Goal: Task Accomplishment & Management: Use online tool/utility

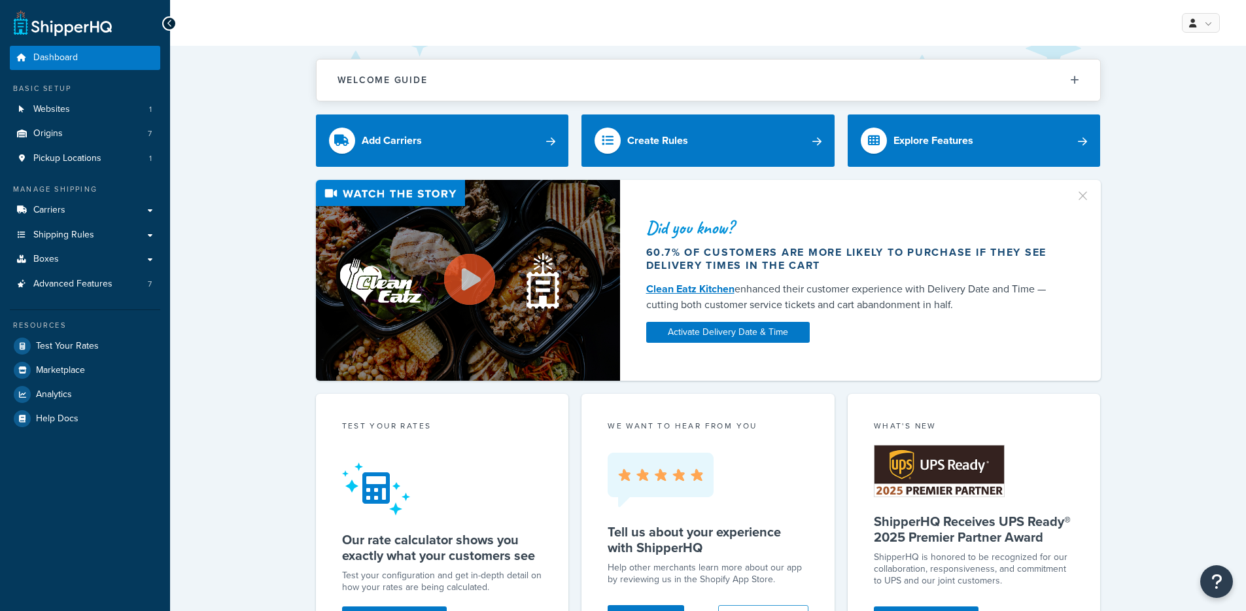
click at [201, 182] on div "Did you know? 60.7% of customers are more likely to purchase if they see delive…" at bounding box center [707, 280] width 1023 height 201
click at [114, 230] on link "Shipping Rules" at bounding box center [85, 235] width 150 height 24
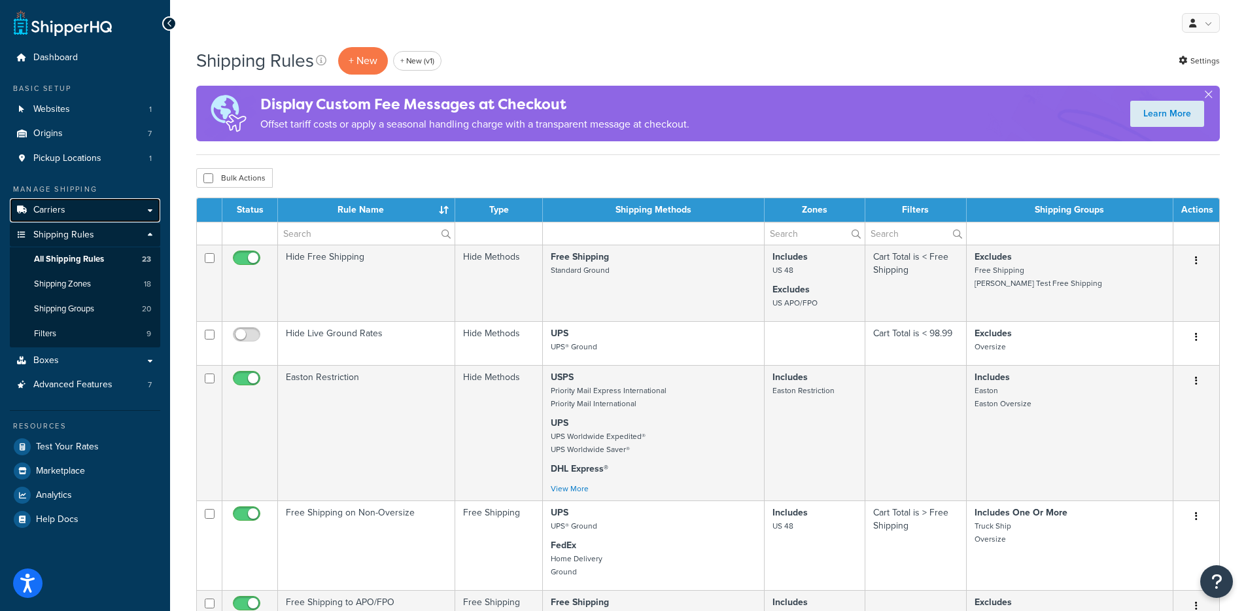
click at [70, 209] on link "Carriers" at bounding box center [85, 210] width 150 height 24
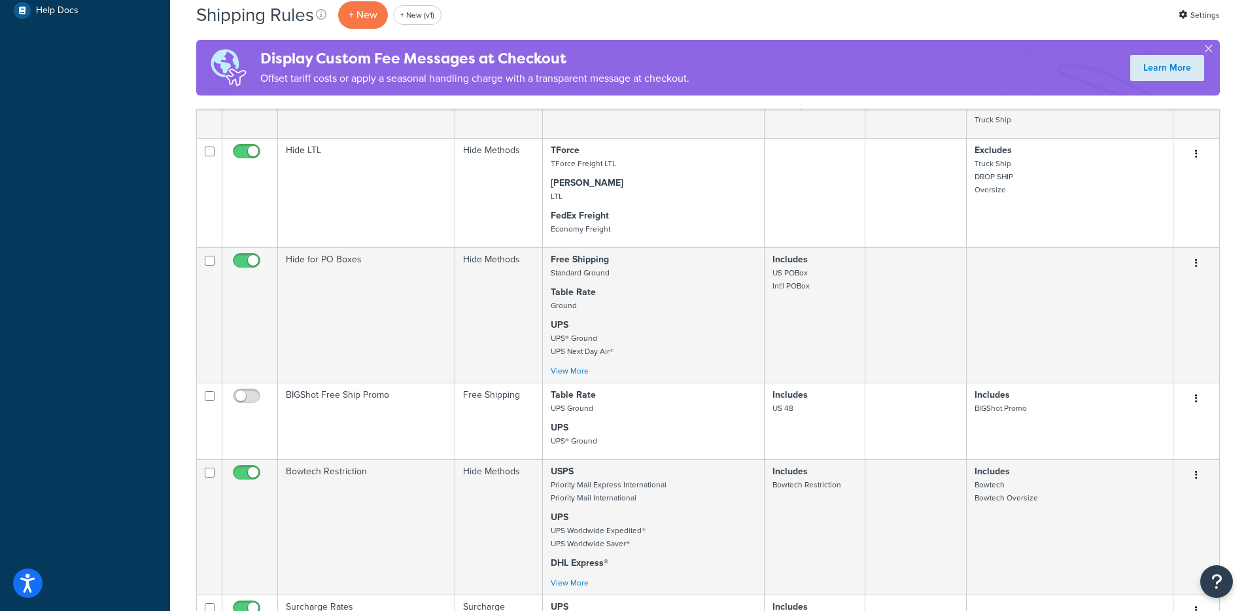
scroll to position [926, 0]
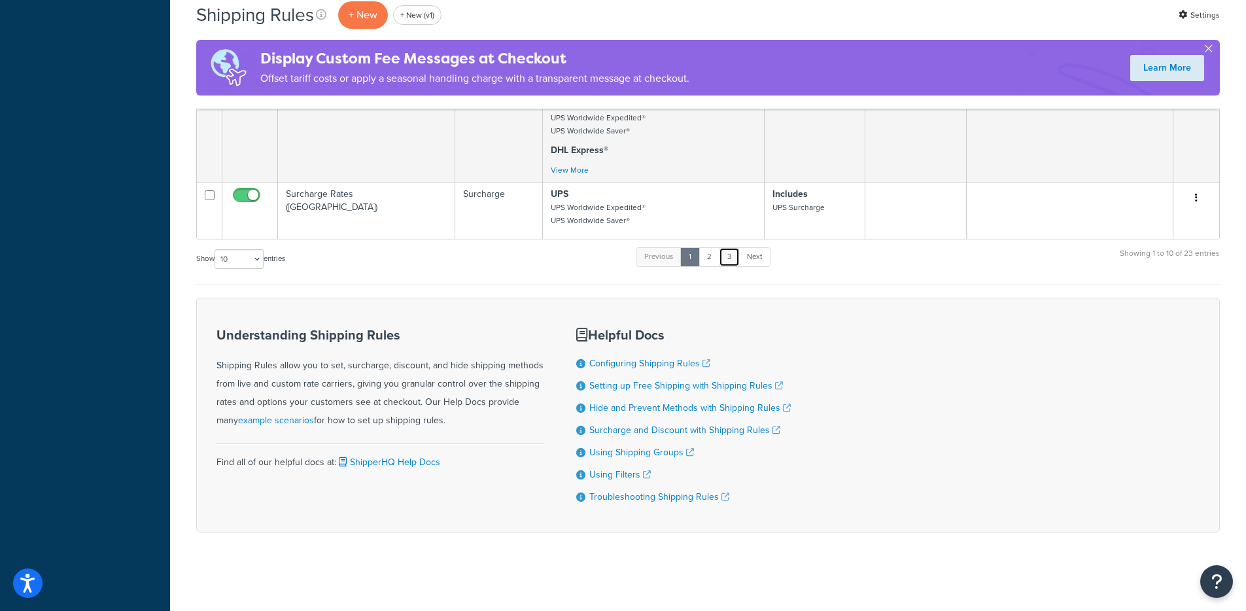
click at [727, 252] on link "3" at bounding box center [729, 257] width 21 height 20
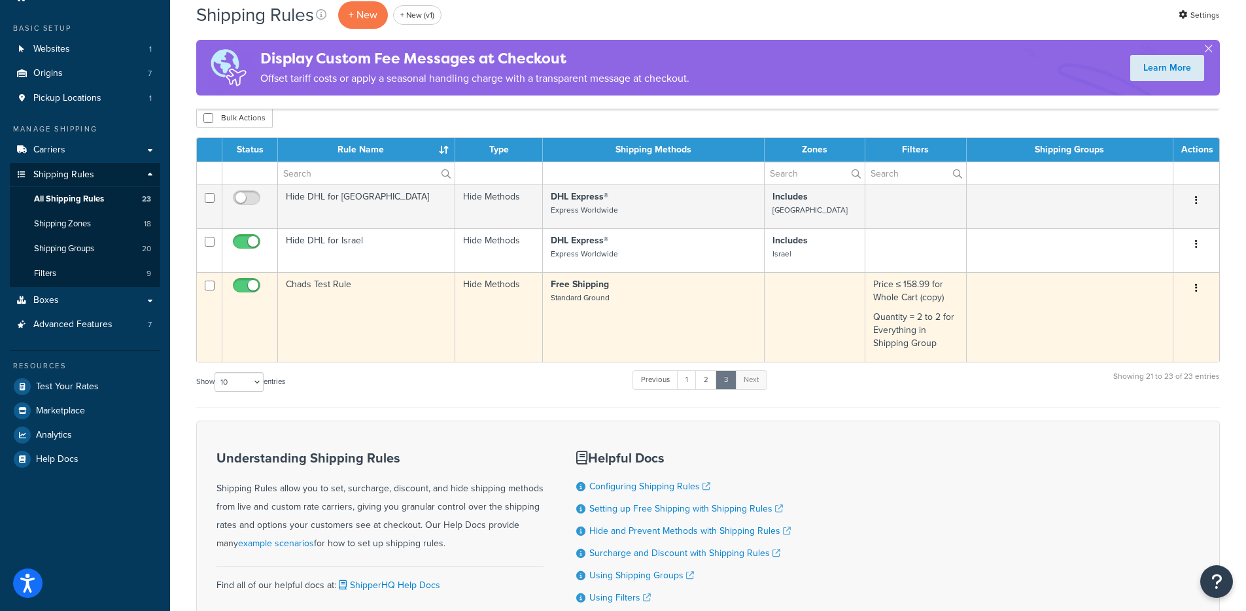
scroll to position [60, 0]
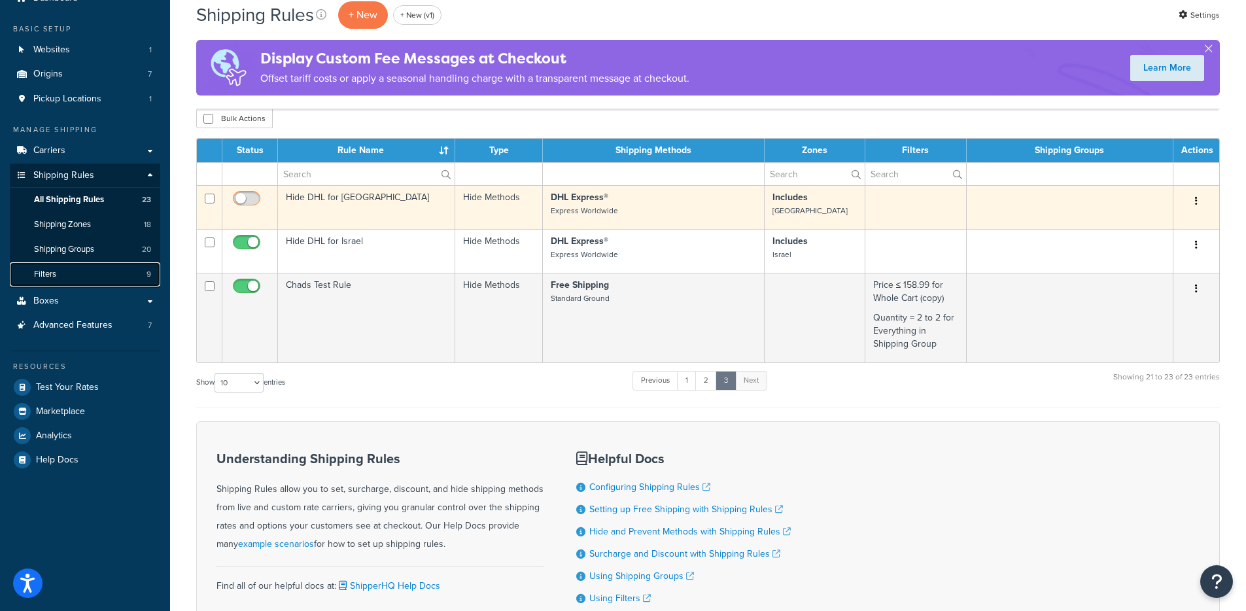
drag, startPoint x: 93, startPoint y: 273, endPoint x: 260, endPoint y: 208, distance: 179.1
click at [92, 273] on link "Filters 9" at bounding box center [85, 274] width 150 height 24
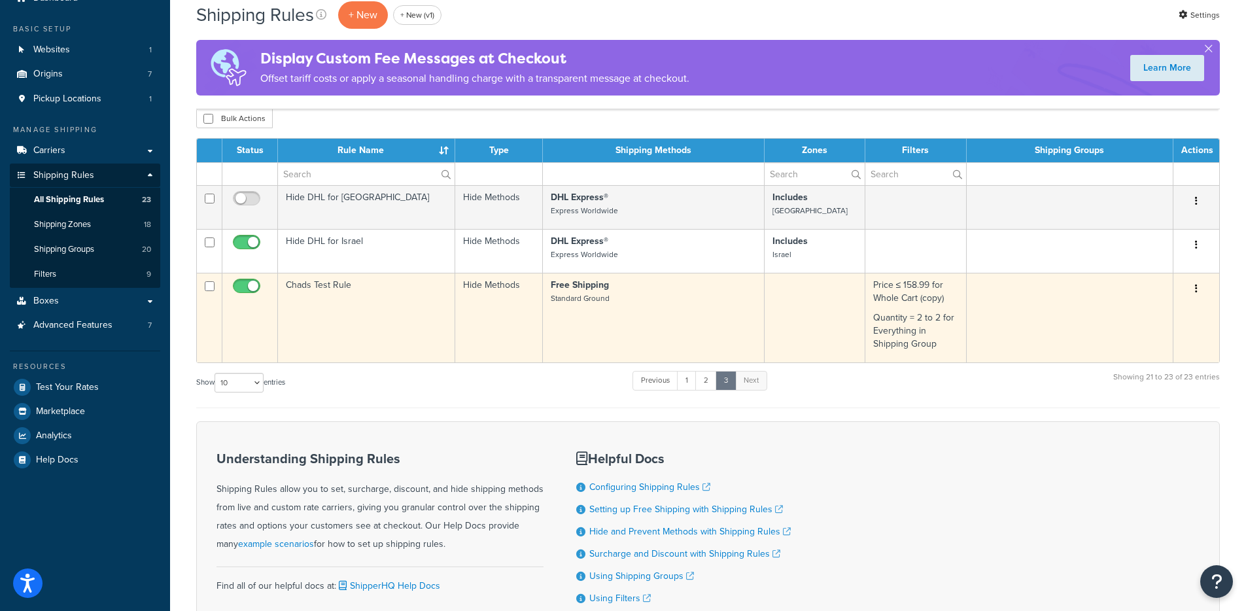
click at [637, 334] on td "Free Shipping Standard Ground" at bounding box center [654, 318] width 222 height 90
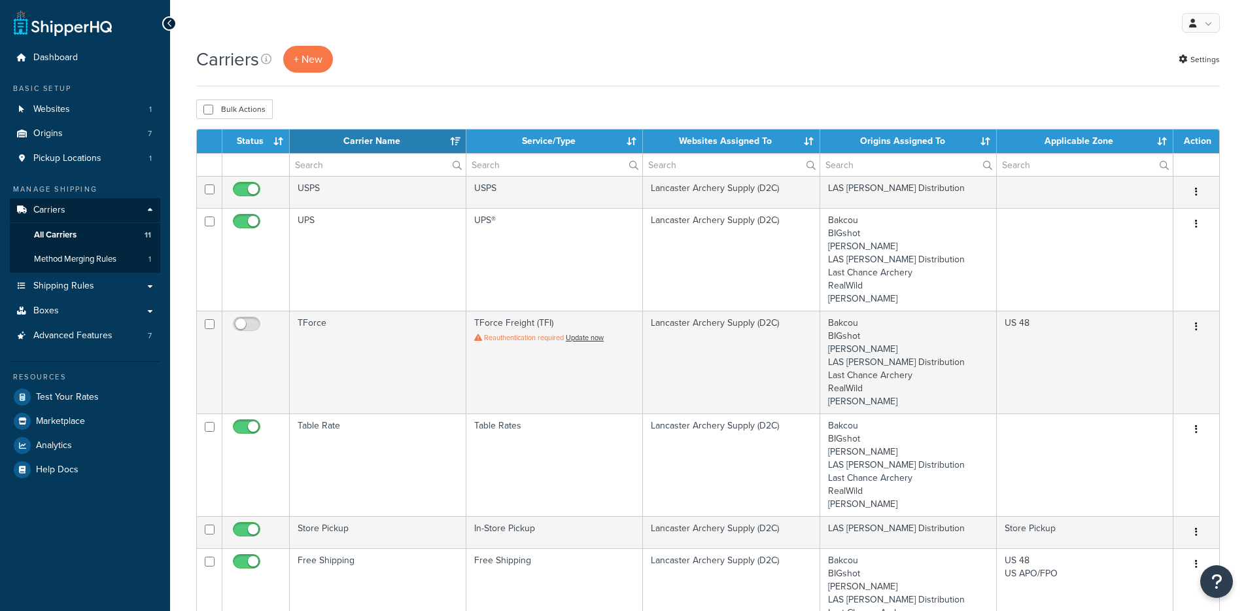
select select "15"
click at [74, 401] on span "Test Your Rates" at bounding box center [67, 397] width 63 height 11
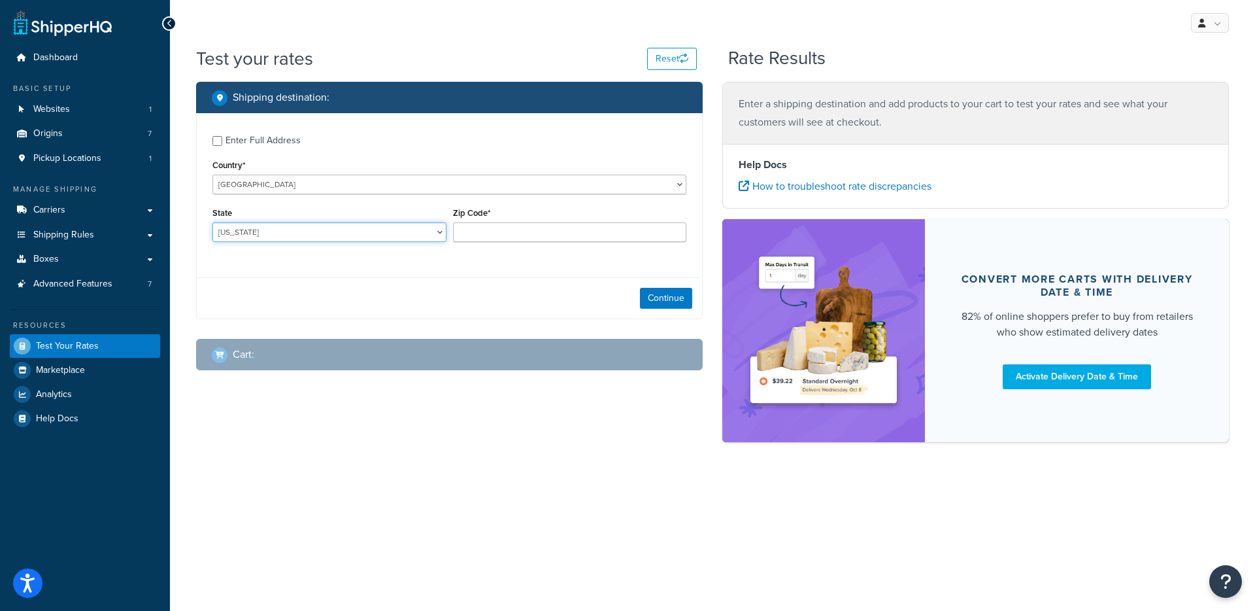
click at [356, 231] on select "Alabama Alaska American Samoa Arizona Arkansas Armed Forces Americas Armed Forc…" at bounding box center [330, 232] width 234 height 20
click at [493, 232] on input "Zip Code*" at bounding box center [570, 232] width 234 height 20
click at [405, 232] on select "Alabama Alaska American Samoa Arizona Arkansas Armed Forces Americas Armed Forc…" at bounding box center [330, 232] width 234 height 20
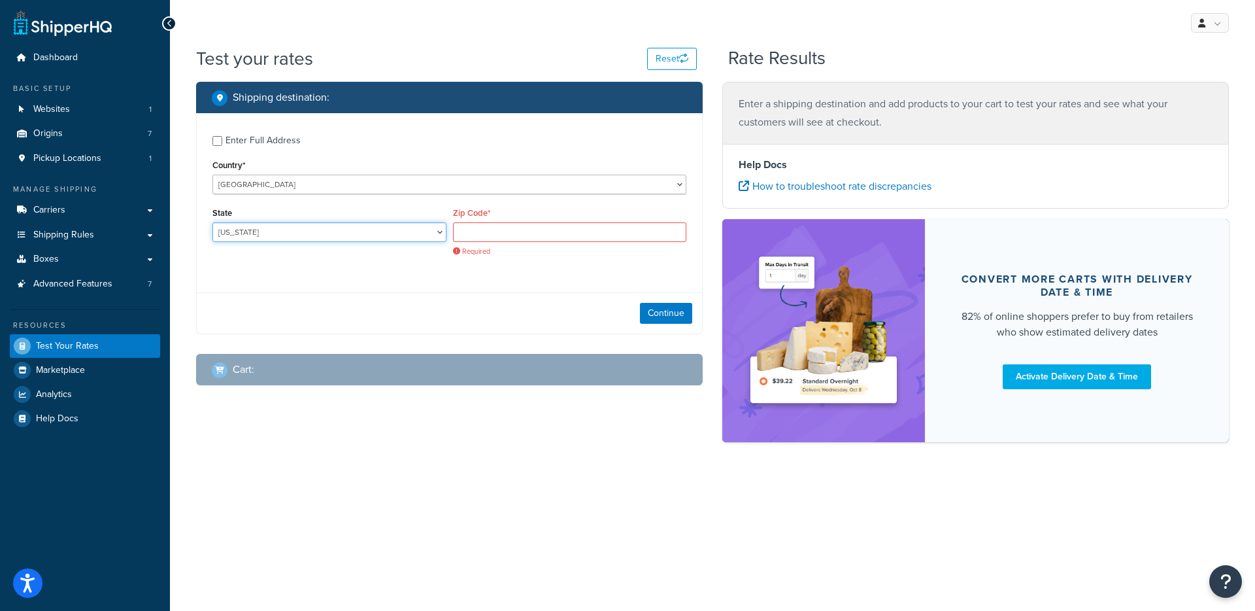
select select "CA"
click at [213, 223] on select "Alabama Alaska American Samoa Arizona Arkansas Armed Forces Americas Armed Forc…" at bounding box center [330, 232] width 234 height 20
drag, startPoint x: 405, startPoint y: 232, endPoint x: 479, endPoint y: 220, distance: 74.8
click at [479, 220] on div "Zip Code* Required" at bounding box center [570, 230] width 234 height 52
click at [488, 230] on input "Zip Code*" at bounding box center [570, 232] width 234 height 20
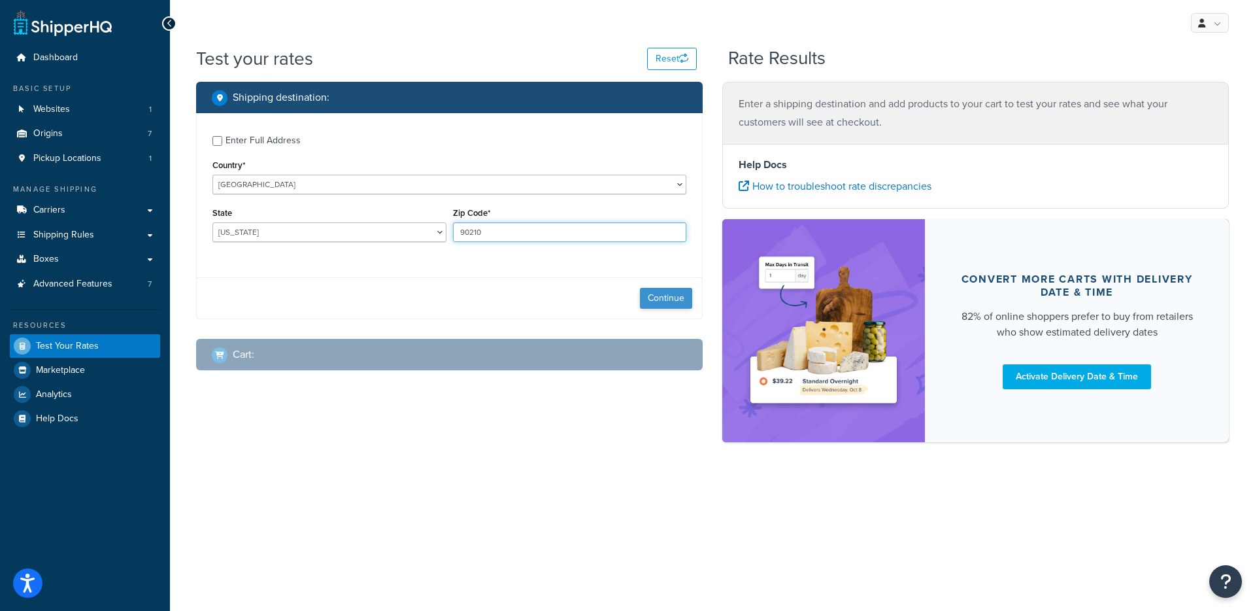
type input "90210"
click at [680, 293] on button "Continue" at bounding box center [666, 298] width 52 height 21
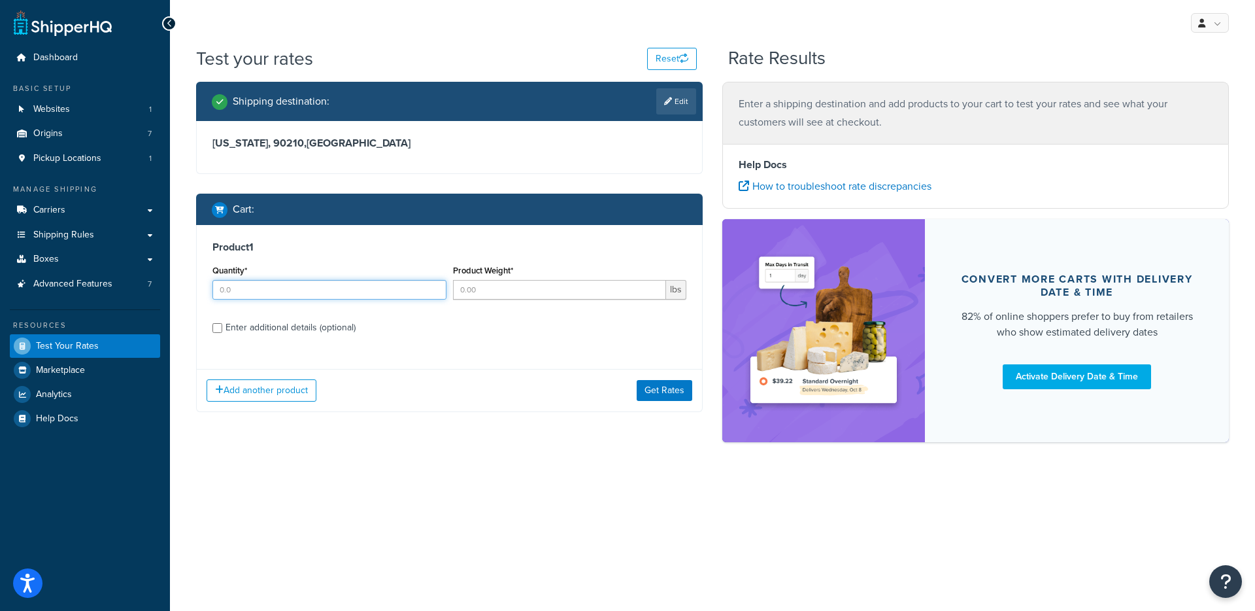
click at [322, 286] on input "Quantity*" at bounding box center [330, 290] width 234 height 20
type input "1"
click at [499, 294] on input "Product Weight*" at bounding box center [560, 290] width 214 height 20
type input "1"
click at [326, 323] on div "Enter additional details (optional)" at bounding box center [291, 327] width 130 height 18
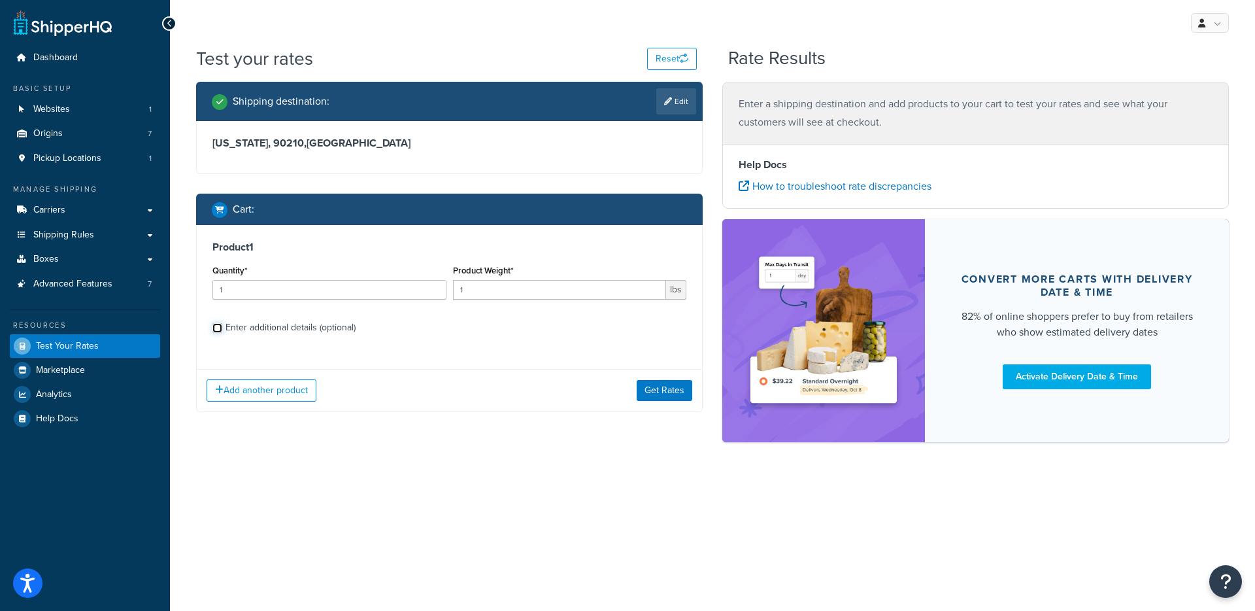
click at [222, 323] on input "Enter additional details (optional)" at bounding box center [218, 328] width 10 height 10
checkbox input "true"
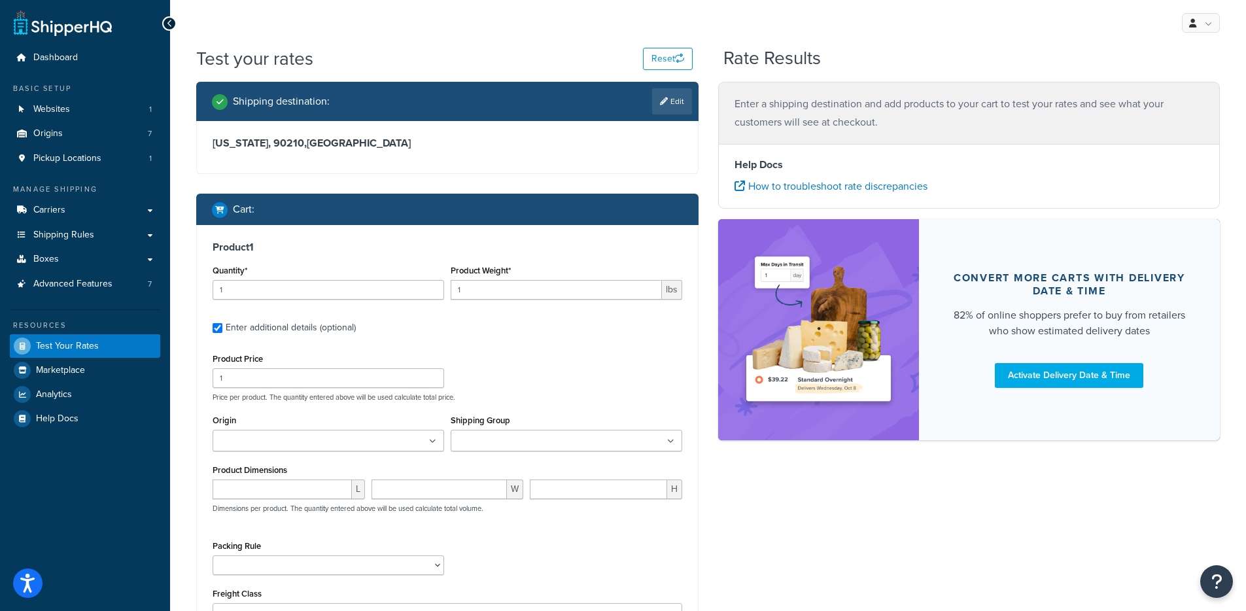
click at [486, 441] on input "Shipping Group" at bounding box center [512, 441] width 116 height 14
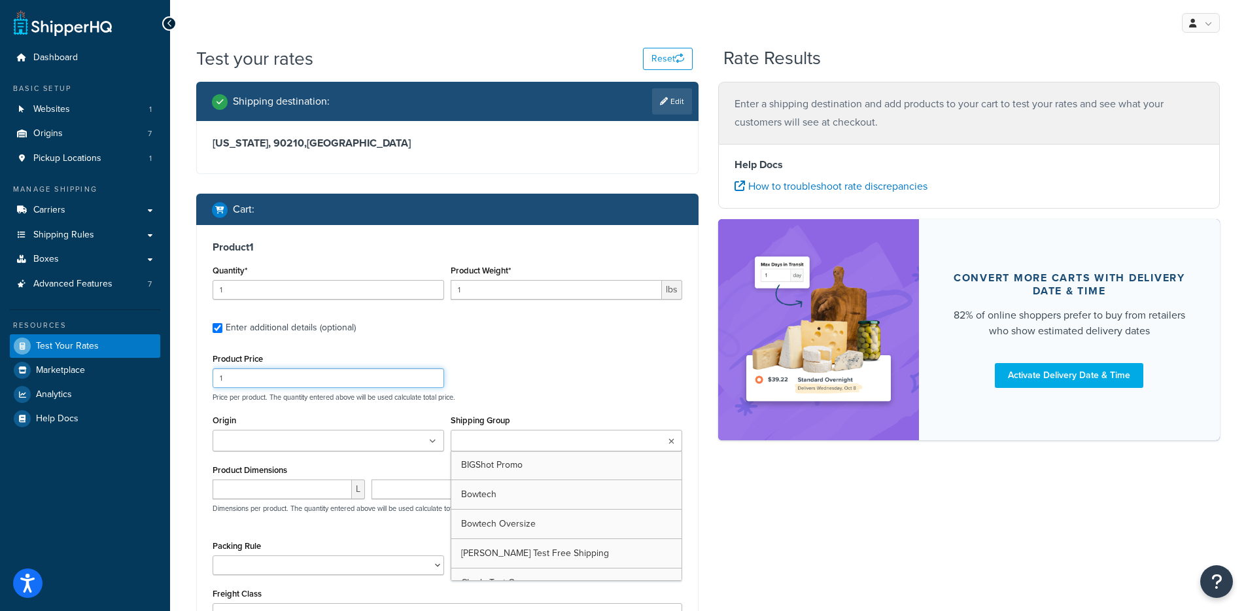
click at [363, 382] on input "1" at bounding box center [328, 378] width 231 height 20
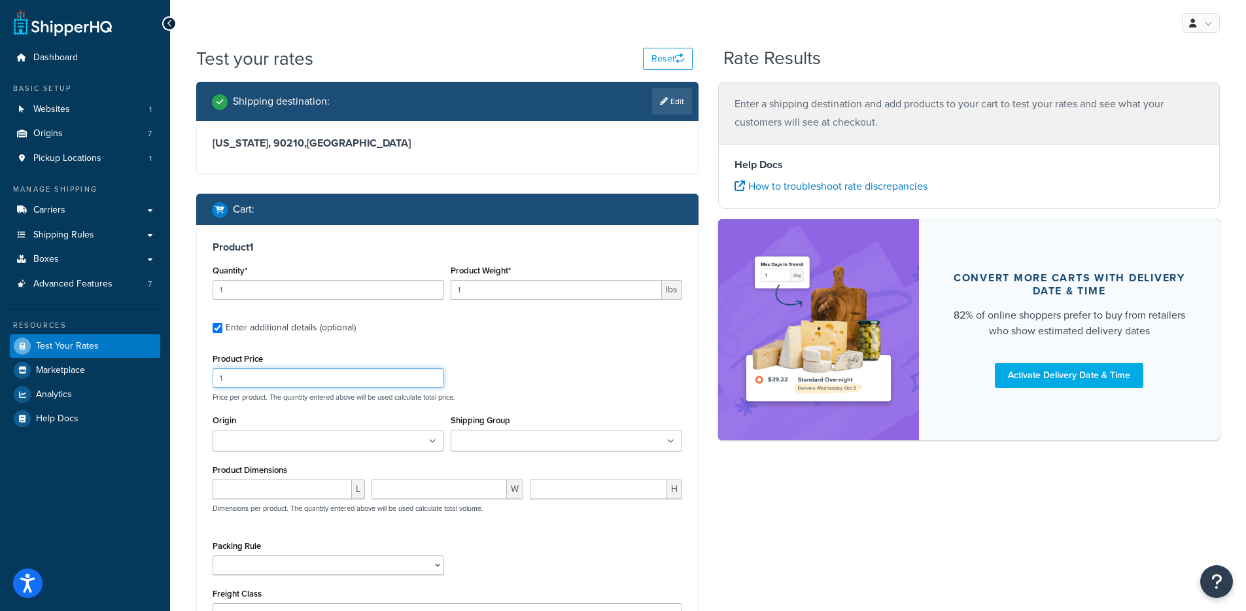
click at [362, 382] on input "1" at bounding box center [328, 378] width 231 height 20
type input "59.99"
click at [567, 359] on div "Product Price 59.99 Price per product. The quantity entered above will be used …" at bounding box center [447, 376] width 476 height 52
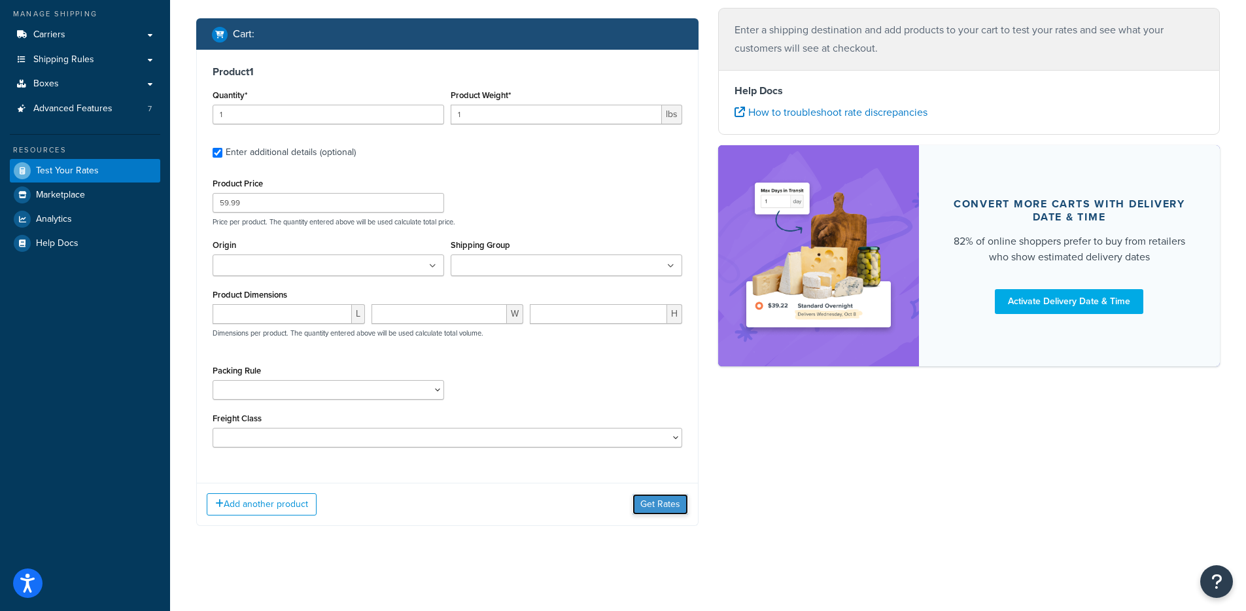
click at [677, 498] on button "Get Rates" at bounding box center [660, 504] width 56 height 21
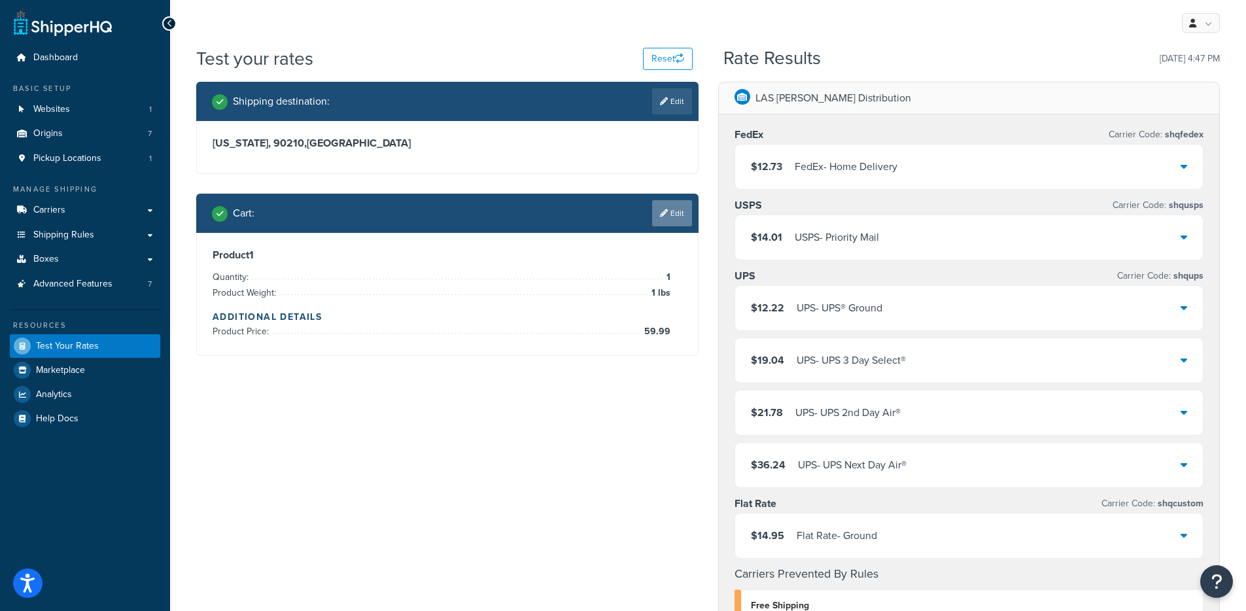
click at [663, 224] on link "Edit" at bounding box center [672, 213] width 40 height 26
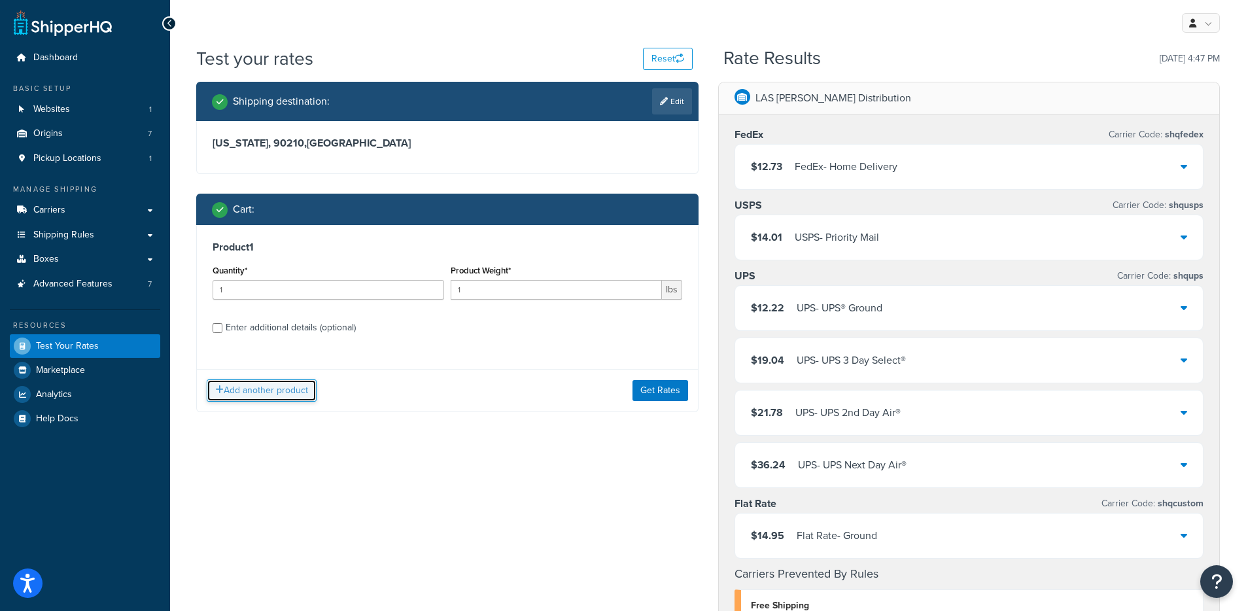
click at [261, 390] on button "Add another product" at bounding box center [262, 390] width 110 height 22
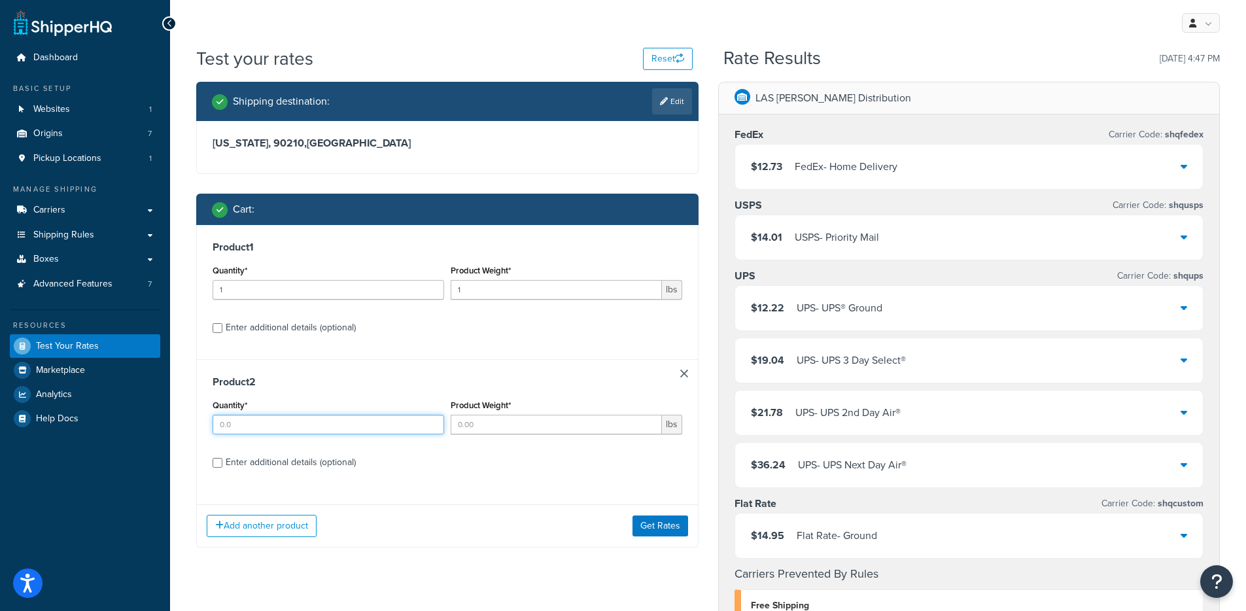
click at [251, 428] on input "Quantity*" at bounding box center [328, 425] width 231 height 20
type input "1"
click at [527, 430] on input "Product Weight*" at bounding box center [556, 425] width 211 height 20
type input "1"
click at [324, 461] on div "Enter additional details (optional)" at bounding box center [291, 462] width 130 height 18
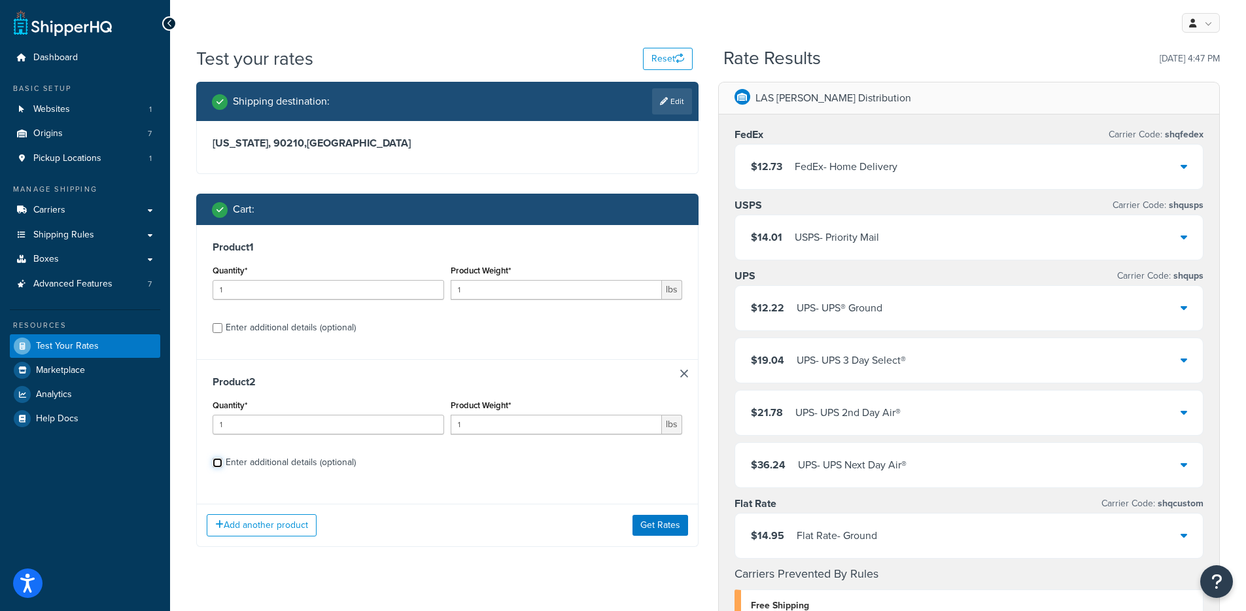
click at [222, 461] on input "Enter additional details (optional)" at bounding box center [218, 463] width 10 height 10
checkbox input "true"
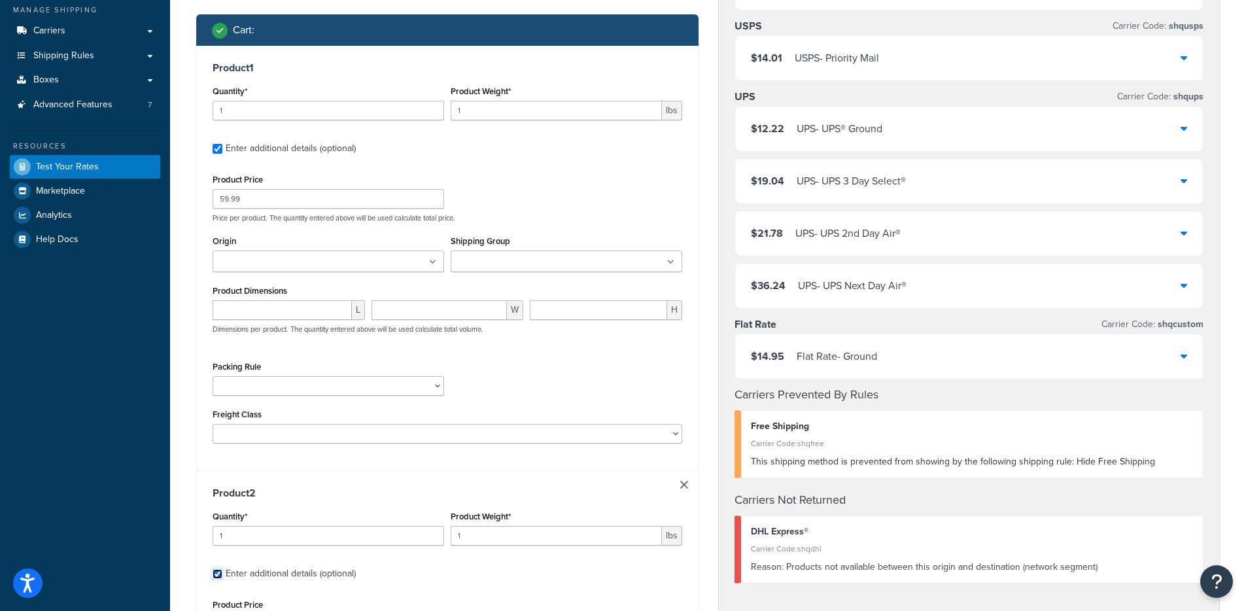
scroll to position [401, 0]
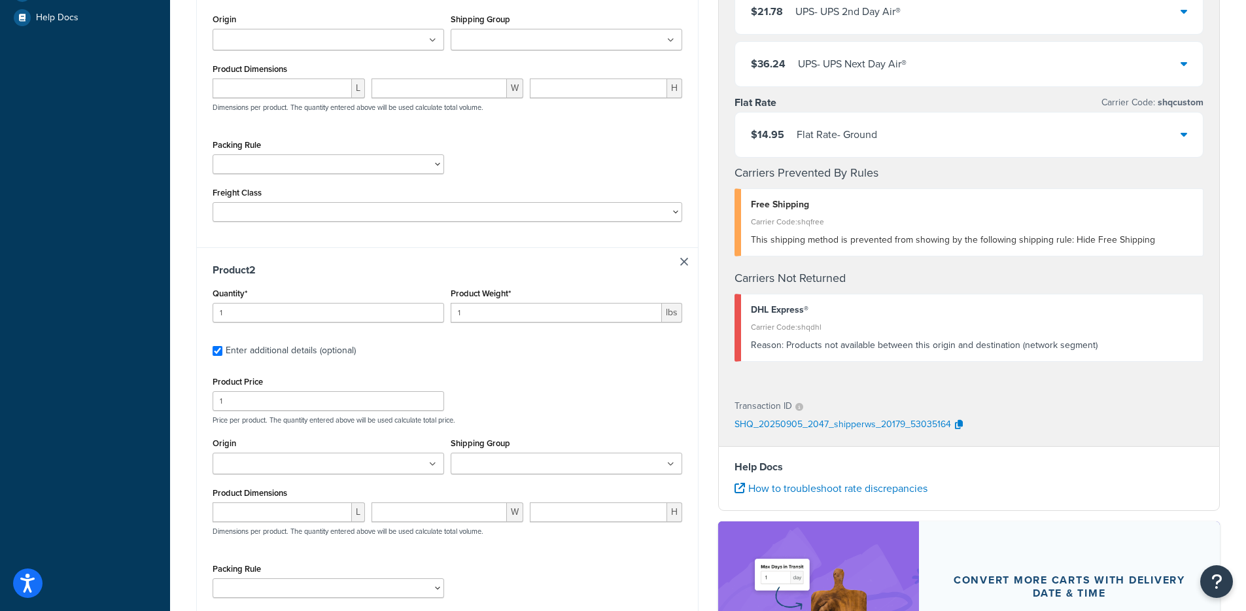
click at [318, 415] on div "Product Price 1 Price per product. The quantity entered above will be used calc…" at bounding box center [447, 399] width 476 height 52
click at [318, 404] on input "1" at bounding box center [328, 401] width 231 height 20
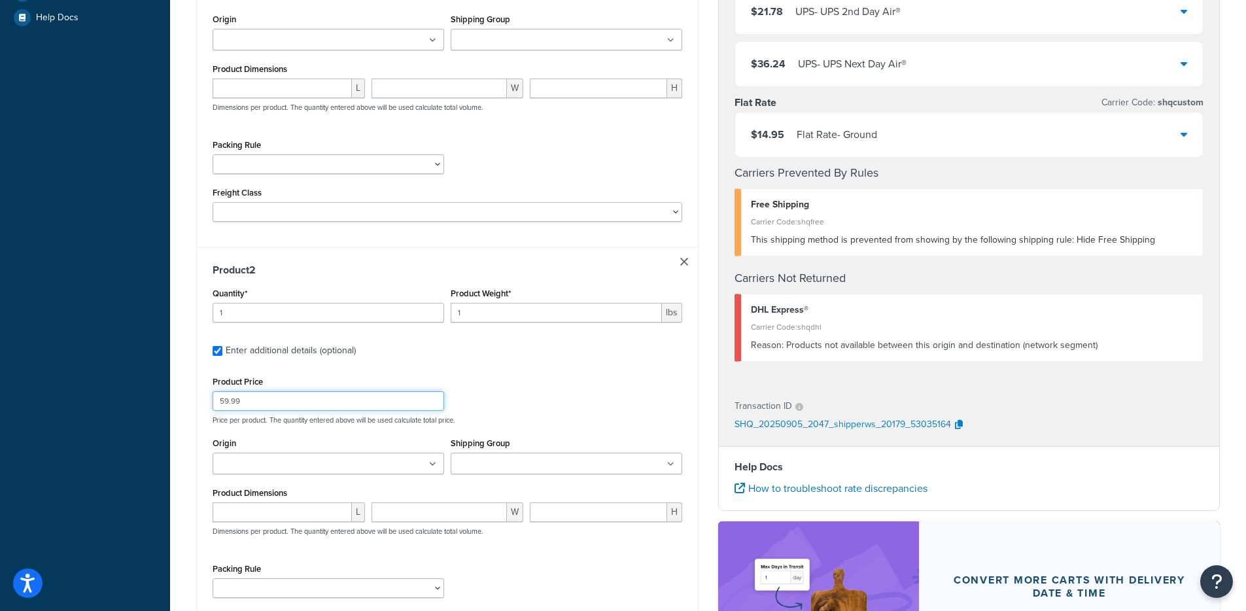
type input "59.99"
click at [573, 470] on ul at bounding box center [566, 463] width 231 height 22
click at [657, 417] on p "Price per product. The quantity entered above will be used calculate total pric…" at bounding box center [447, 419] width 476 height 9
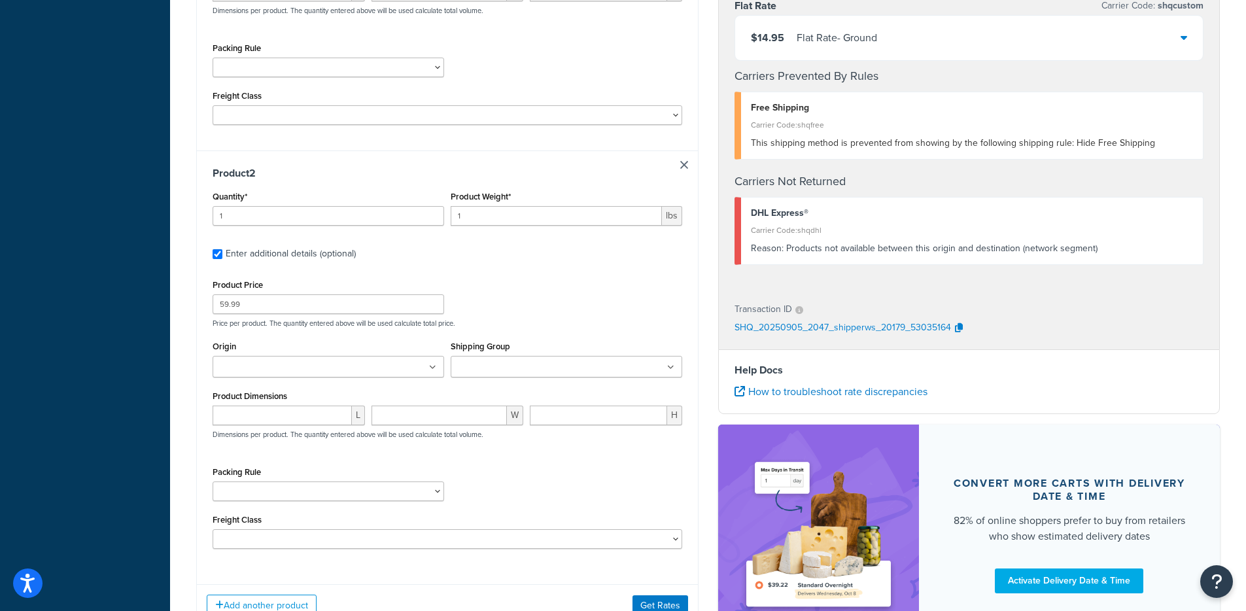
scroll to position [611, 0]
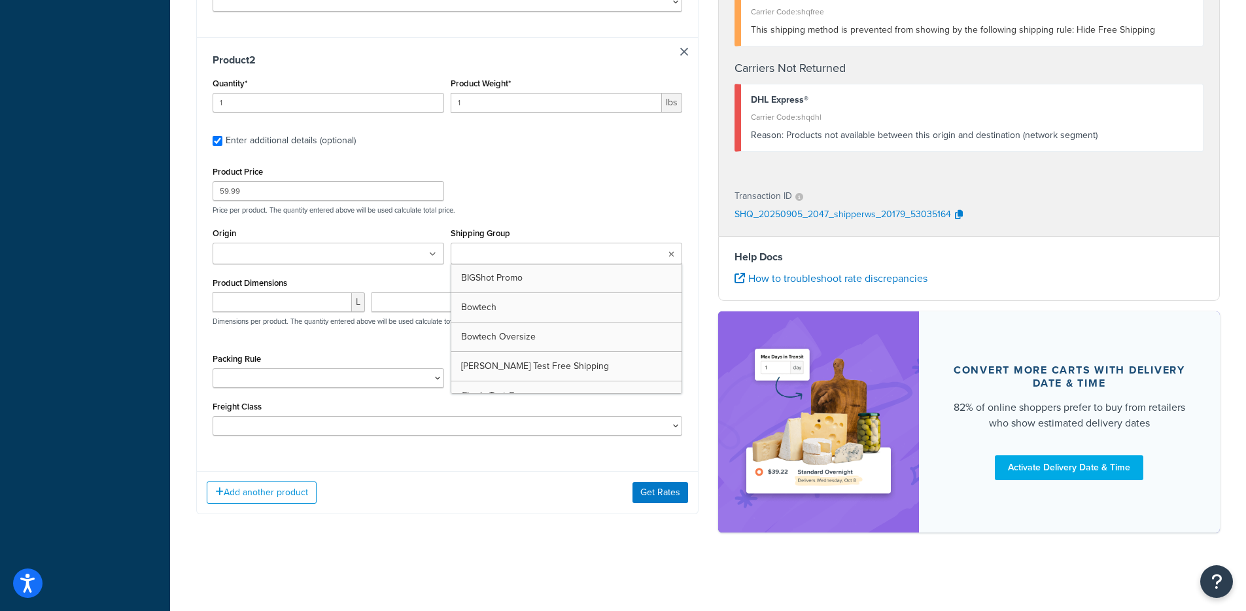
click at [660, 264] on ul at bounding box center [566, 254] width 231 height 22
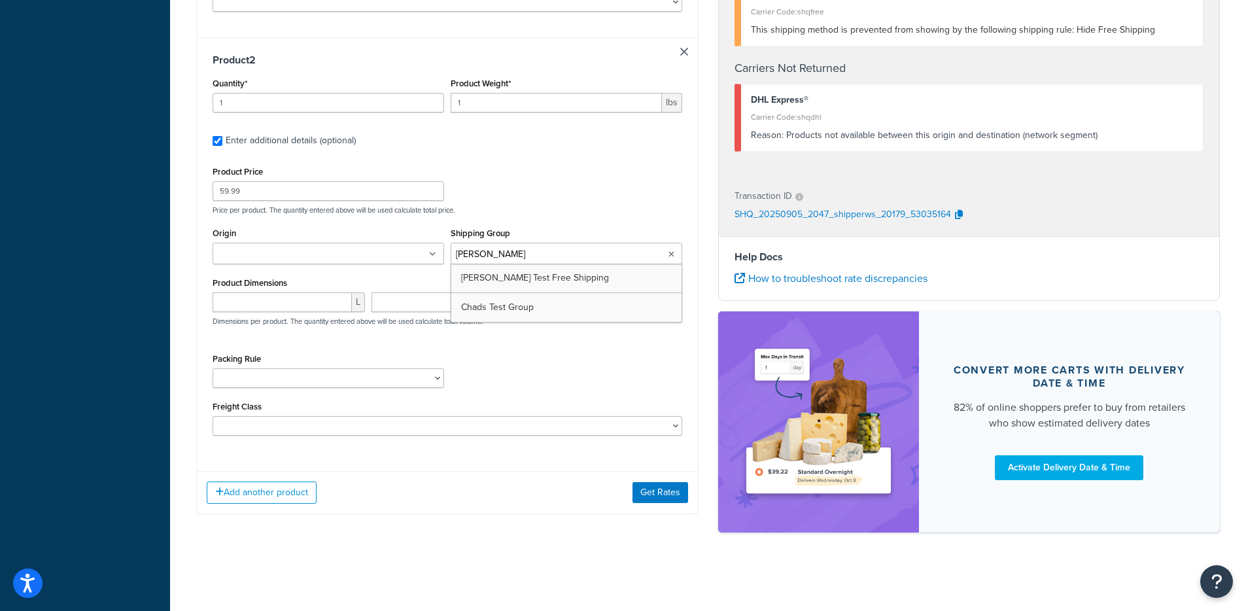
type input "chads"
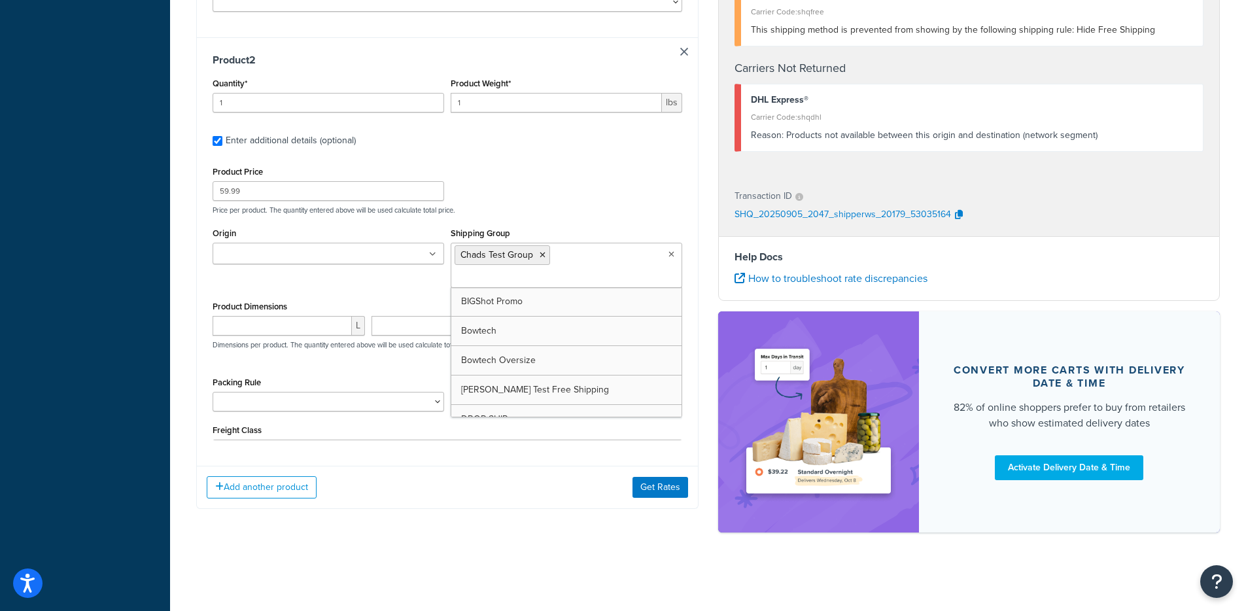
drag, startPoint x: 667, startPoint y: 223, endPoint x: 669, endPoint y: 238, distance: 15.2
click at [667, 223] on div "Product Price 59.99 Price per product. The quantity entered above will be used …" at bounding box center [447, 301] width 469 height 277
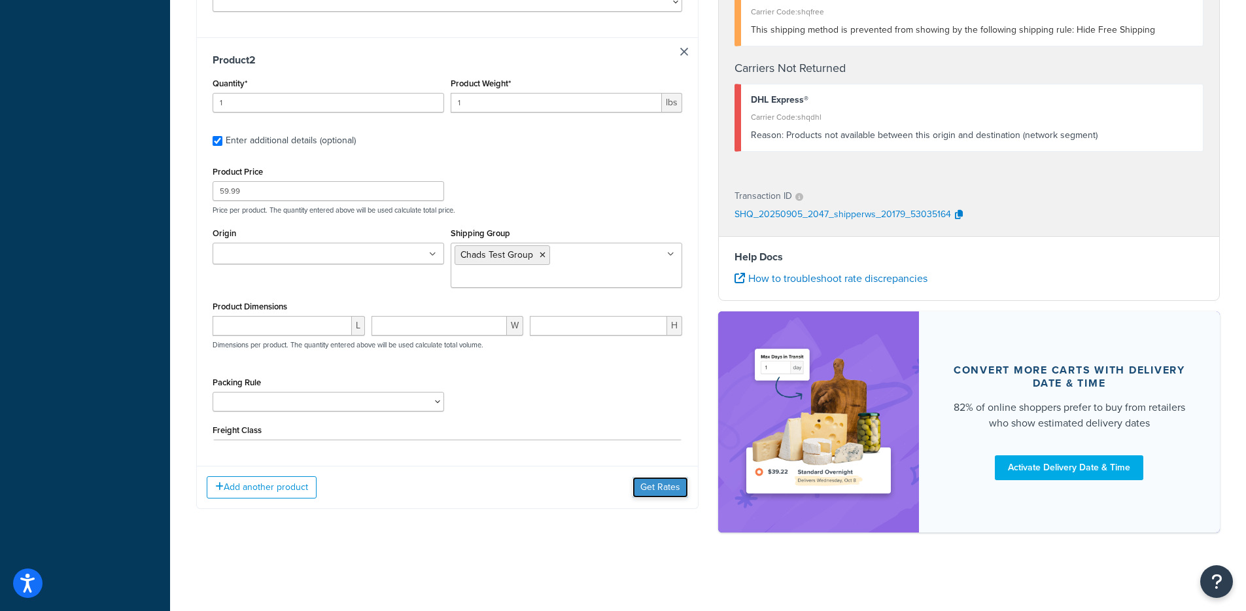
click at [649, 491] on button "Get Rates" at bounding box center [660, 487] width 56 height 21
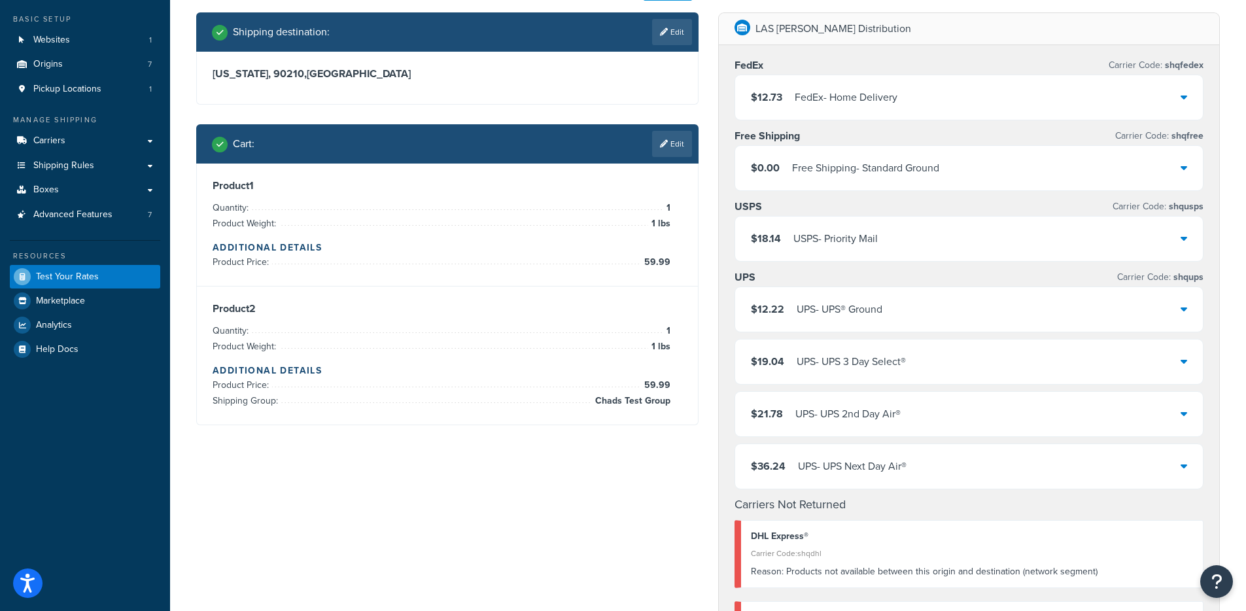
scroll to position [69, 0]
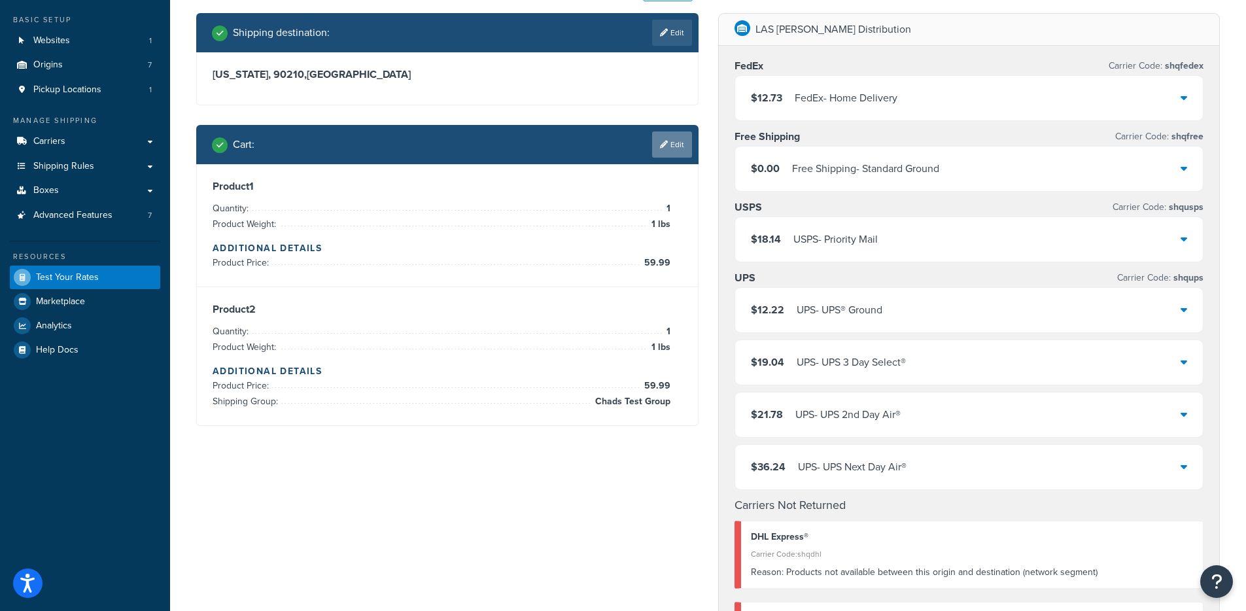
click at [676, 141] on link "Edit" at bounding box center [672, 144] width 40 height 26
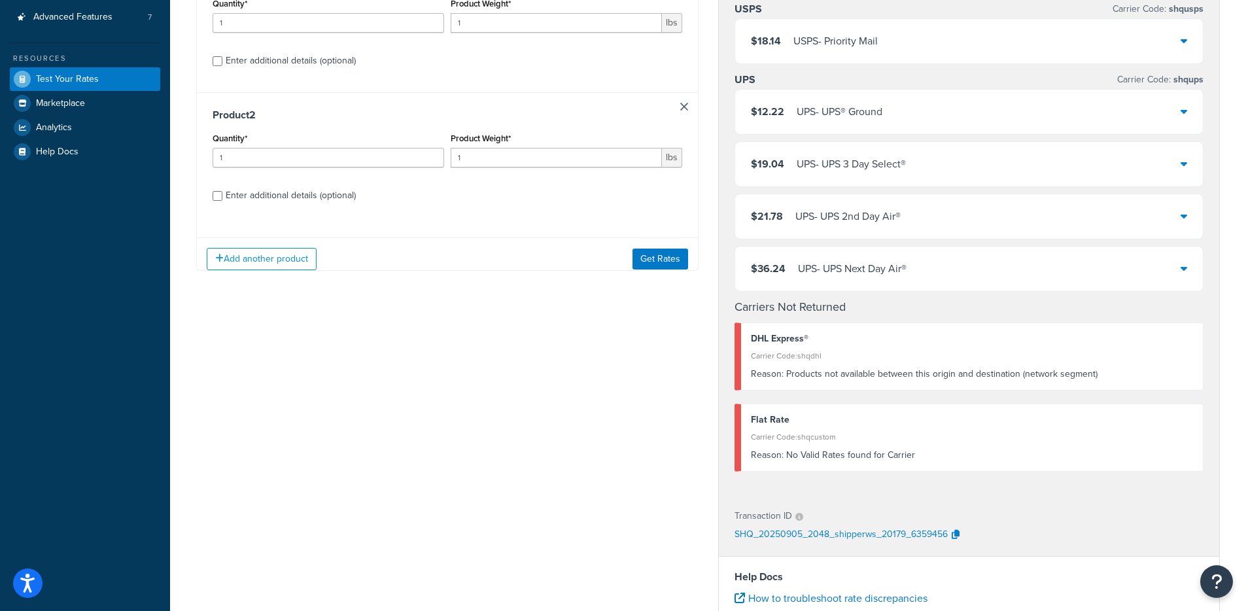
scroll to position [268, 0]
click at [270, 193] on div "Enter additional details (optional)" at bounding box center [291, 194] width 130 height 18
click at [222, 193] on input "Enter additional details (optional)" at bounding box center [218, 195] width 10 height 10
checkbox input "true"
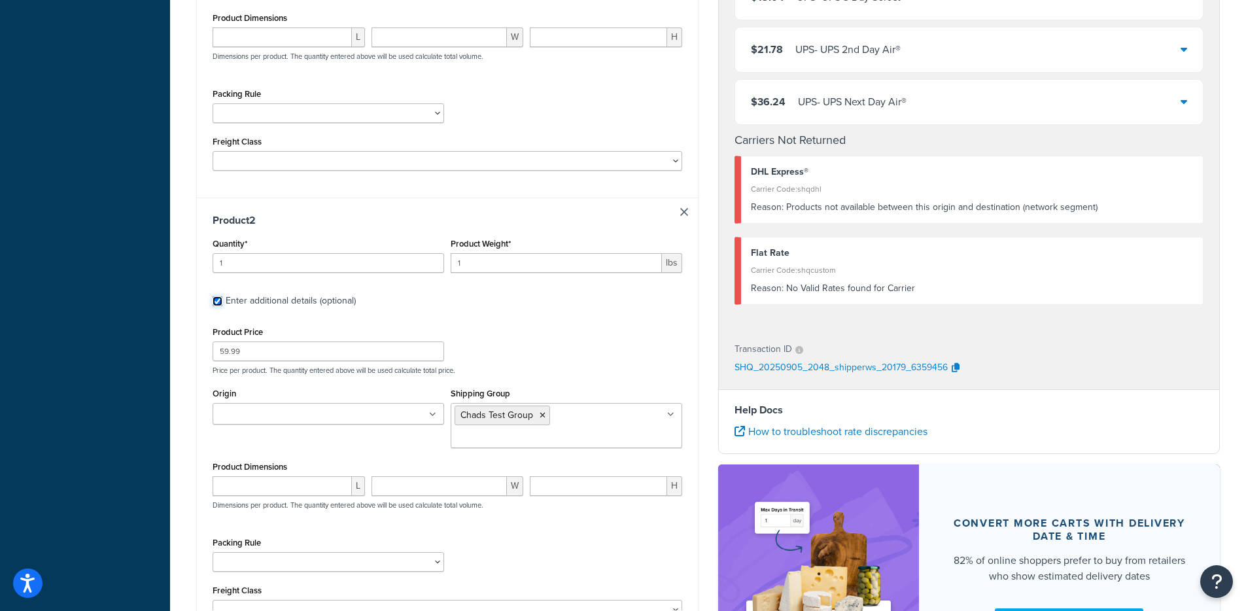
scroll to position [587, 0]
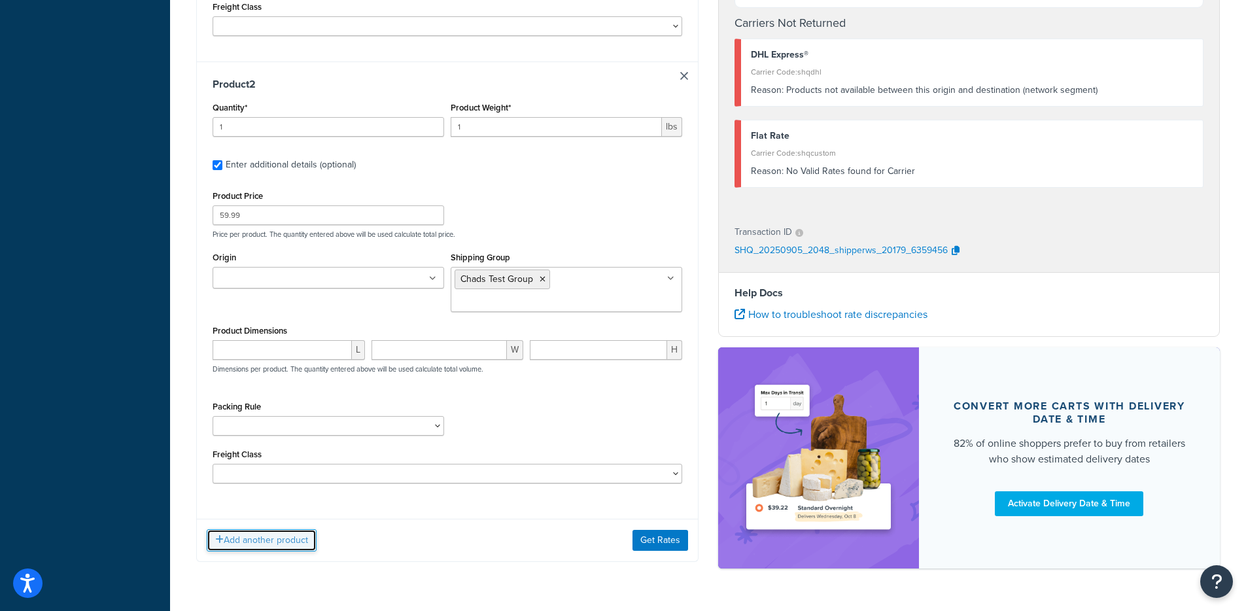
click at [245, 529] on button "Add another product" at bounding box center [262, 540] width 110 height 22
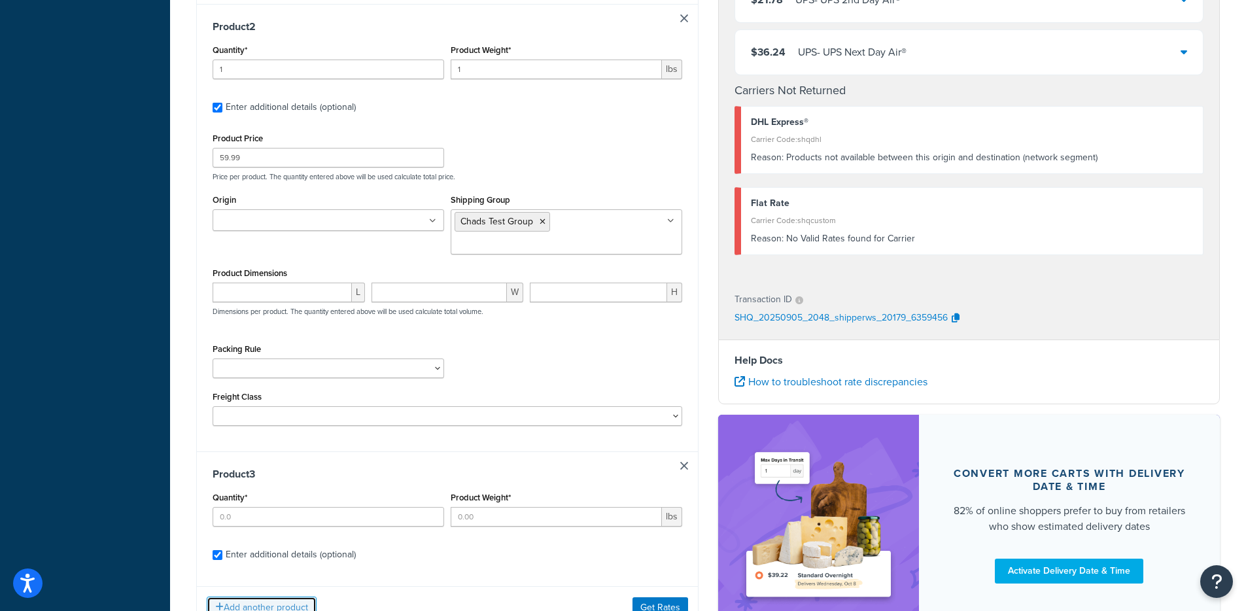
scroll to position [721, 0]
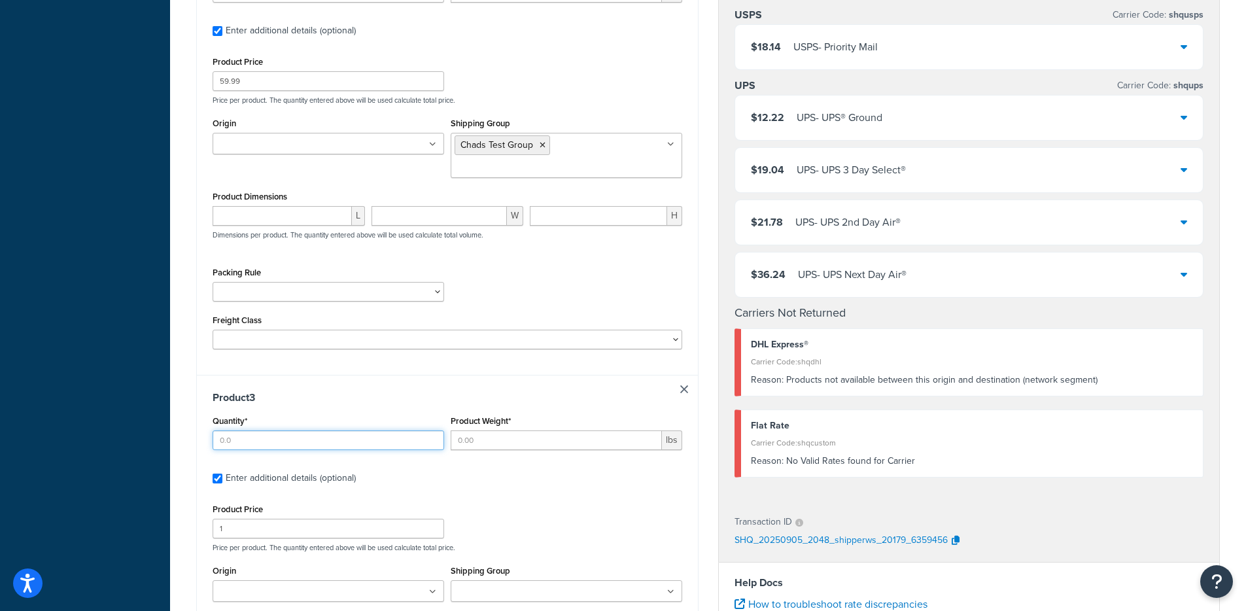
drag, startPoint x: 267, startPoint y: 424, endPoint x: 291, endPoint y: 424, distance: 23.5
click at [267, 430] on input "Quantity*" at bounding box center [328, 440] width 231 height 20
type input "1"
click at [569, 430] on input "Product Weight*" at bounding box center [556, 440] width 211 height 20
type input "1"
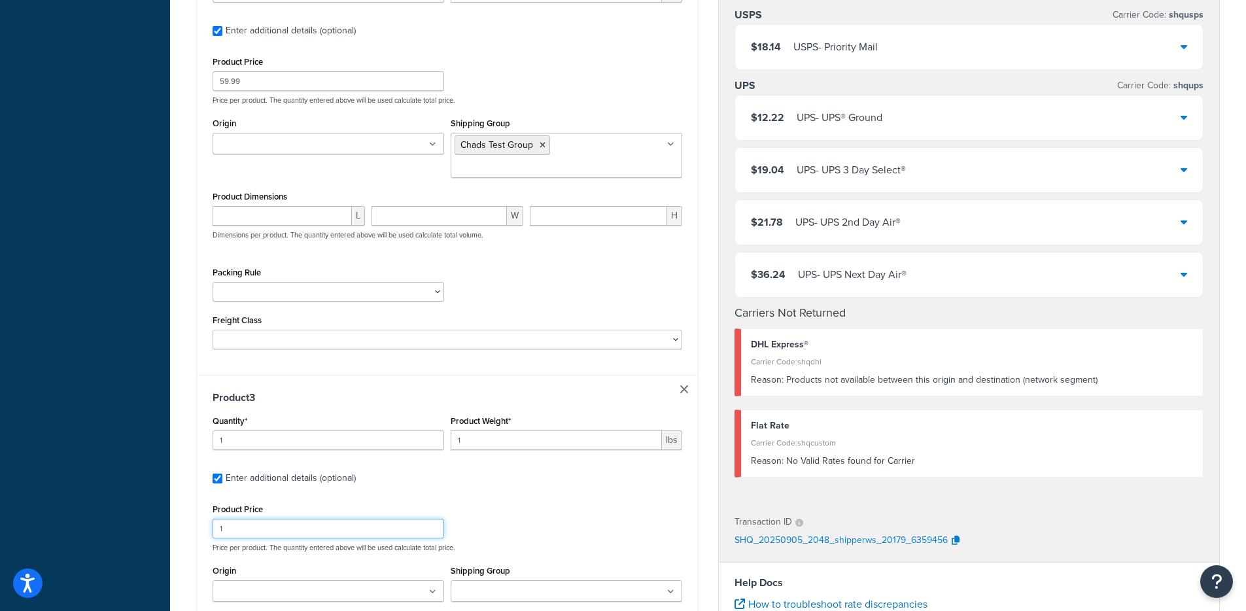
click at [300, 519] on input "1" at bounding box center [328, 529] width 231 height 20
drag, startPoint x: 300, startPoint y: 513, endPoint x: 183, endPoint y: 503, distance: 117.5
click at [183, 503] on div "Test your rates Reset Rate Results 09/05/2025, 4:48 PM Shipping destination : E…" at bounding box center [708, 114] width 1076 height 1578
type input "39"
click at [167, 488] on div "Dashboard Basic Setup Websites 1 Origins 7 Pickup Locations 1 Manage Shipping C…" at bounding box center [85, 107] width 170 height 1657
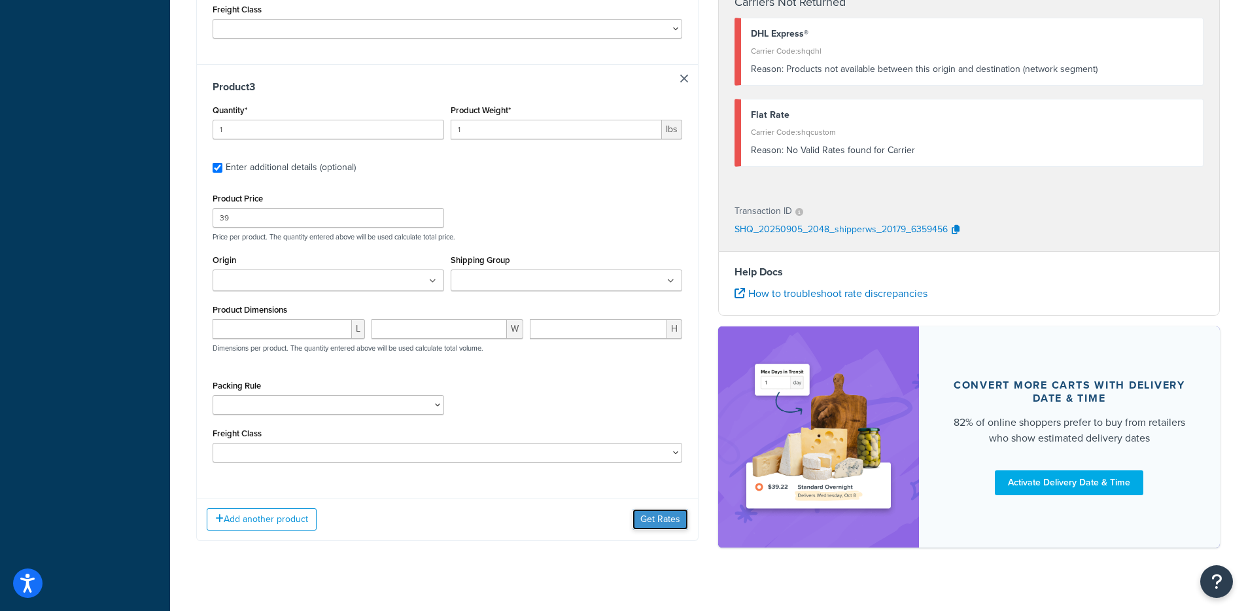
click at [648, 509] on button "Get Rates" at bounding box center [660, 519] width 56 height 21
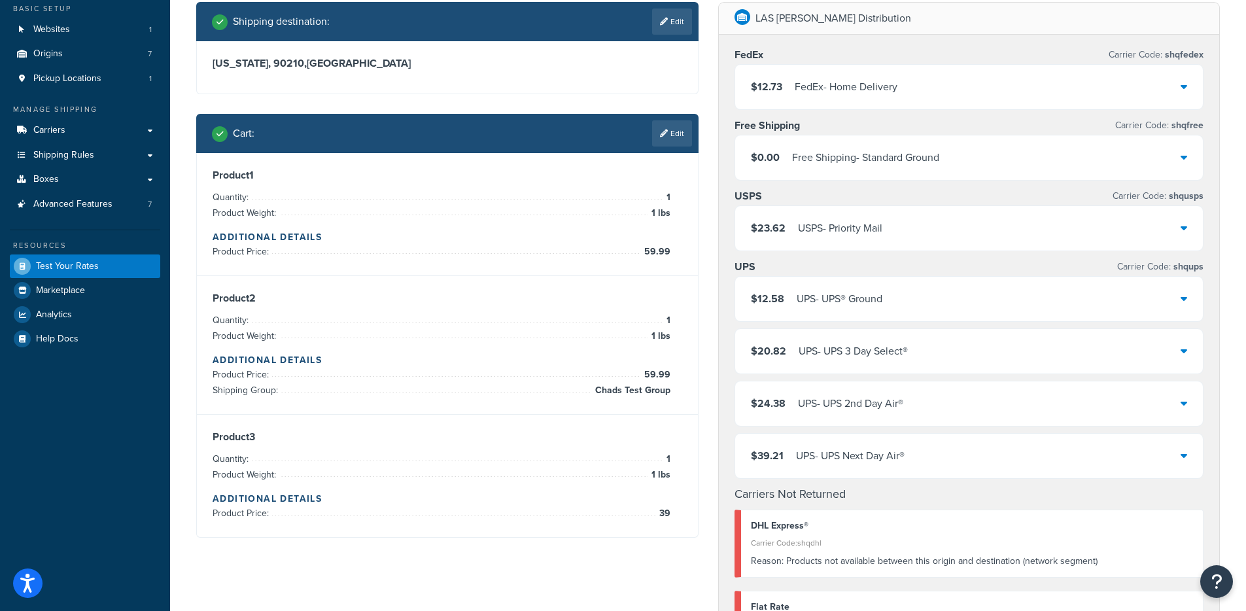
scroll to position [80, 0]
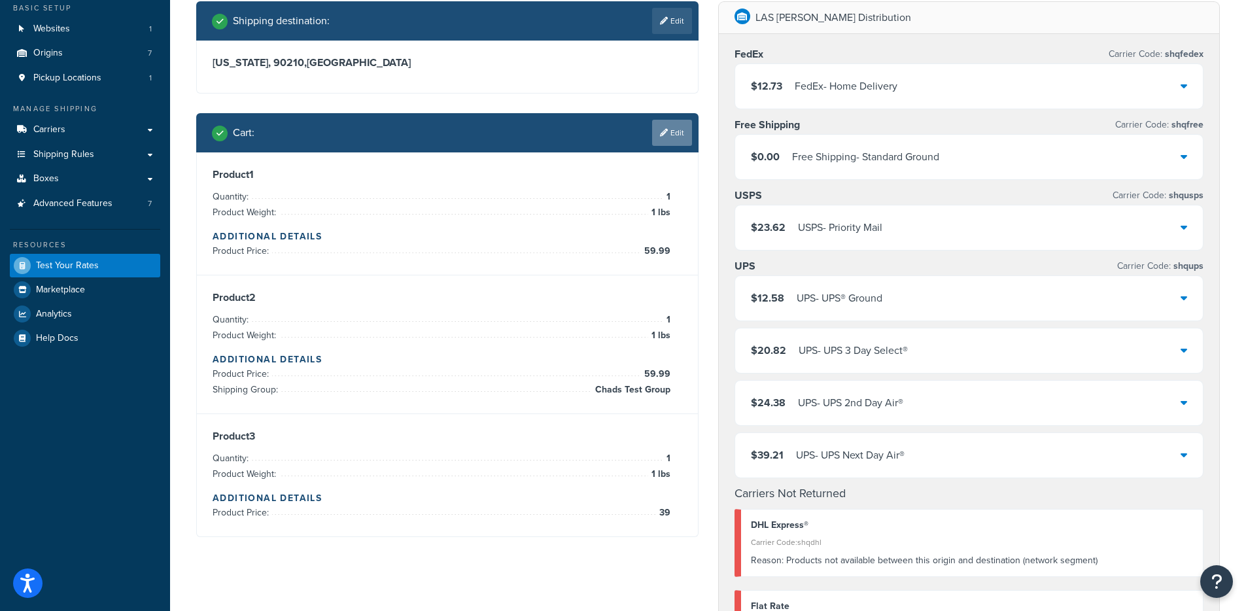
click at [683, 144] on link "Edit" at bounding box center [672, 133] width 40 height 26
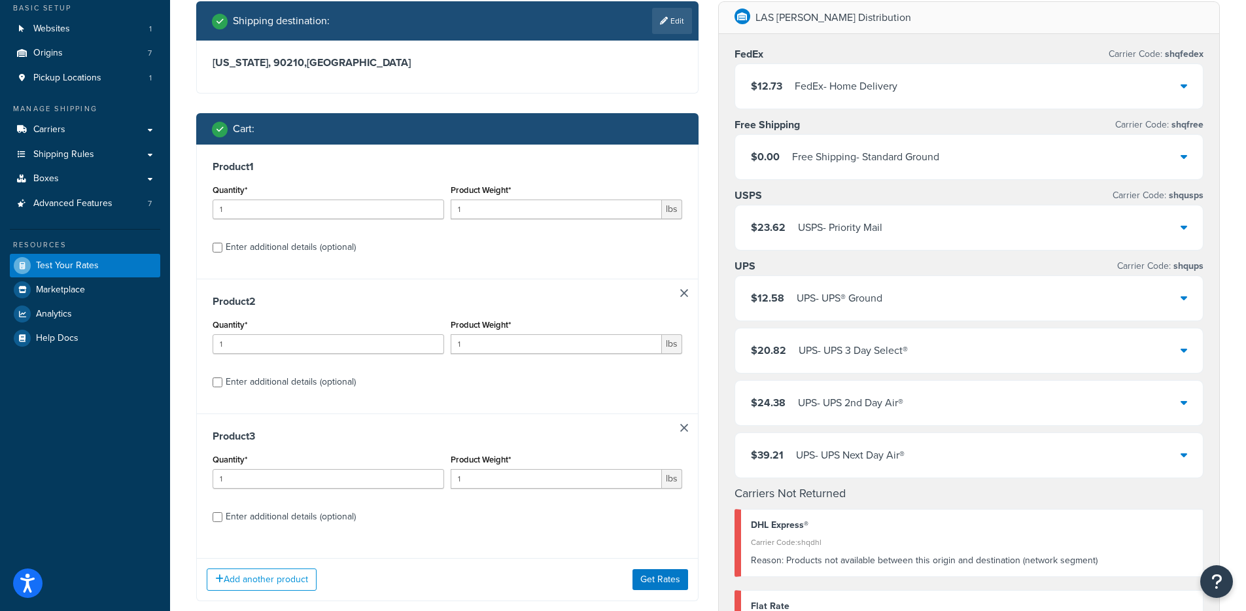
click at [683, 428] on link at bounding box center [684, 428] width 8 height 8
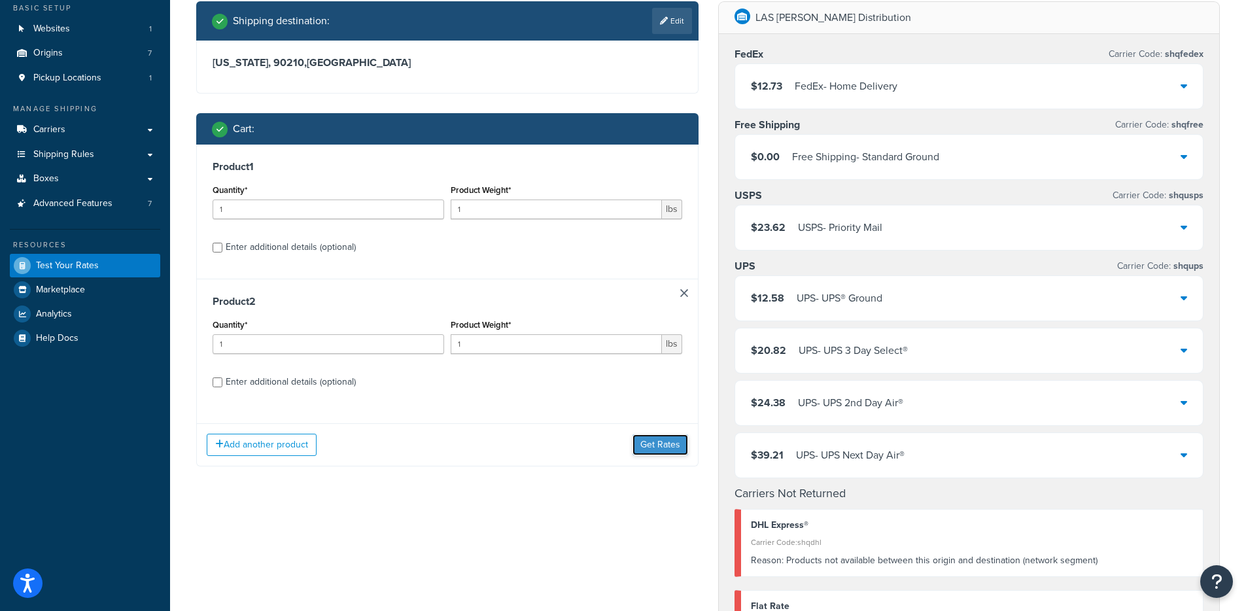
click at [647, 450] on button "Get Rates" at bounding box center [660, 444] width 56 height 21
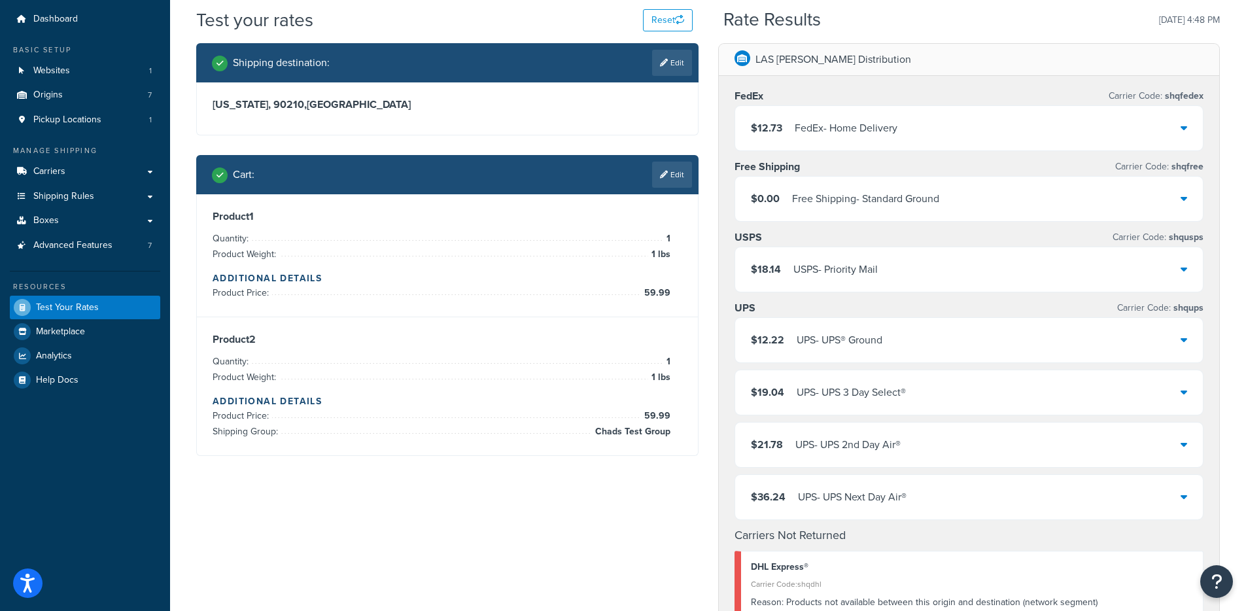
scroll to position [109, 0]
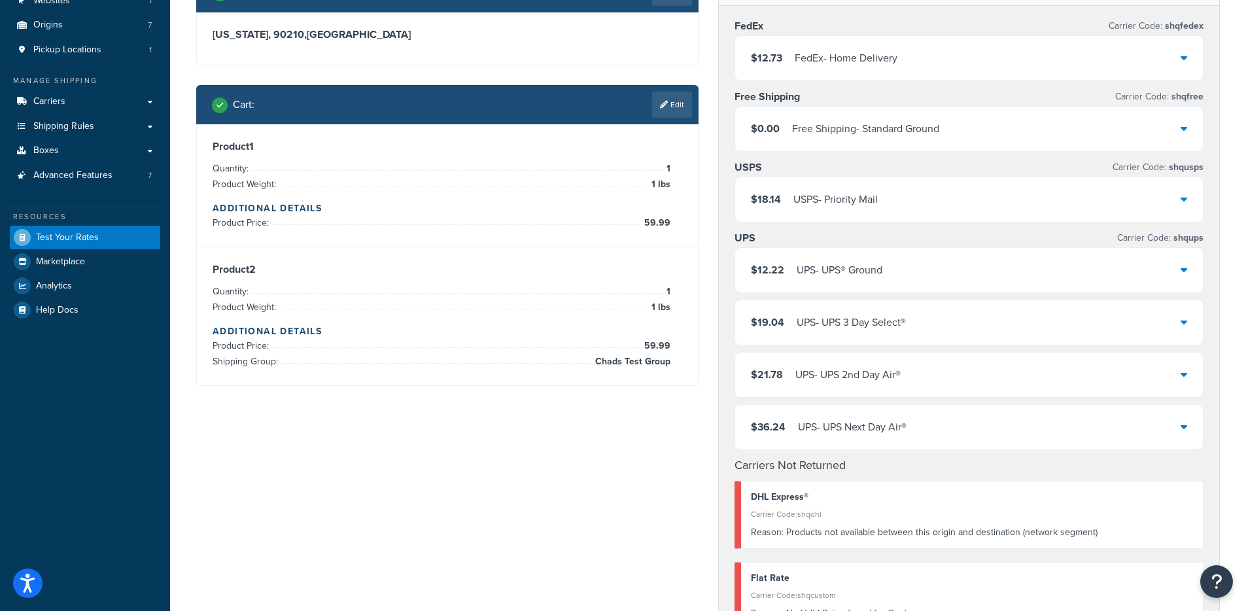
click at [660, 111] on link "Edit" at bounding box center [672, 105] width 40 height 26
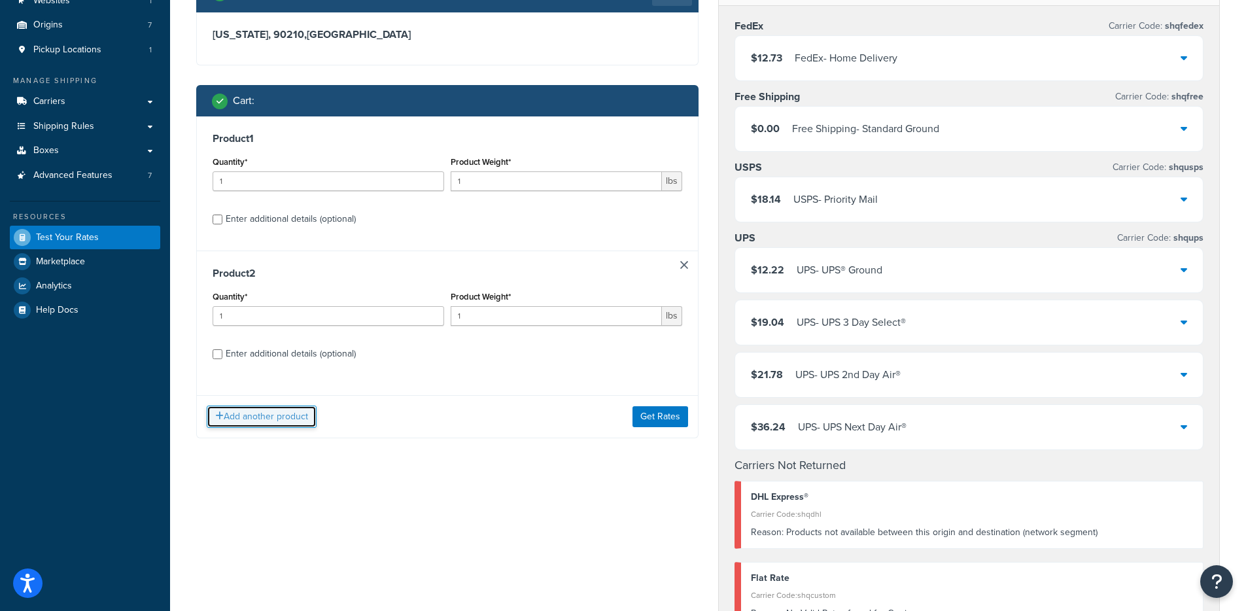
click at [248, 413] on button "Add another product" at bounding box center [262, 416] width 110 height 22
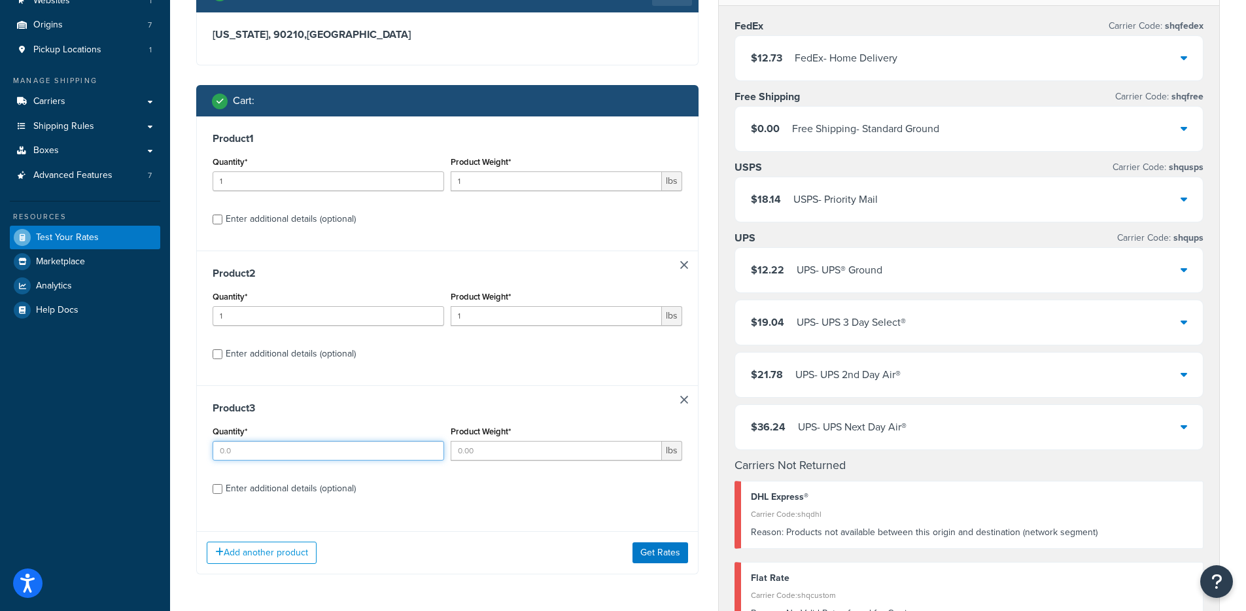
drag, startPoint x: 253, startPoint y: 445, endPoint x: 332, endPoint y: 452, distance: 78.7
click at [253, 446] on input "Quantity*" at bounding box center [328, 451] width 231 height 20
type input "1"
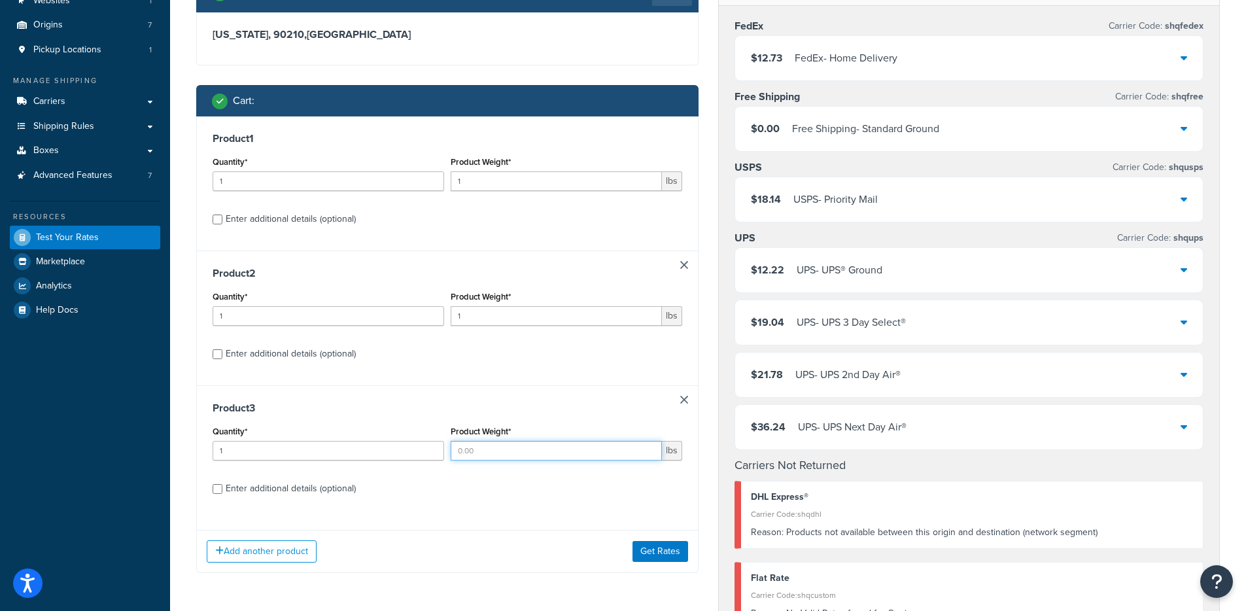
click at [489, 451] on input "Product Weight*" at bounding box center [556, 451] width 211 height 20
type input "1"
click at [323, 489] on div "Enter additional details (optional)" at bounding box center [291, 488] width 130 height 18
click at [222, 489] on input "Enter additional details (optional)" at bounding box center [218, 489] width 10 height 10
checkbox input "true"
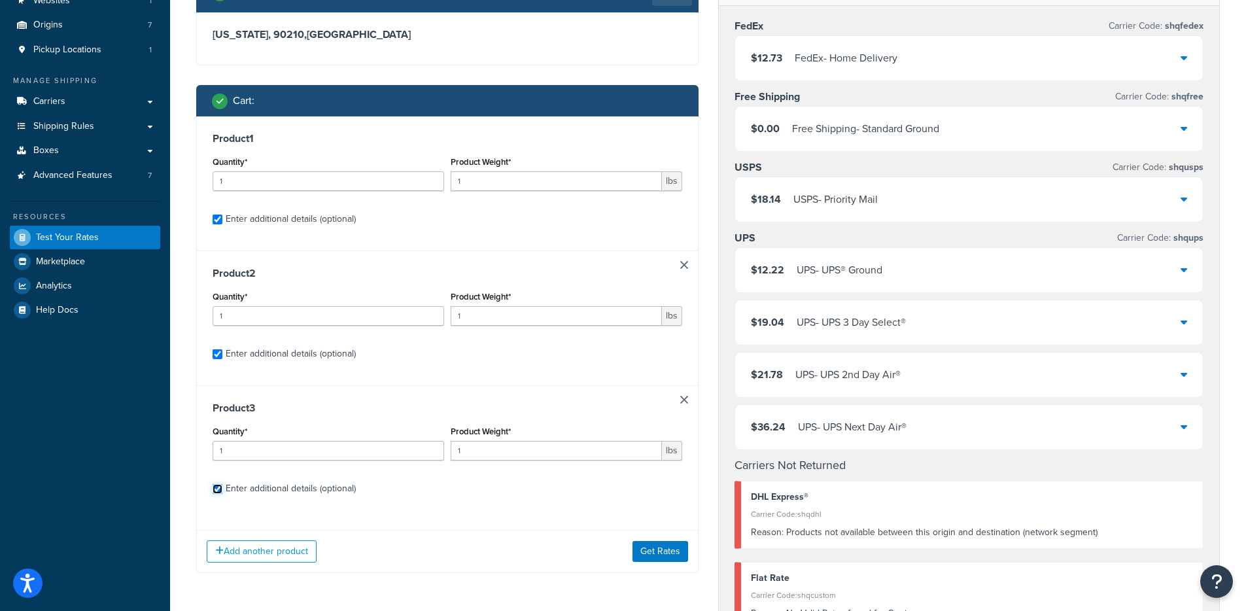
checkbox input "true"
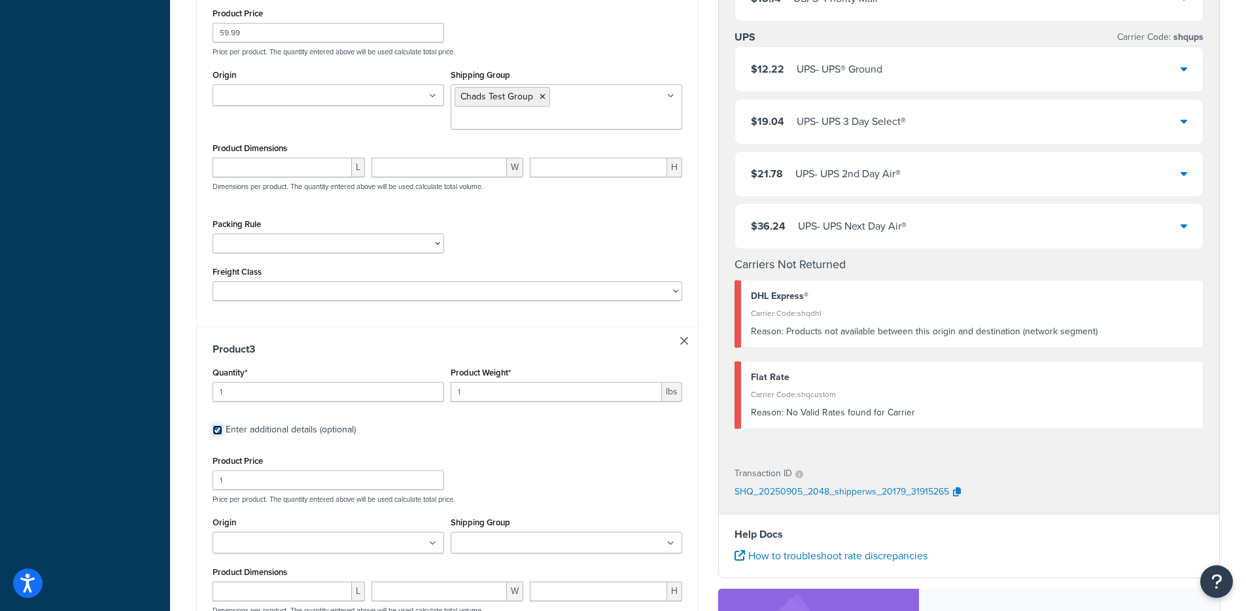
scroll to position [834, 0]
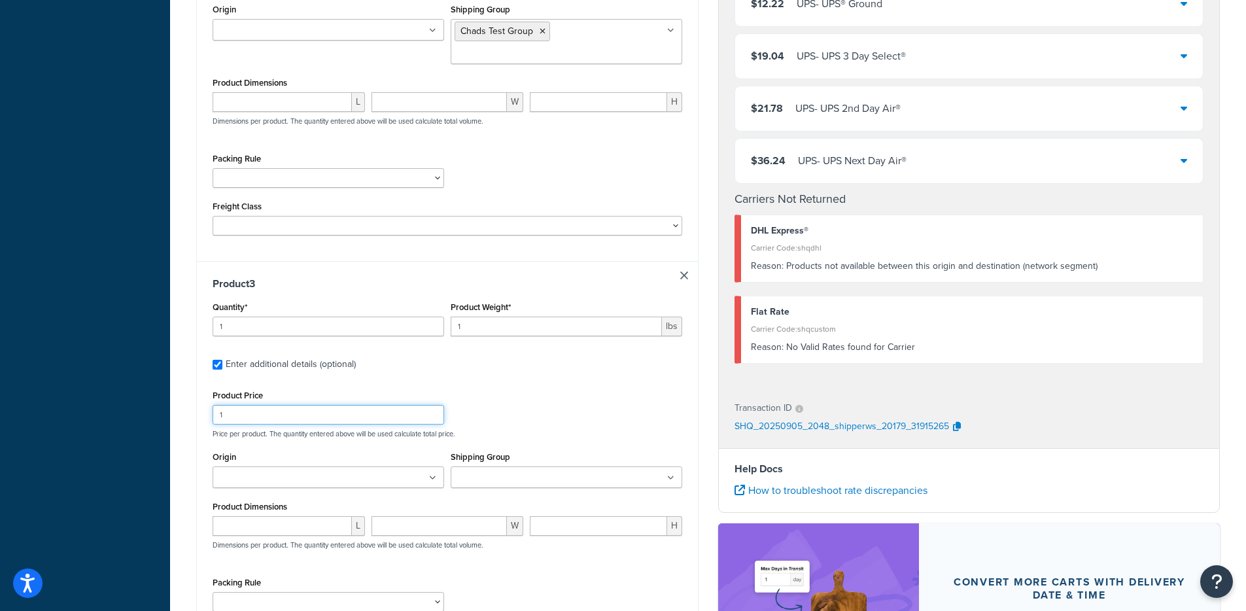
drag, startPoint x: 260, startPoint y: 405, endPoint x: 175, endPoint y: 399, distance: 85.2
click at [175, 399] on div "Test your rates Reset Rate Results 09/05/2025, 4:48 PM Shipping destination : E…" at bounding box center [708, 0] width 1076 height 1578
type input "39"
click at [700, 409] on div "Shipping destination : Edit California, 90210 , United States Cart : Product 1 …" at bounding box center [447, 2] width 522 height 1510
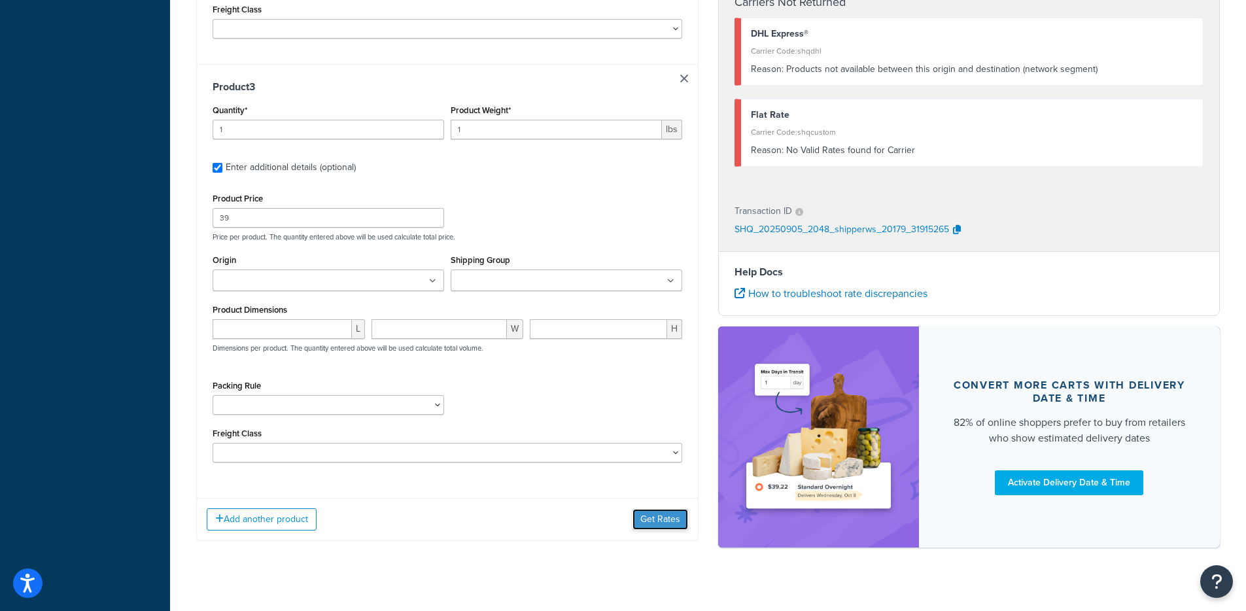
click at [650, 511] on button "Get Rates" at bounding box center [660, 519] width 56 height 21
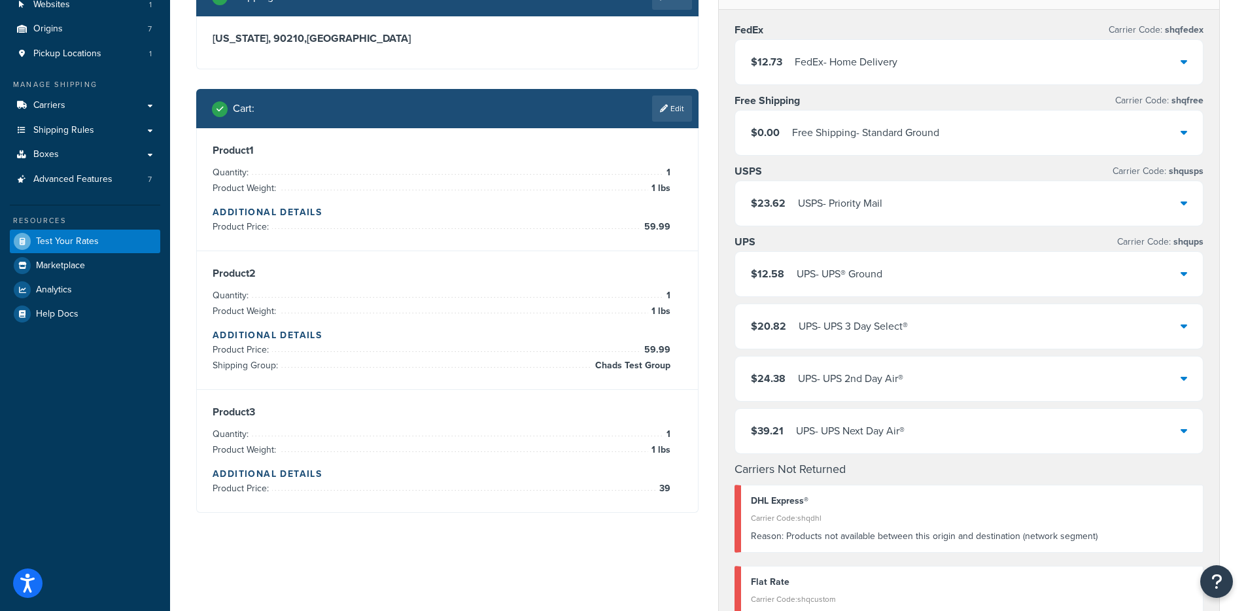
scroll to position [106, 0]
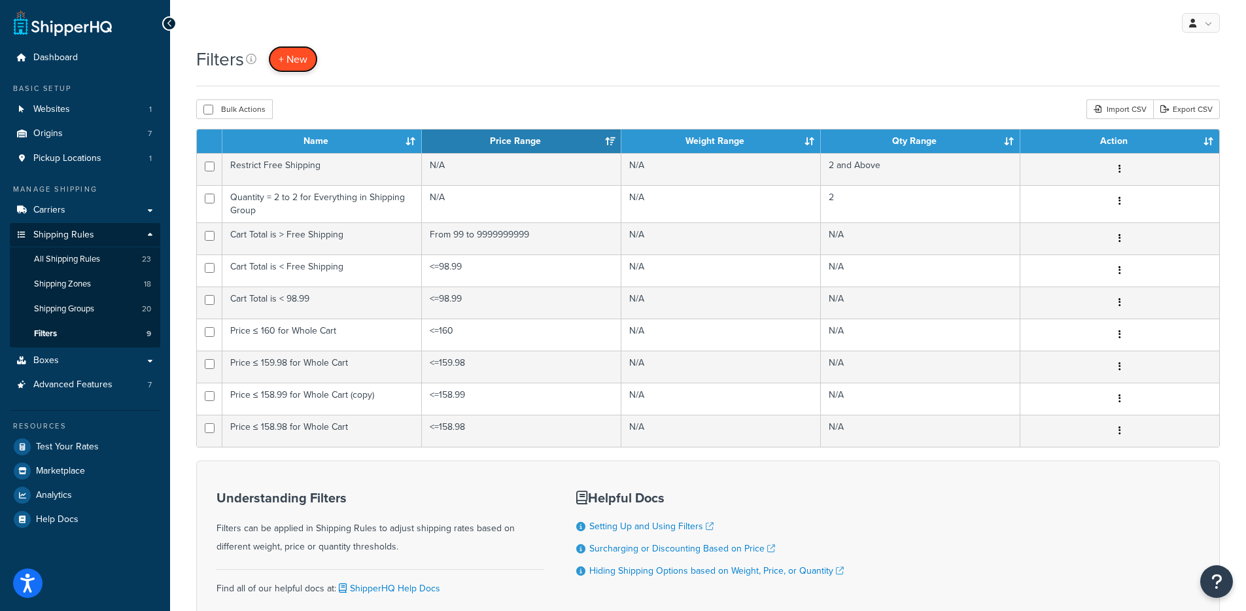
click at [288, 57] on span "+ New" at bounding box center [293, 59] width 29 height 15
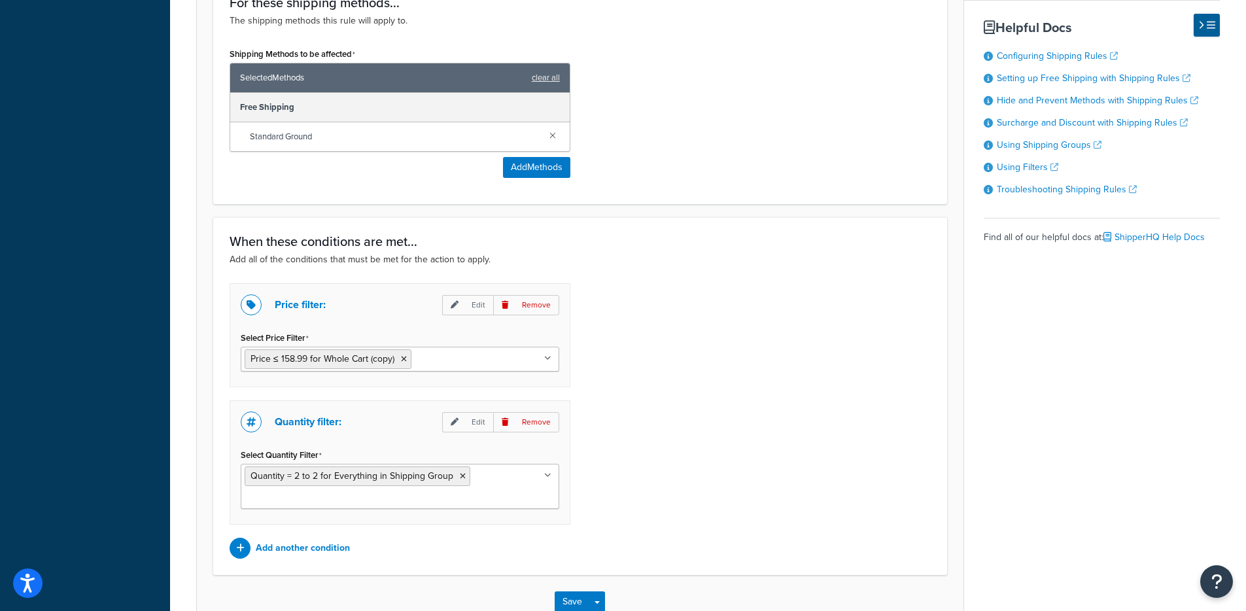
scroll to position [643, 0]
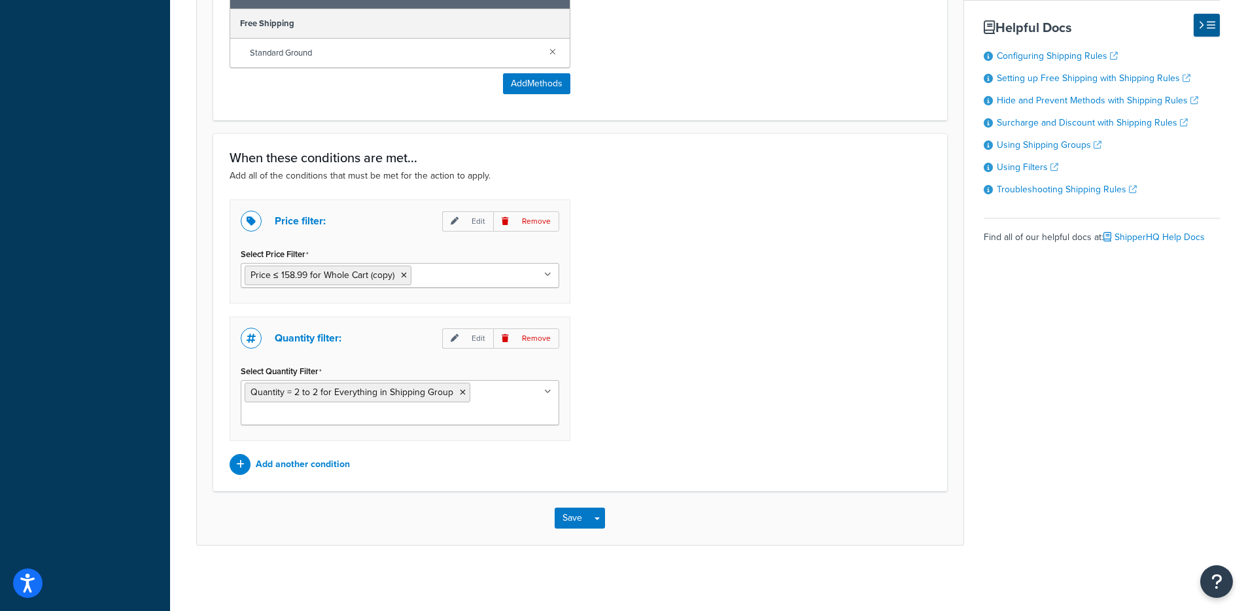
click at [470, 278] on input "Select Price Filter" at bounding box center [473, 274] width 116 height 14
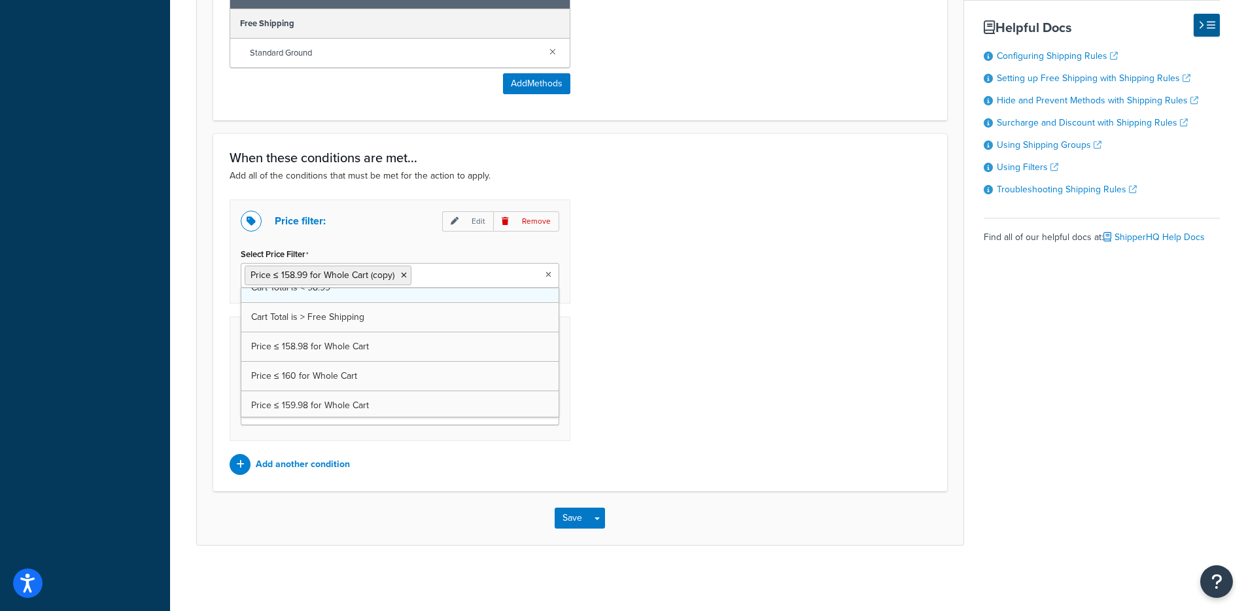
scroll to position [46, 0]
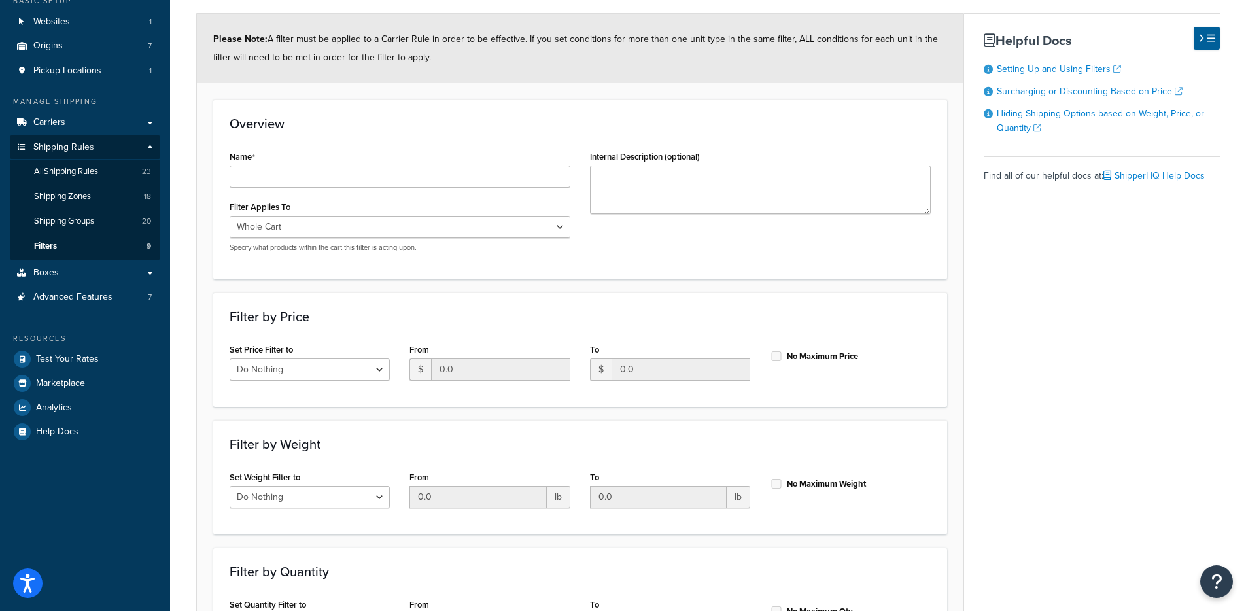
scroll to position [72, 0]
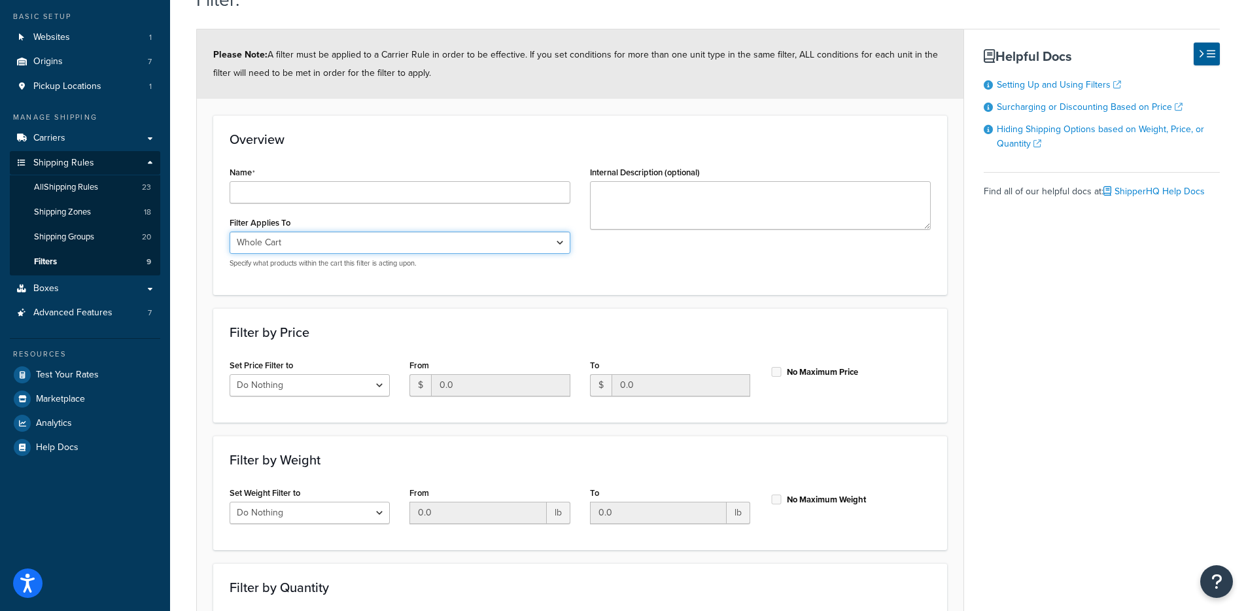
click at [324, 250] on select "Whole Cart Everything in Shipping Group Everything at Origin Each Item within S…" at bounding box center [400, 242] width 341 height 22
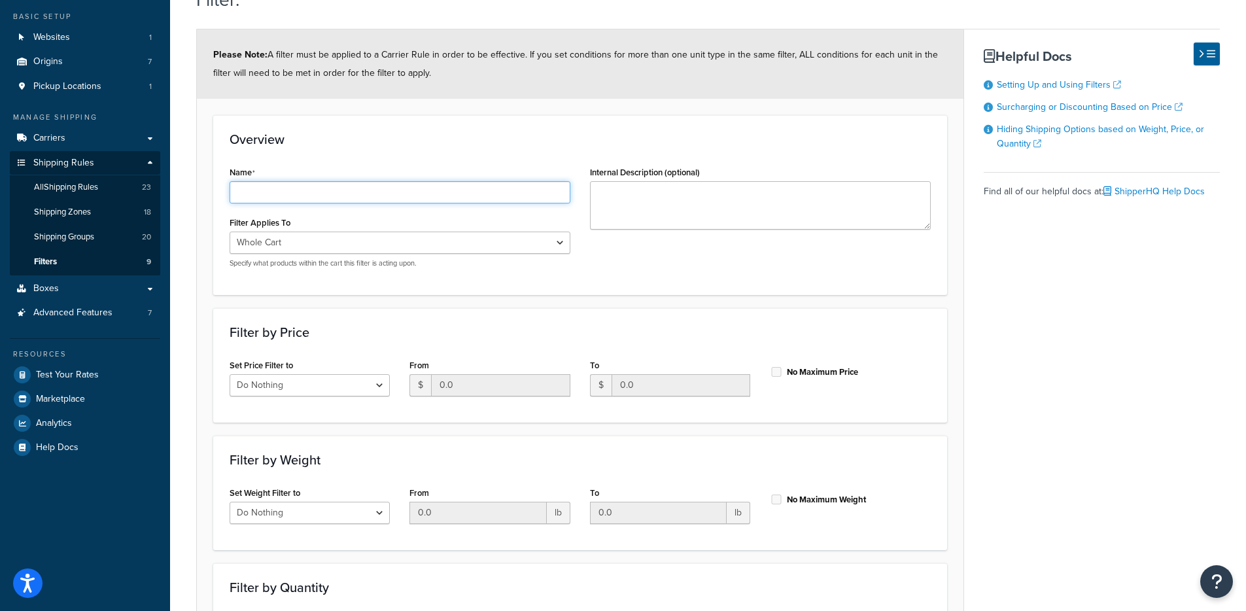
click at [463, 197] on input "Name" at bounding box center [400, 192] width 341 height 22
type input "Price less than 158.98"
click at [664, 328] on h3 "Filter by Price" at bounding box center [580, 332] width 701 height 14
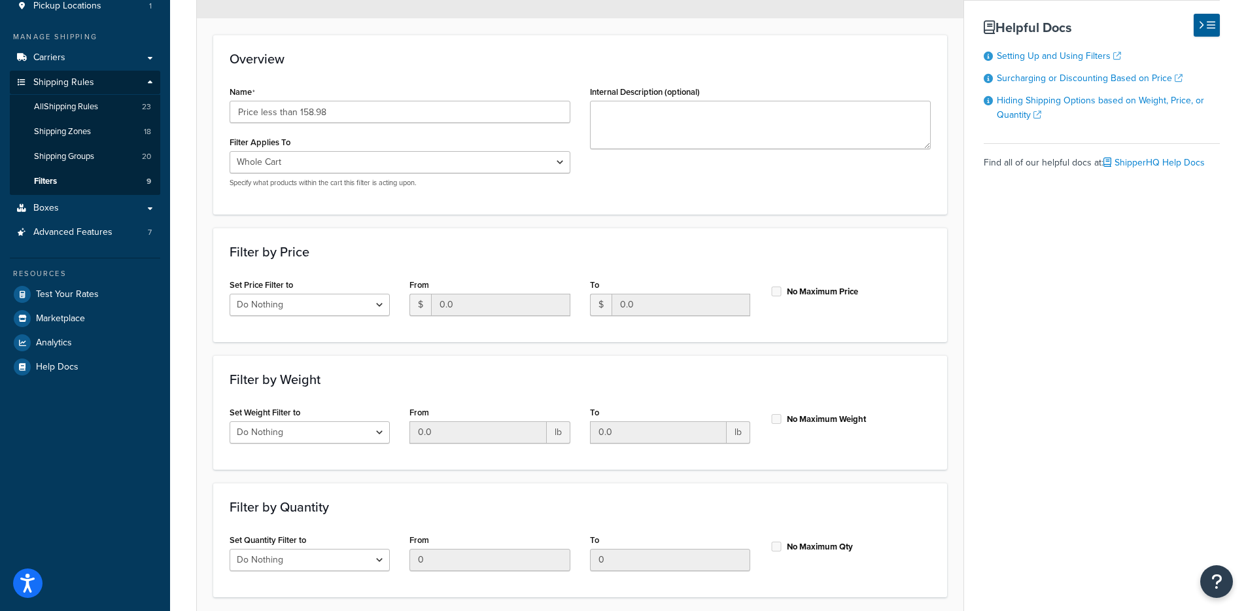
scroll to position [153, 0]
click at [372, 307] on select "Do Nothing Apply to a Range" at bounding box center [310, 304] width 160 height 22
select select "range"
click at [230, 293] on select "Do Nothing Apply to a Range" at bounding box center [310, 304] width 160 height 22
drag, startPoint x: 524, startPoint y: 305, endPoint x: 392, endPoint y: 296, distance: 132.4
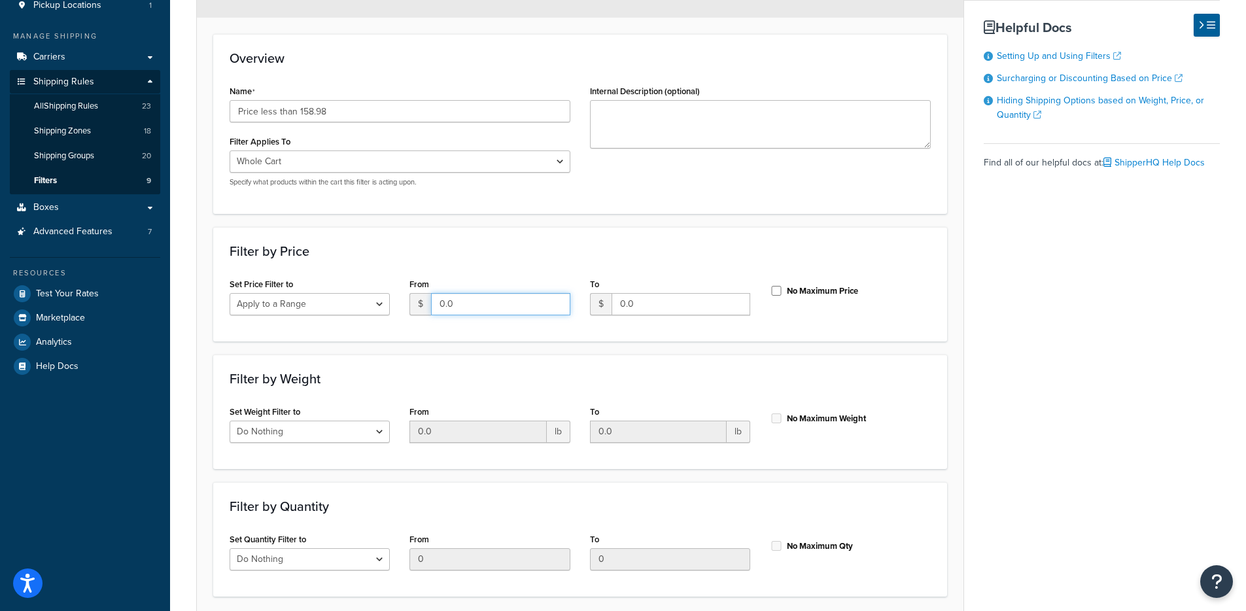
click at [392, 296] on div "Set Price Filter to Do Nothing Apply to a Range From $ 0.0 To $ 0.0 No Maximum …" at bounding box center [580, 300] width 721 height 50
click at [641, 309] on input "0.0" at bounding box center [680, 304] width 139 height 22
drag, startPoint x: 653, startPoint y: 303, endPoint x: 610, endPoint y: 303, distance: 43.2
click at [610, 303] on div "$ 0.0" at bounding box center [670, 304] width 160 height 22
type input "158.98"
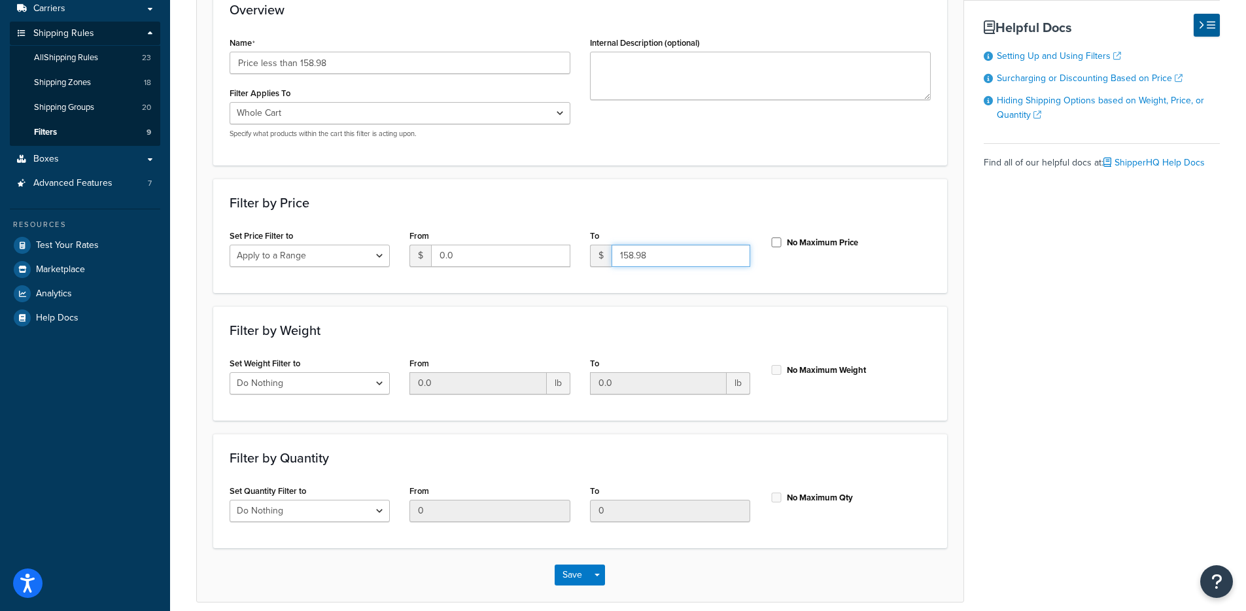
scroll to position [258, 0]
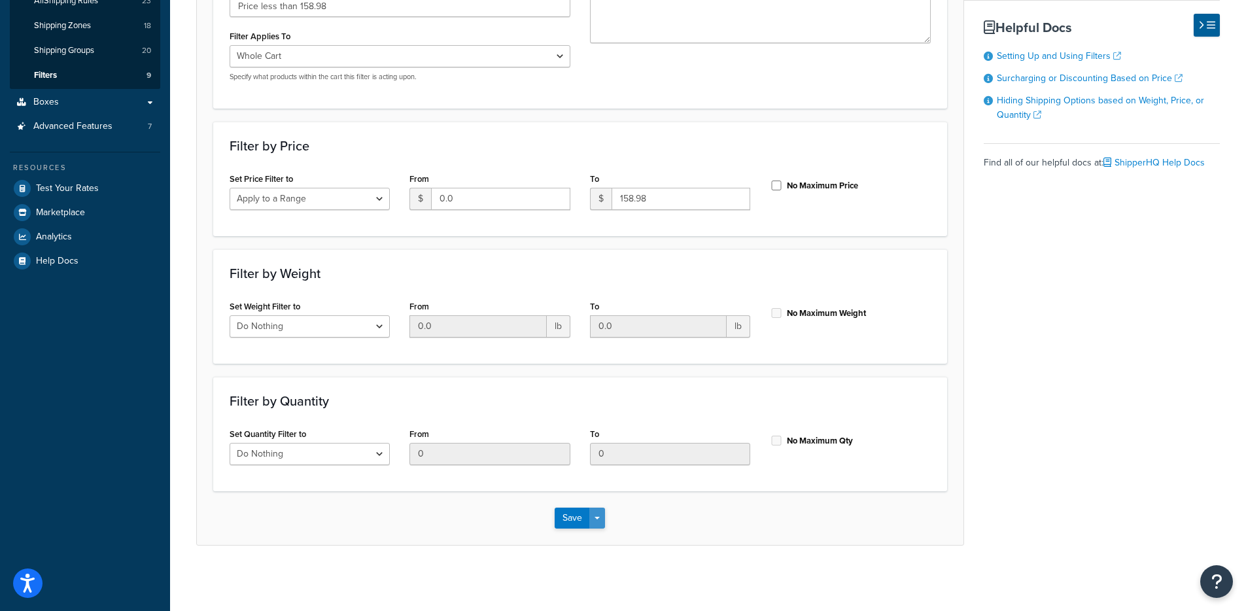
click at [592, 520] on button "Save Dropdown" at bounding box center [597, 517] width 16 height 21
click at [592, 536] on button "Save and Edit" at bounding box center [617, 541] width 126 height 27
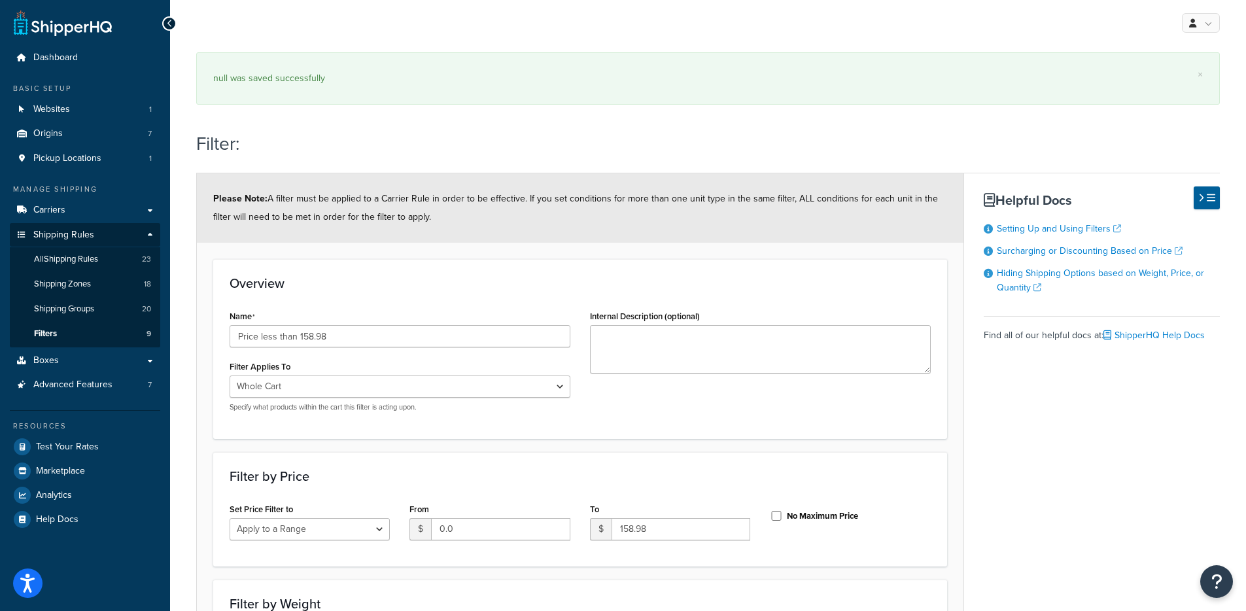
select select "range"
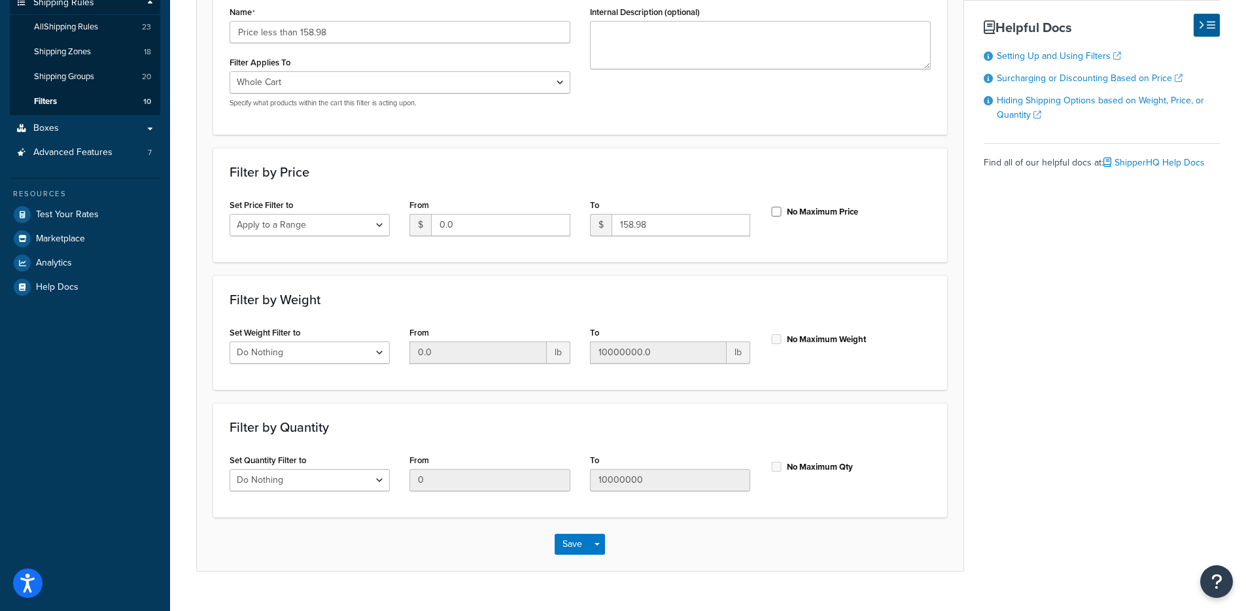
scroll to position [258, 0]
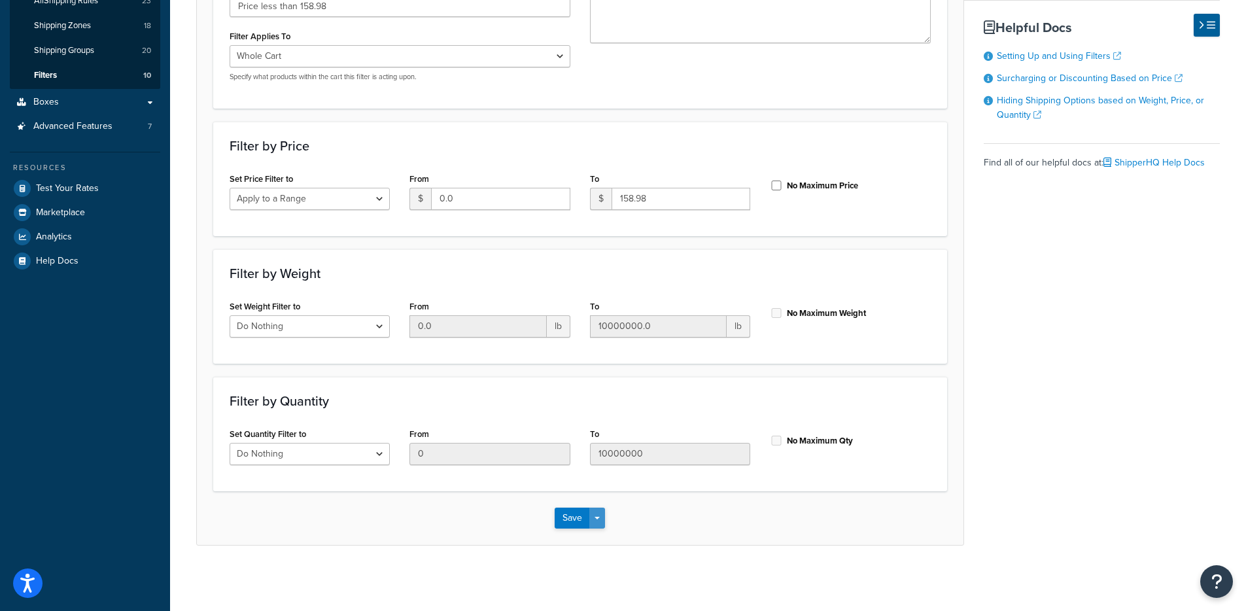
click at [597, 522] on button "Save Dropdown" at bounding box center [597, 517] width 16 height 21
click at [602, 545] on button "Save and Edit" at bounding box center [617, 541] width 126 height 27
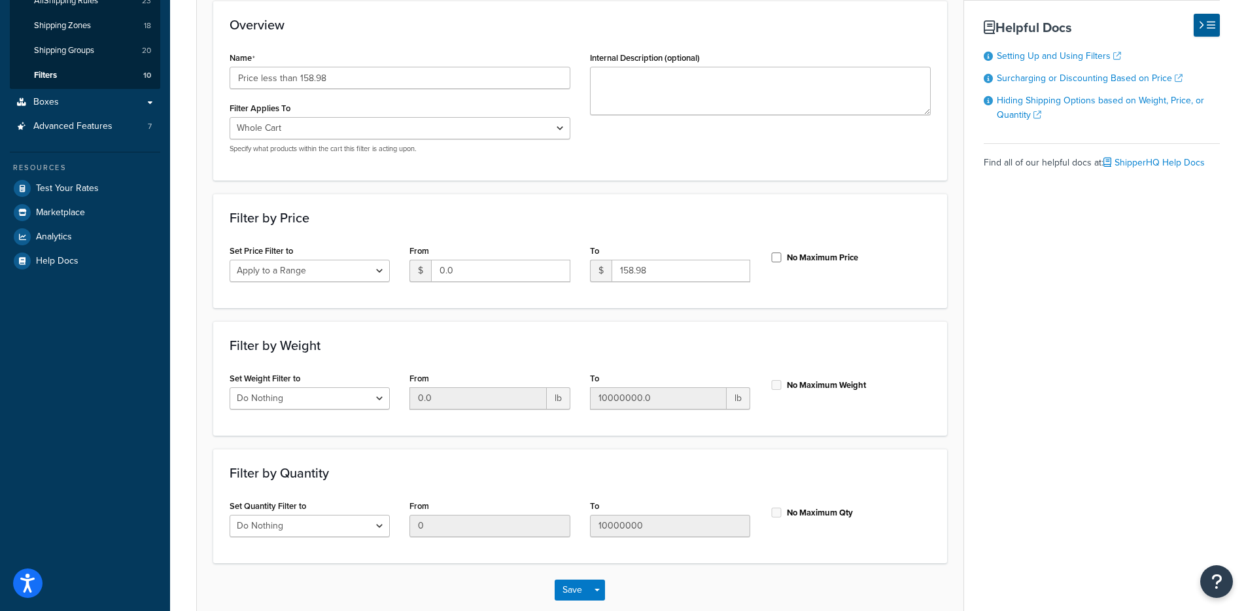
scroll to position [0, 0]
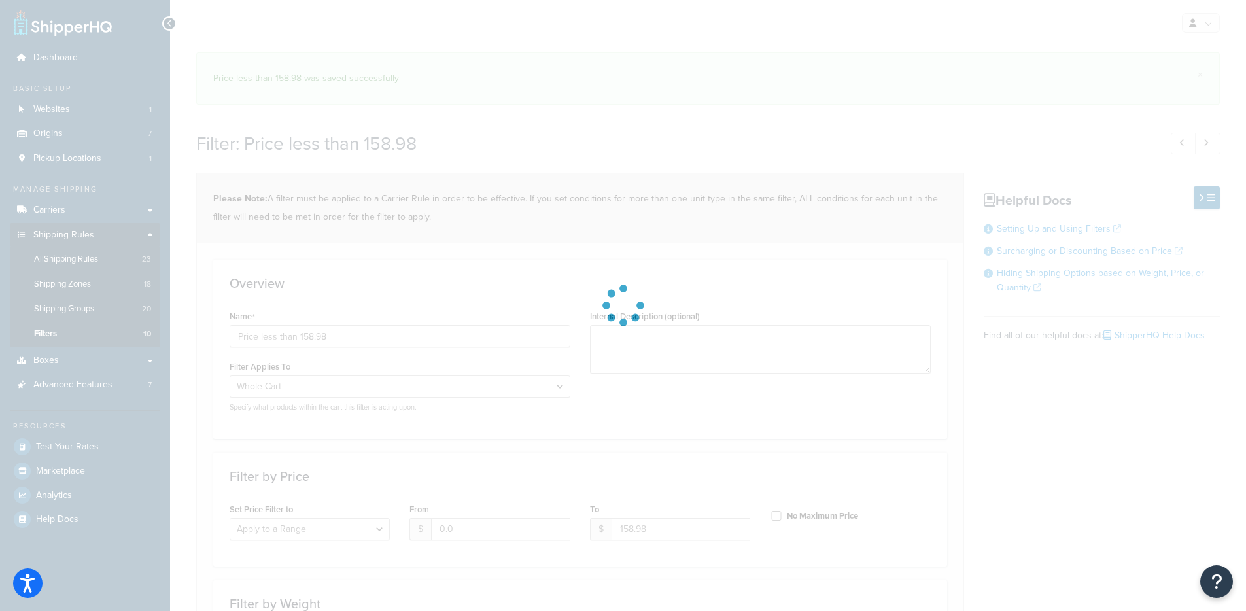
select select "range"
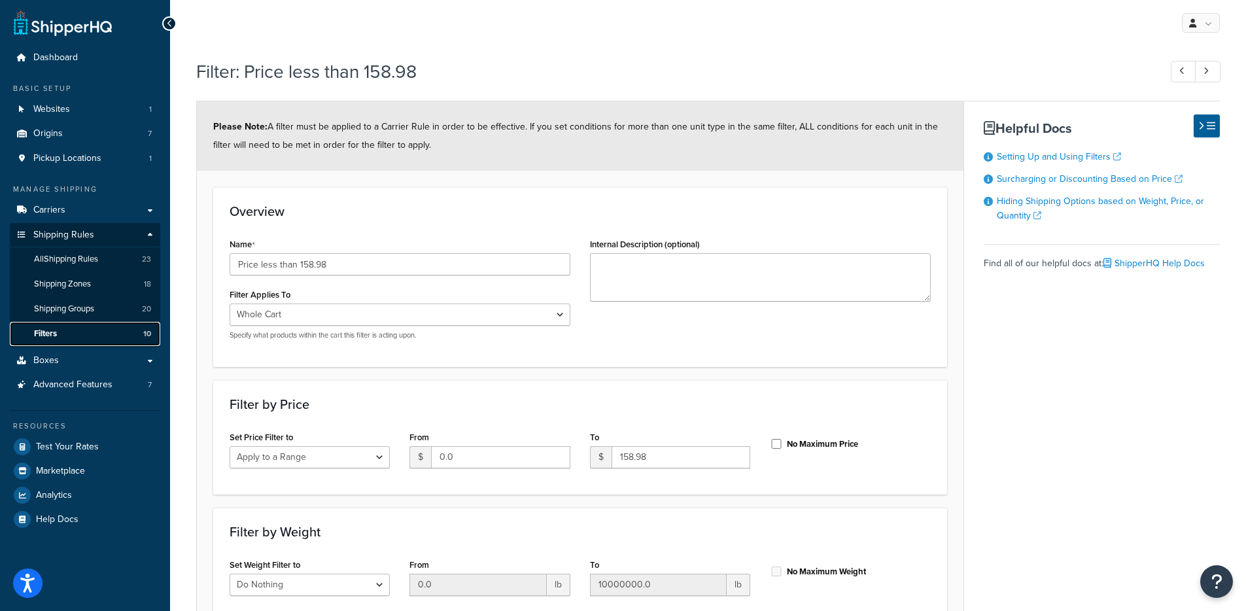
click at [116, 335] on link "Filters 10" at bounding box center [85, 334] width 150 height 24
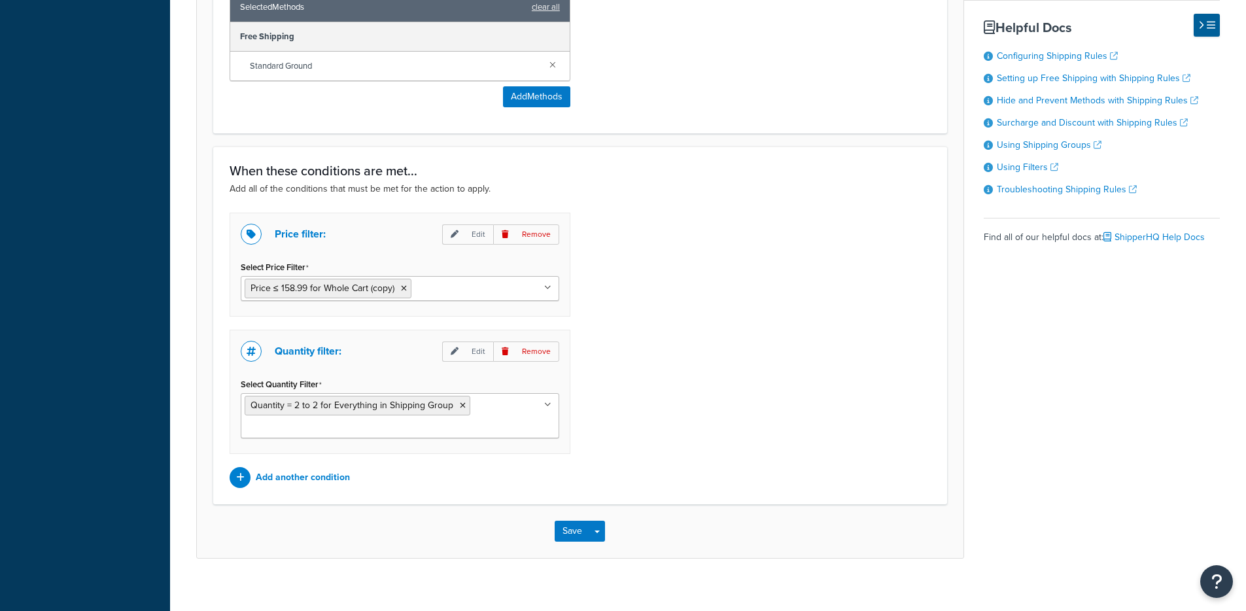
scroll to position [643, 0]
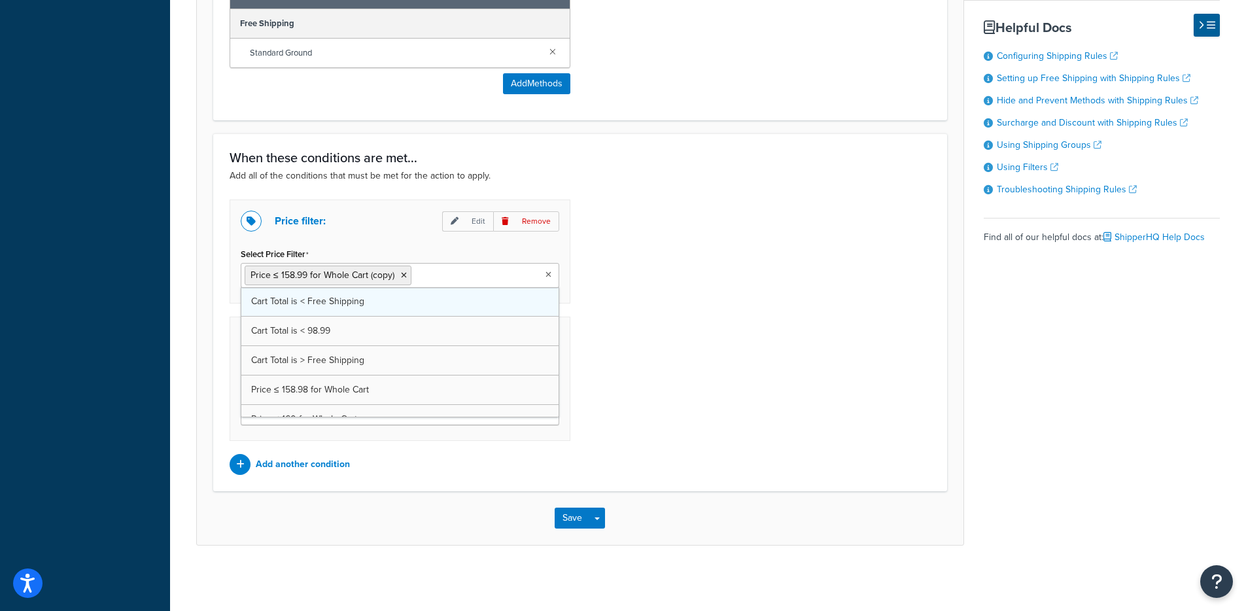
click at [483, 288] on div "Price ≤ 158.99 for Whole Cart (copy) Cart Total is < Free Shipping Cart Total i…" at bounding box center [400, 275] width 318 height 25
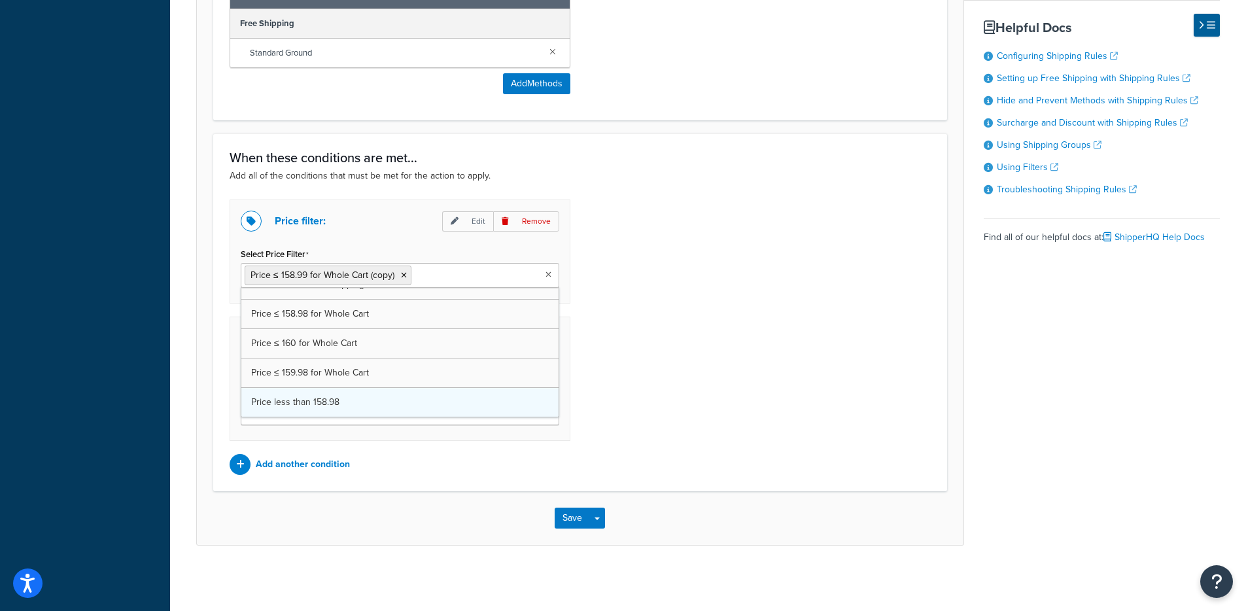
scroll to position [46, 0]
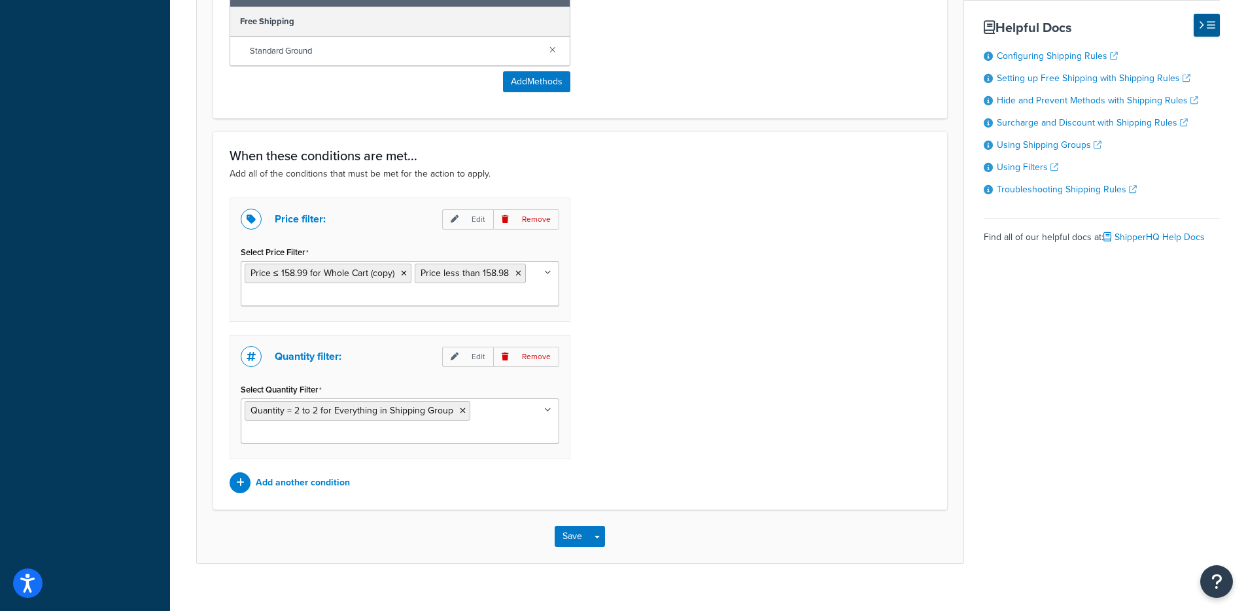
click at [758, 363] on div "Price filter: Edit Remove Select Price Filter Price ≤ 158.99 for Whole Cart (co…" at bounding box center [580, 345] width 721 height 296
click at [402, 270] on icon at bounding box center [404, 273] width 6 height 8
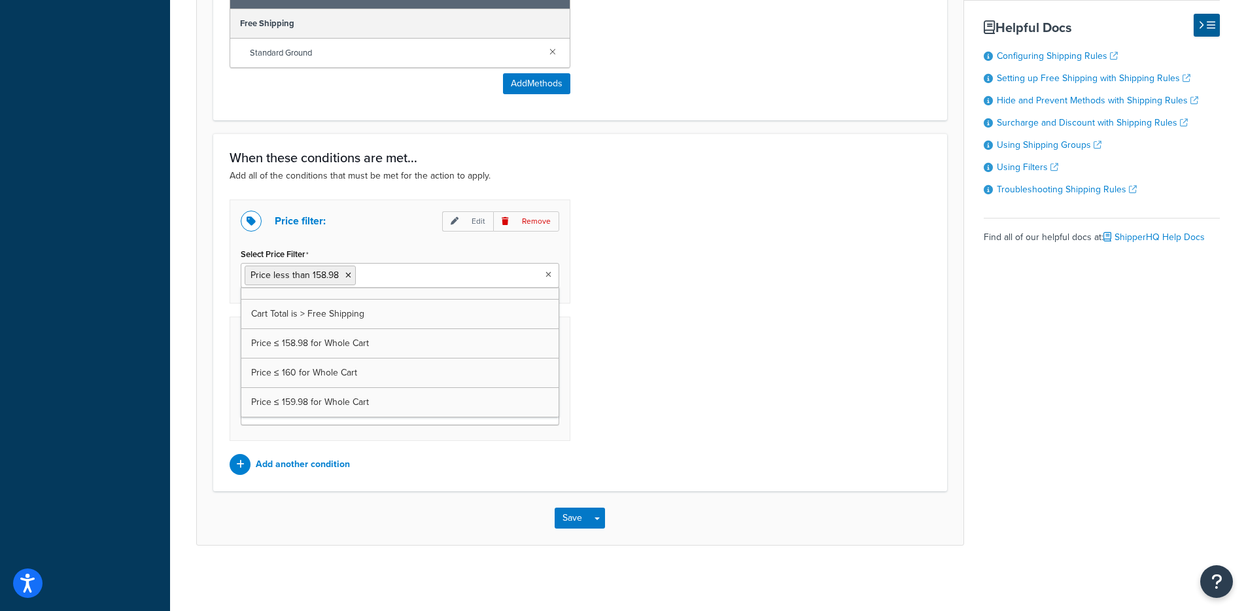
click at [842, 294] on div "Price filter: Edit Remove Select Price Filter Price less than 158.98 Cart Total…" at bounding box center [580, 336] width 721 height 275
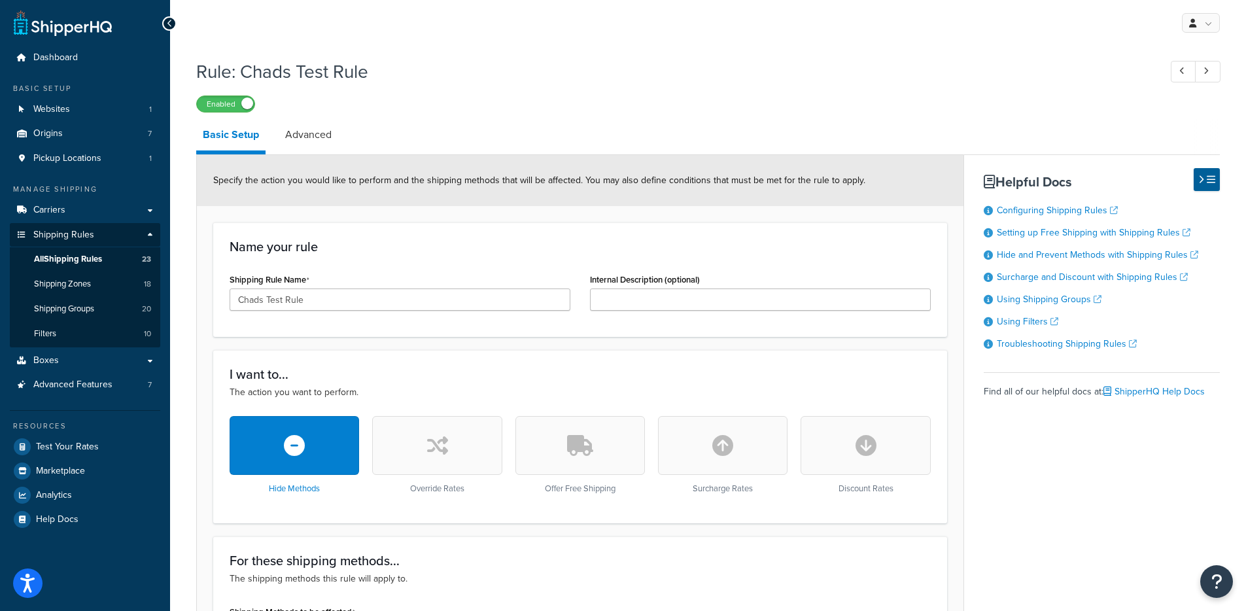
scroll to position [643, 0]
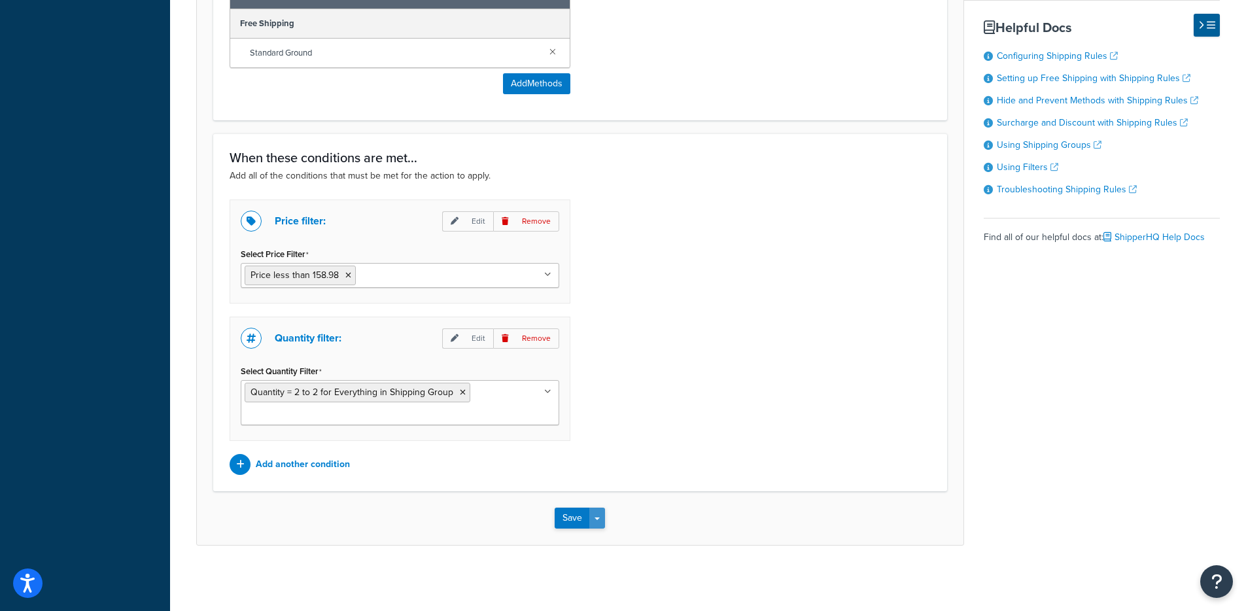
click at [594, 515] on button "Save Dropdown" at bounding box center [597, 517] width 16 height 21
click at [600, 532] on button "Save and Edit" at bounding box center [617, 541] width 126 height 27
click at [403, 264] on ul "Price less than 158.98" at bounding box center [400, 275] width 318 height 25
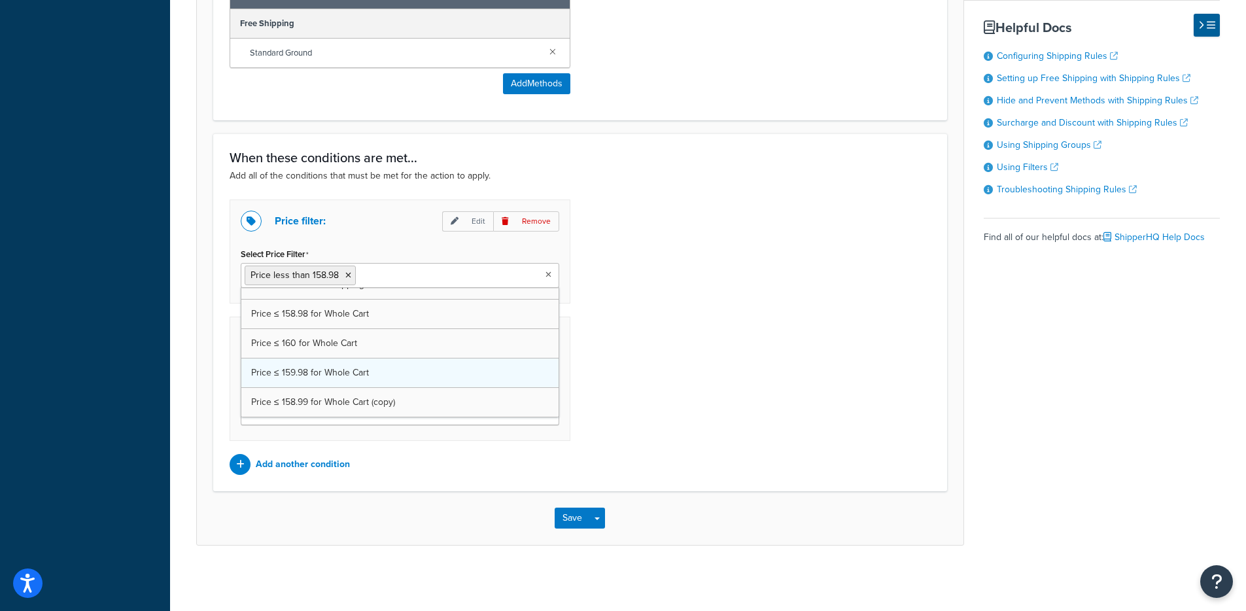
scroll to position [46, 0]
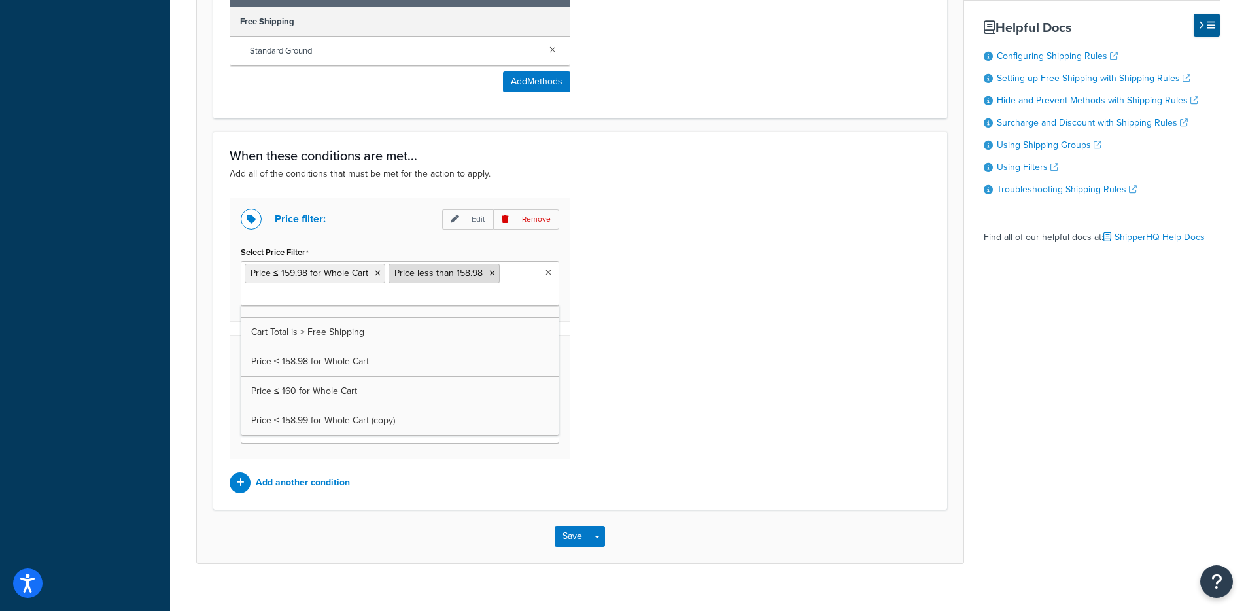
click at [489, 276] on icon at bounding box center [492, 273] width 6 height 8
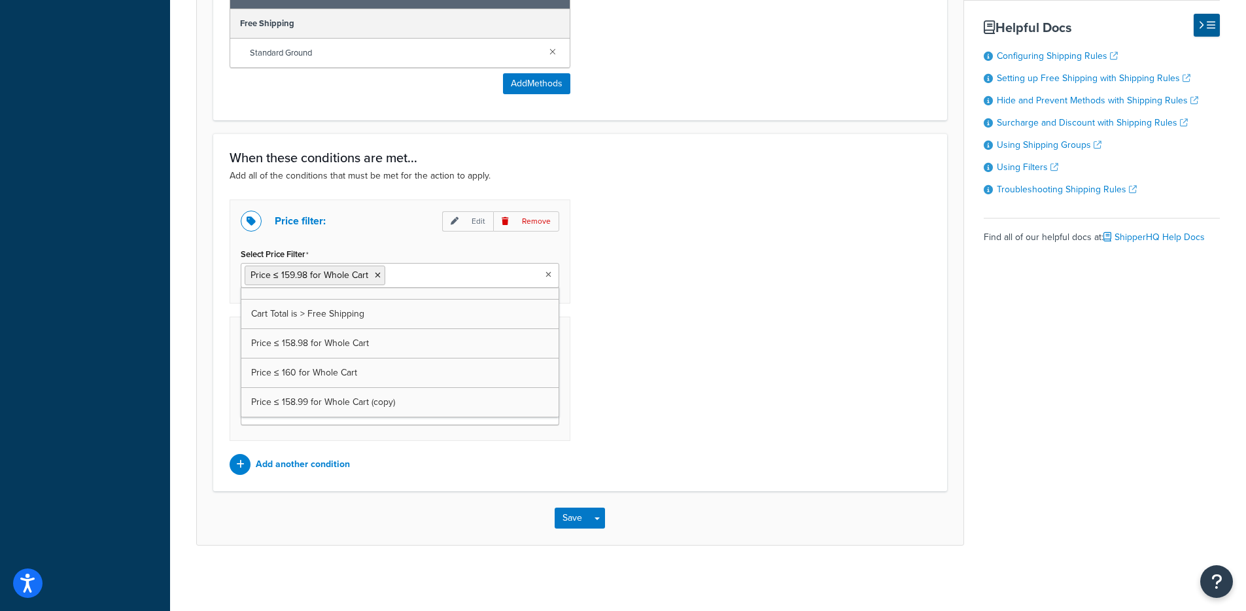
scroll to position [76, 0]
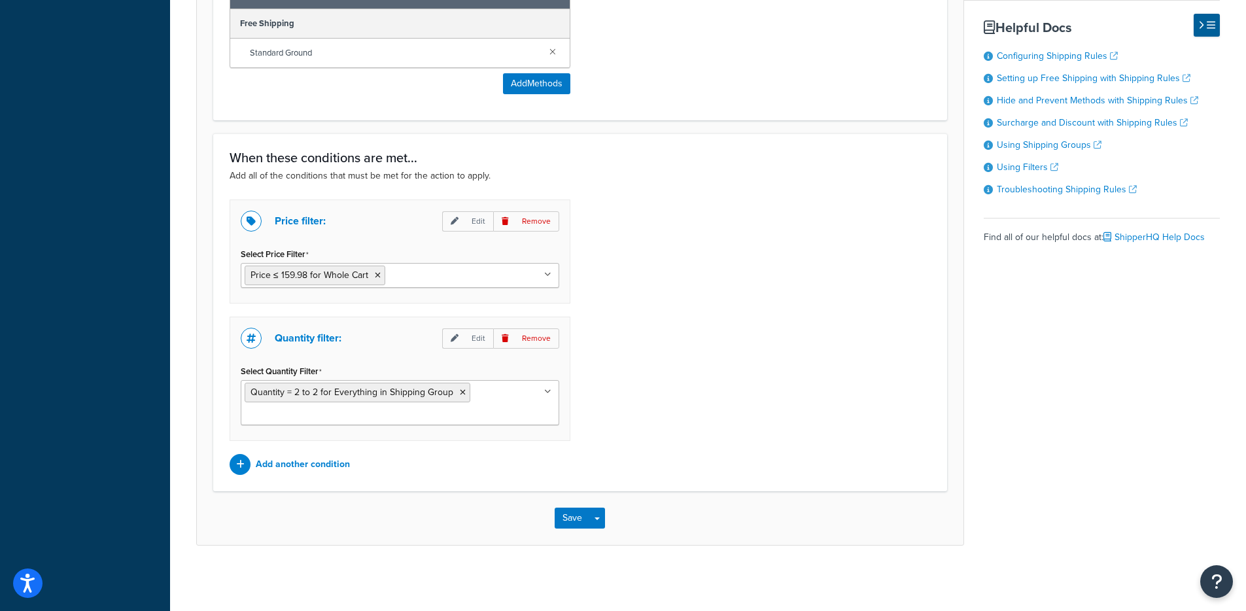
drag, startPoint x: 774, startPoint y: 275, endPoint x: 727, endPoint y: 335, distance: 76.4
click at [774, 275] on div "Price filter: Edit Remove Select Price Filter Price ≤ 159.98 for Whole Cart Car…" at bounding box center [580, 336] width 721 height 275
click at [598, 514] on button "Save Dropdown" at bounding box center [597, 517] width 16 height 21
click at [605, 541] on button "Save and Edit" at bounding box center [617, 541] width 126 height 27
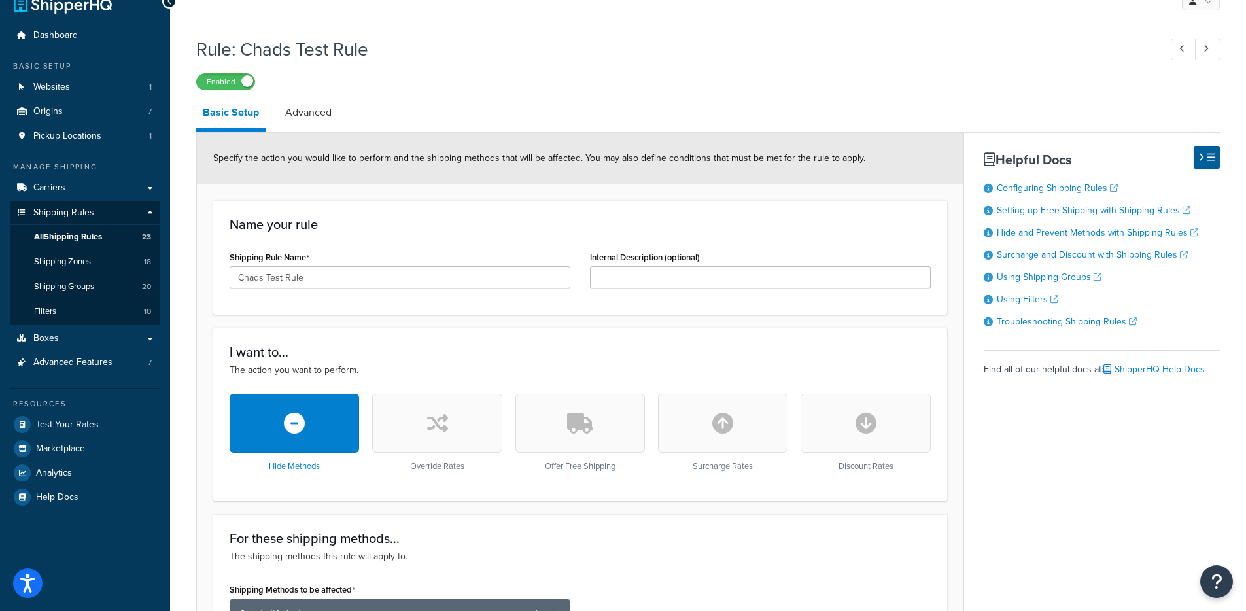
scroll to position [262, 0]
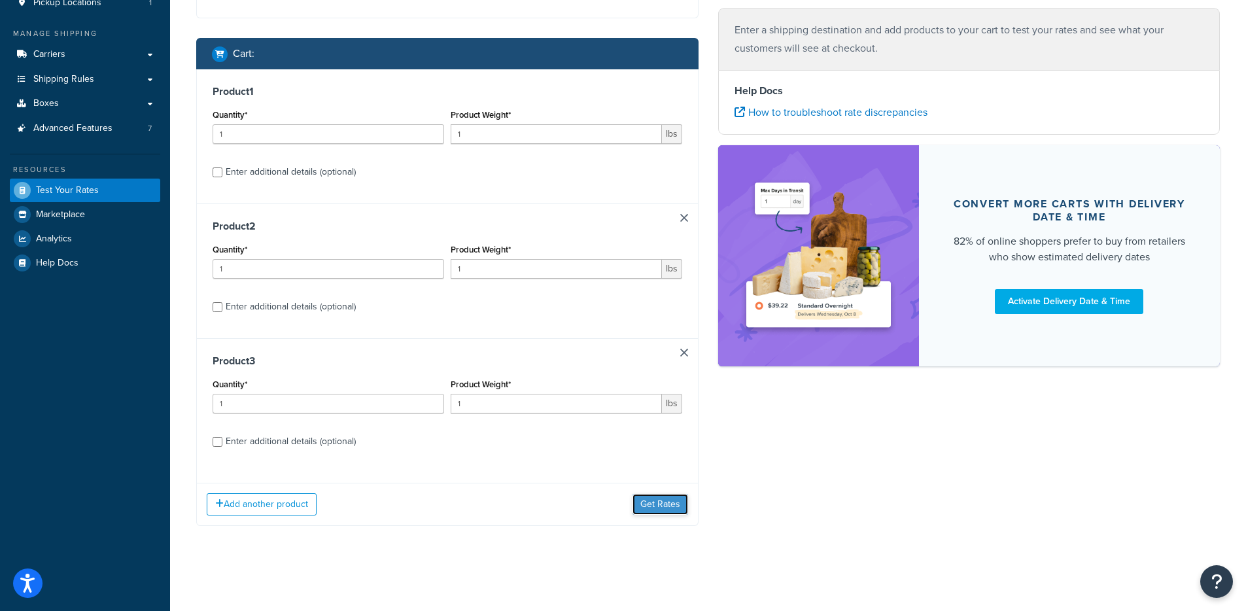
click at [675, 494] on button "Get Rates" at bounding box center [660, 504] width 56 height 21
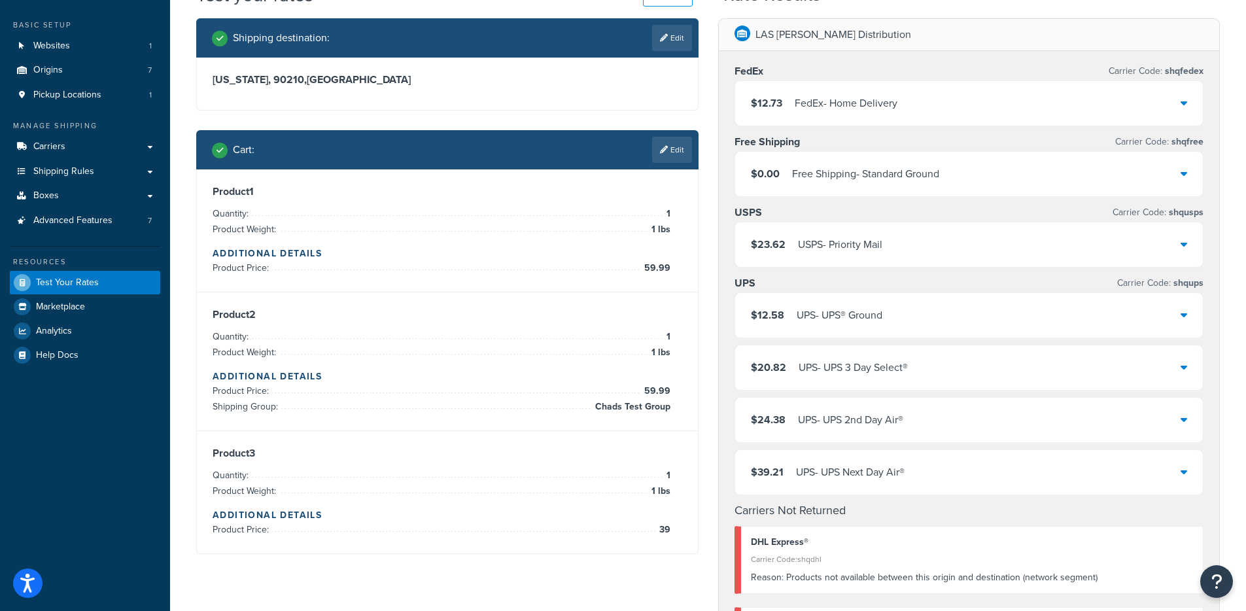
scroll to position [56, 0]
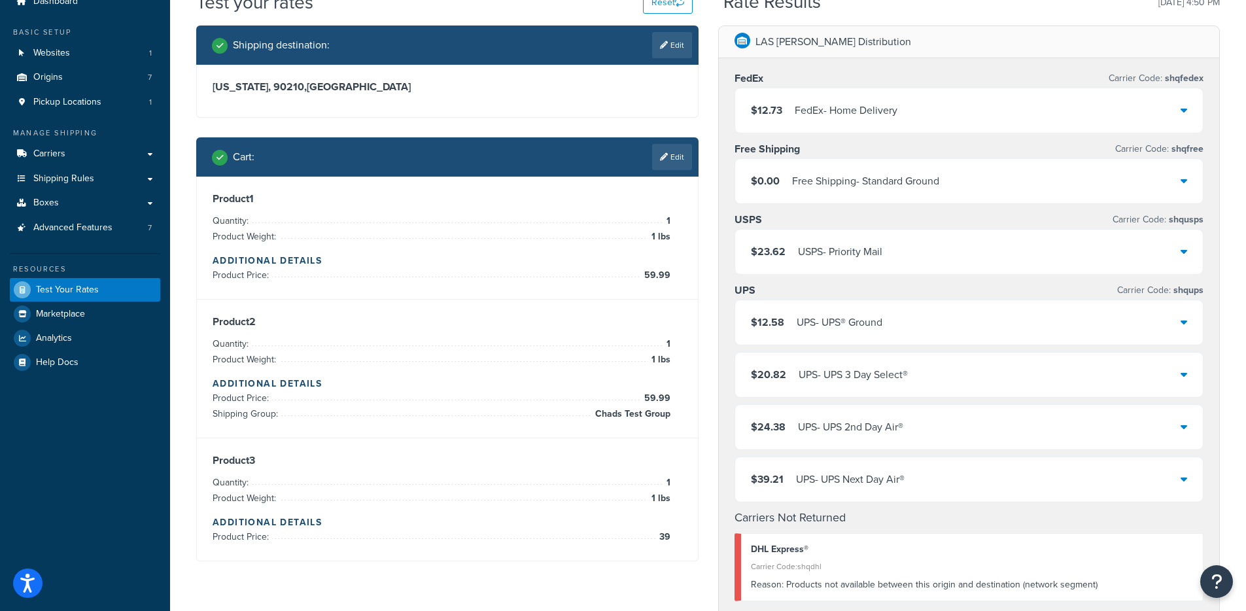
click at [658, 165] on link "Edit" at bounding box center [672, 157] width 40 height 26
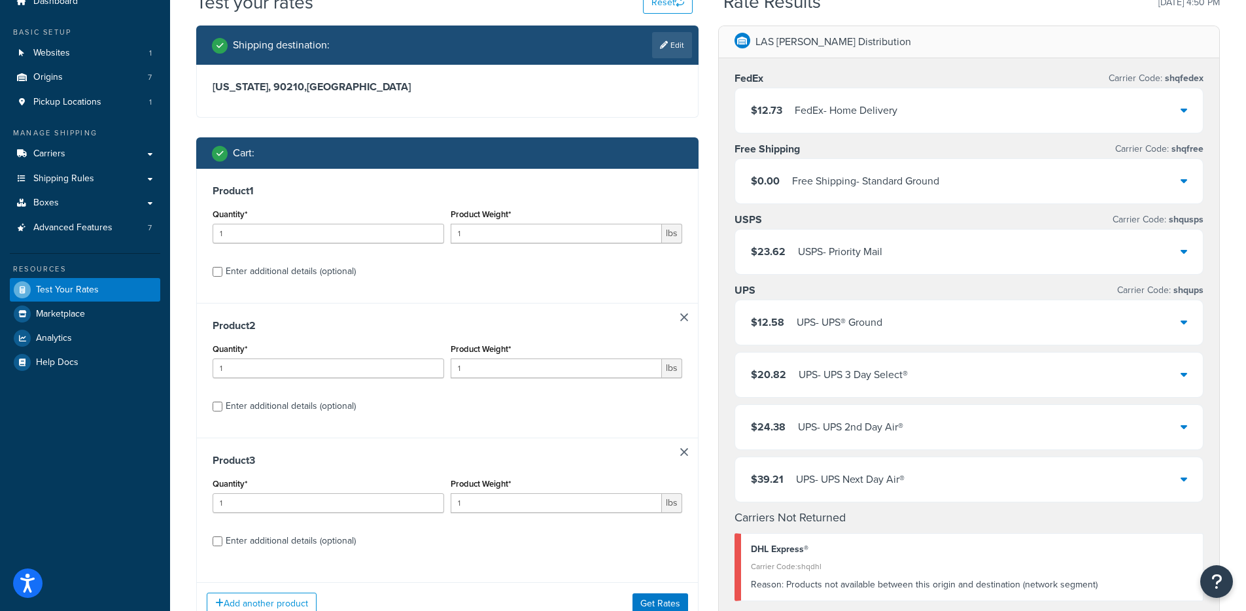
click at [278, 273] on div "Enter additional details (optional)" at bounding box center [291, 271] width 130 height 18
click at [222, 273] on input "Enter additional details (optional)" at bounding box center [218, 272] width 10 height 10
checkbox input "true"
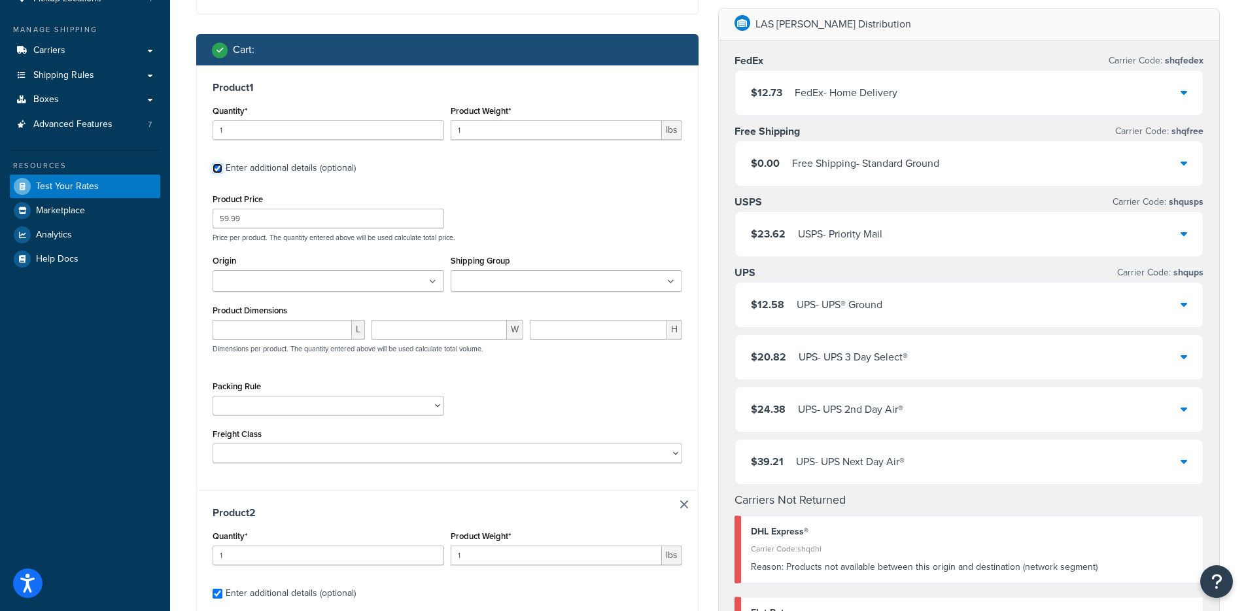
scroll to position [171, 0]
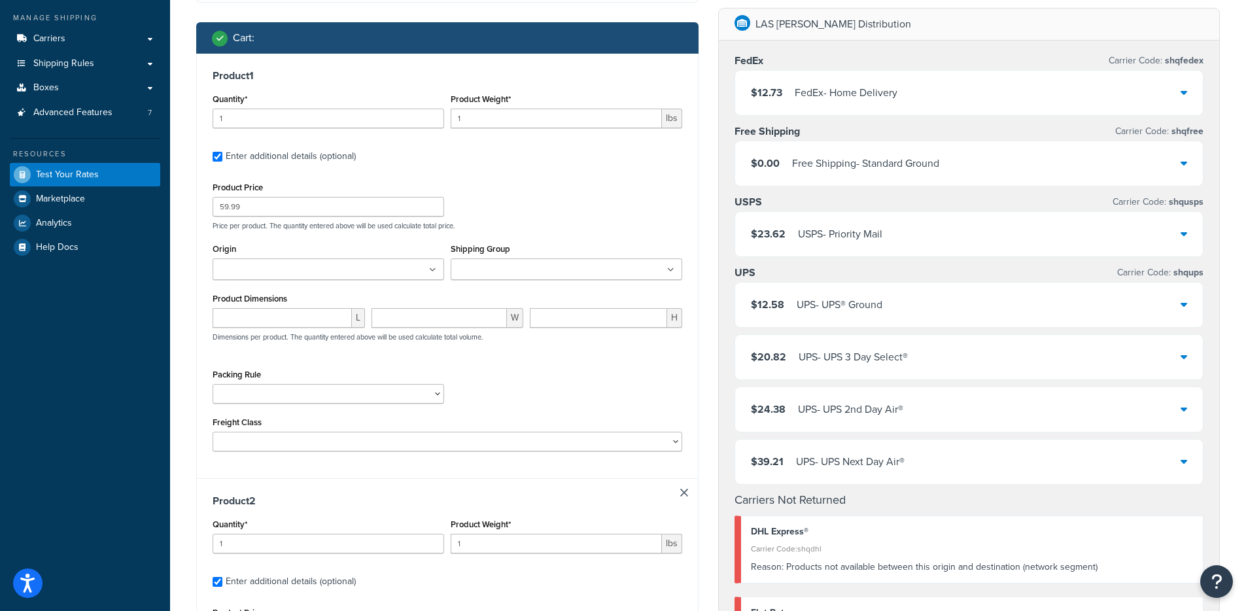
click at [547, 271] on input "Shipping Group" at bounding box center [512, 270] width 116 height 14
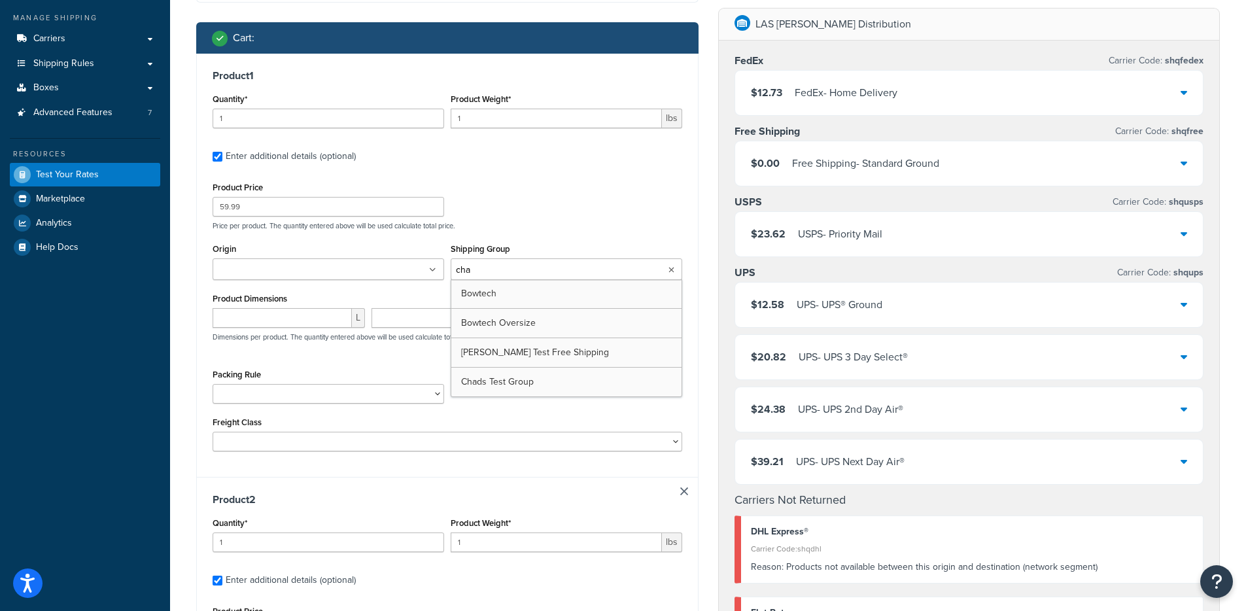
type input "chad"
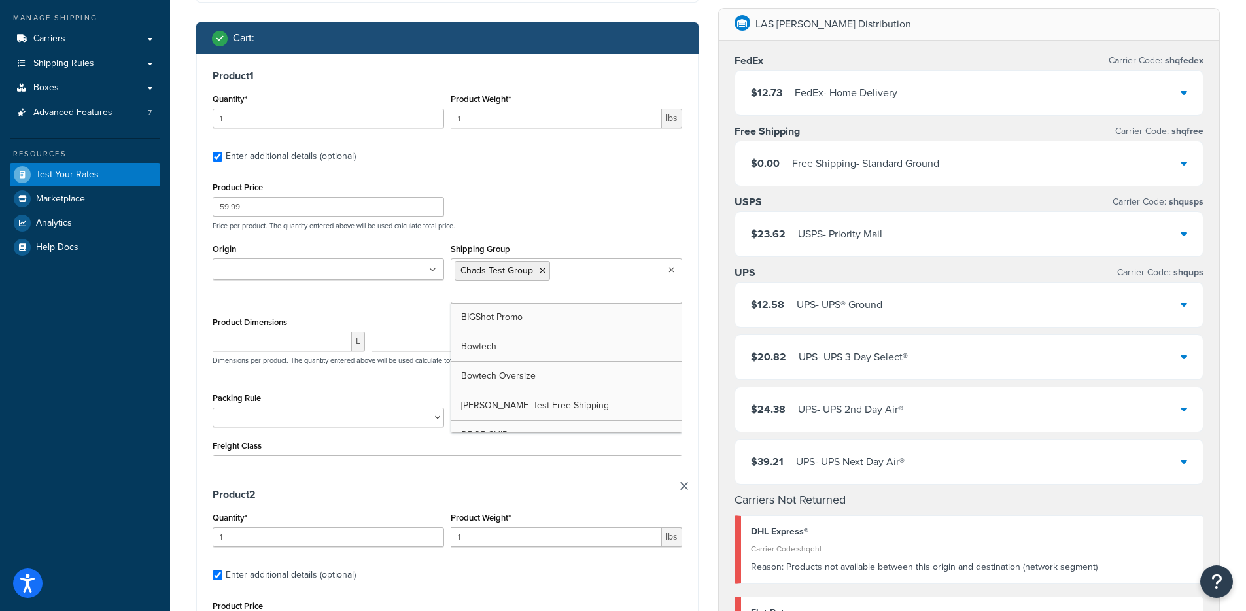
click at [658, 216] on div "Product Price 59.99 Price per product. The quantity entered above will be used …" at bounding box center [447, 205] width 476 height 52
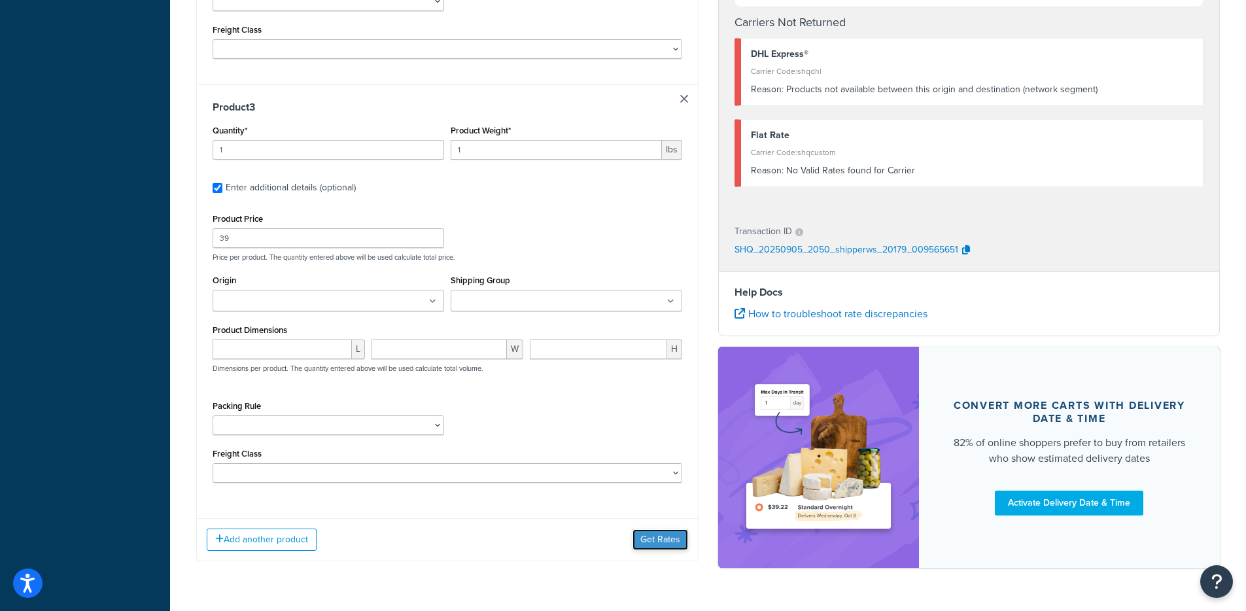
click at [673, 529] on button "Get Rates" at bounding box center [660, 539] width 56 height 21
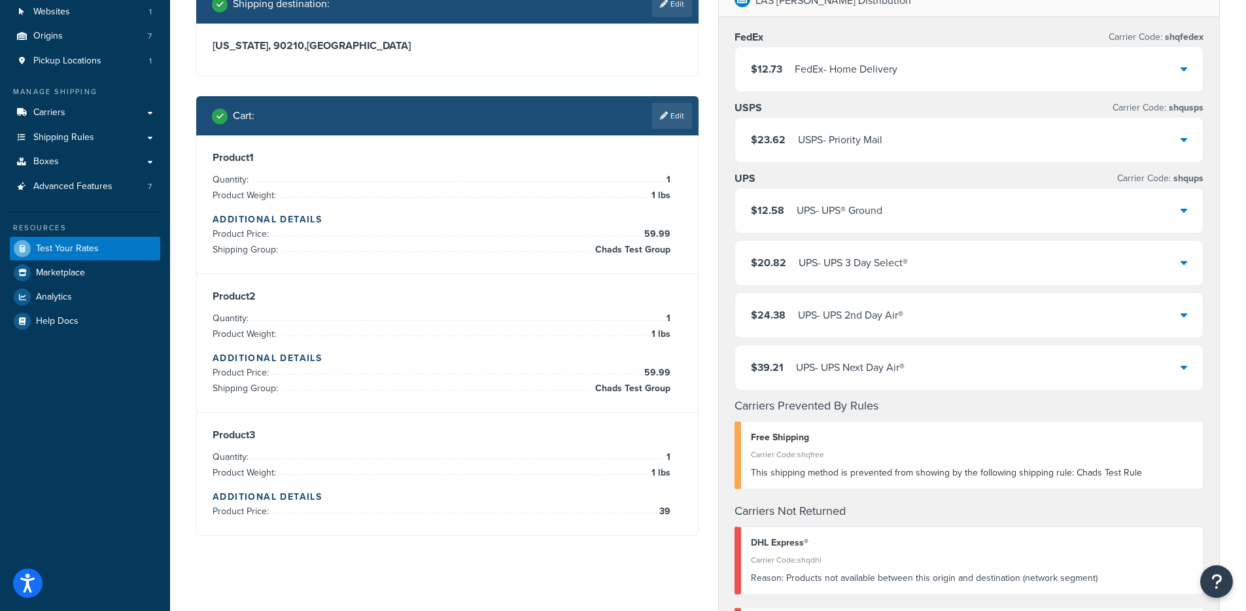
scroll to position [91, 0]
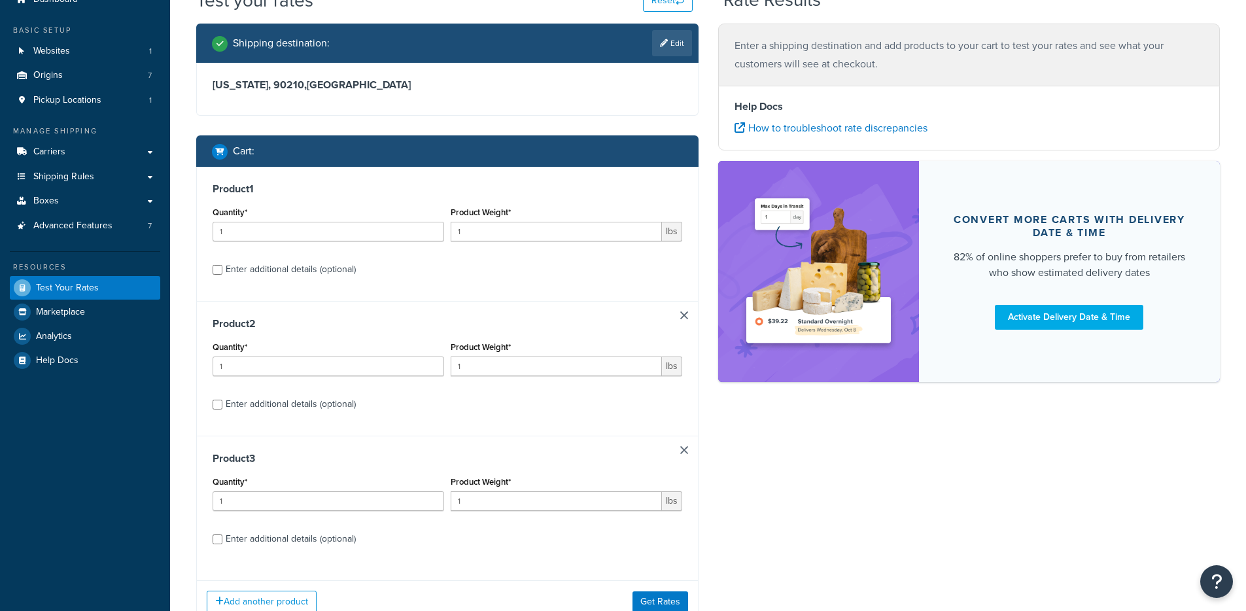
scroll to position [157, 0]
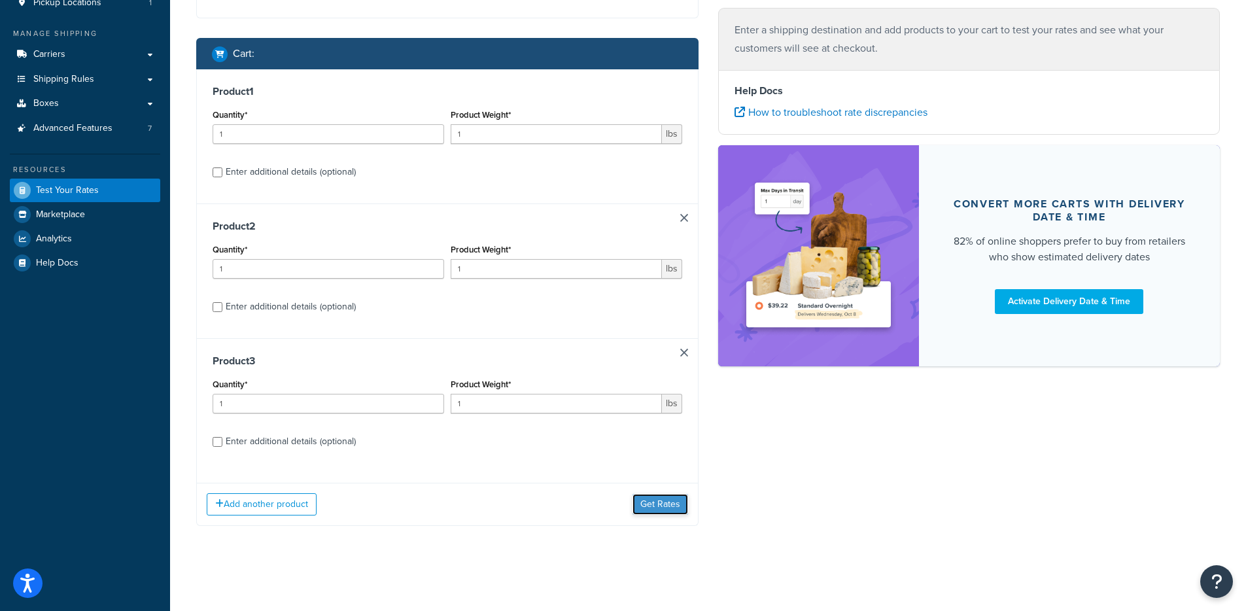
click at [674, 500] on button "Get Rates" at bounding box center [660, 504] width 56 height 21
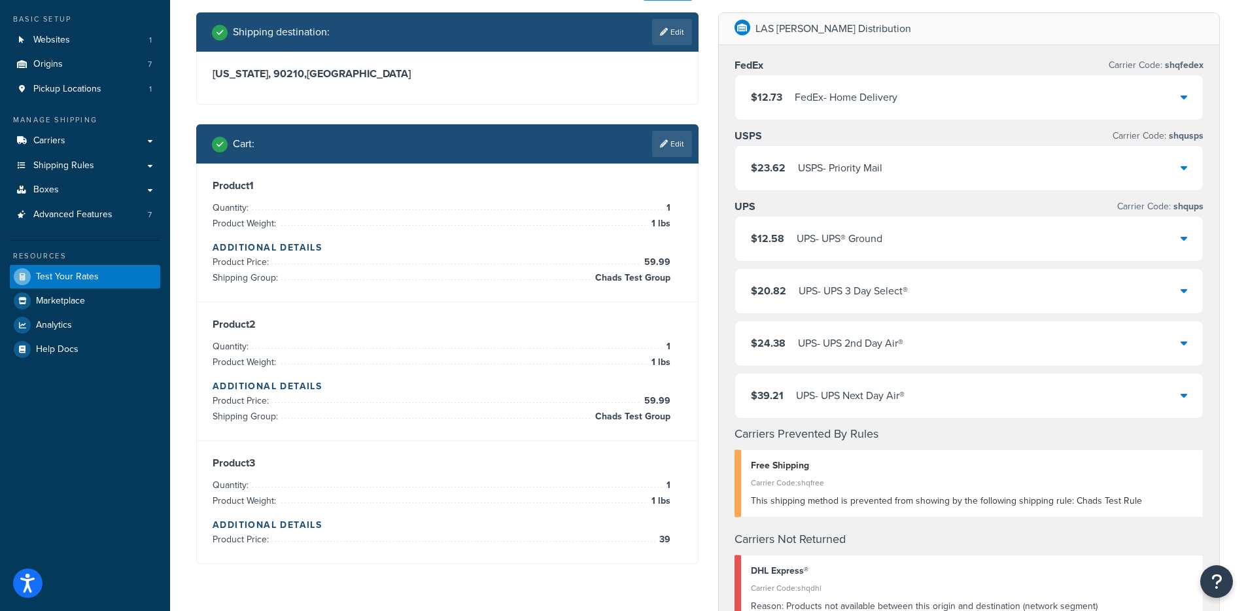
scroll to position [84, 0]
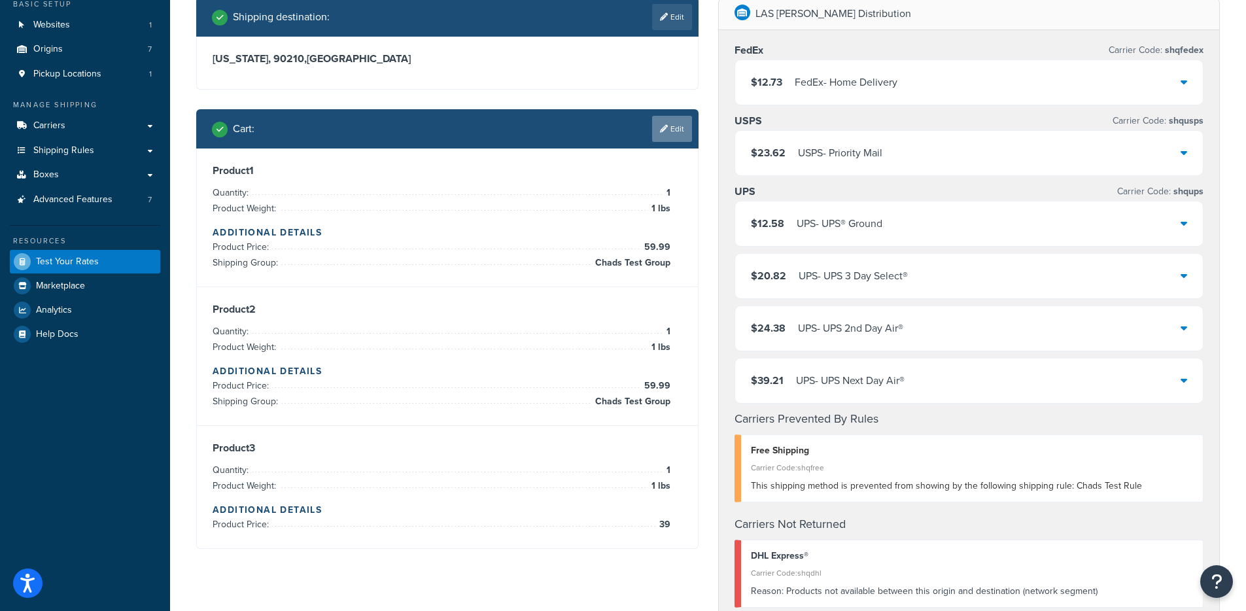
click at [664, 132] on icon at bounding box center [664, 129] width 8 height 8
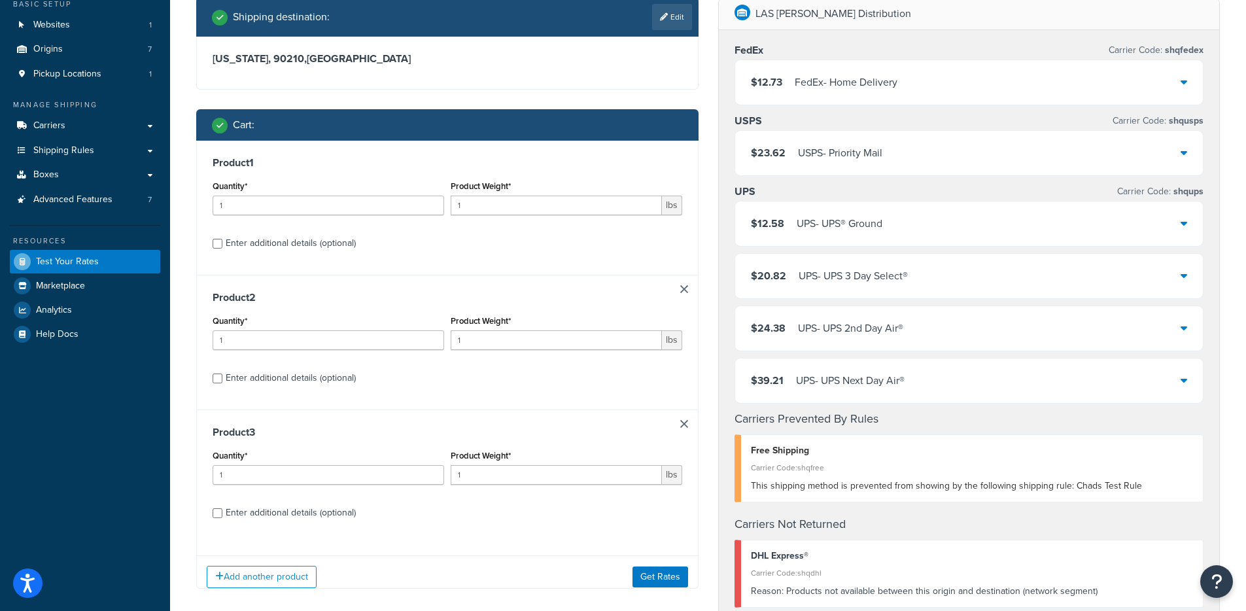
click at [296, 254] on div "Product 1 Quantity* 1 Product Weight* 1 lbs Enter additional details (optional)" at bounding box center [447, 208] width 501 height 134
click at [303, 243] on div "Enter additional details (optional)" at bounding box center [291, 243] width 130 height 18
click at [222, 243] on input "Enter additional details (optional)" at bounding box center [218, 244] width 10 height 10
checkbox input "true"
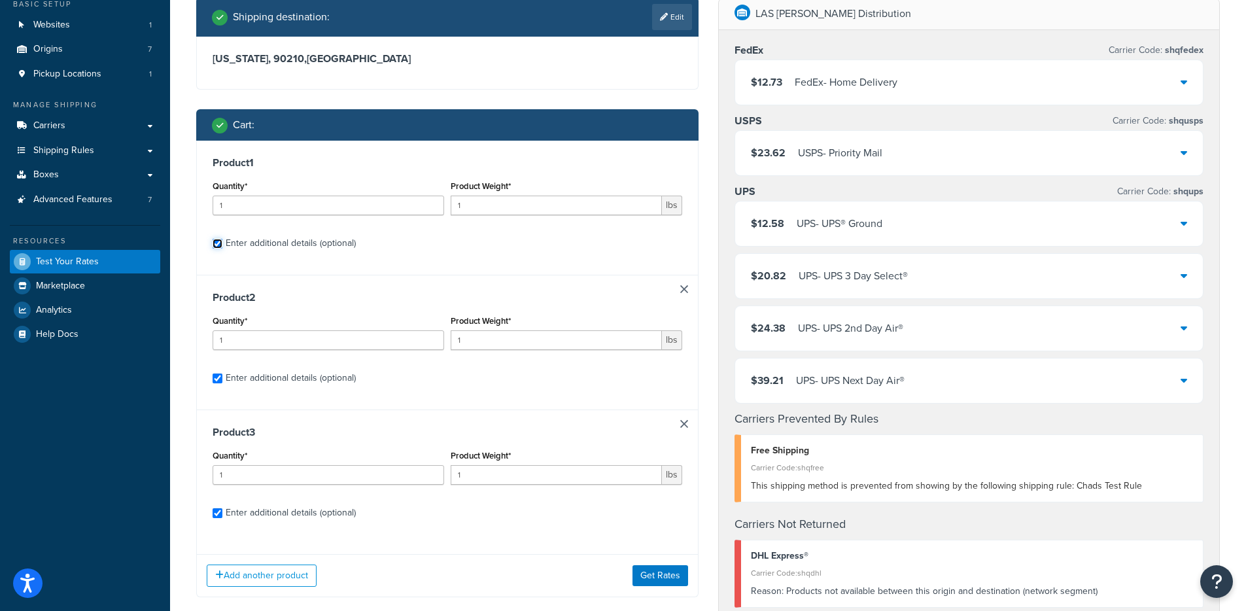
checkbox input "true"
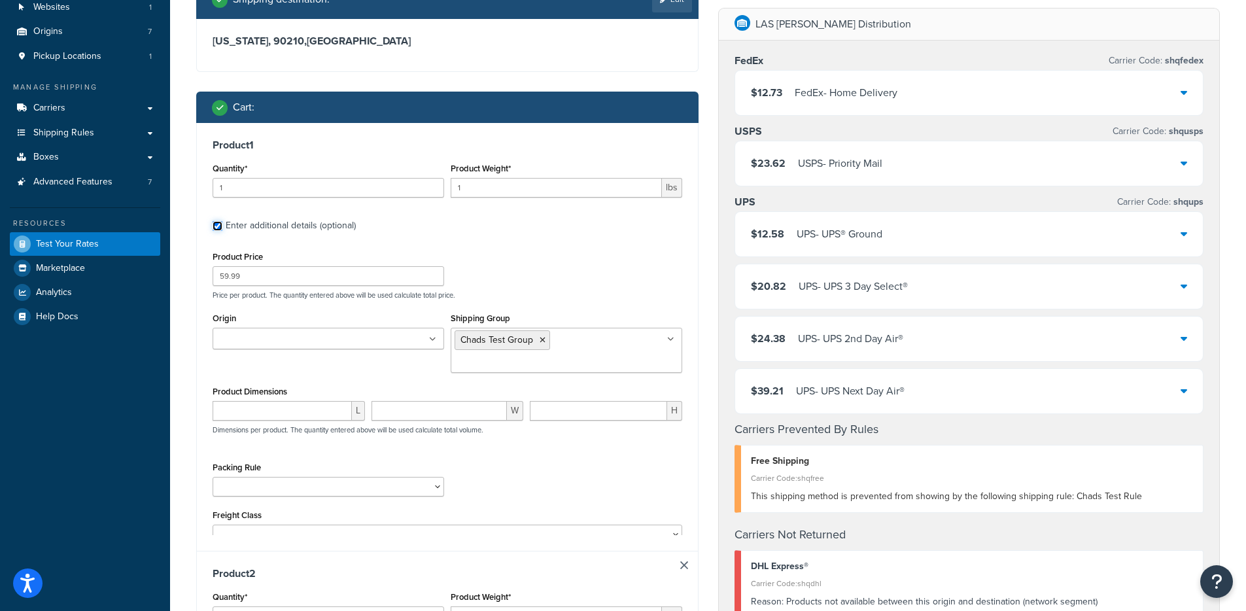
scroll to position [105, 0]
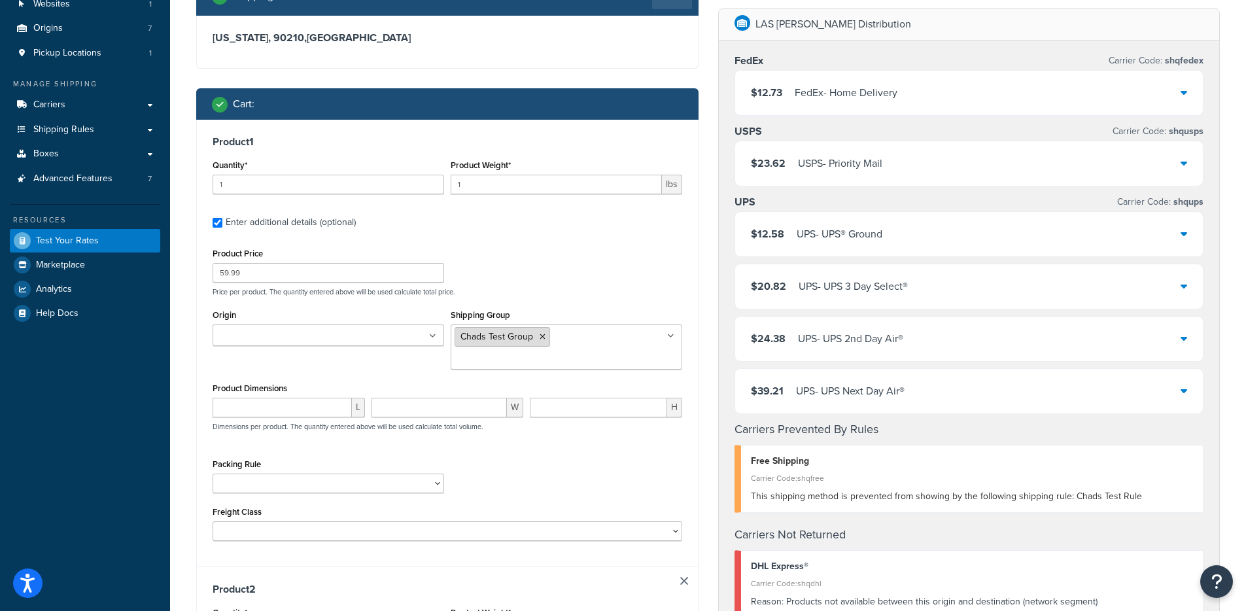
click at [542, 334] on icon at bounding box center [542, 337] width 6 height 8
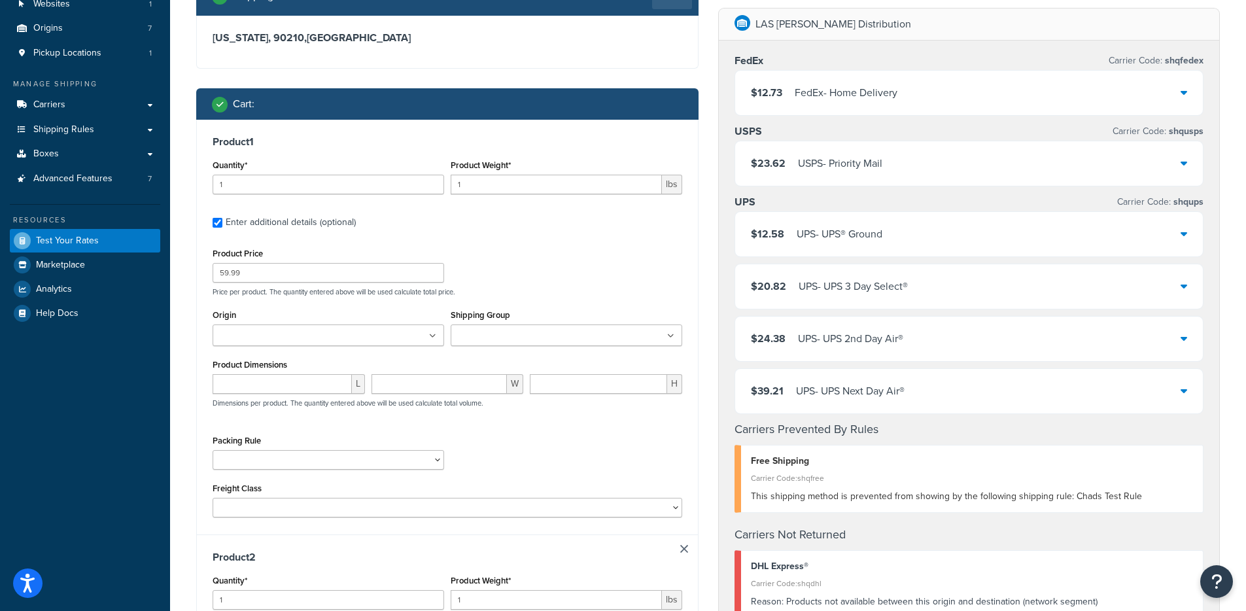
click at [658, 296] on div "Product Price 59.99 Price per product. The quantity entered above will be used …" at bounding box center [447, 382] width 469 height 274
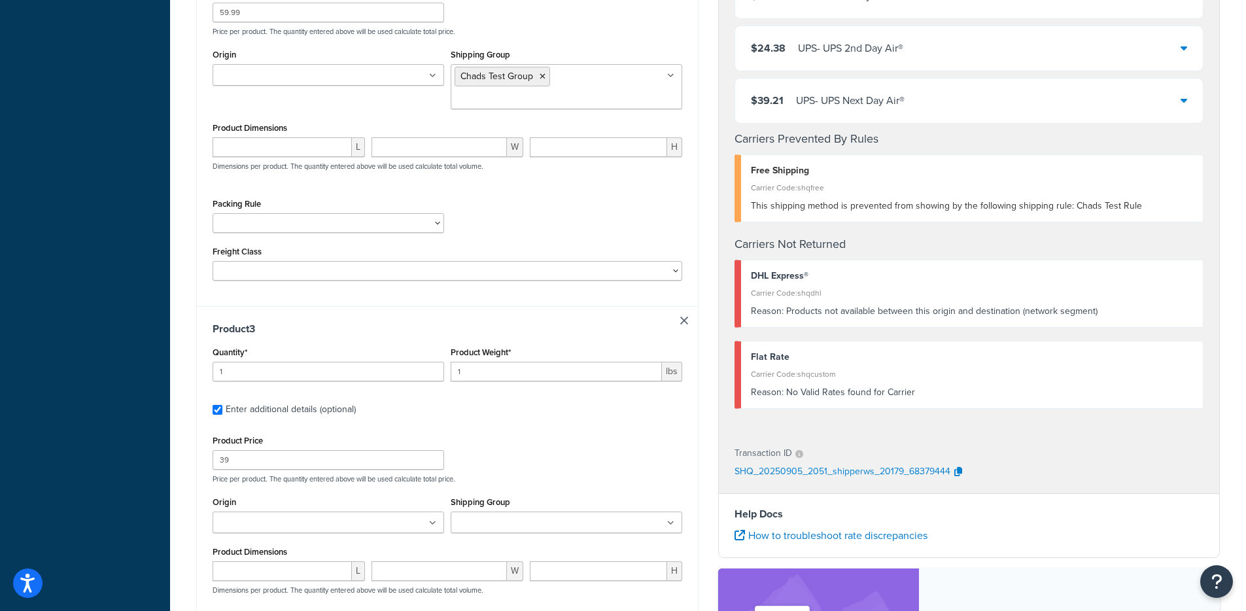
scroll to position [953, 0]
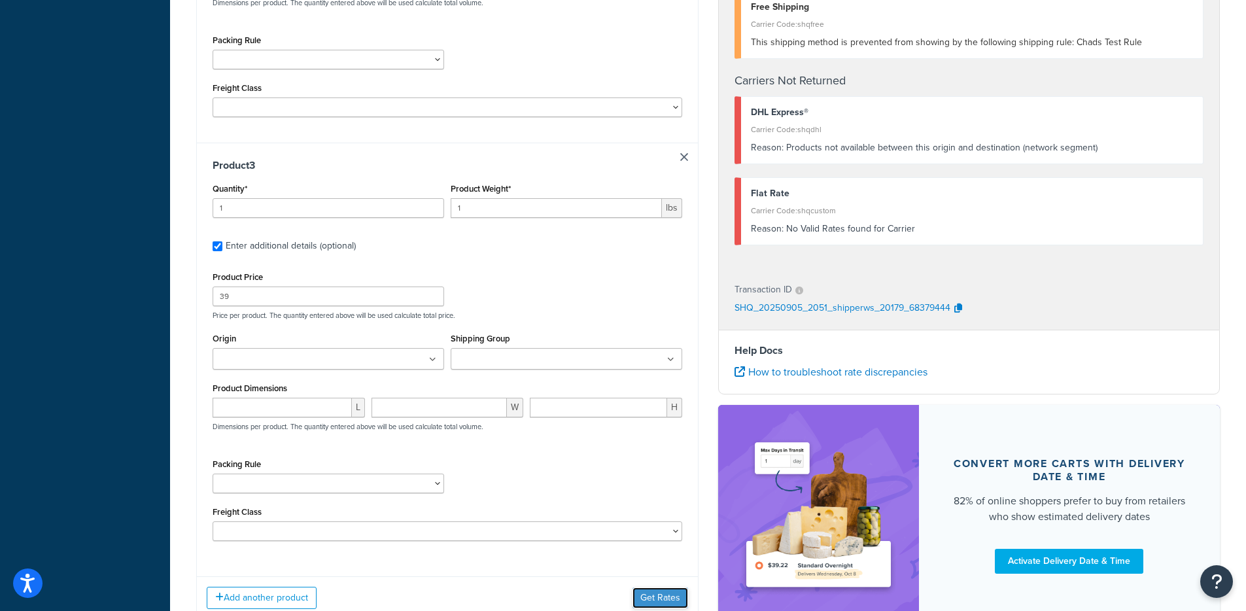
click at [664, 587] on button "Get Rates" at bounding box center [660, 597] width 56 height 21
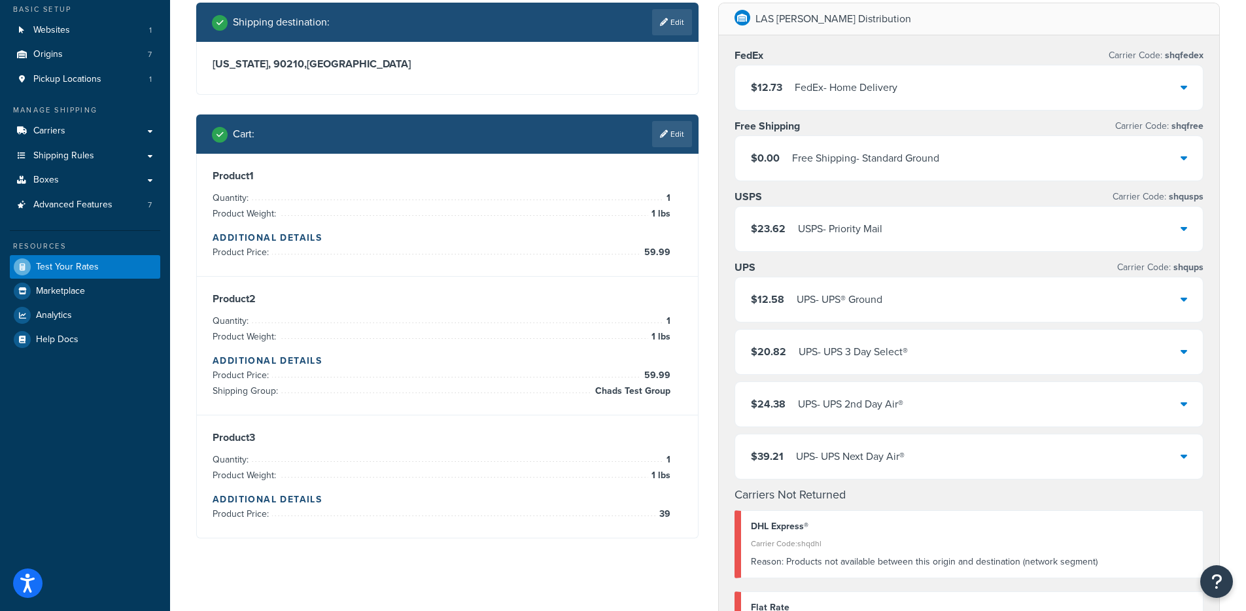
scroll to position [67, 0]
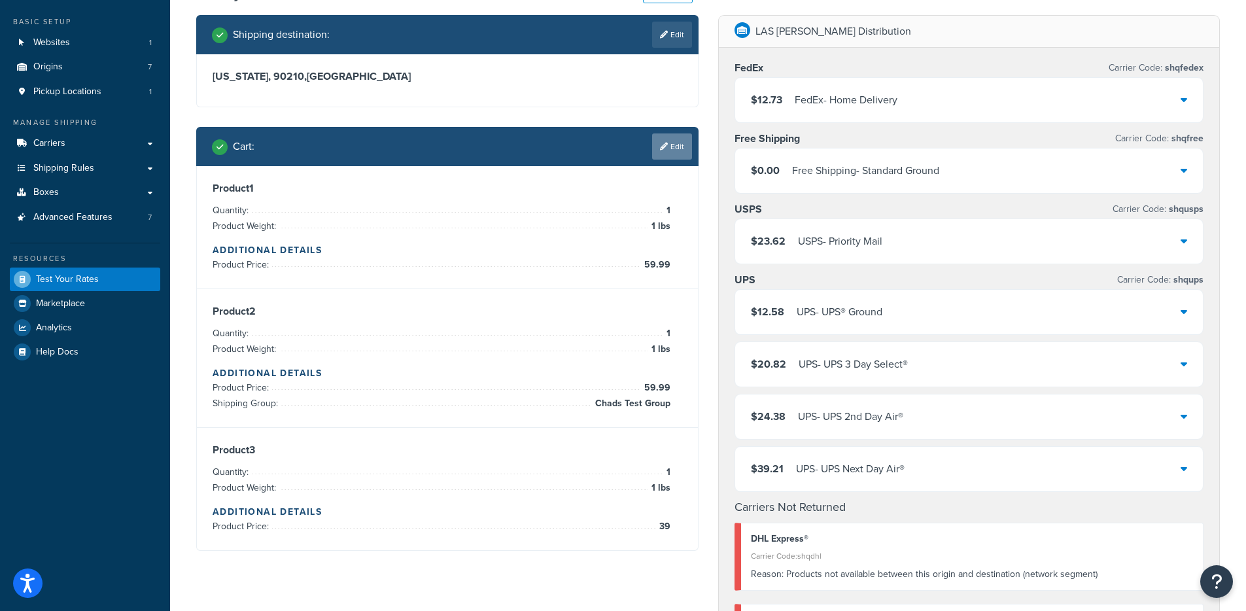
click at [660, 149] on icon at bounding box center [664, 147] width 8 height 8
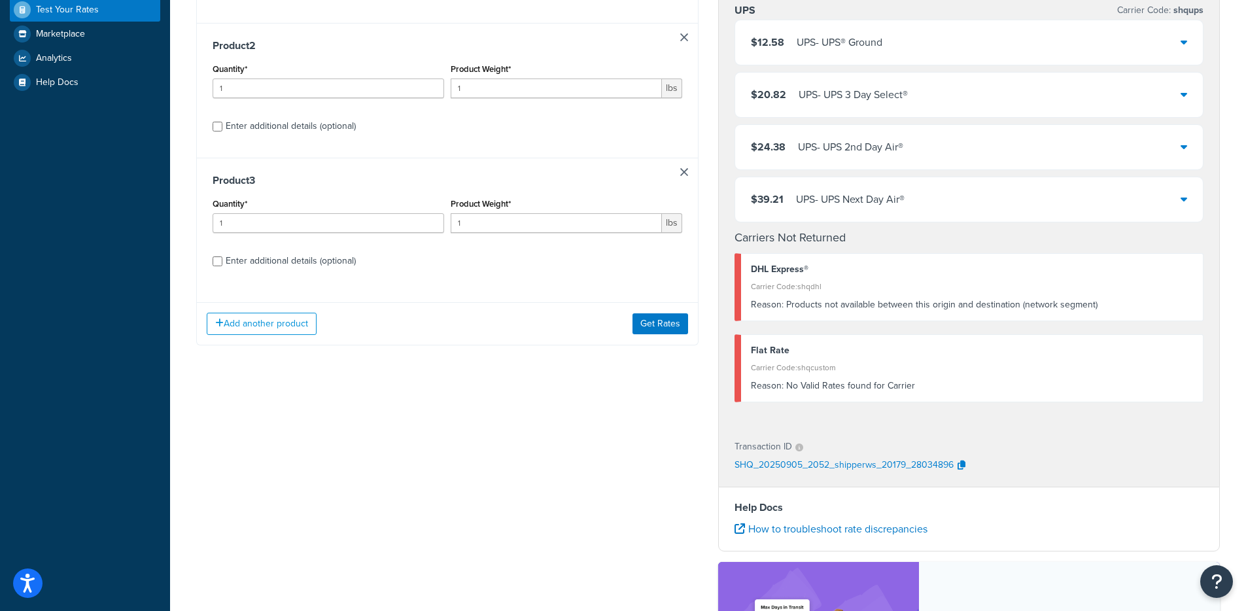
click at [272, 264] on div "Enter additional details (optional)" at bounding box center [291, 261] width 130 height 18
click at [222, 264] on input "Enter additional details (optional)" at bounding box center [218, 261] width 10 height 10
checkbox input "true"
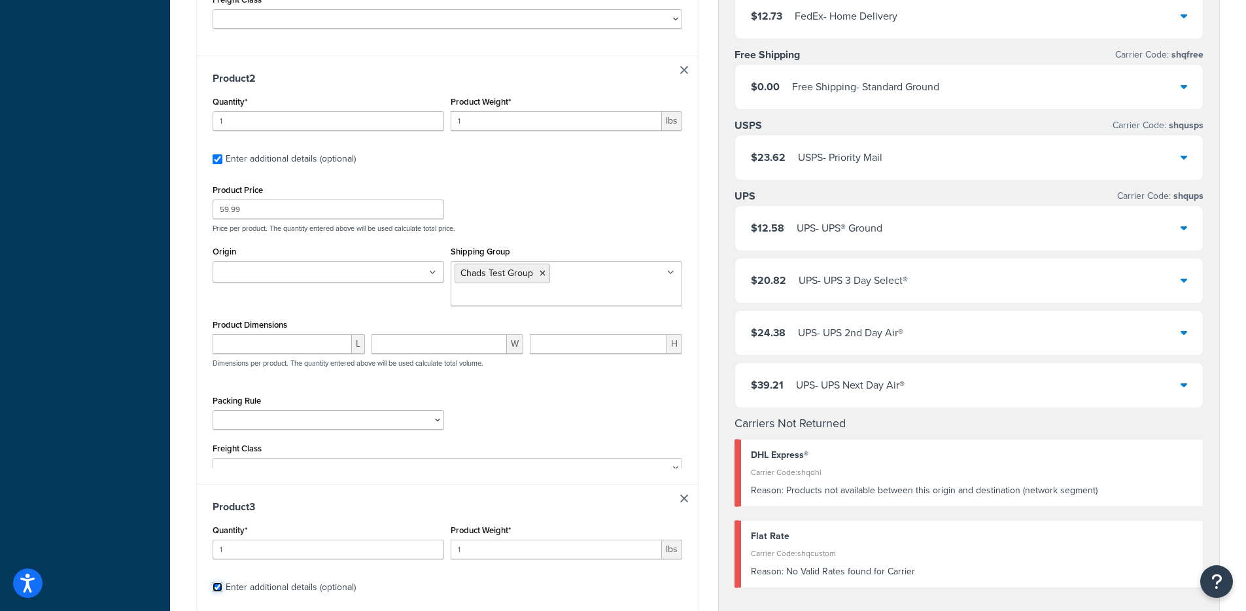
scroll to position [765, 0]
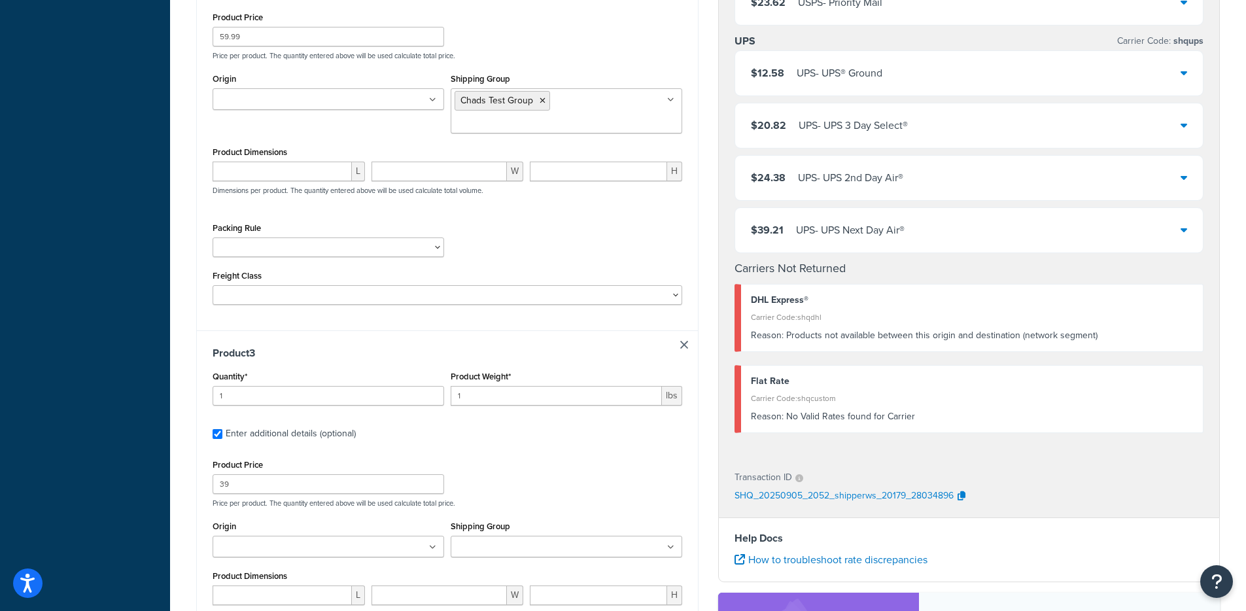
click at [275, 479] on div "Product Price 39 Price per product. The quantity entered above will be used cal…" at bounding box center [447, 482] width 476 height 52
click at [279, 474] on input "39" at bounding box center [328, 484] width 231 height 20
type input "39.00"
click at [632, 458] on div "Product Price 39.00 Price per product. The quantity entered above will be used …" at bounding box center [447, 482] width 476 height 52
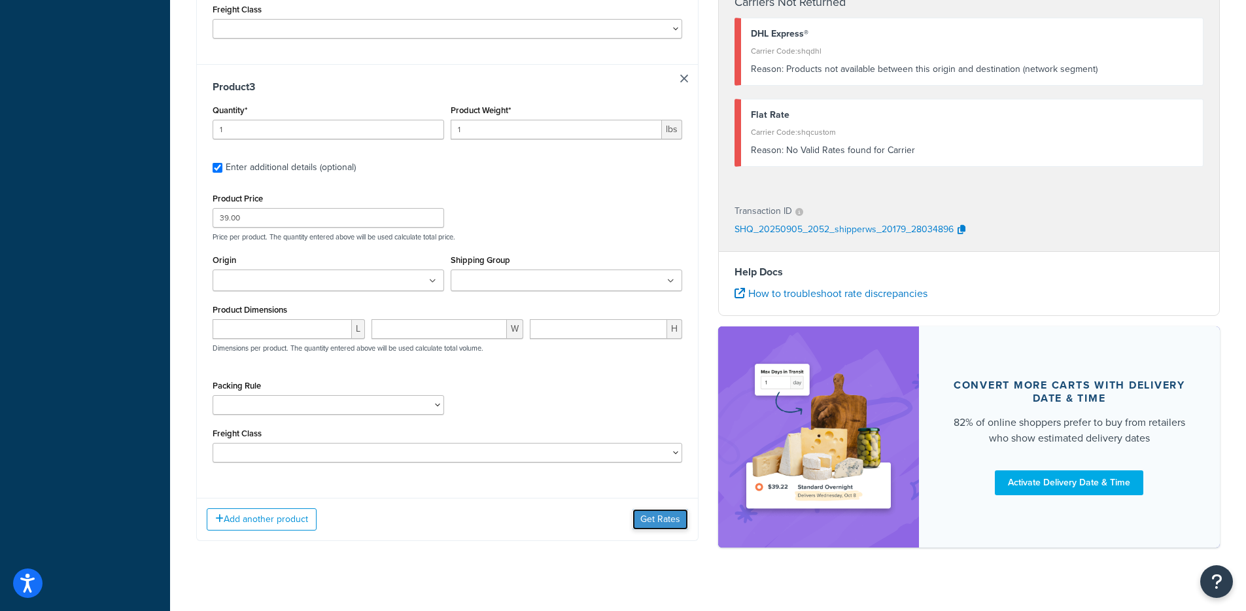
click at [666, 509] on button "Get Rates" at bounding box center [660, 519] width 56 height 21
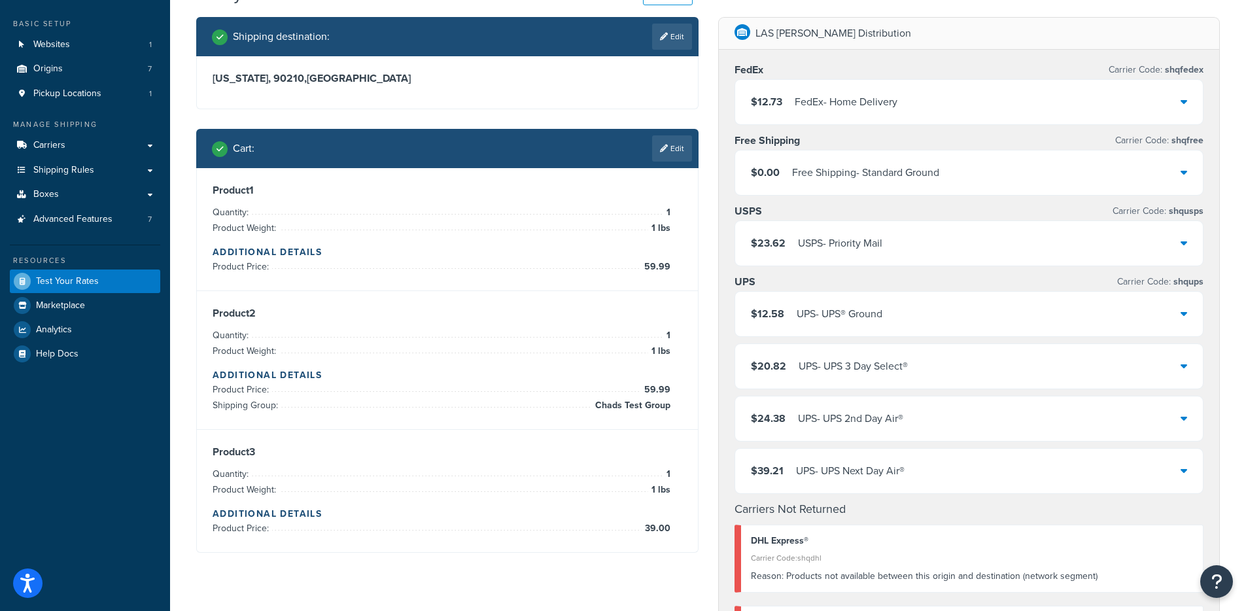
scroll to position [62, 0]
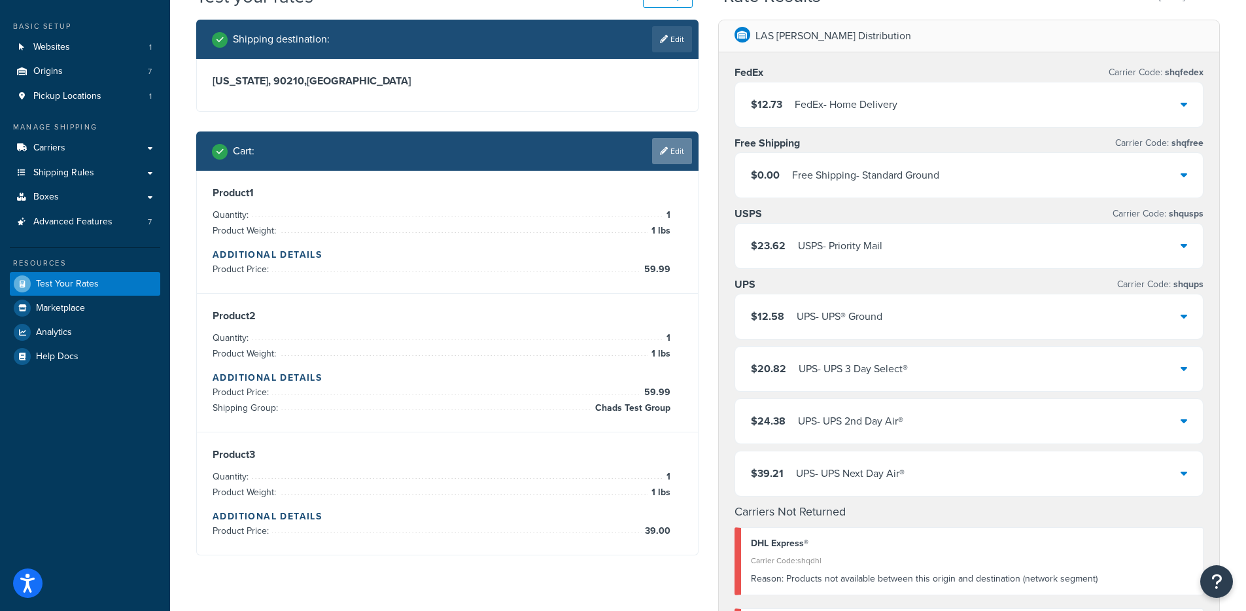
click at [659, 160] on link "Edit" at bounding box center [672, 151] width 40 height 26
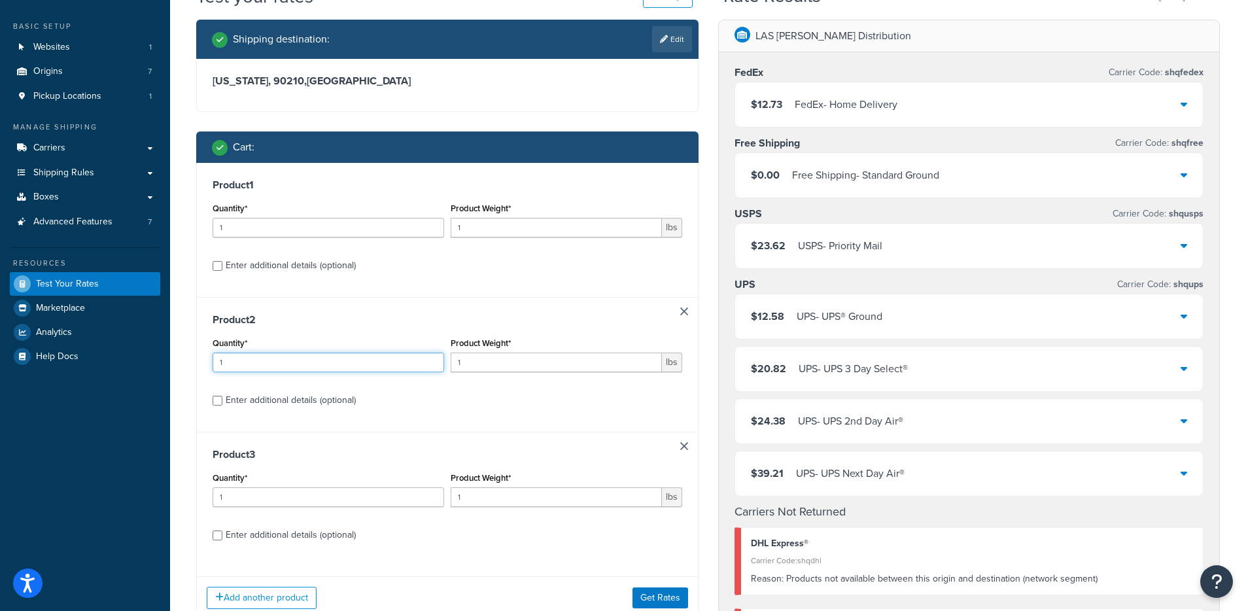
drag, startPoint x: 281, startPoint y: 359, endPoint x: 239, endPoint y: 283, distance: 86.9
click at [217, 356] on input "1" at bounding box center [328, 362] width 231 height 20
click at [243, 271] on div "Enter additional details (optional)" at bounding box center [291, 265] width 130 height 18
click at [222, 271] on input "Enter additional details (optional)" at bounding box center [218, 266] width 10 height 10
checkbox input "true"
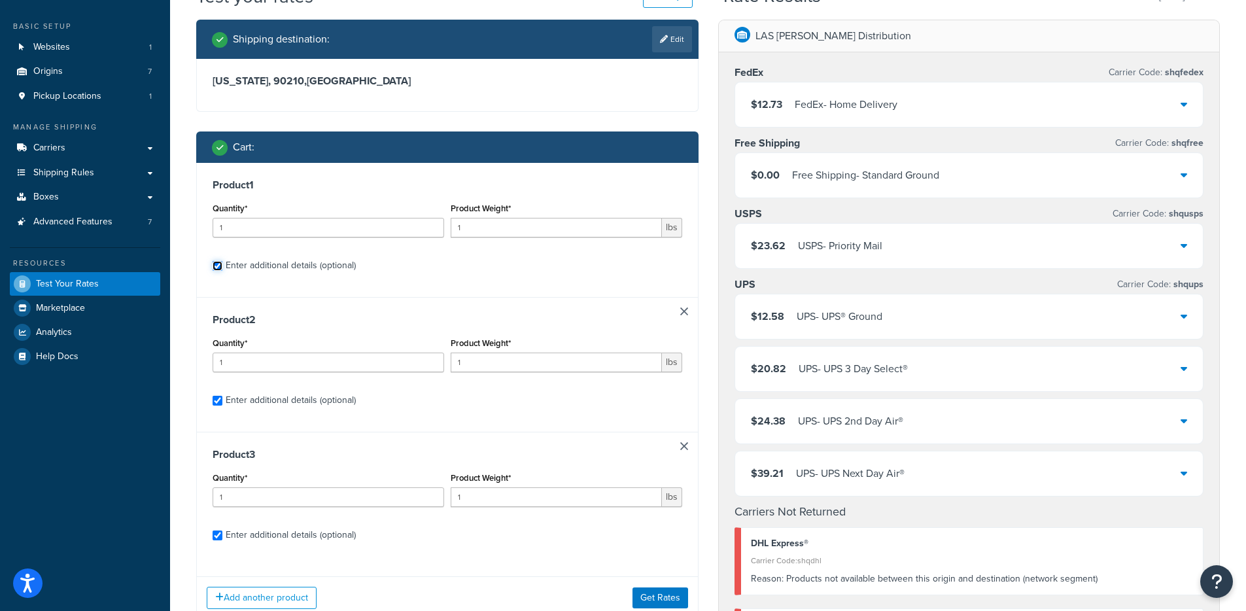
checkbox input "true"
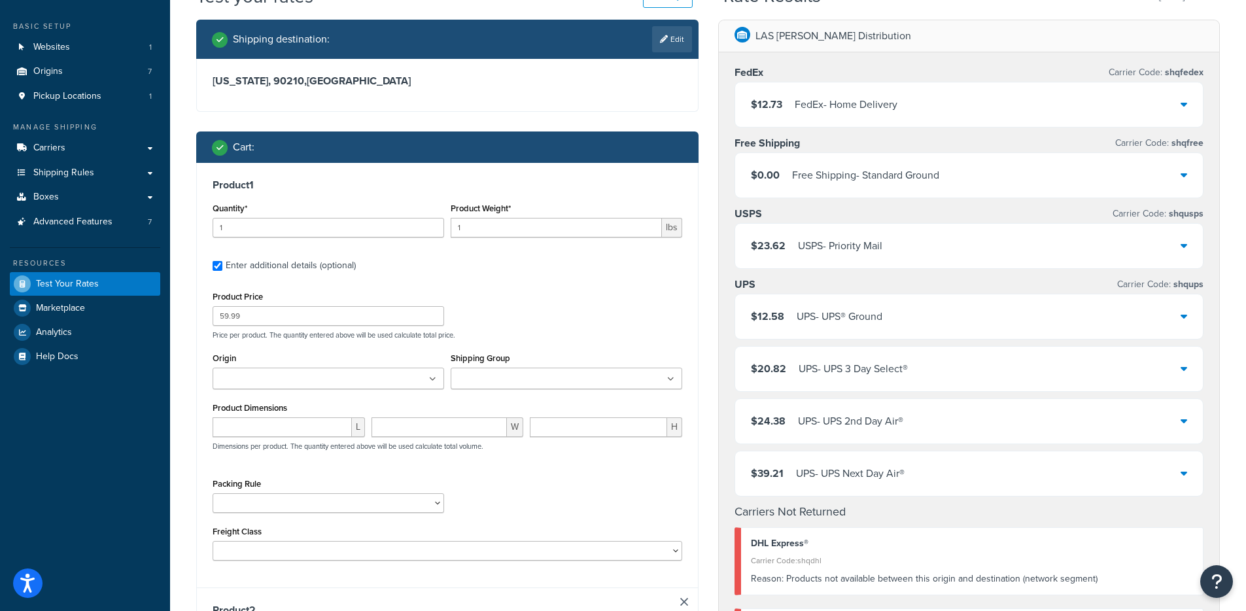
click at [528, 376] on input "Shipping Group" at bounding box center [512, 379] width 116 height 14
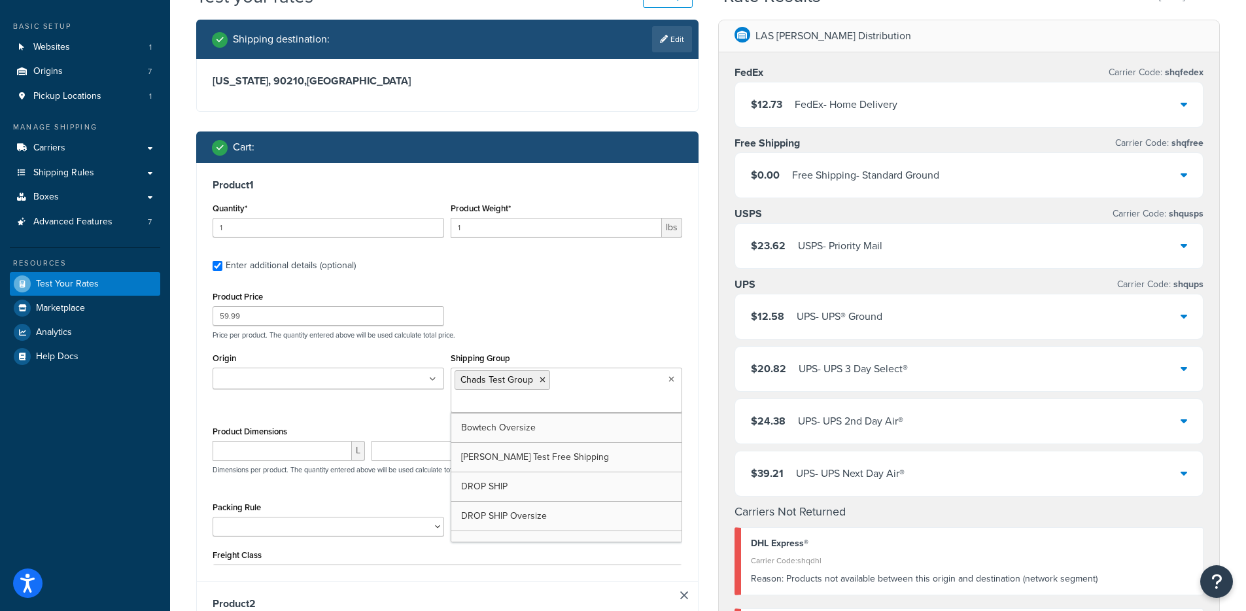
scroll to position [46, 0]
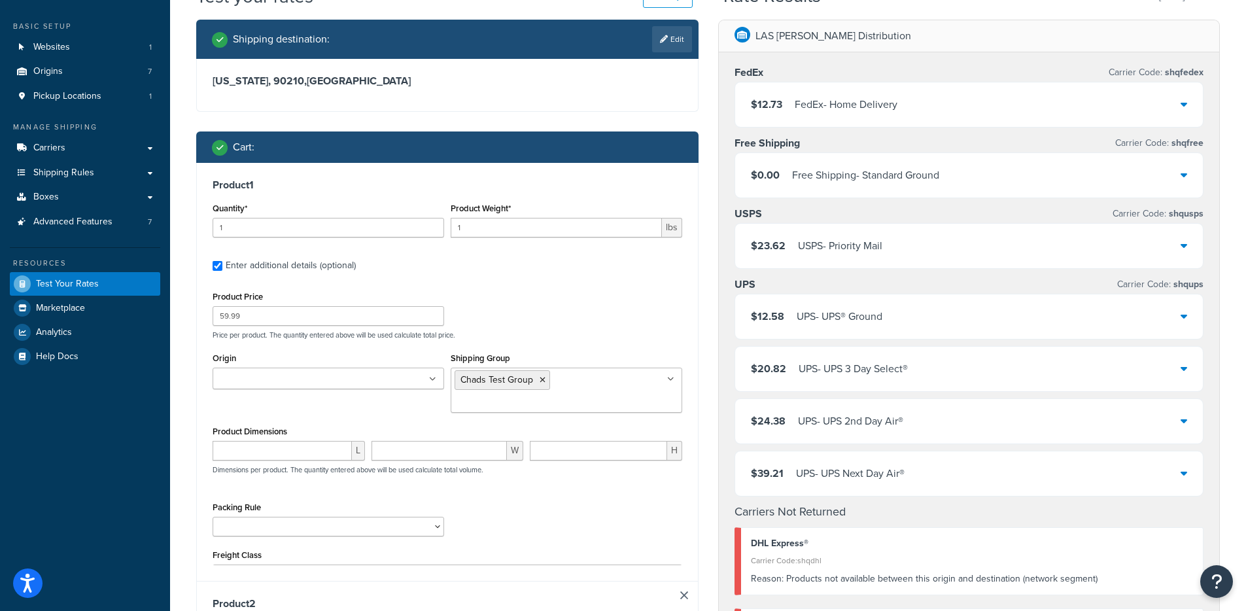
click at [708, 299] on div "LAS Leola Distribution FedEx Carrier Code: shqfedex $12.73 FedEx - Home Deliver…" at bounding box center [969, 545] width 522 height 1050
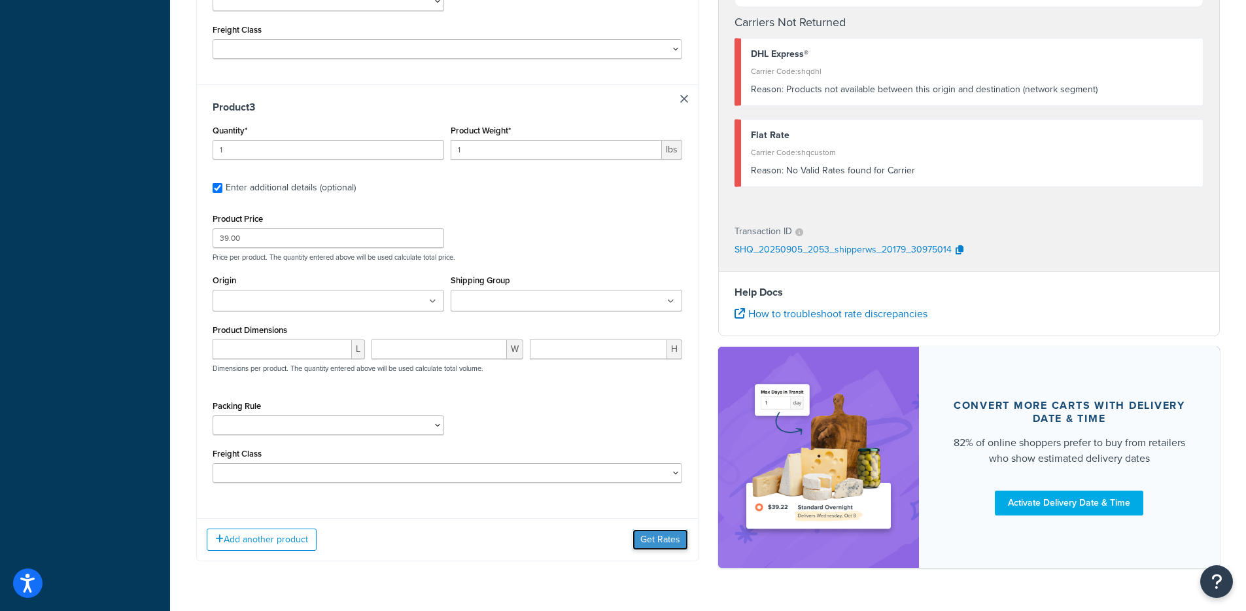
click at [667, 529] on button "Get Rates" at bounding box center [660, 539] width 56 height 21
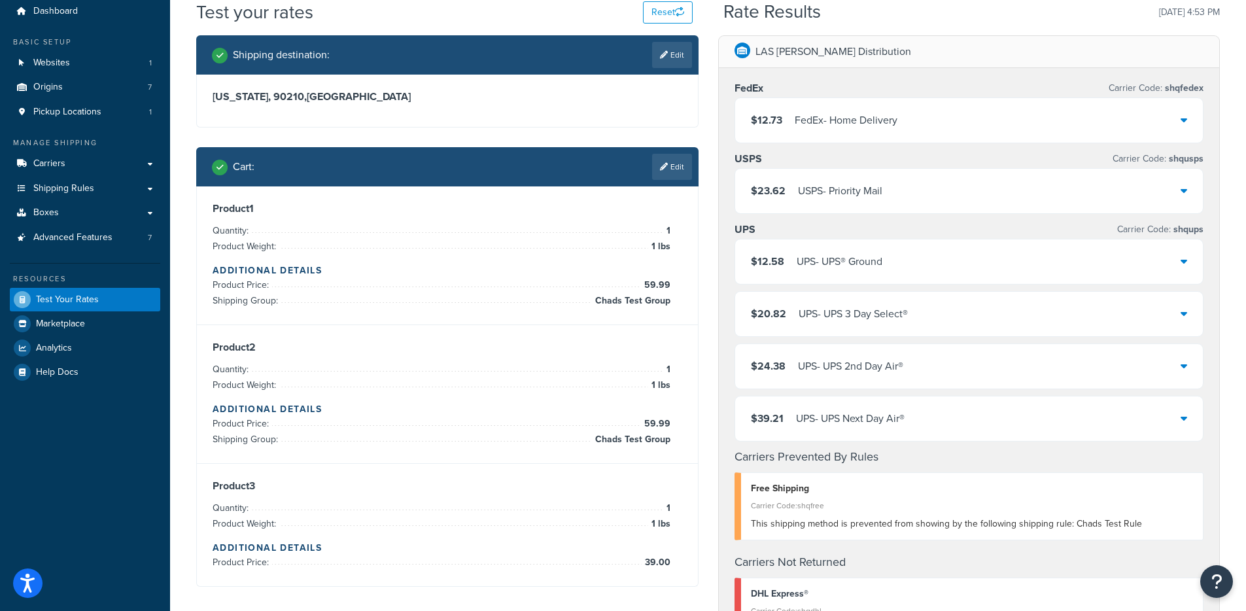
scroll to position [134, 0]
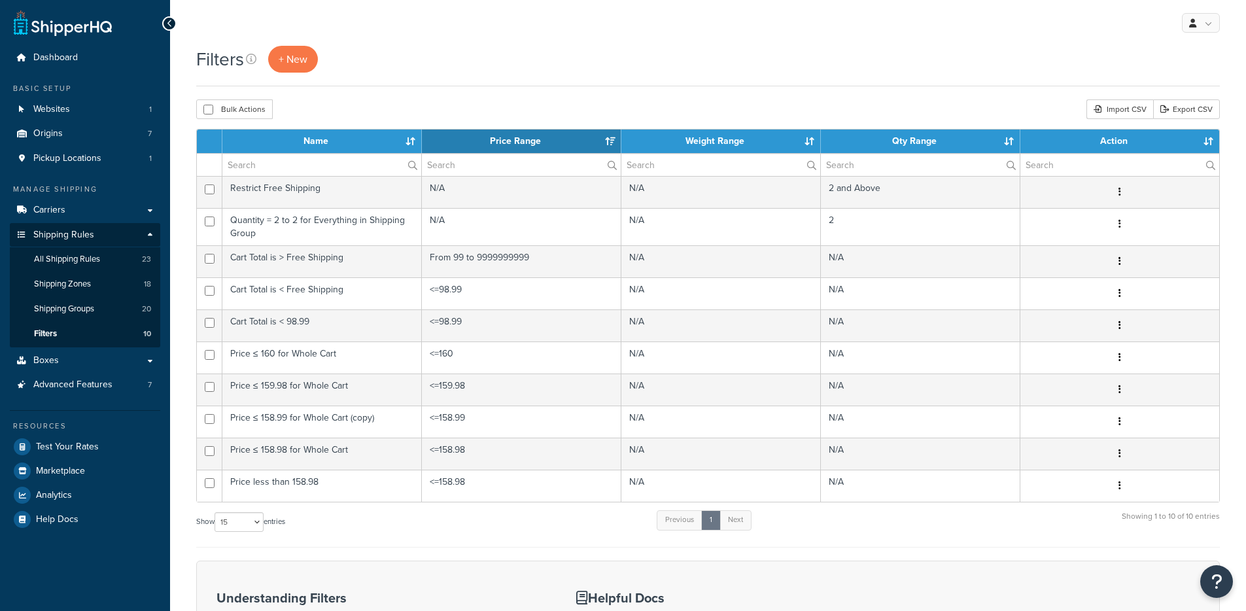
select select "15"
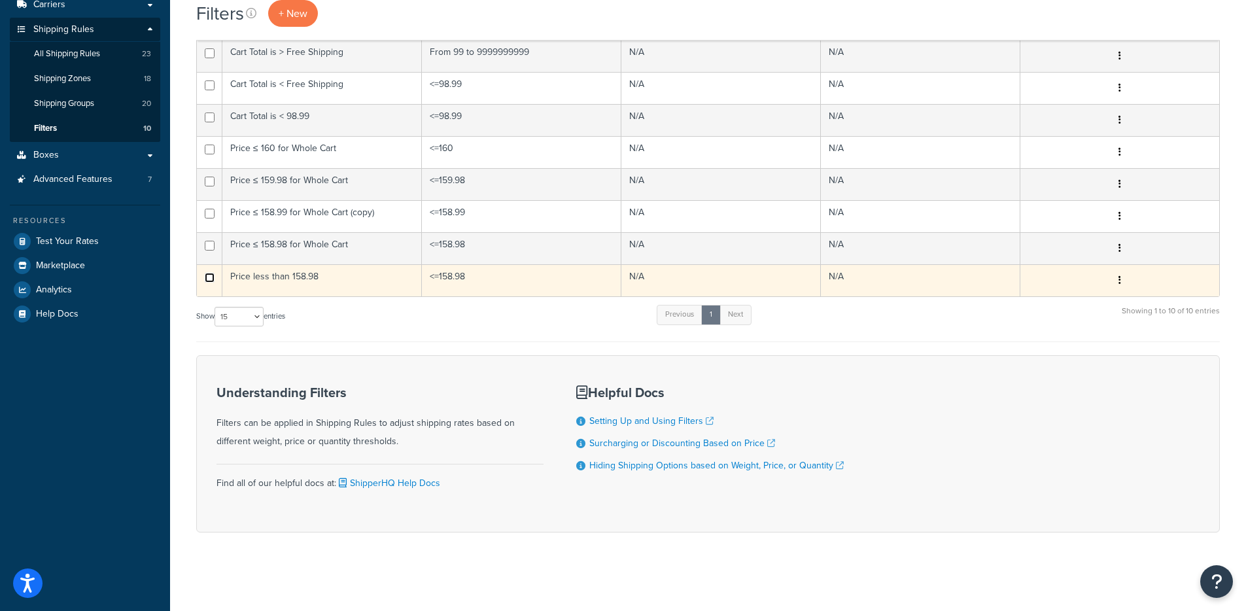
click at [207, 282] on input "checkbox" at bounding box center [210, 278] width 10 height 10
checkbox input "true"
click at [1121, 280] on button "button" at bounding box center [1119, 280] width 18 height 21
click at [900, 355] on link "Delete" at bounding box center [921, 360] width 103 height 27
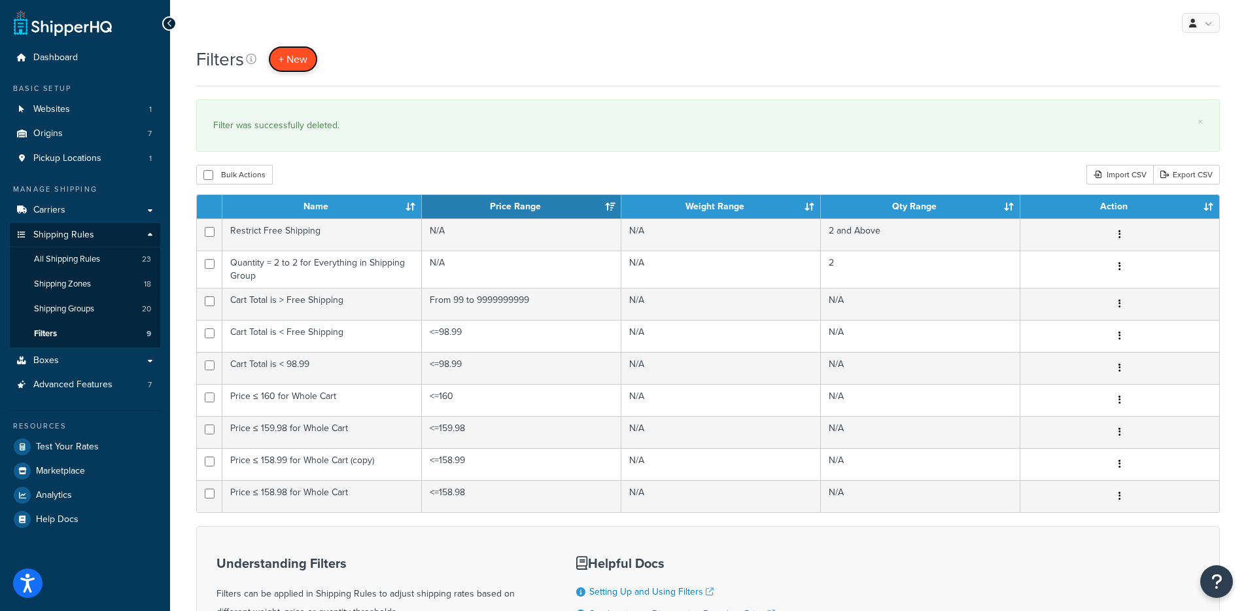
click at [284, 59] on span "+ New" at bounding box center [293, 59] width 29 height 15
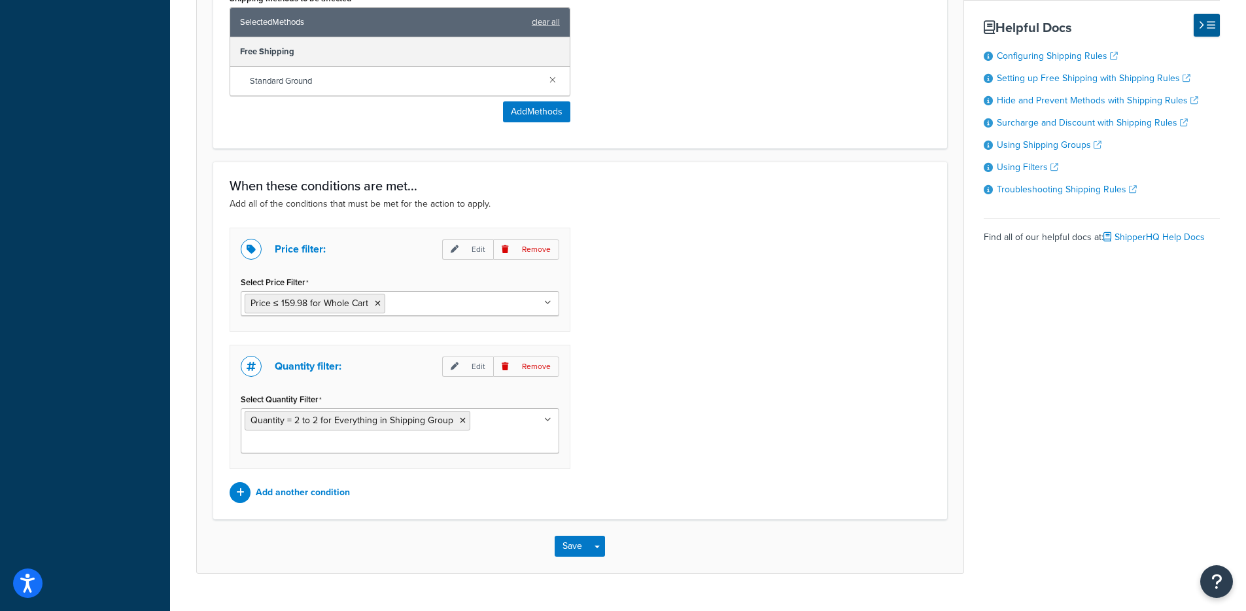
click at [507, 305] on ul "Price ≤ 159.98 for Whole Cart" at bounding box center [400, 303] width 318 height 25
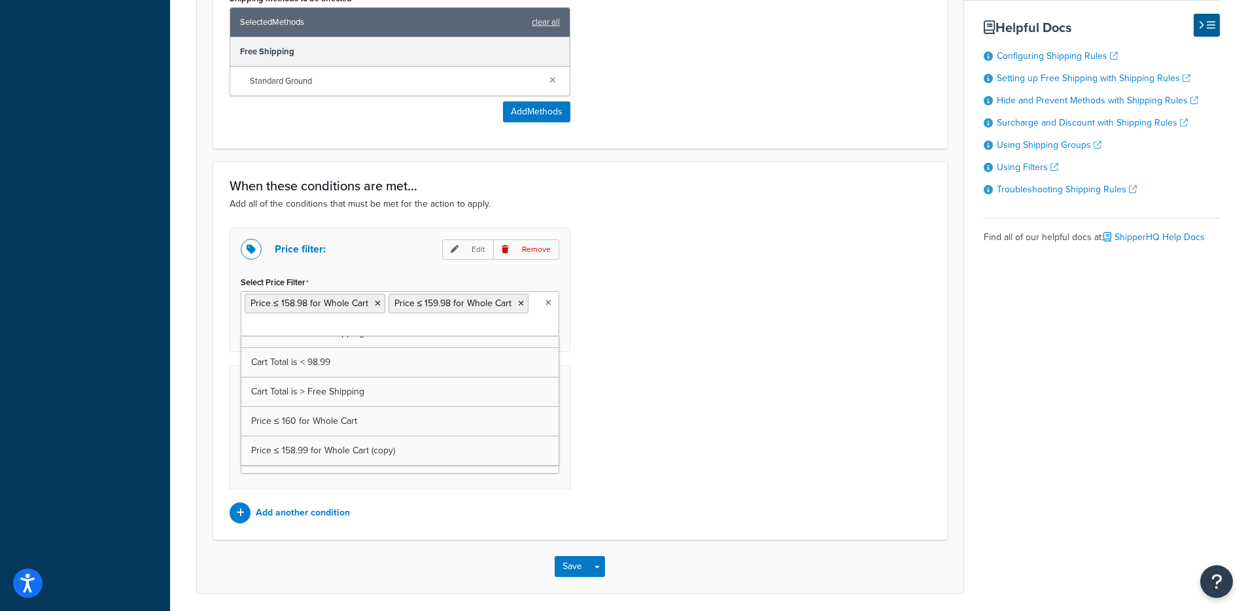
scroll to position [17, 0]
click at [519, 304] on icon at bounding box center [521, 303] width 6 height 8
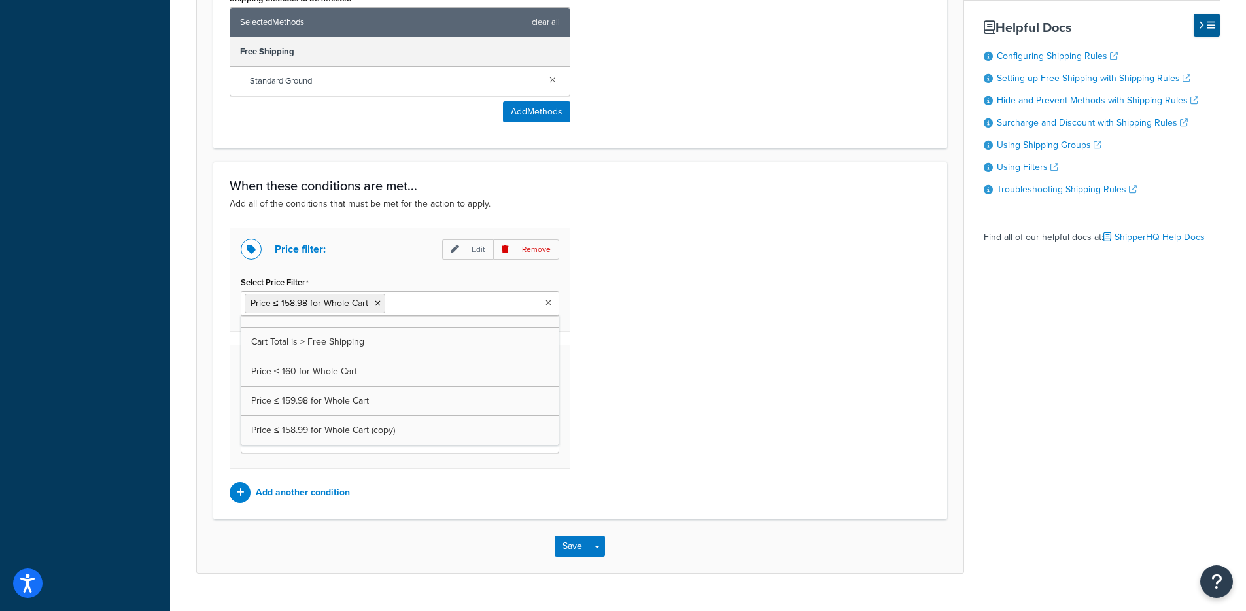
click at [694, 318] on div "Price filter: Edit Remove Select Price Filter Price ≤ 158.98 for Whole Cart Car…" at bounding box center [580, 365] width 721 height 275
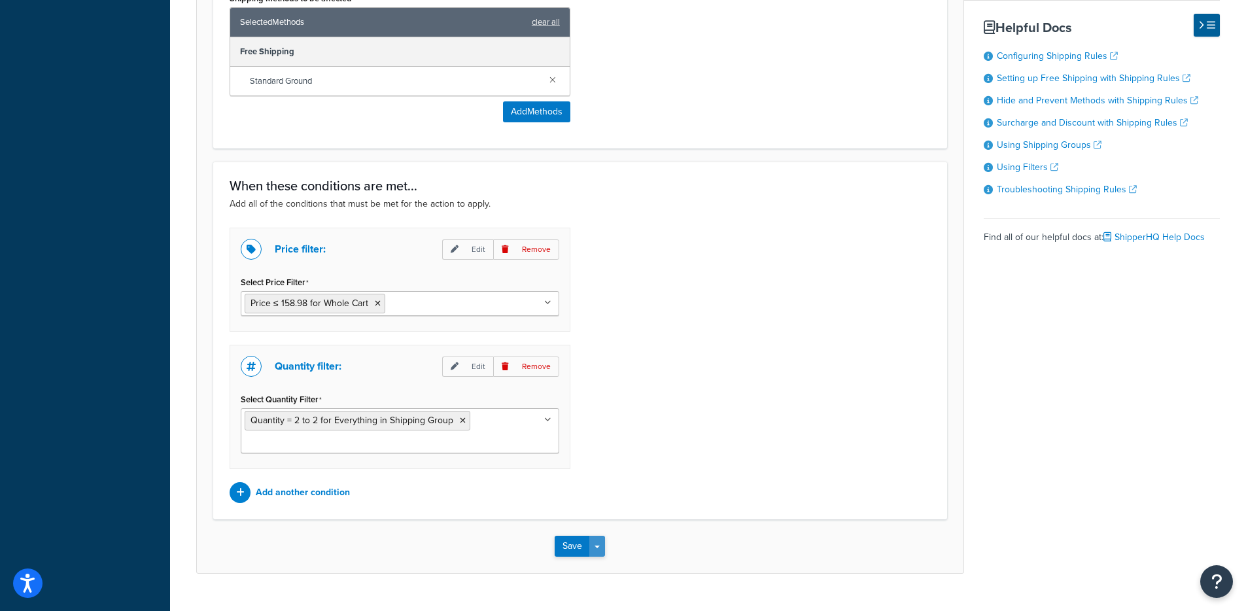
click at [603, 544] on button "Save Dropdown" at bounding box center [597, 546] width 16 height 21
click at [607, 564] on button "Save and Edit" at bounding box center [617, 569] width 126 height 27
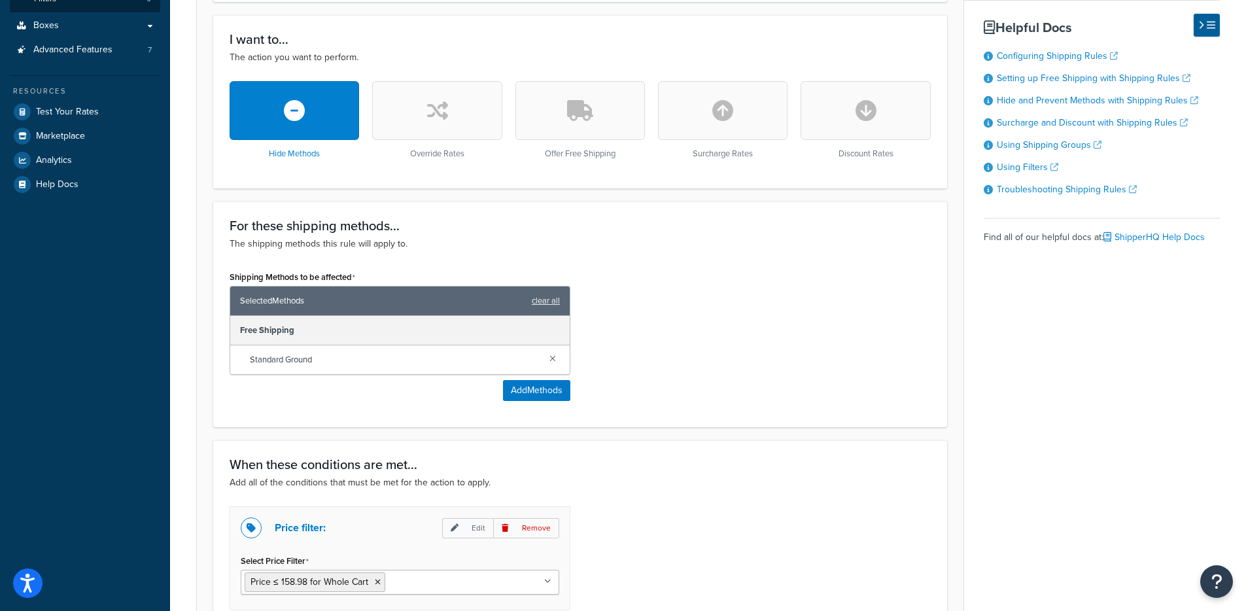
scroll to position [643, 0]
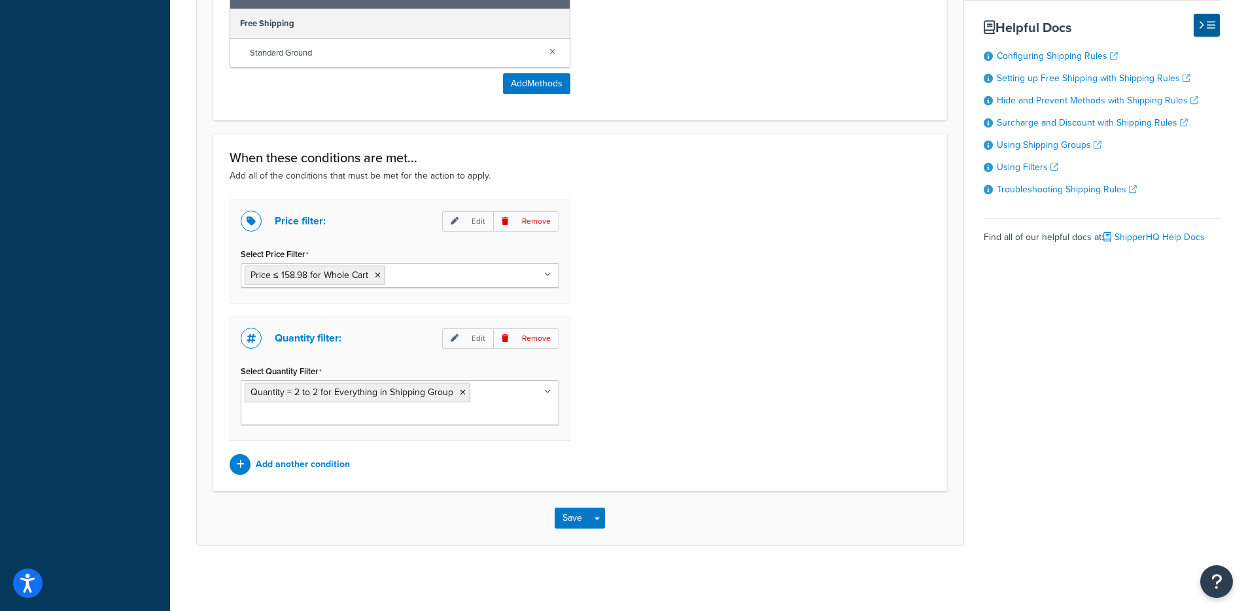
click at [448, 287] on div "Price filter: Edit Remove Select Price Filter Price ≤ 158.98 for Whole Cart Car…" at bounding box center [400, 251] width 341 height 104
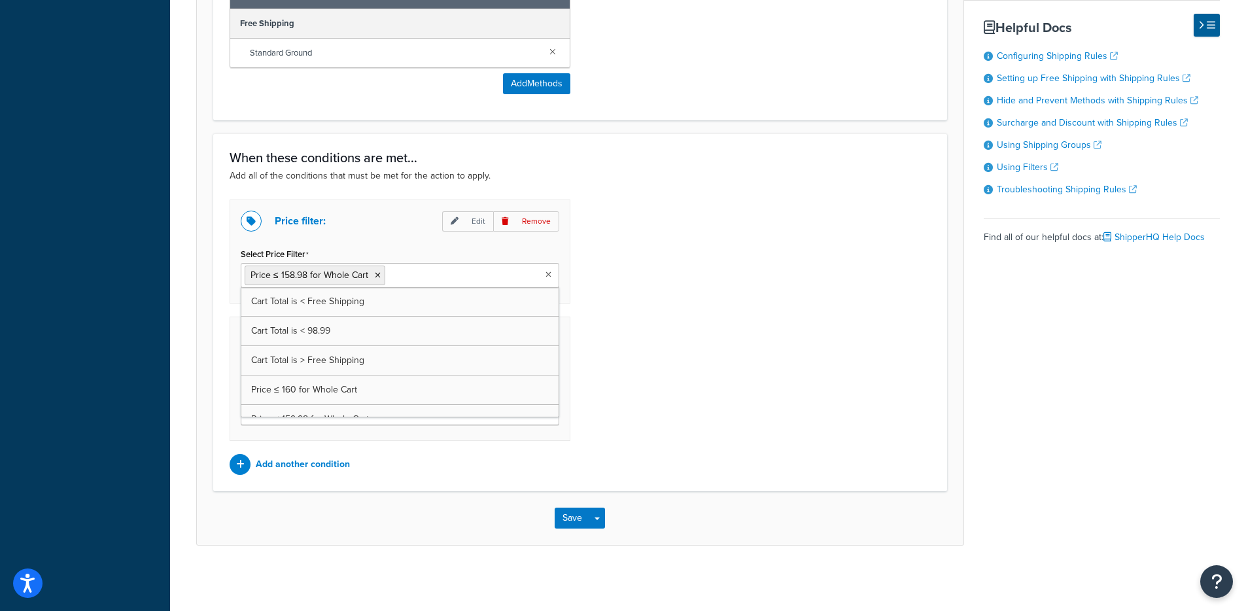
click at [454, 277] on input "Select Price Filter" at bounding box center [446, 274] width 116 height 14
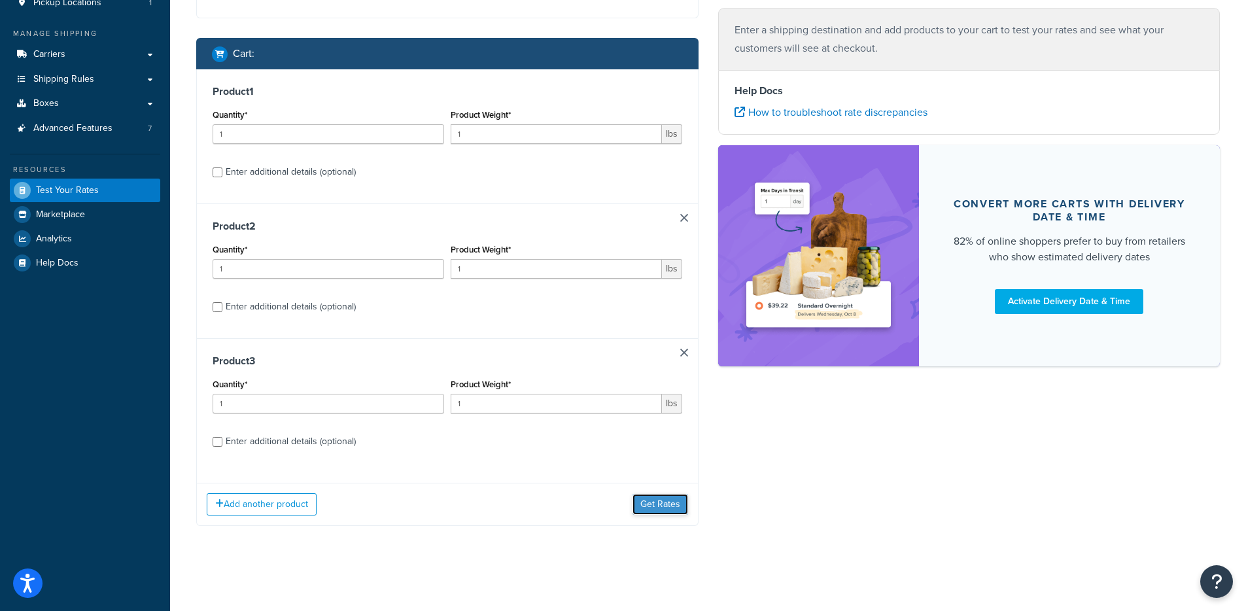
click at [649, 513] on button "Get Rates" at bounding box center [660, 504] width 56 height 21
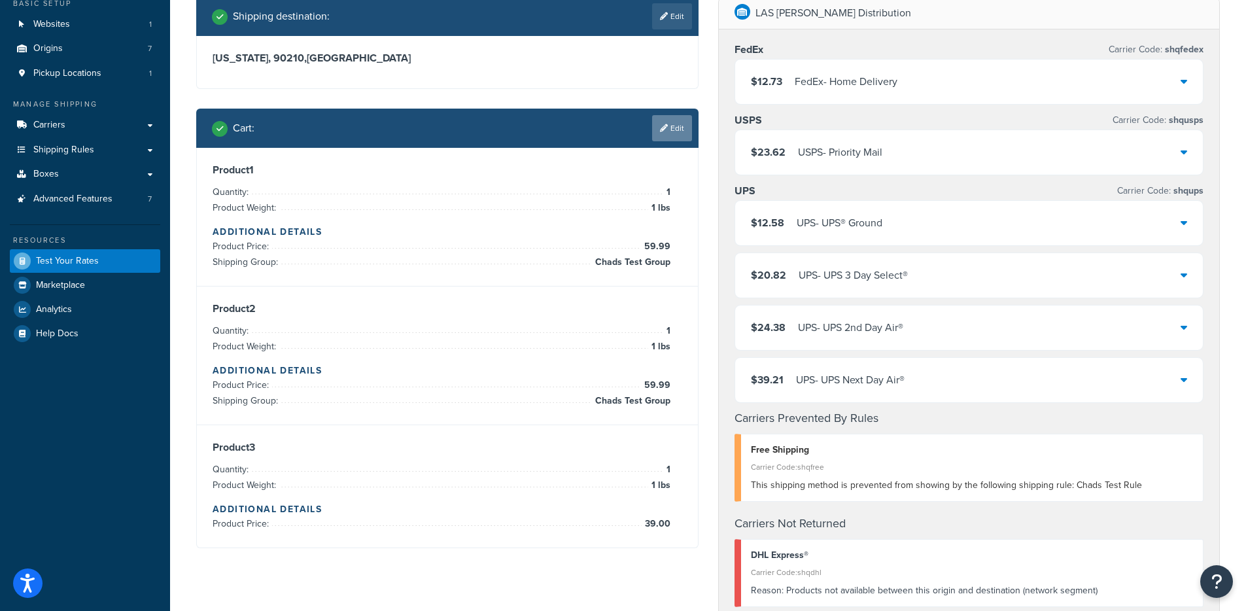
scroll to position [84, 0]
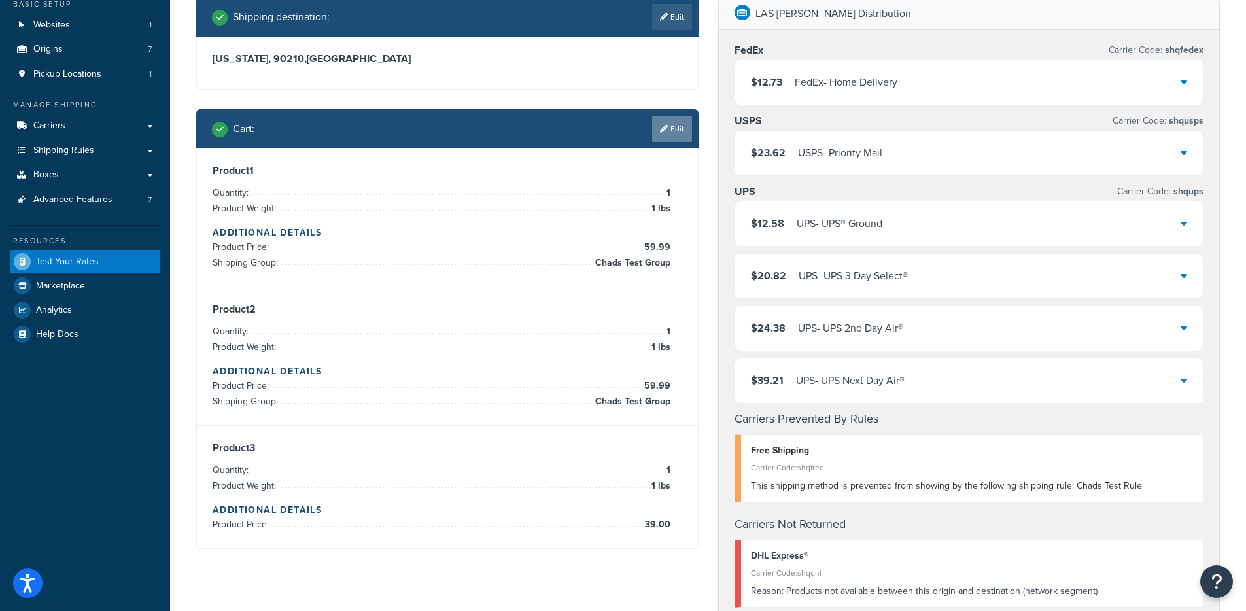
click at [675, 121] on link "Edit" at bounding box center [672, 129] width 40 height 26
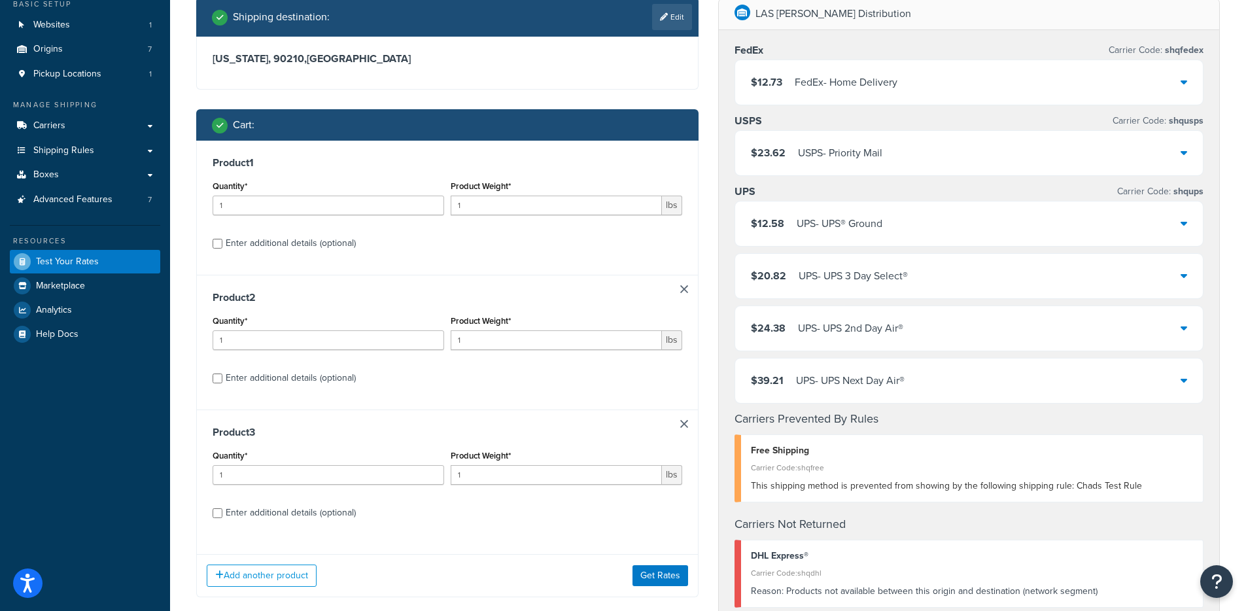
click at [289, 240] on div "Enter additional details (optional)" at bounding box center [291, 243] width 130 height 18
click at [222, 240] on input "Enter additional details (optional)" at bounding box center [218, 244] width 10 height 10
checkbox input "true"
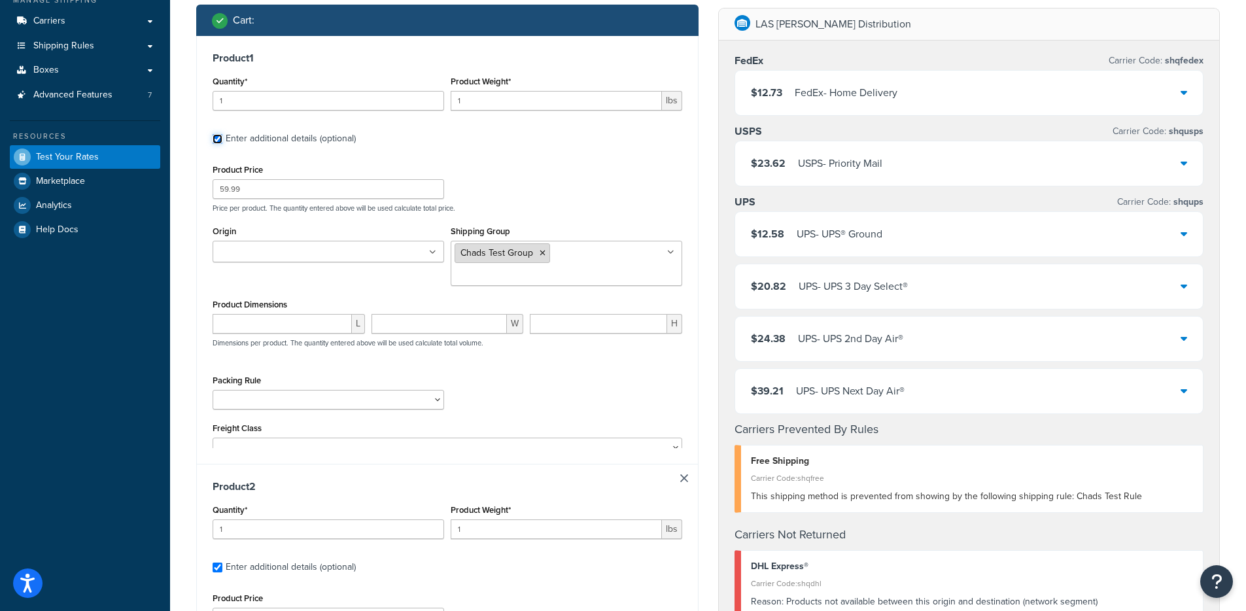
scroll to position [190, 0]
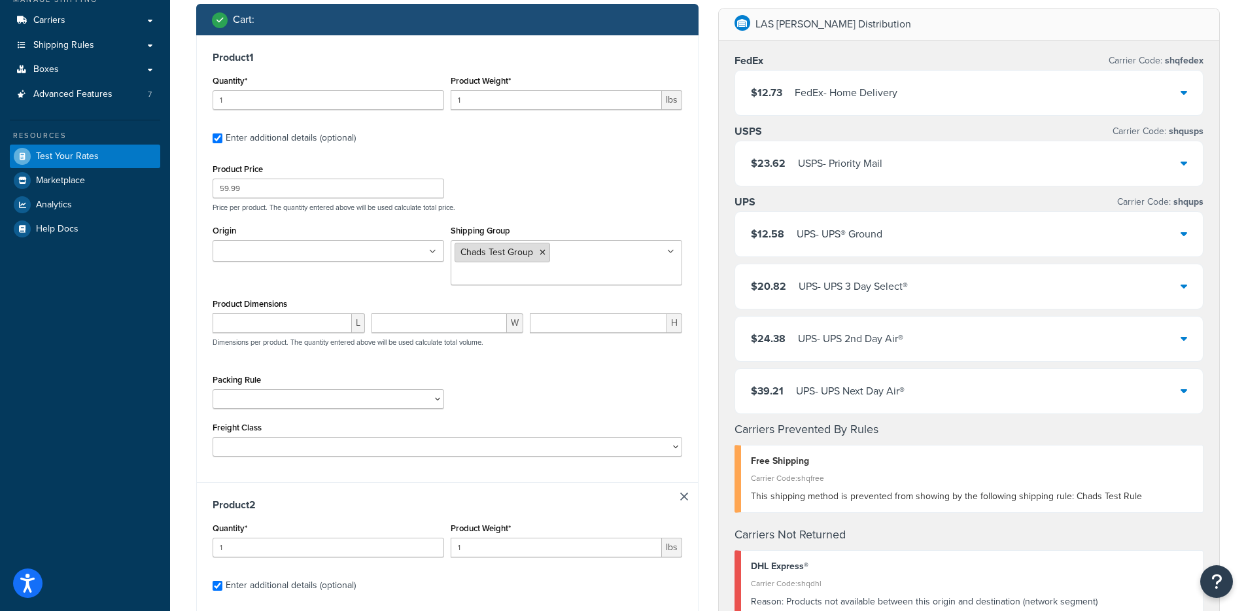
click at [541, 248] on icon at bounding box center [542, 252] width 6 height 8
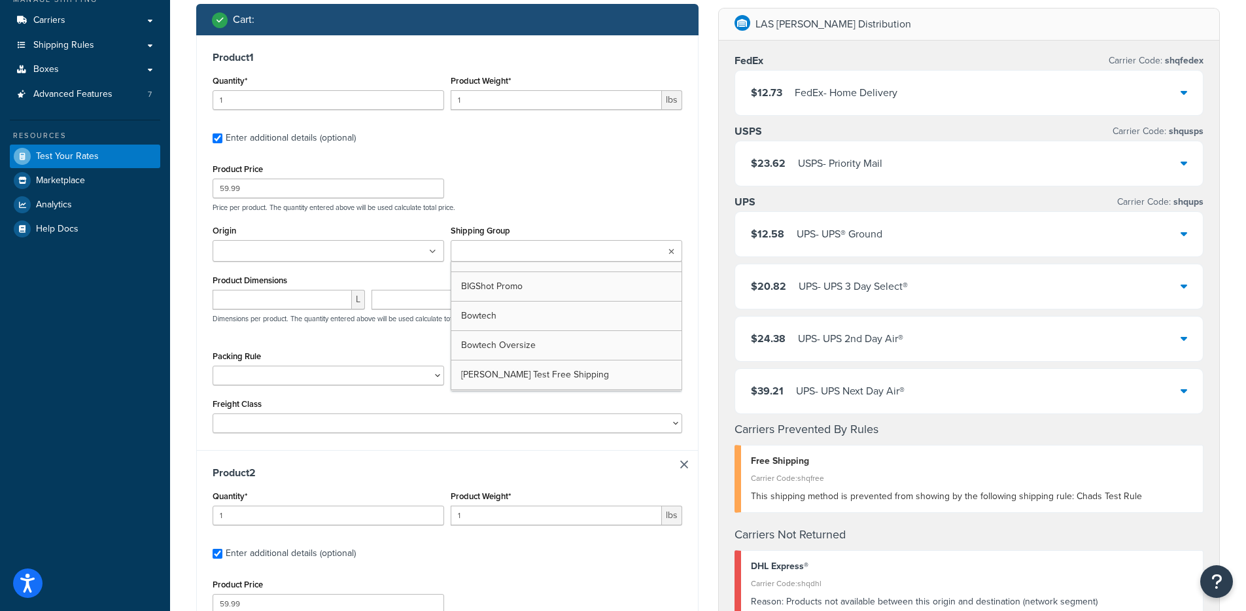
click at [694, 211] on div "Product 1 Quantity* 1 Product Weight* 1 lbs Enter additional details (optional)…" at bounding box center [447, 242] width 501 height 415
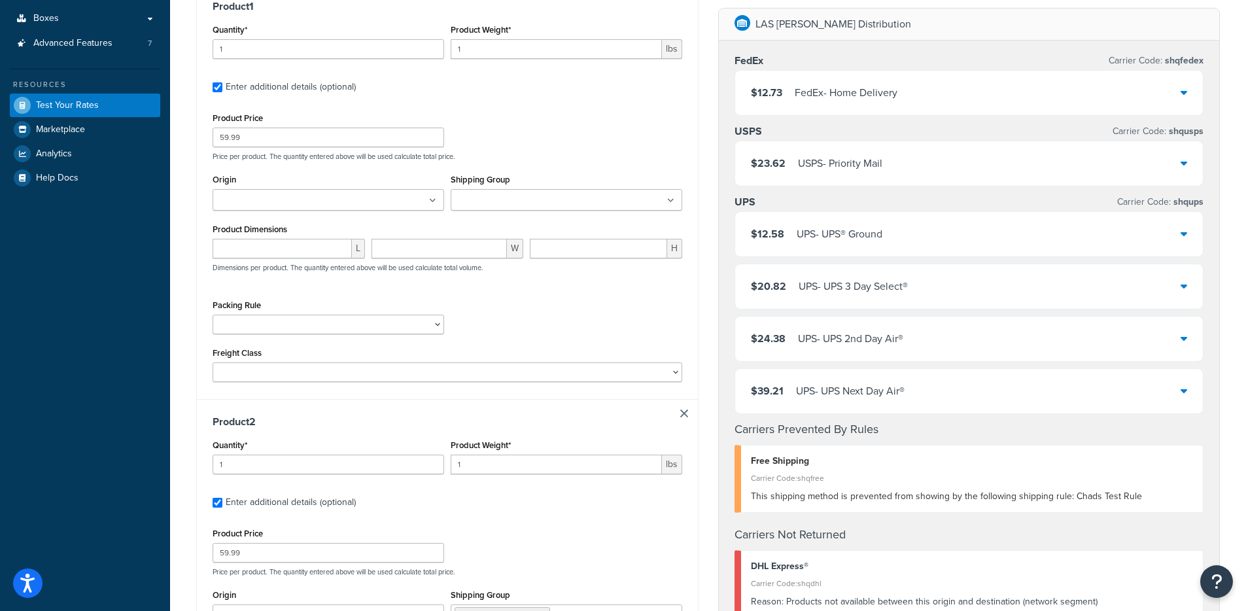
scroll to position [964, 0]
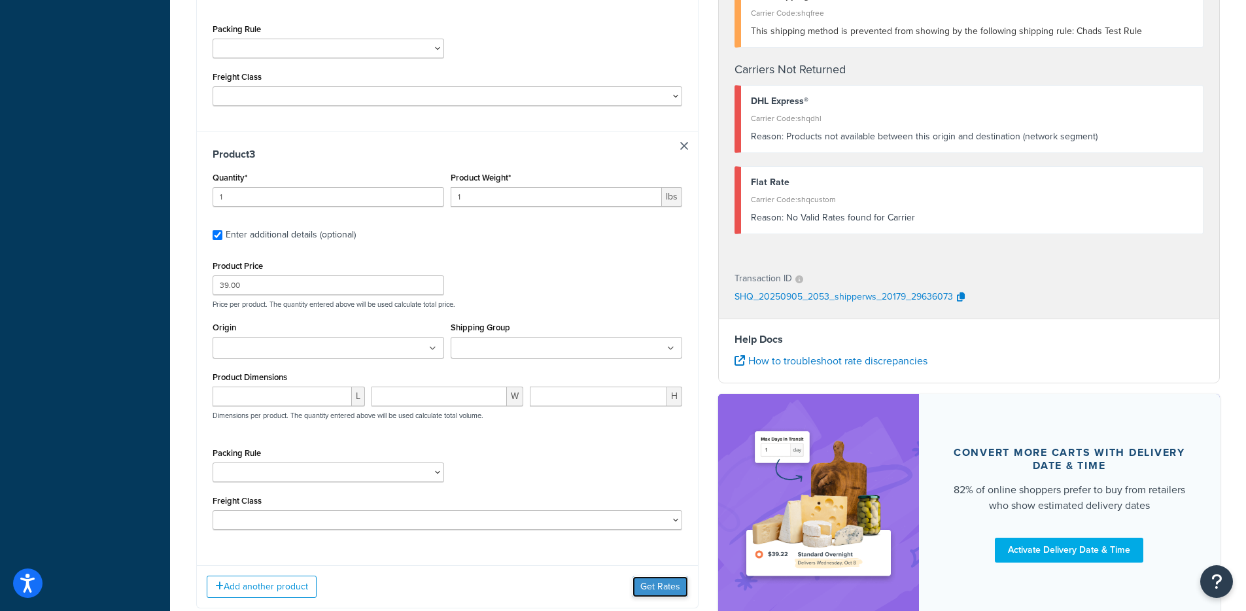
click at [674, 576] on button "Get Rates" at bounding box center [660, 586] width 56 height 21
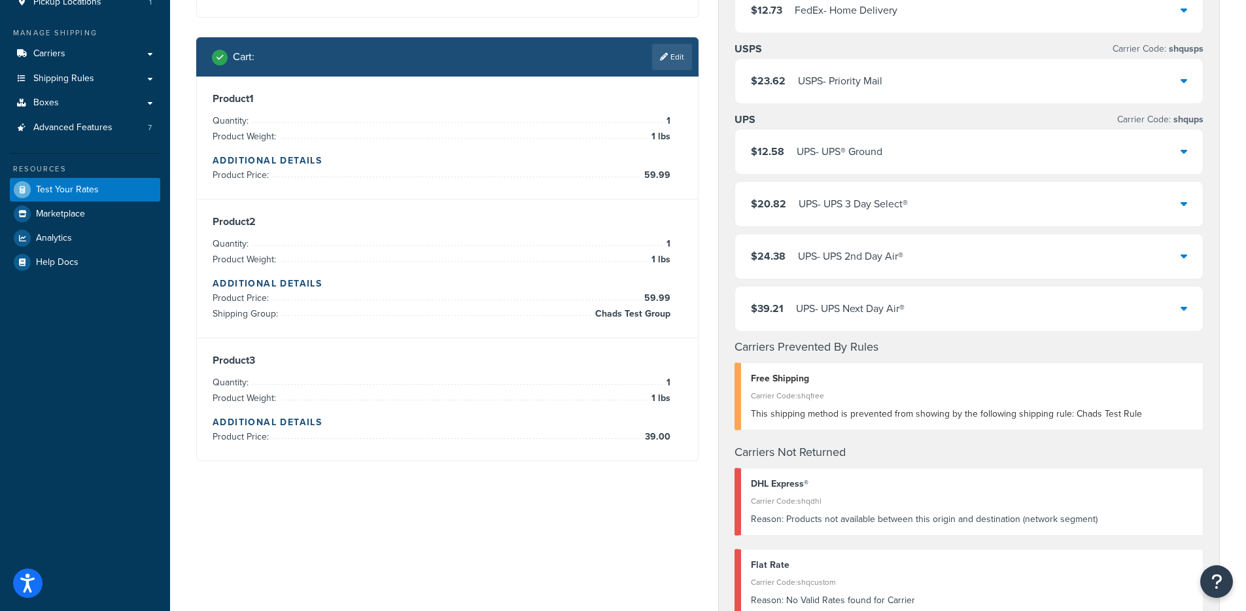
scroll to position [101, 0]
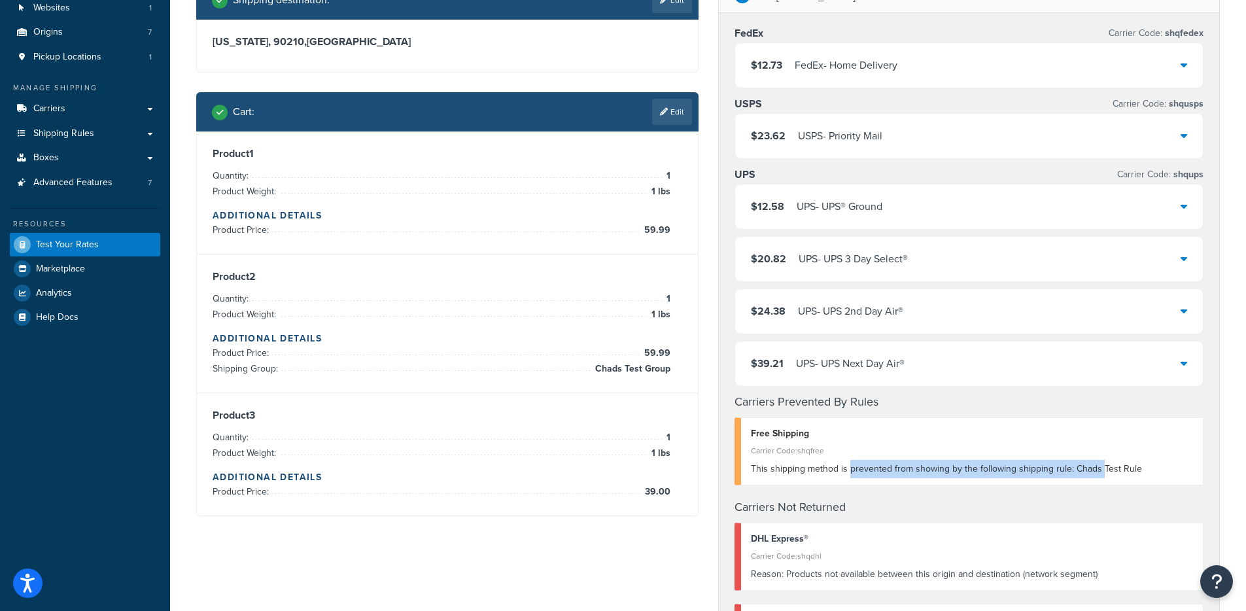
drag, startPoint x: 849, startPoint y: 468, endPoint x: 1114, endPoint y: 467, distance: 265.5
click at [1109, 466] on span "This shipping method is prevented from showing by the following shipping rule: …" at bounding box center [946, 469] width 391 height 14
drag, startPoint x: 1126, startPoint y: 468, endPoint x: 1142, endPoint y: 468, distance: 15.7
click at [1127, 468] on span "This shipping method is prevented from showing by the following shipping rule: …" at bounding box center [946, 469] width 391 height 14
drag, startPoint x: 1154, startPoint y: 466, endPoint x: 1070, endPoint y: 473, distance: 84.0
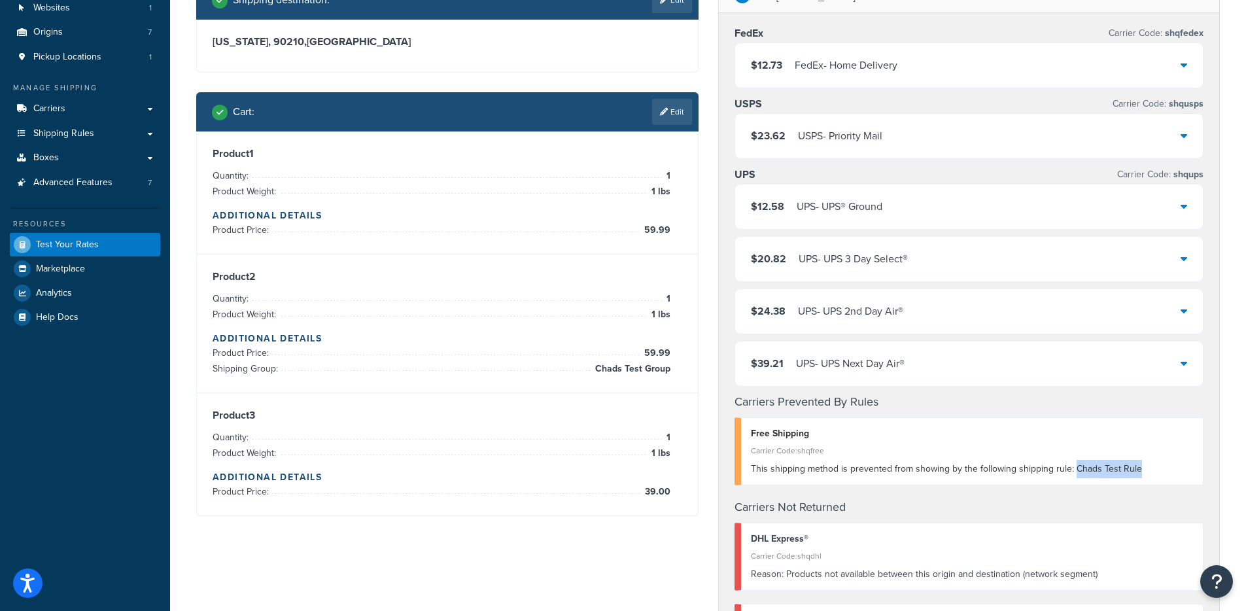
click at [1070, 473] on div "This shipping method is prevented from showing by the following shipping rule: …" at bounding box center [972, 469] width 443 height 18
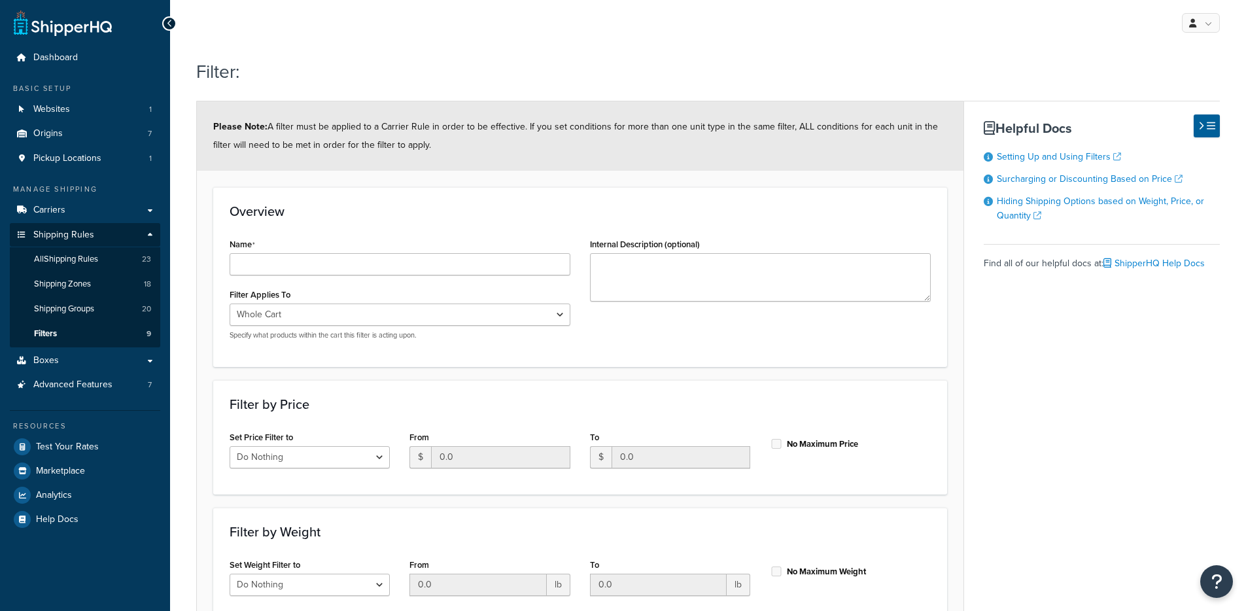
click at [406, 251] on div "Name" at bounding box center [400, 255] width 341 height 41
click at [404, 262] on input "Name" at bounding box center [400, 264] width 341 height 22
click at [381, 260] on input "Price" at bounding box center [400, 264] width 341 height 22
type input "Price less than 158.98"
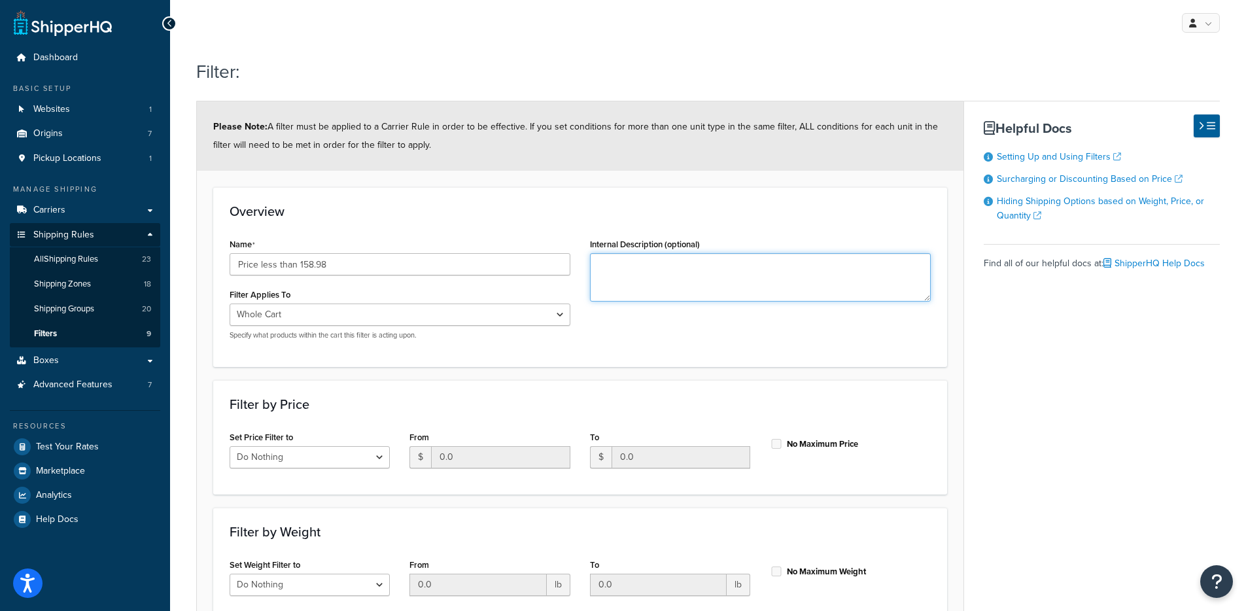
click at [744, 296] on textarea "Internal Description (optional)" at bounding box center [760, 277] width 341 height 48
type textarea "Cannot be equal to 158.98"
click at [874, 371] on form "Please Note: A filter must be applied to a Carrier Rule in order to be effectiv…" at bounding box center [580, 451] width 766 height 701
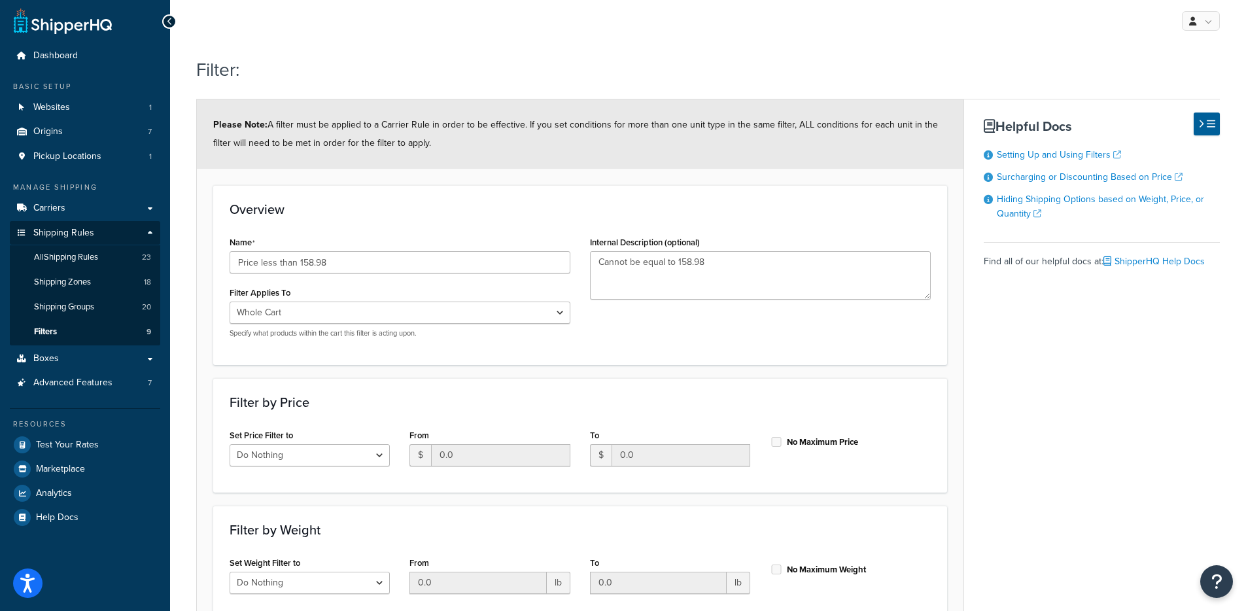
scroll to position [3, 0]
drag, startPoint x: 759, startPoint y: 266, endPoint x: 531, endPoint y: 246, distance: 229.1
click at [531, 247] on div "Name Price less than 158.98 Filter Applies To Whole Cart Everything in Shipping…" at bounding box center [580, 289] width 721 height 115
click at [295, 262] on input "Price less than 158.98" at bounding box center [400, 261] width 341 height 22
type input "Price less than or equal 158.98"
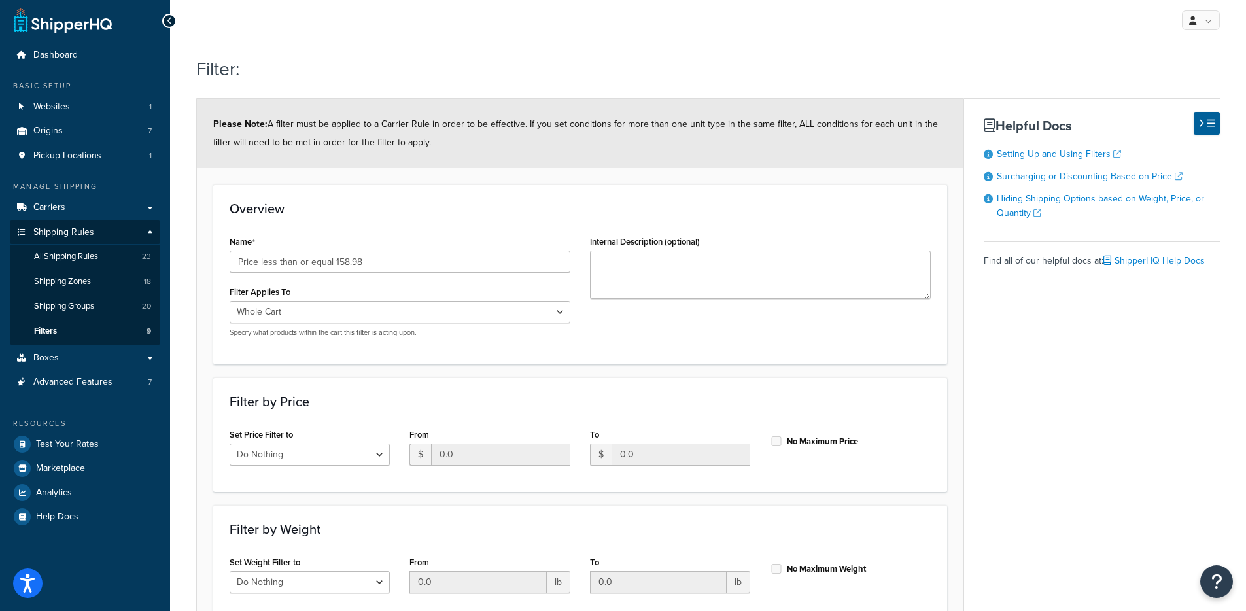
click at [424, 216] on div "Overview Name Price less than or equal 158.98 Filter Applies To Whole Cart Ever…" at bounding box center [580, 273] width 734 height 179
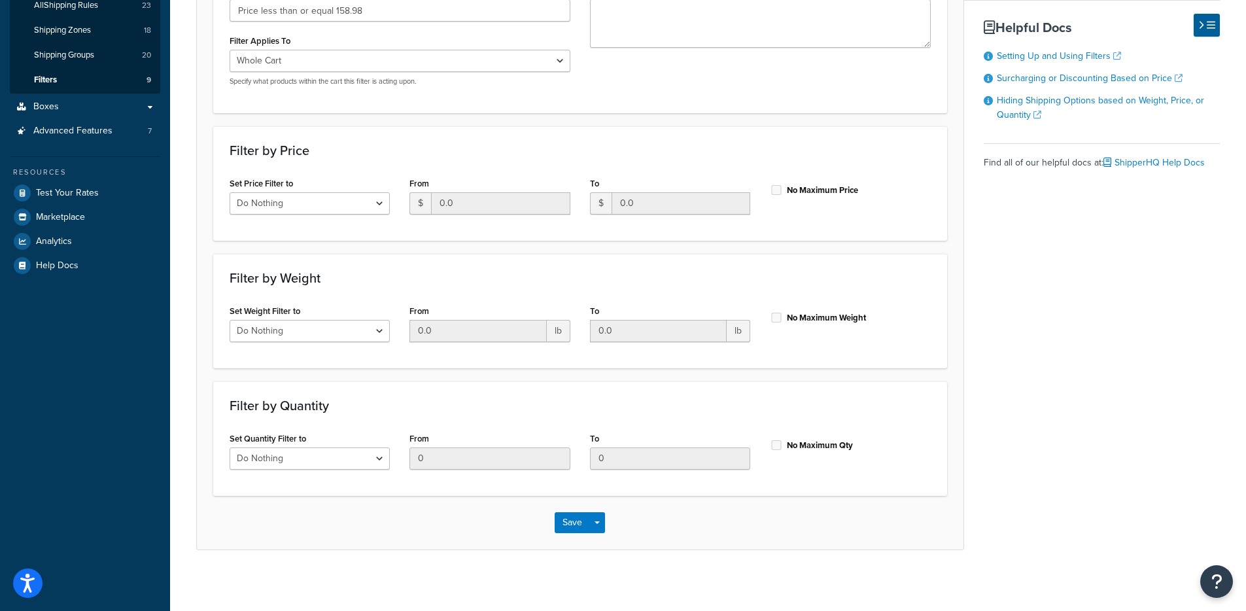
scroll to position [231, 0]
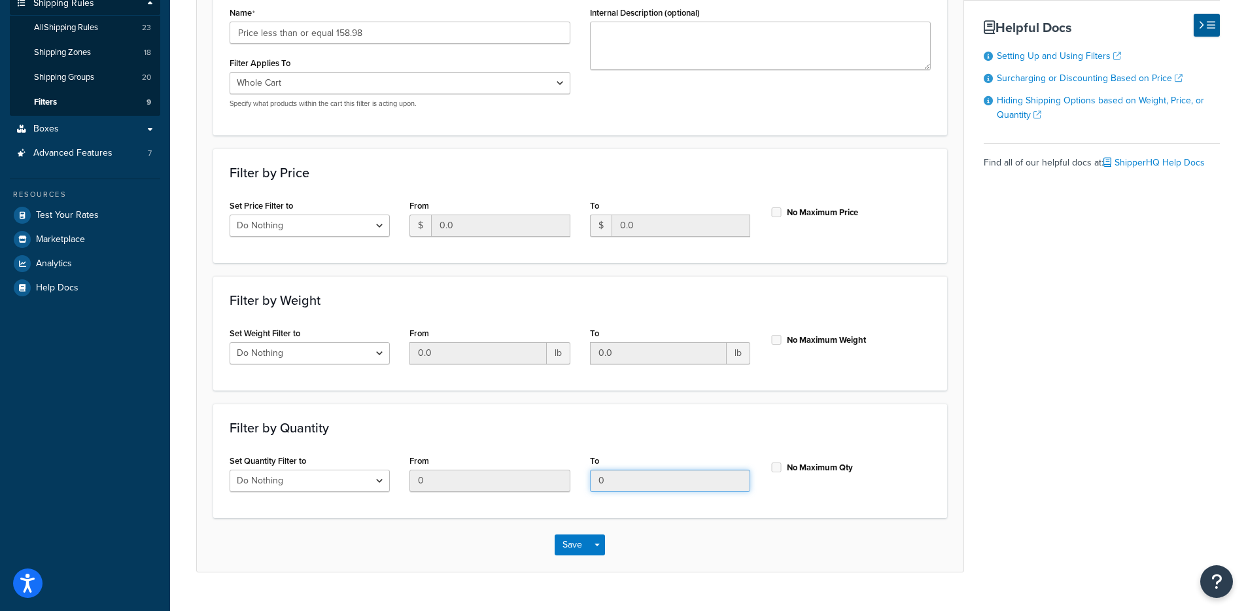
click at [628, 482] on input "0" at bounding box center [670, 480] width 160 height 22
click at [333, 227] on select "Do Nothing Apply to a Range" at bounding box center [310, 225] width 160 height 22
select select "range"
click at [230, 214] on select "Do Nothing Apply to a Range" at bounding box center [310, 225] width 160 height 22
click at [660, 231] on input "0.0" at bounding box center [680, 225] width 139 height 22
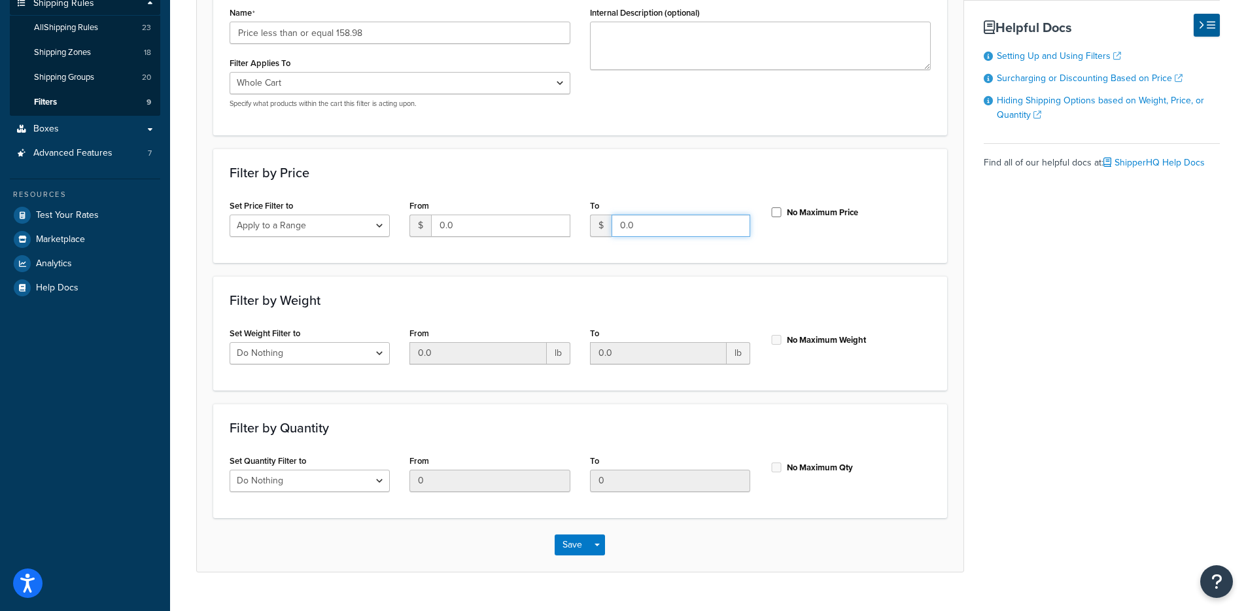
click at [588, 226] on div "To $ 0.0" at bounding box center [670, 221] width 180 height 50
type input "158.98"
click at [918, 293] on h3 "Filter by Weight" at bounding box center [580, 300] width 701 height 14
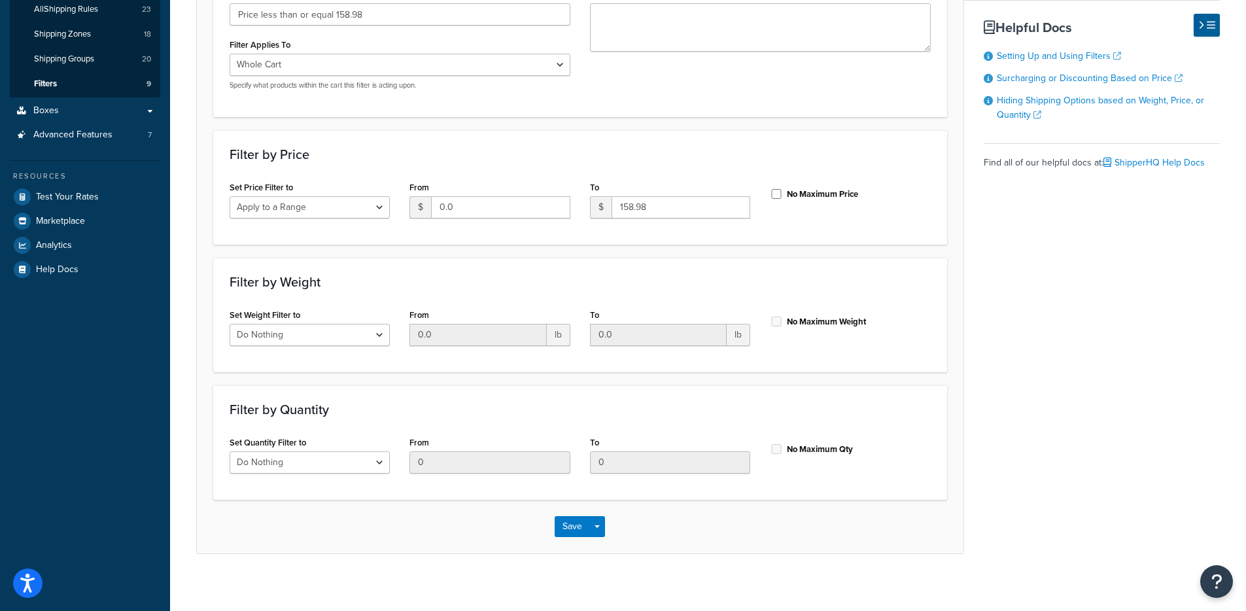
scroll to position [258, 0]
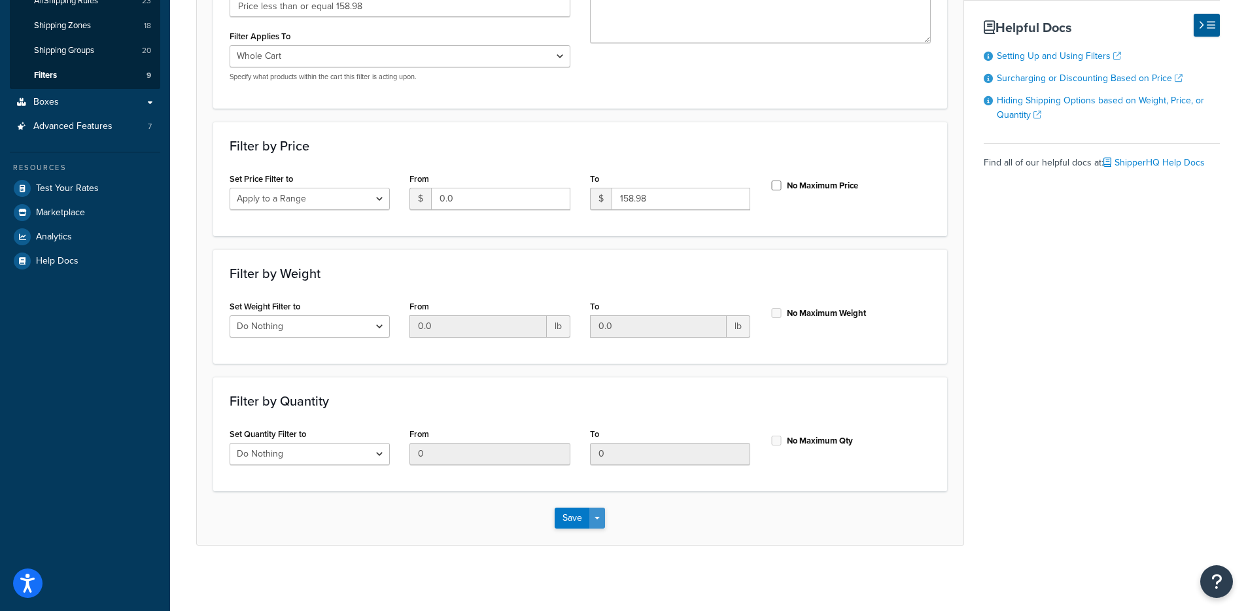
click at [607, 515] on div "Save Save Dropdown Save and Edit Save and Duplicate Save and Create New" at bounding box center [580, 518] width 766 height 54
click at [602, 516] on button "Save Dropdown" at bounding box center [597, 517] width 16 height 21
click at [603, 546] on button "Save and Edit" at bounding box center [617, 541] width 126 height 27
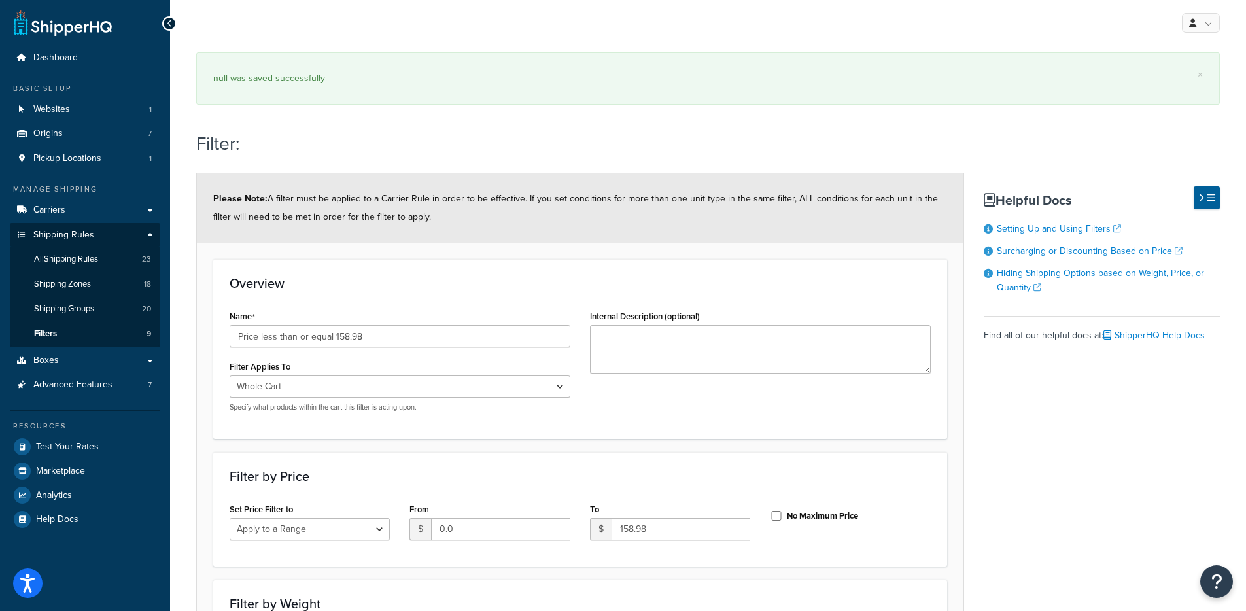
select select "range"
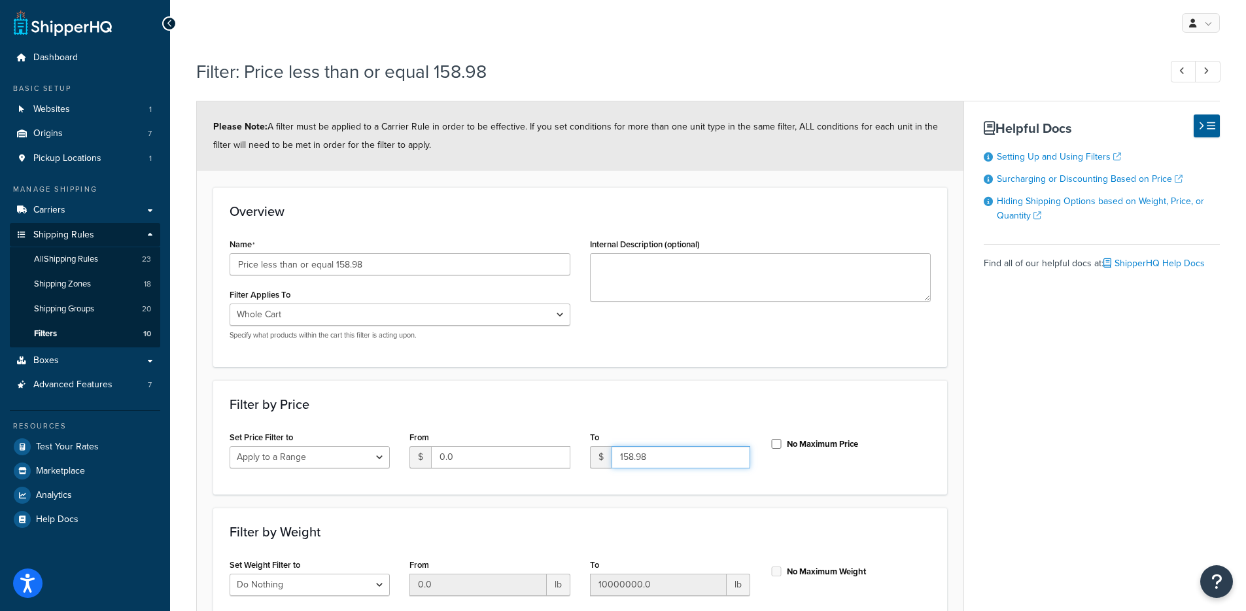
drag, startPoint x: 636, startPoint y: 463, endPoint x: 592, endPoint y: 465, distance: 43.9
click at [590, 465] on div "$ 158.98" at bounding box center [670, 457] width 160 height 22
click at [872, 497] on form "Please Note: A filter must be applied to a Carrier Rule in order to be effectiv…" at bounding box center [580, 451] width 766 height 701
click at [336, 314] on select "Whole Cart Everything in Shipping Group Everything at Origin Each Item within S…" at bounding box center [400, 314] width 341 height 22
click at [90, 330] on link "Filters 10" at bounding box center [85, 334] width 150 height 24
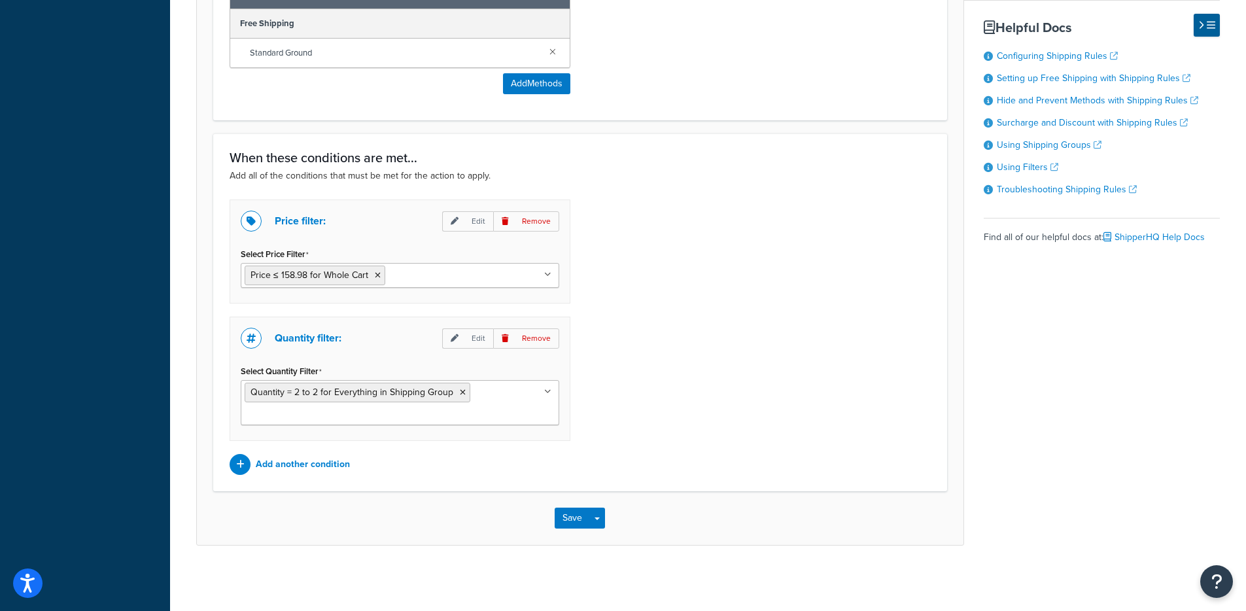
click at [422, 273] on input "Select Price Filter" at bounding box center [446, 274] width 116 height 14
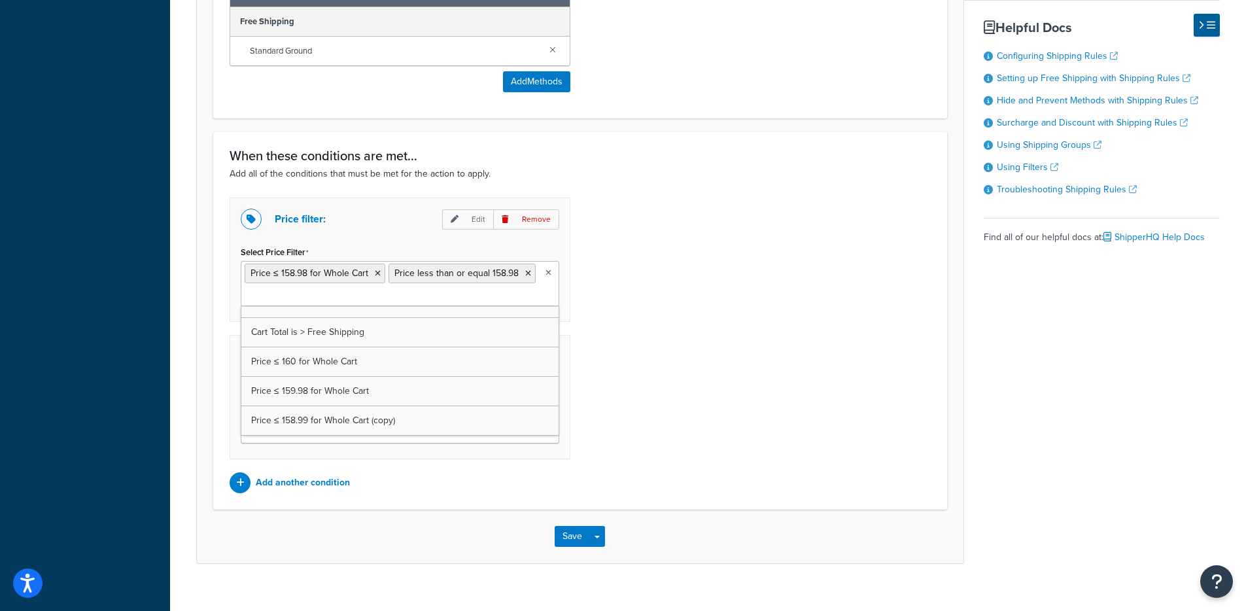
scroll to position [46, 0]
click at [375, 273] on icon at bounding box center [378, 273] width 6 height 8
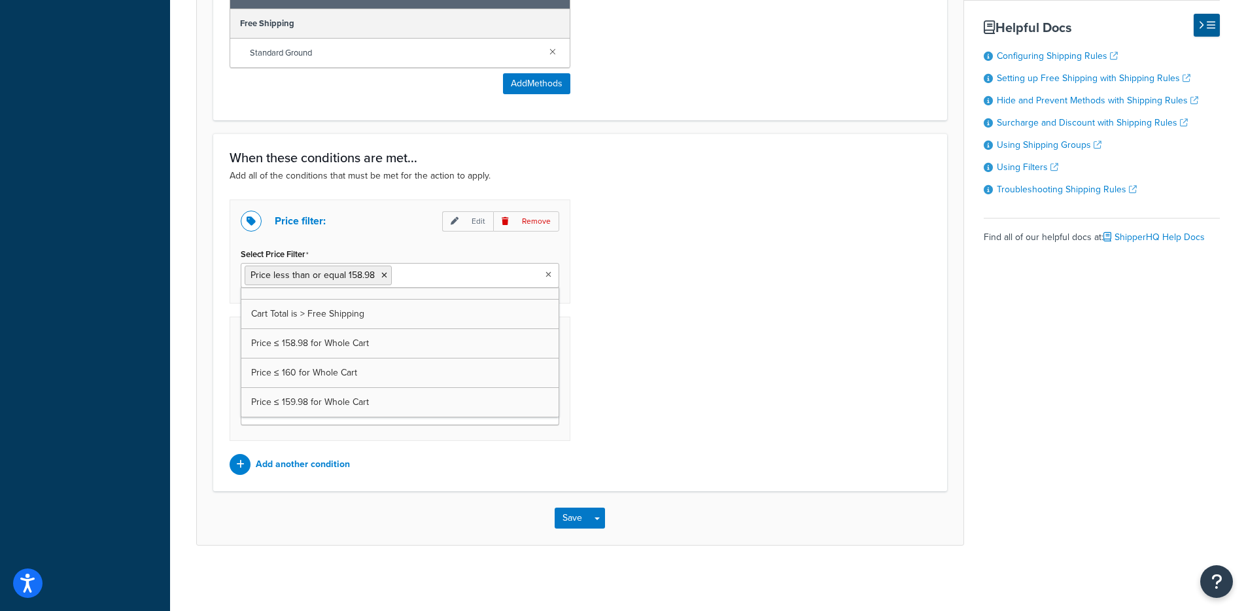
scroll to position [76, 0]
click at [736, 298] on div "Price filter: Edit Remove Select Price Filter Price less than or equal 158.98 C…" at bounding box center [580, 336] width 721 height 275
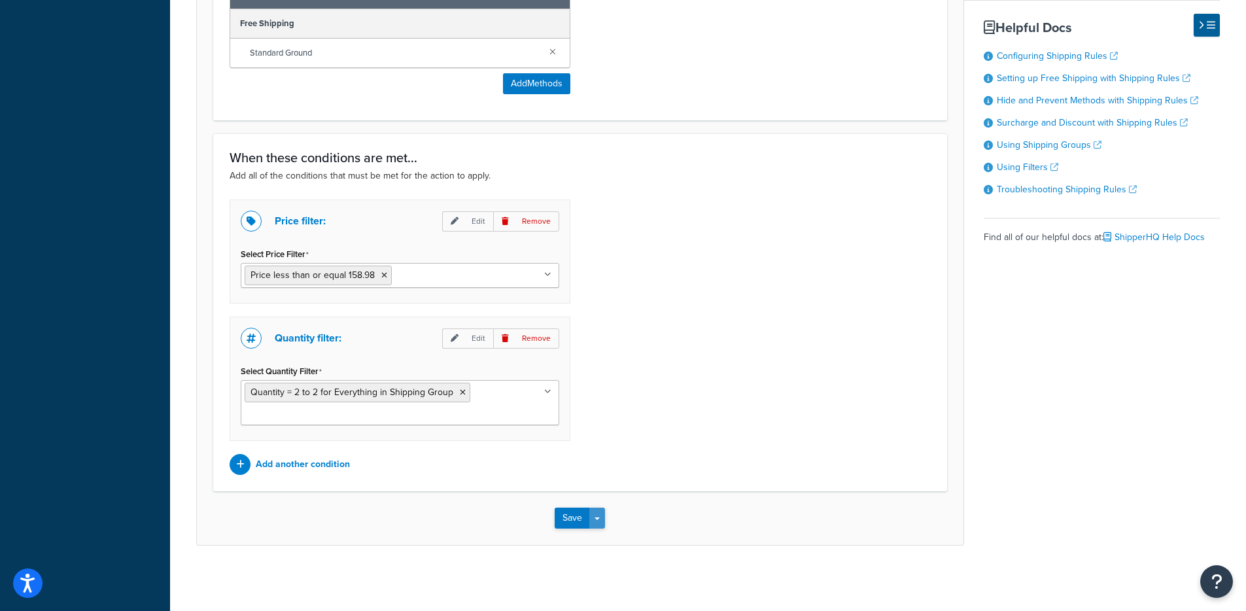
click at [603, 519] on button "Save Dropdown" at bounding box center [597, 517] width 16 height 21
click at [603, 543] on button "Save and Edit" at bounding box center [617, 541] width 126 height 27
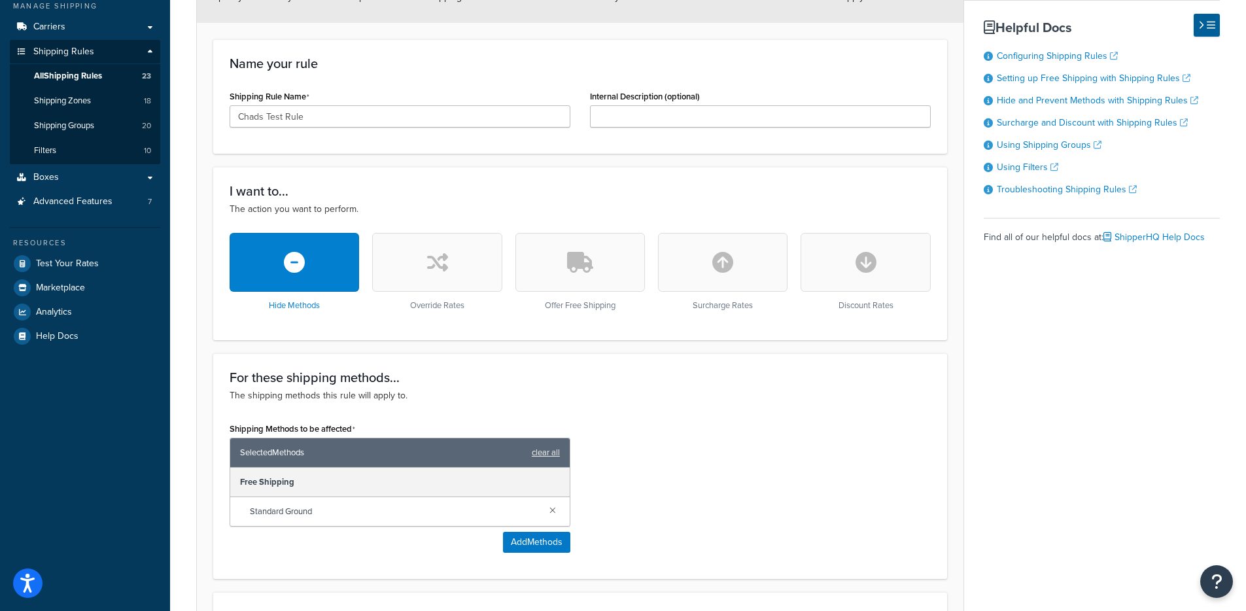
scroll to position [0, 0]
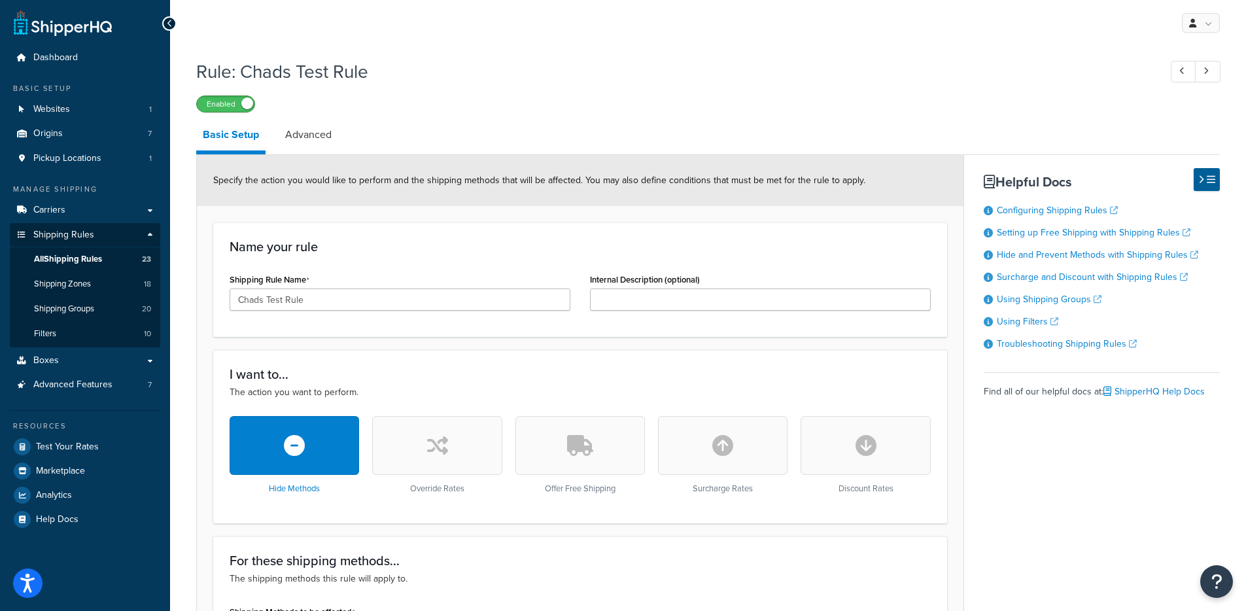
click at [243, 103] on span at bounding box center [247, 103] width 12 height 12
click at [222, 103] on label "Disabled" at bounding box center [226, 104] width 58 height 16
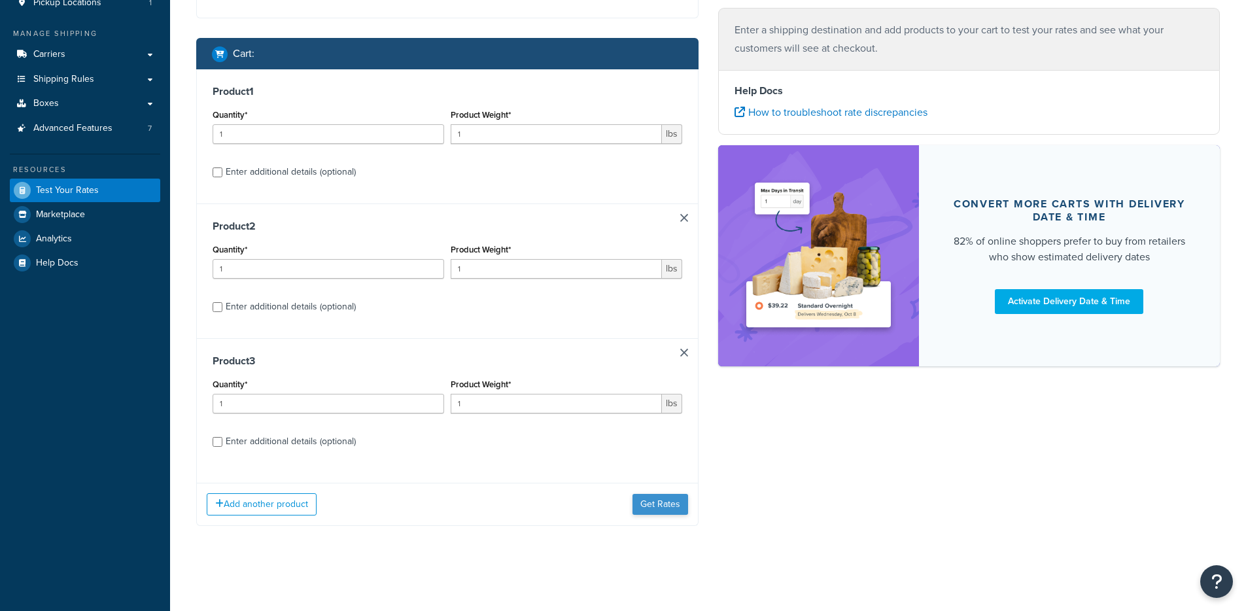
click at [634, 492] on div "Add another product Get Rates" at bounding box center [447, 504] width 501 height 43
click at [643, 501] on button "Get Rates" at bounding box center [660, 504] width 56 height 21
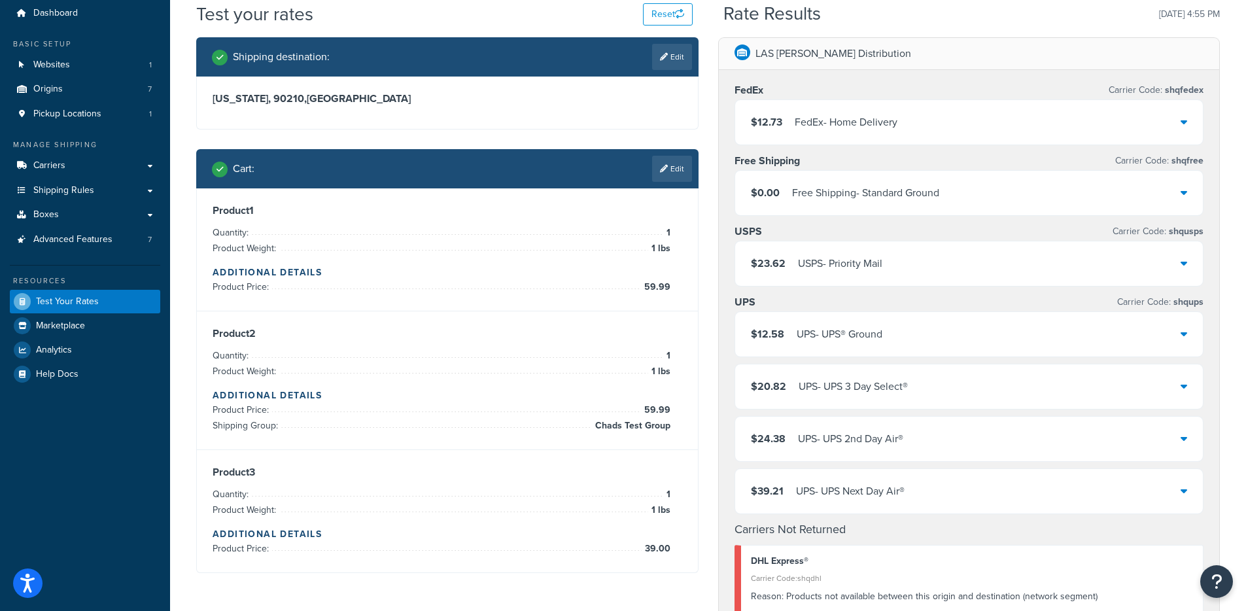
scroll to position [43, 0]
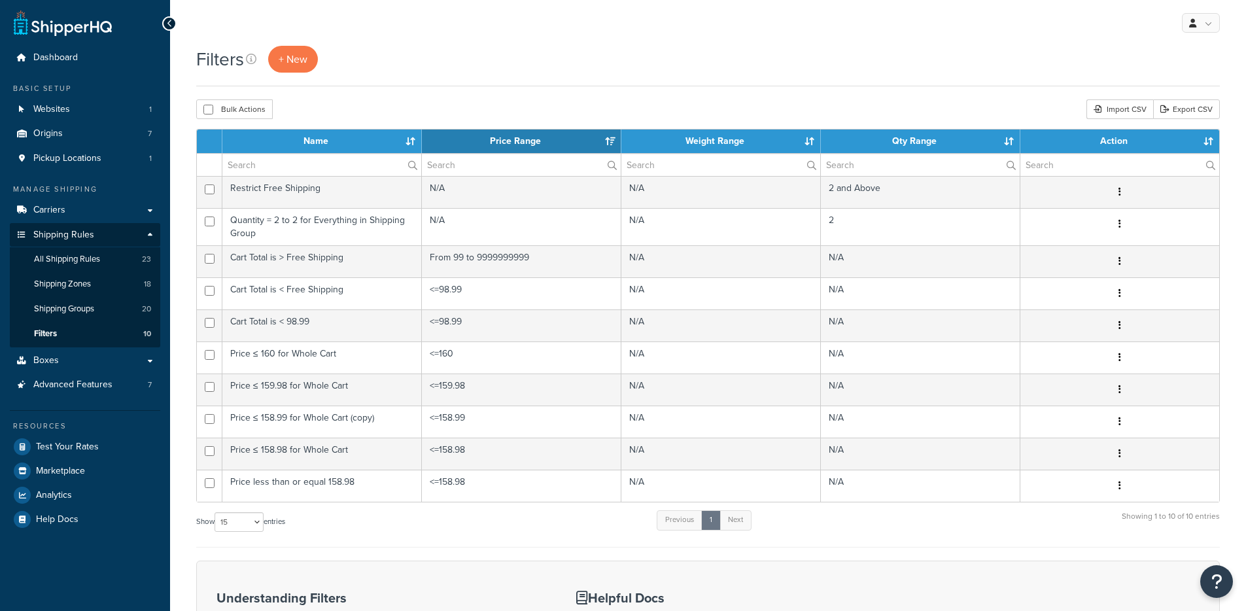
select select "15"
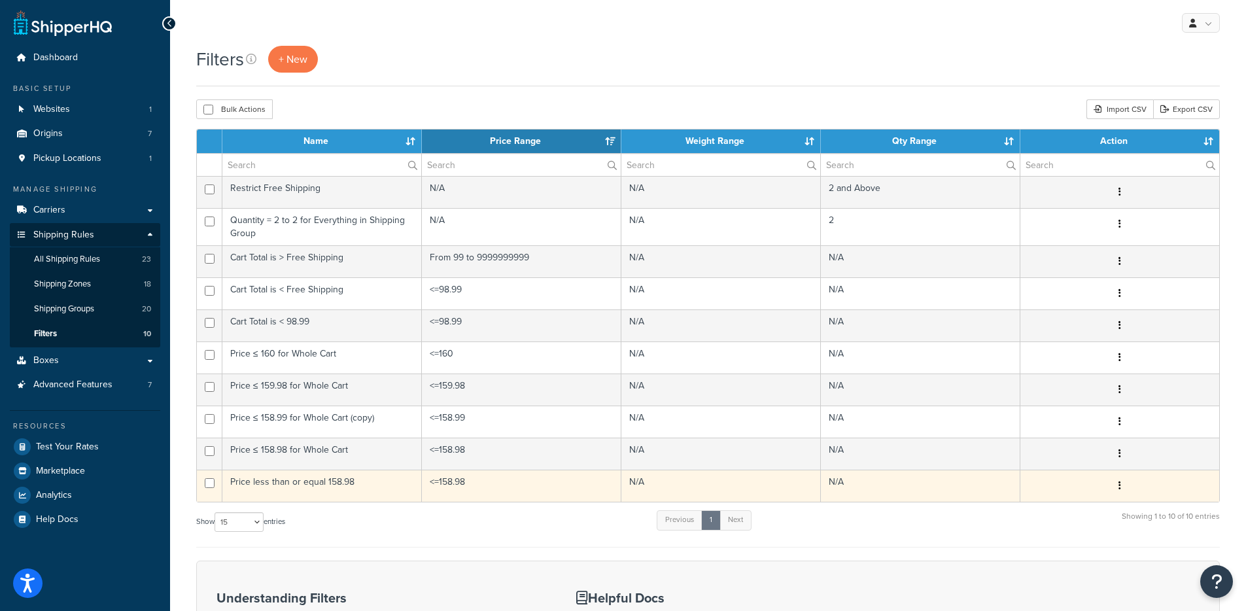
click at [296, 488] on td "Price less than or equal 158.98" at bounding box center [321, 485] width 199 height 32
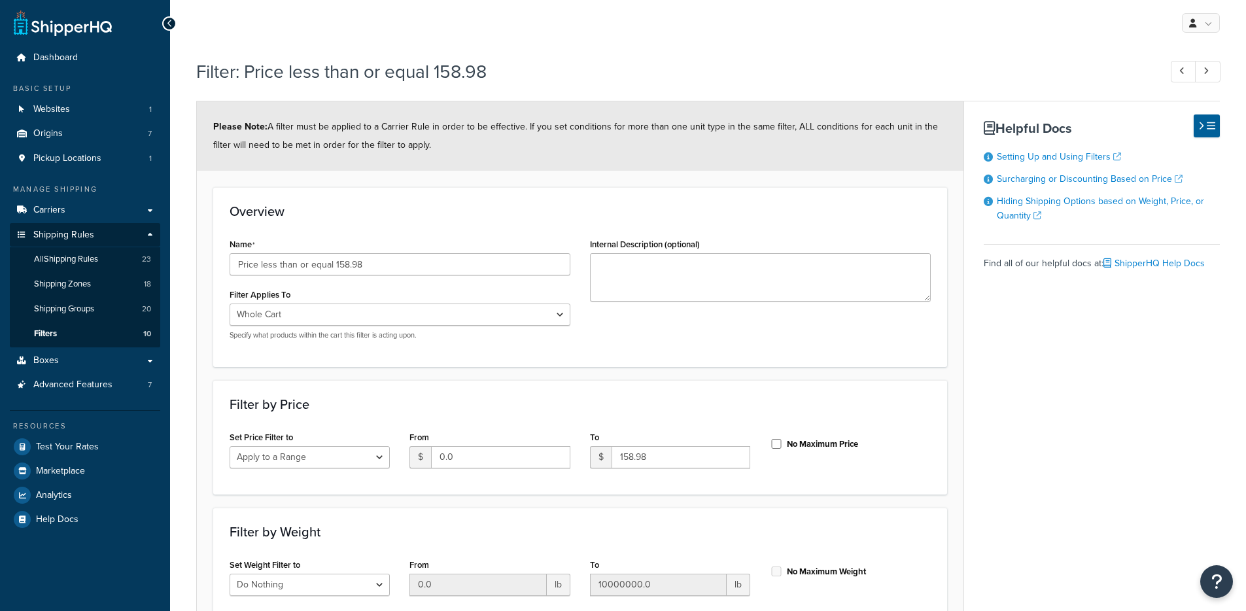
select select "range"
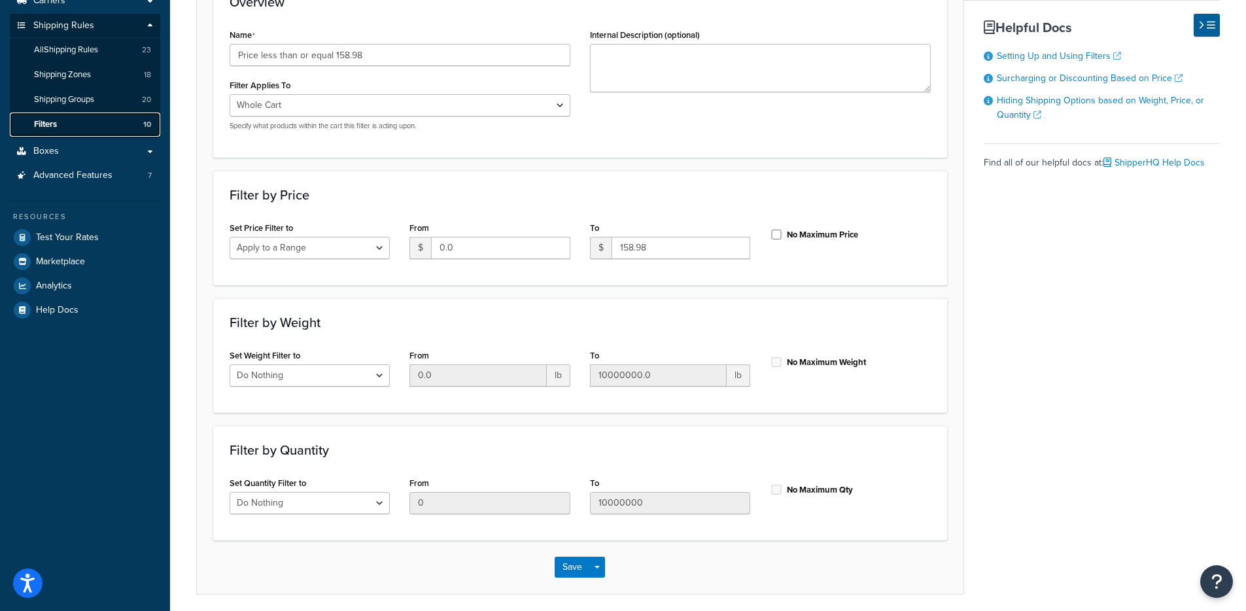
scroll to position [8, 0]
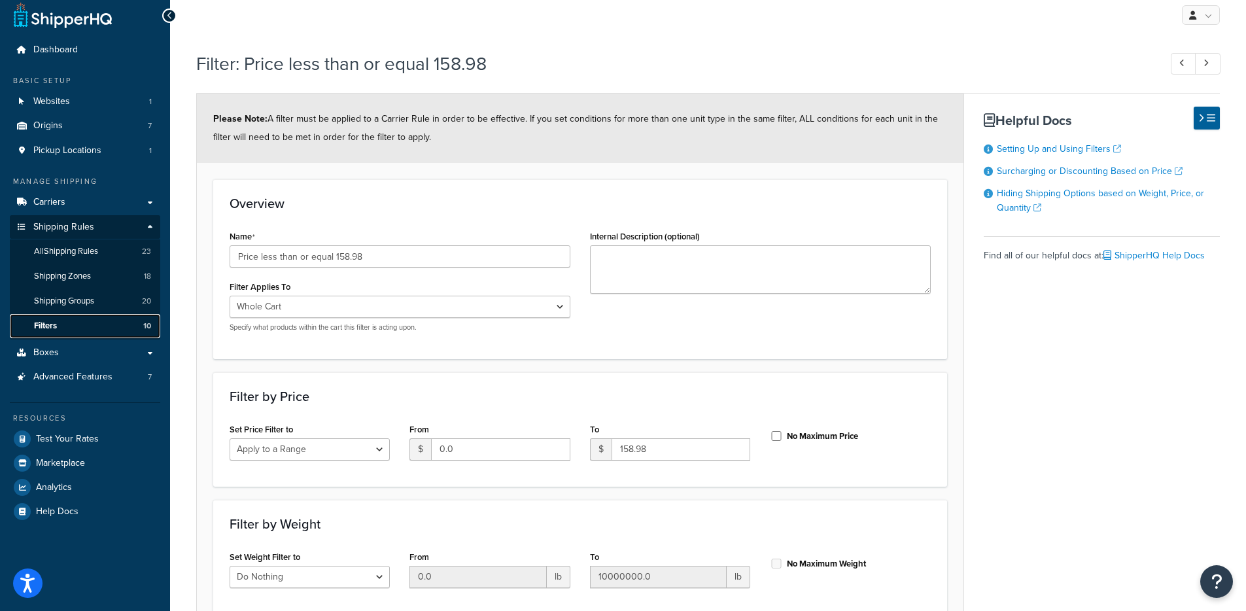
click at [74, 329] on link "Filters 10" at bounding box center [85, 326] width 150 height 24
drag, startPoint x: 494, startPoint y: 47, endPoint x: 235, endPoint y: 58, distance: 259.8
click at [235, 58] on div "Filter: Price less than or equal 158.98" at bounding box center [707, 65] width 1023 height 42
click at [236, 58] on h1 "Filter: Price less than or equal 158.98" at bounding box center [671, 64] width 950 height 26
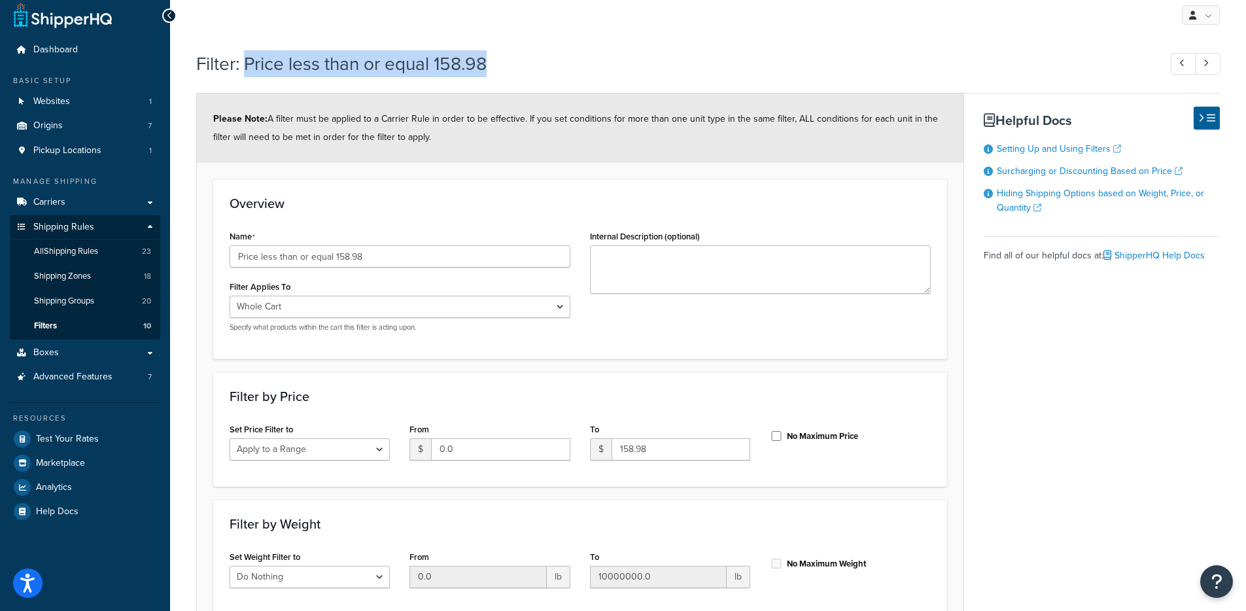
drag, startPoint x: 246, startPoint y: 60, endPoint x: 532, endPoint y: 72, distance: 286.0
click at [532, 72] on h1 "Filter: Price less than or equal 158.98" at bounding box center [671, 64] width 950 height 26
copy h1 "Price less than or equal 158.98"
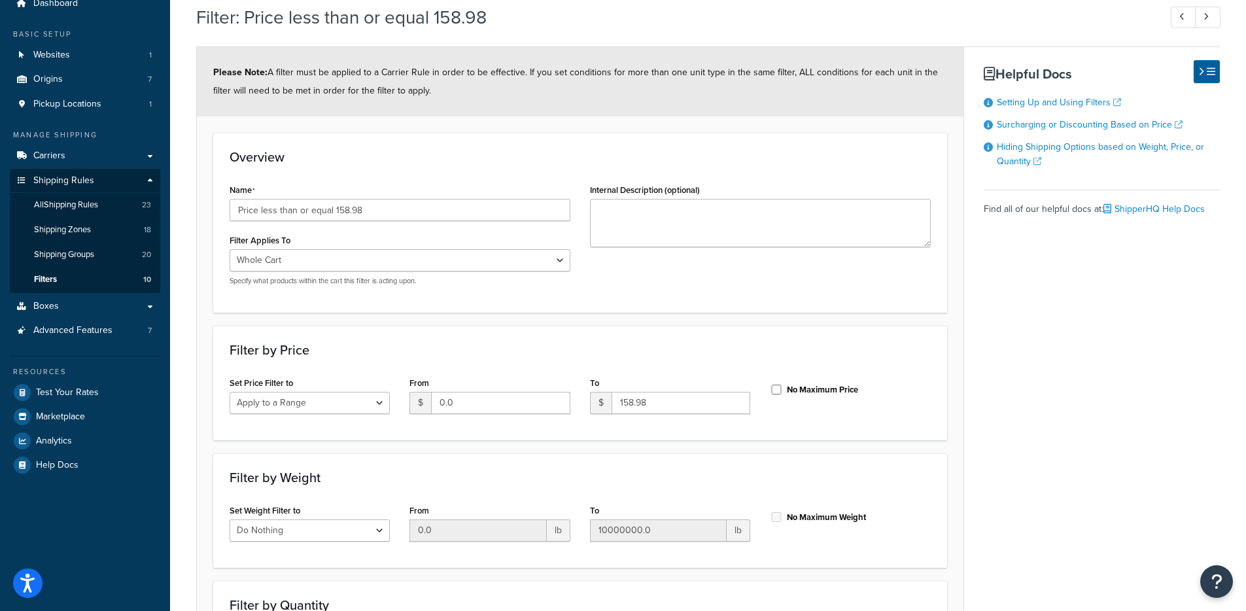
click at [1008, 364] on div "Please Note: A filter must be applied to a Carrier Rule in order to be effectiv…" at bounding box center [707, 397] width 1023 height 702
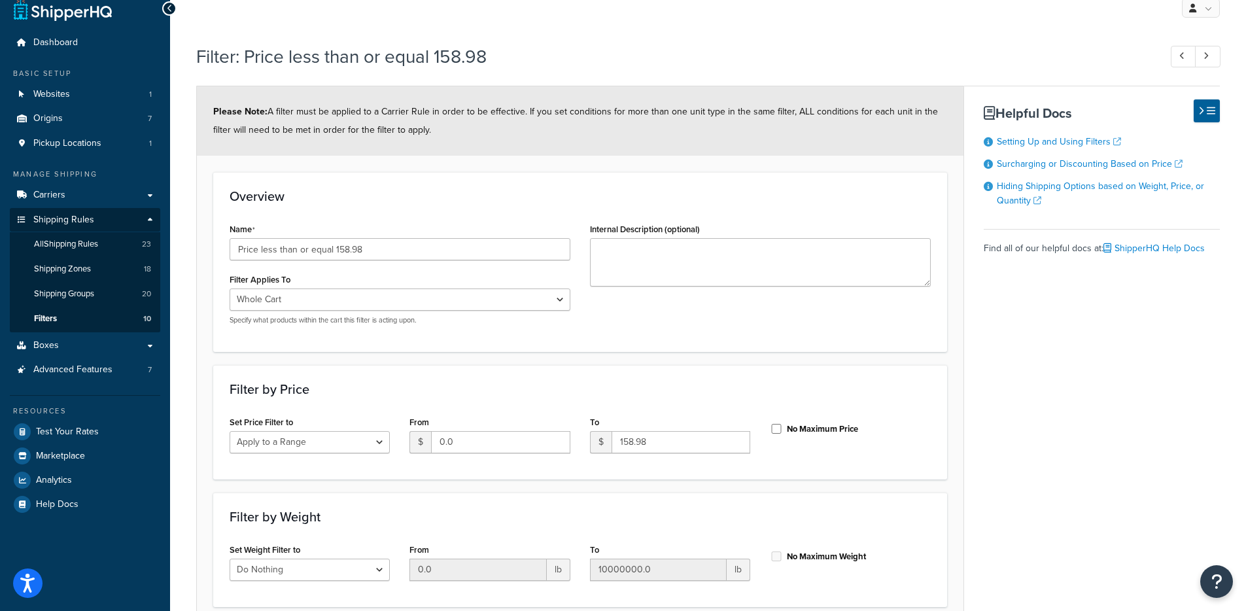
scroll to position [9, 0]
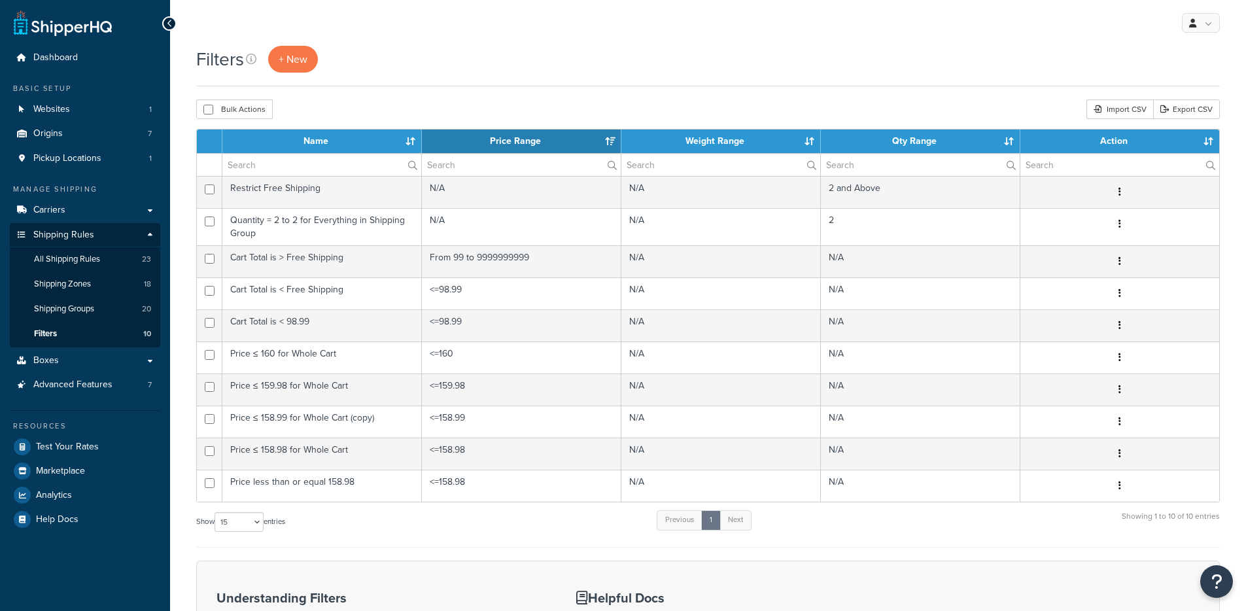
select select "15"
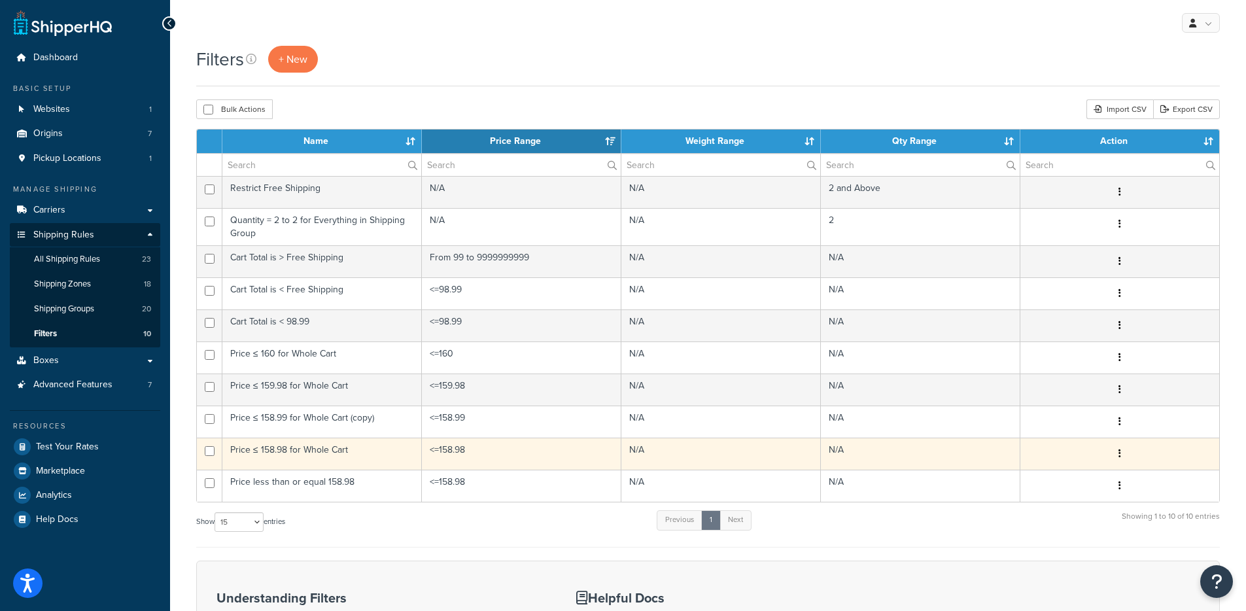
click at [372, 457] on td "Price ≤ 158.98 for Whole Cart" at bounding box center [321, 453] width 199 height 32
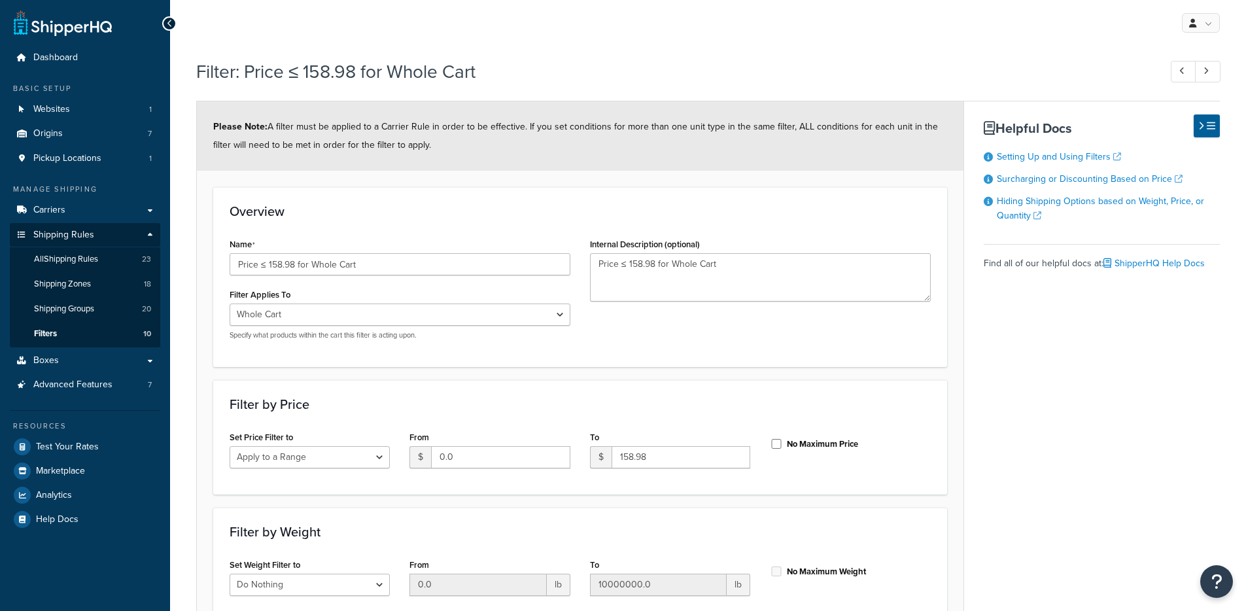
select select "range"
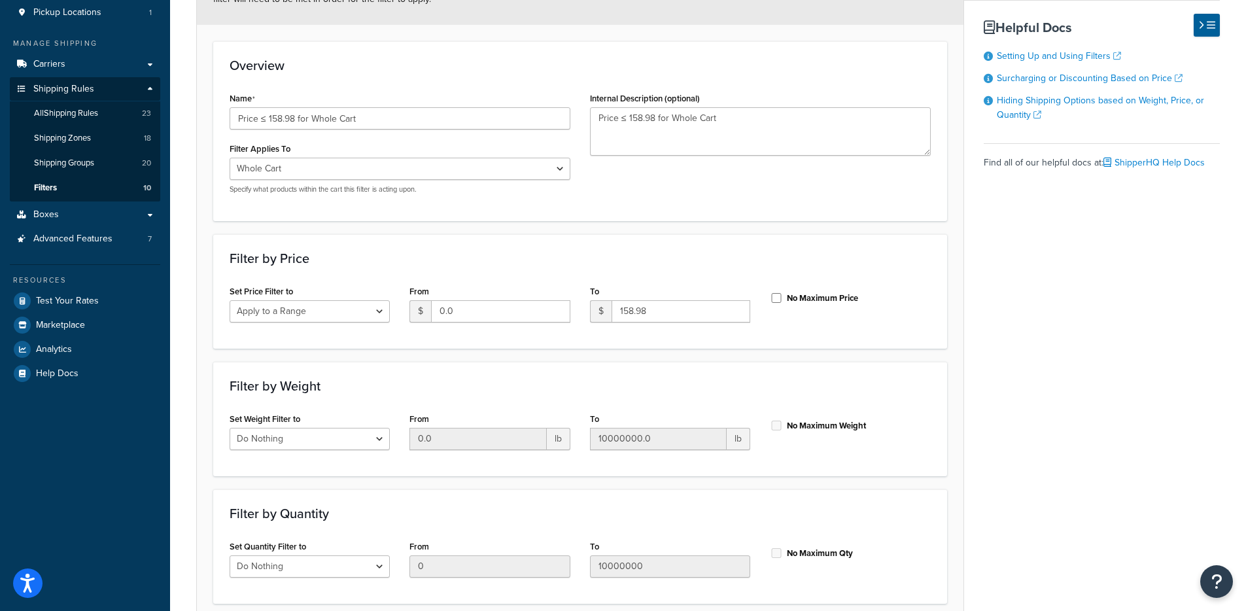
scroll to position [133, 0]
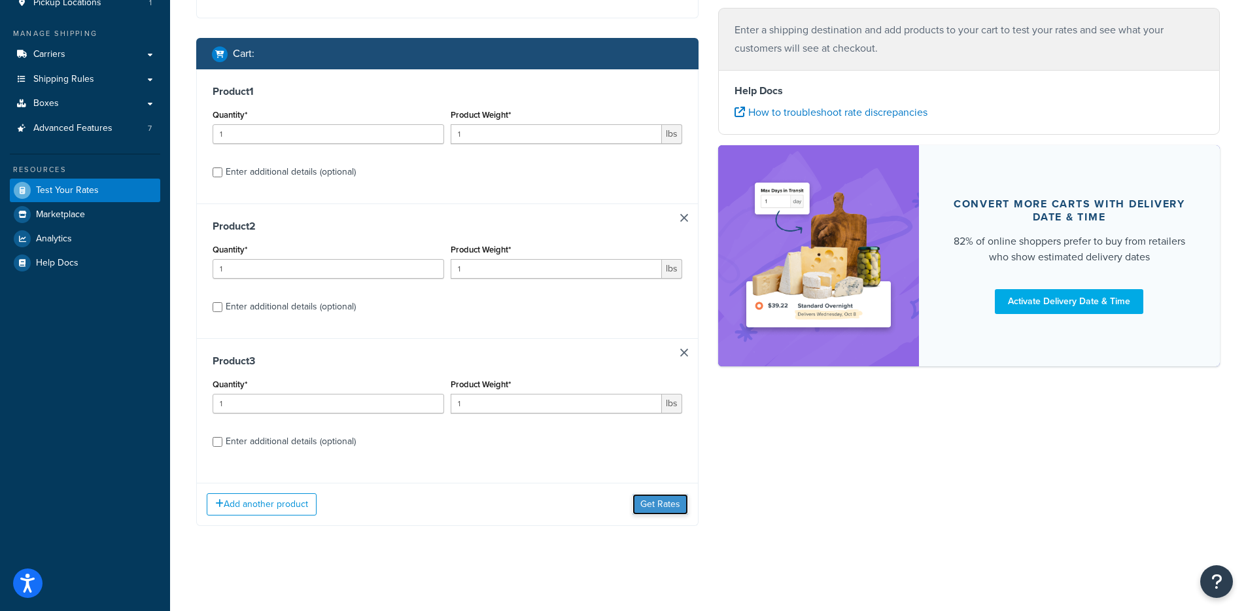
click at [661, 499] on button "Get Rates" at bounding box center [660, 504] width 56 height 21
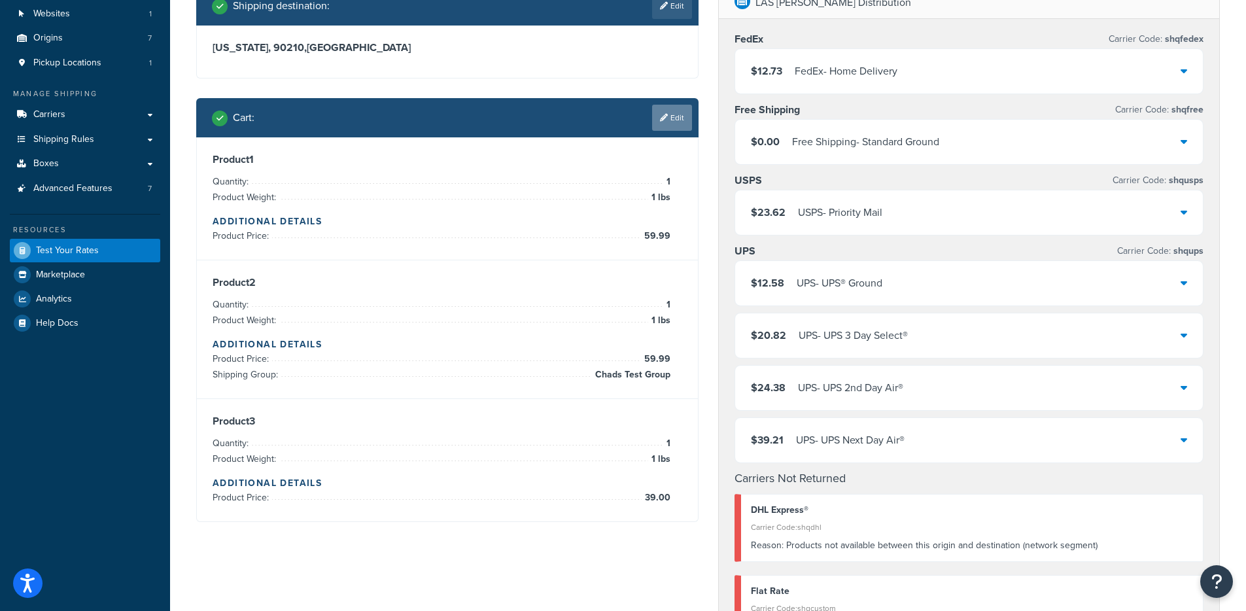
scroll to position [98, 0]
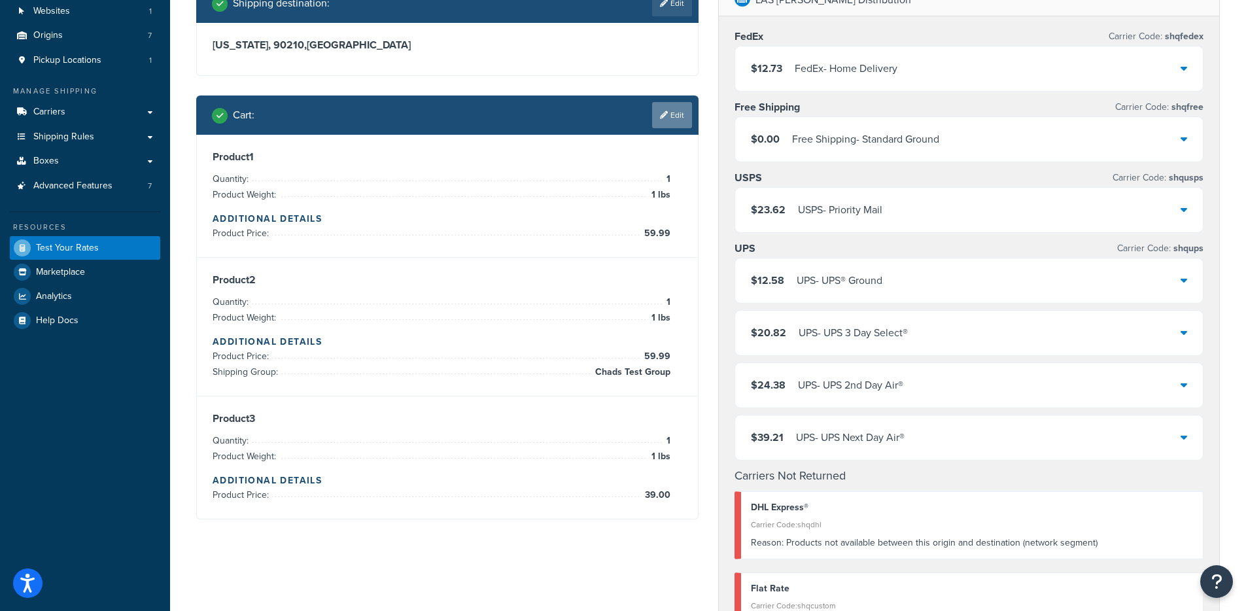
click at [673, 111] on link "Edit" at bounding box center [672, 115] width 40 height 26
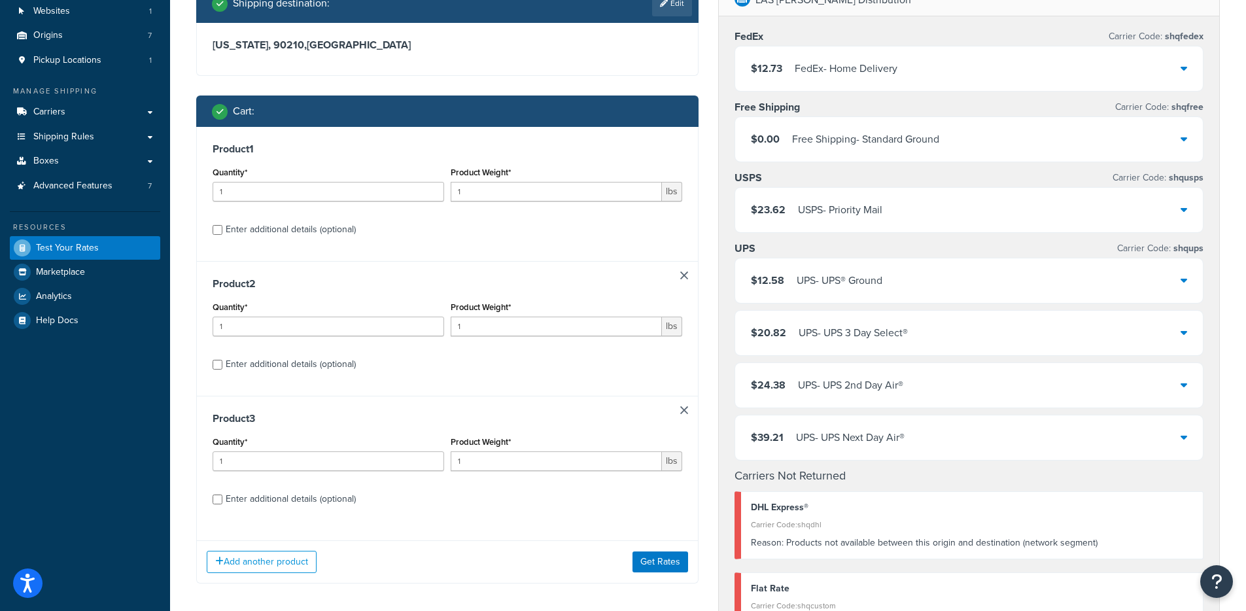
drag, startPoint x: 254, startPoint y: 350, endPoint x: 252, endPoint y: 362, distance: 12.5
click at [253, 354] on div "Product 2 Quantity* 1 Product Weight* 1 lbs Enter additional details (optional)" at bounding box center [447, 328] width 501 height 135
click at [252, 362] on div "Enter additional details (optional)" at bounding box center [291, 364] width 130 height 18
click at [222, 362] on input "Enter additional details (optional)" at bounding box center [218, 365] width 10 height 10
checkbox input "true"
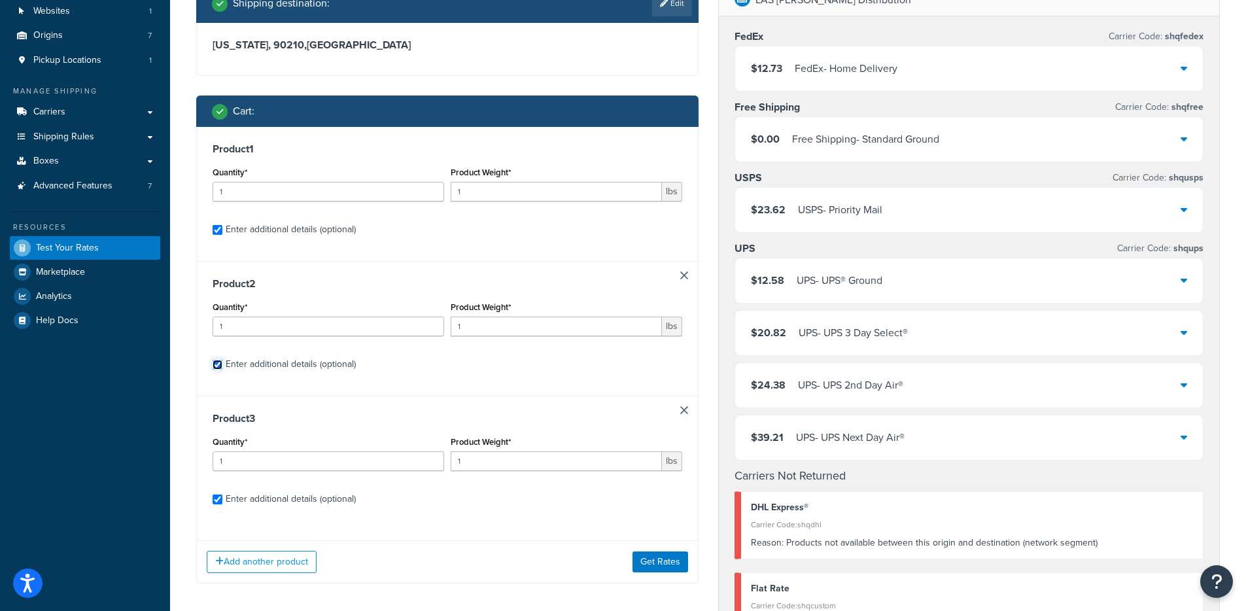
checkbox input "true"
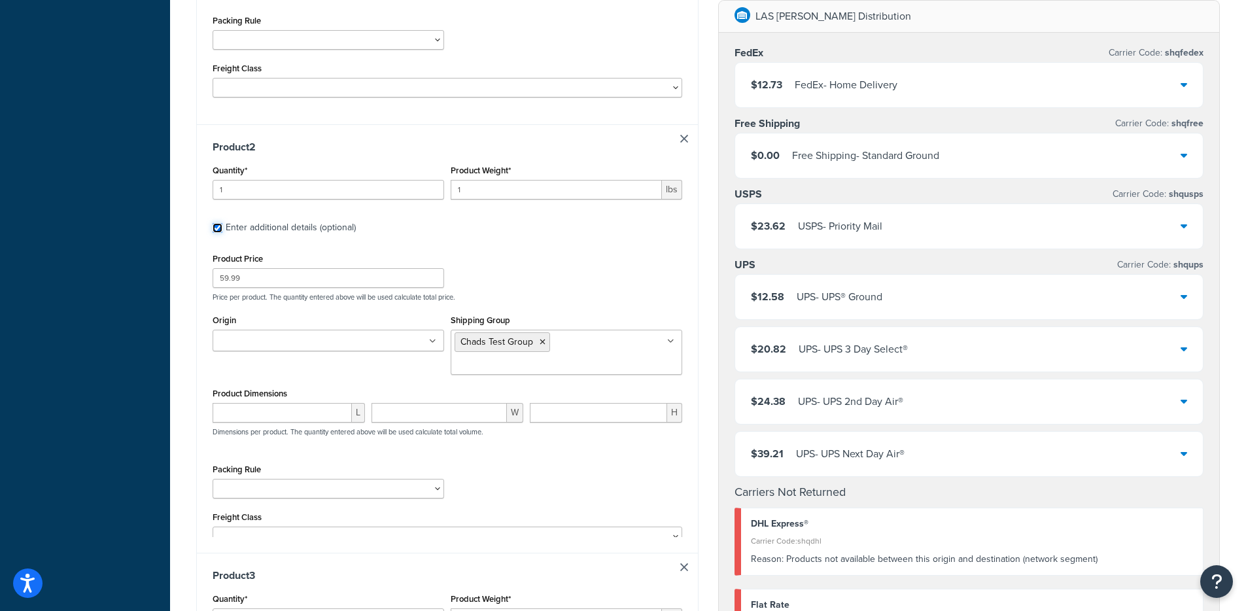
scroll to position [529, 0]
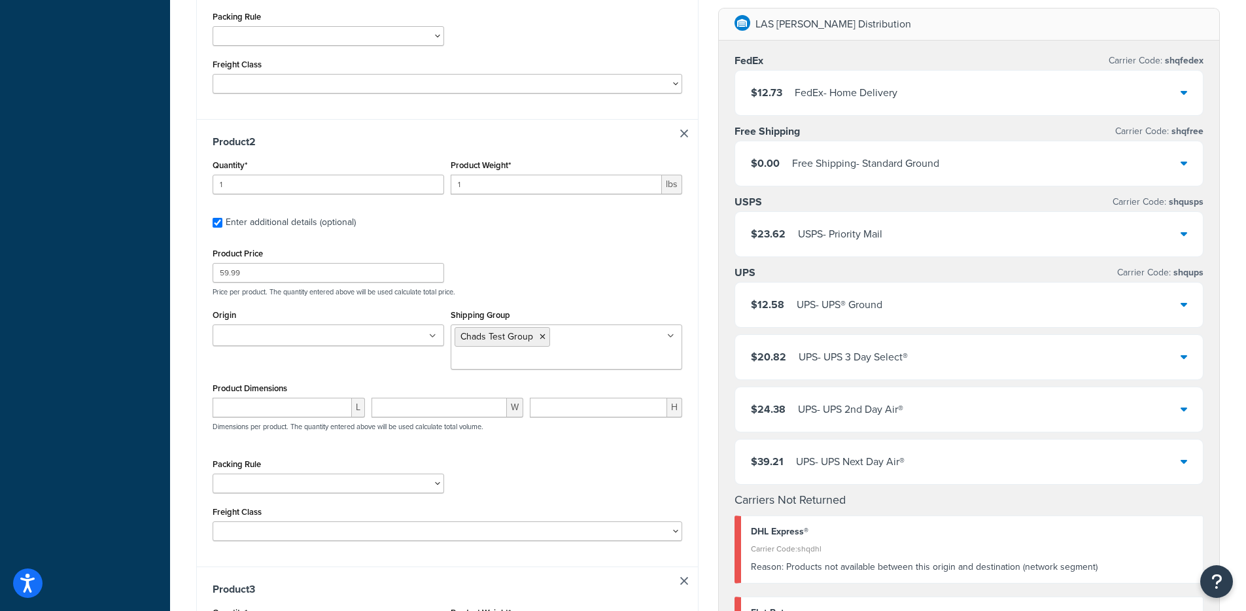
click at [570, 352] on input "Shipping Group" at bounding box center [512, 359] width 116 height 14
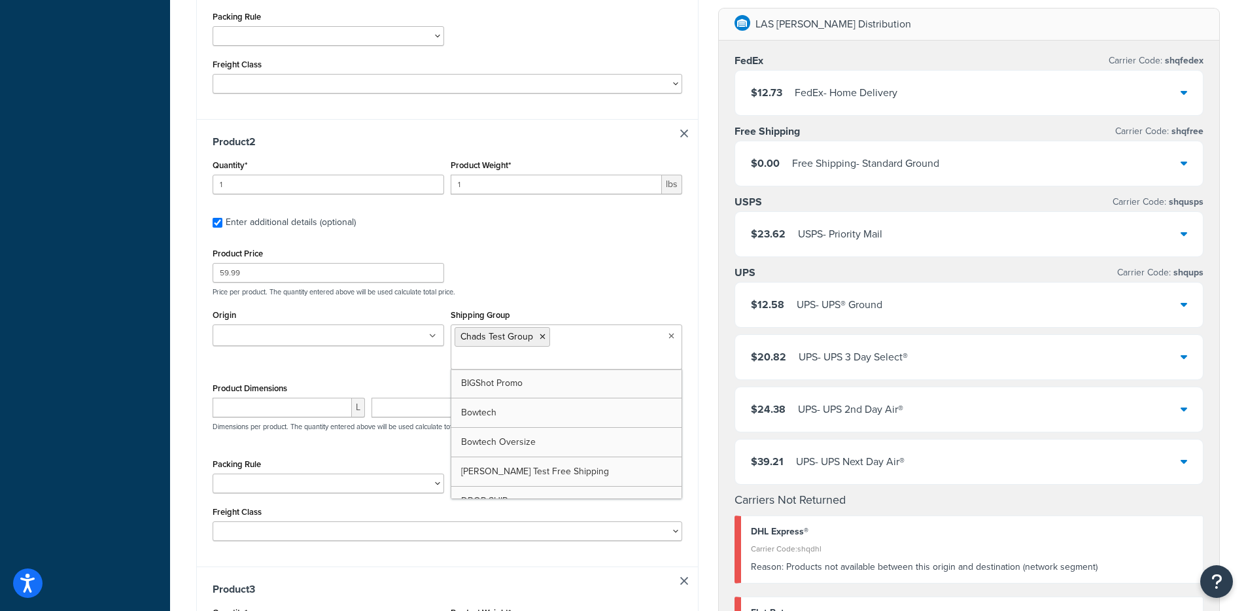
scroll to position [111, 0]
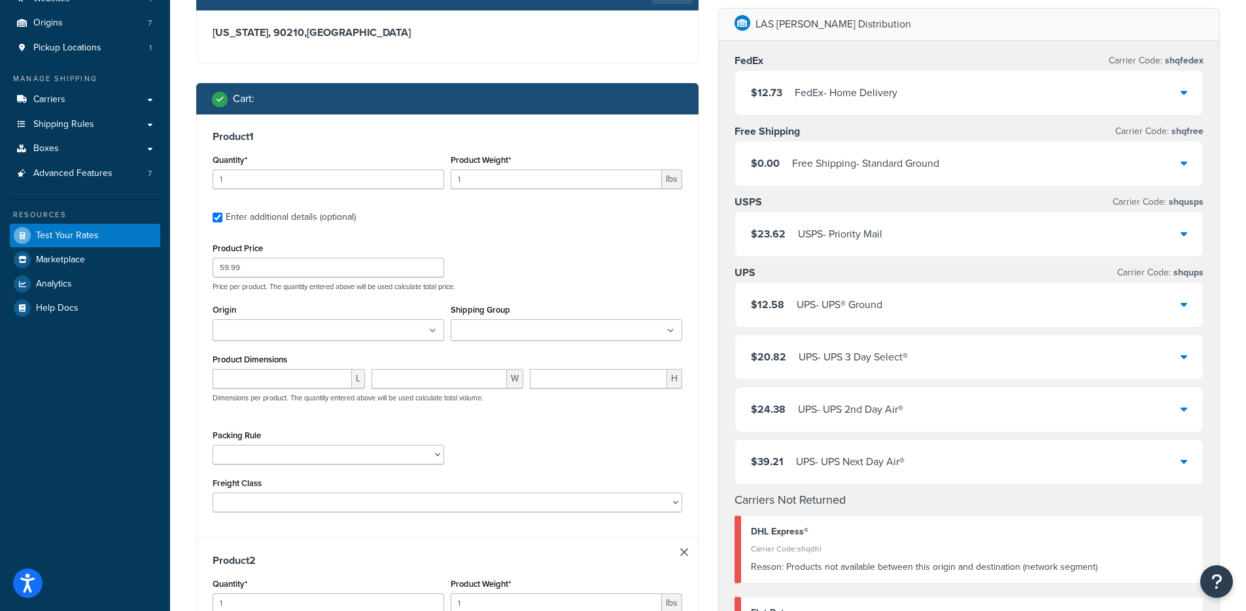
click at [530, 326] on input "Shipping Group" at bounding box center [512, 331] width 116 height 14
type input "chads"
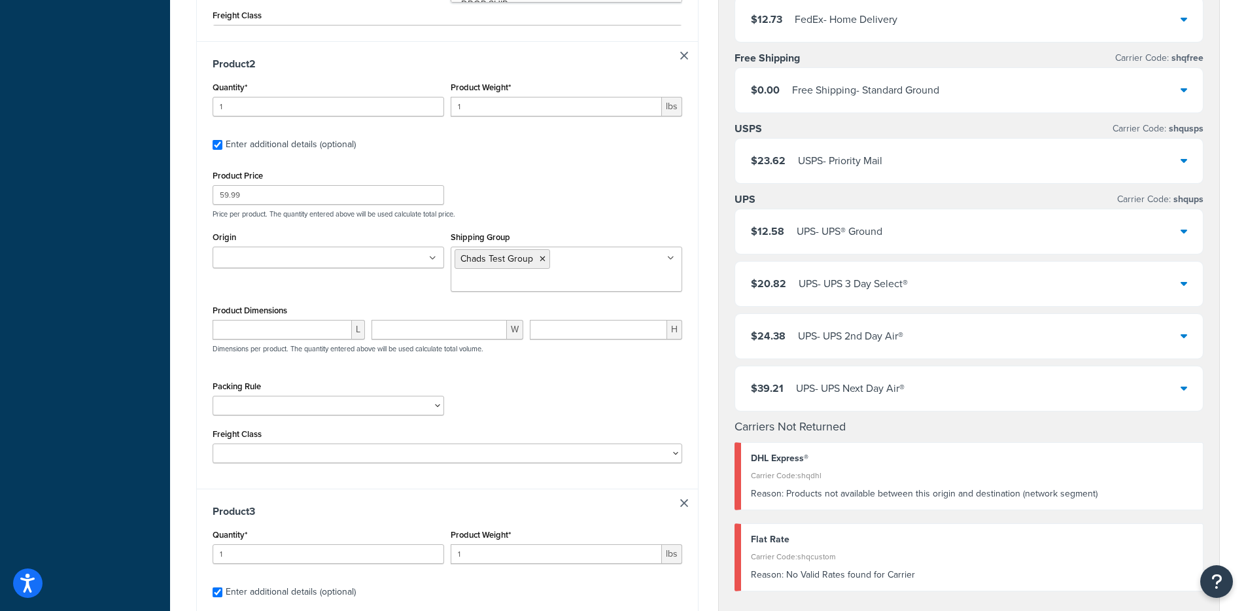
click at [719, 332] on div "FedEx Carrier Code: shqfedex $12.73 FedEx - Home Delivery Free Shipping Carrier…" at bounding box center [969, 291] width 501 height 648
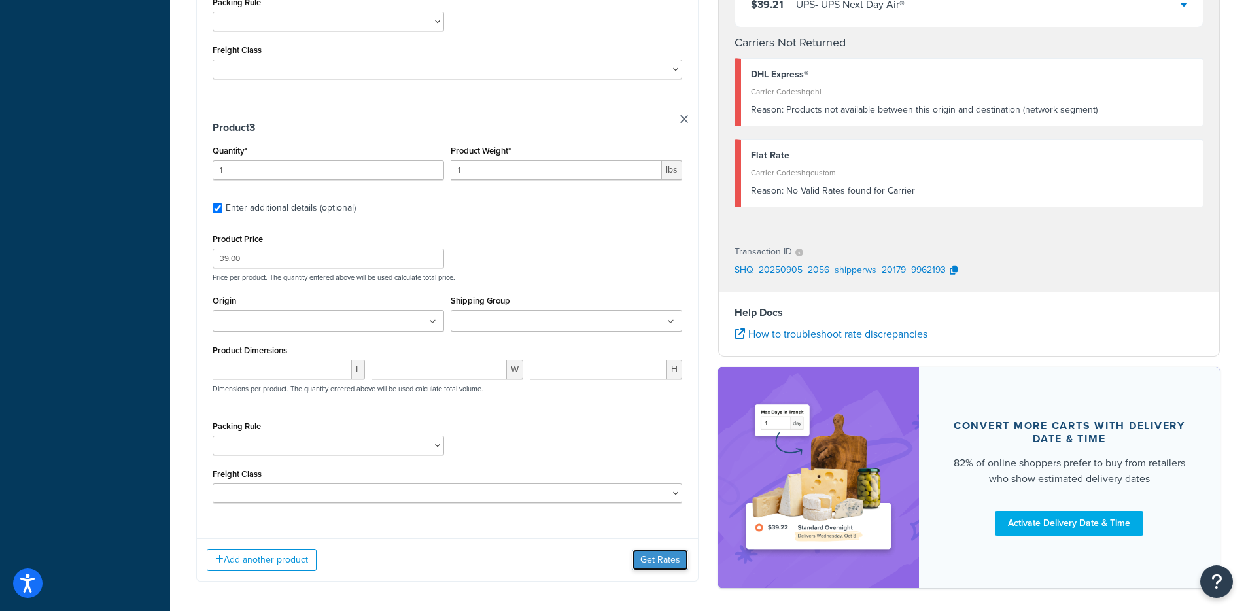
click at [672, 549] on button "Get Rates" at bounding box center [660, 559] width 56 height 21
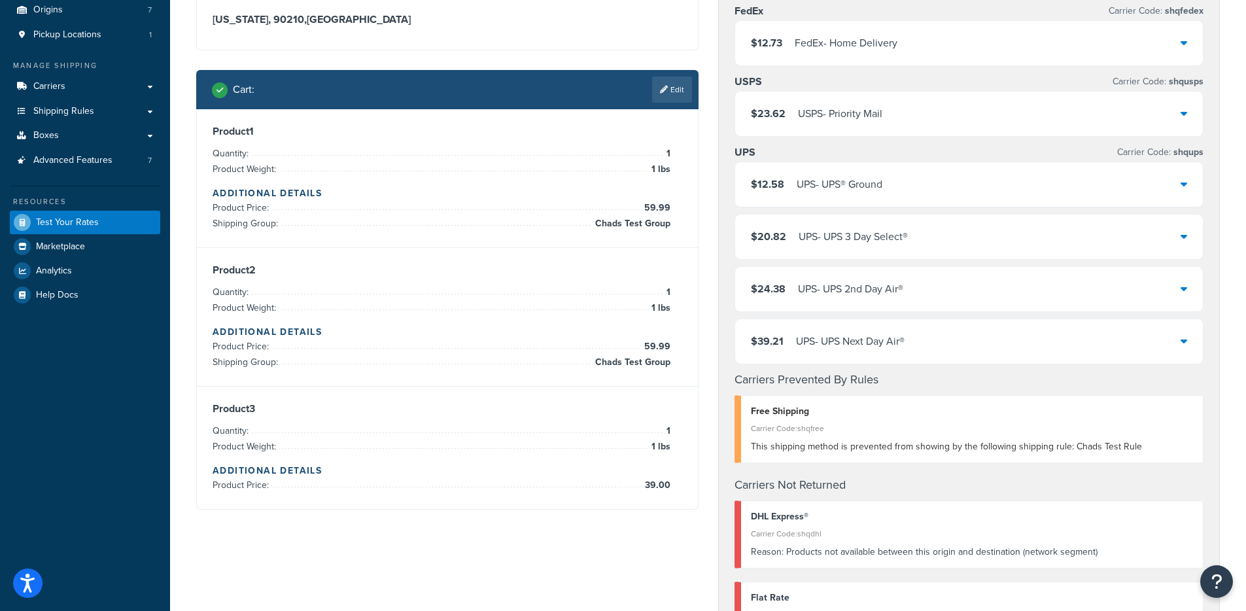
scroll to position [93, 0]
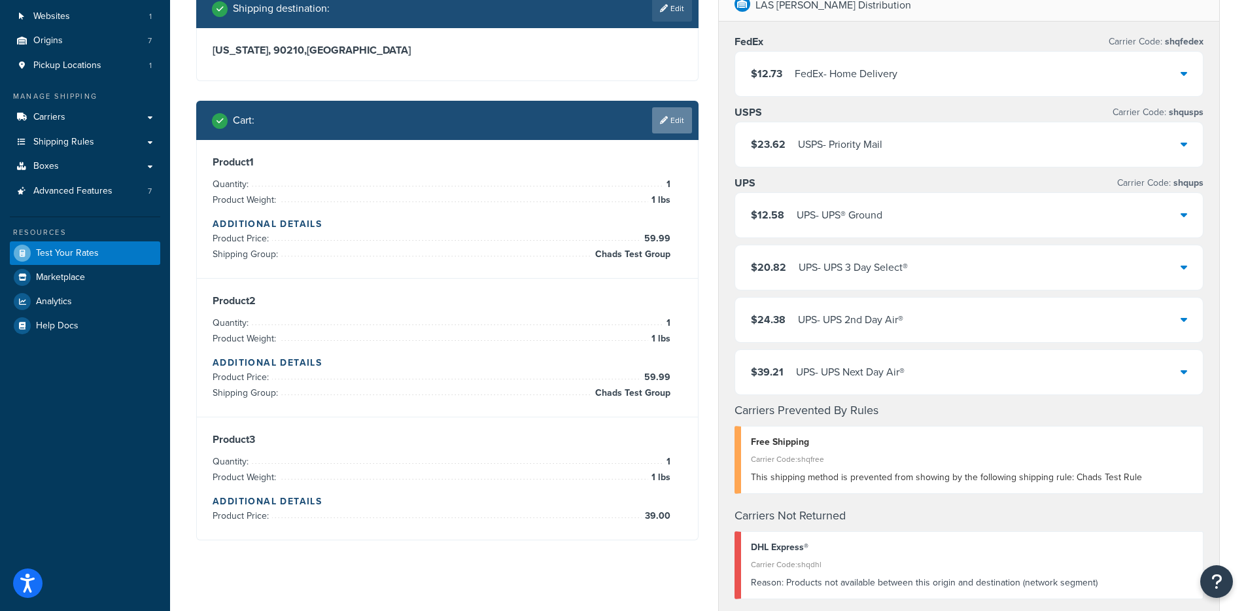
click at [683, 117] on link "Edit" at bounding box center [672, 120] width 40 height 26
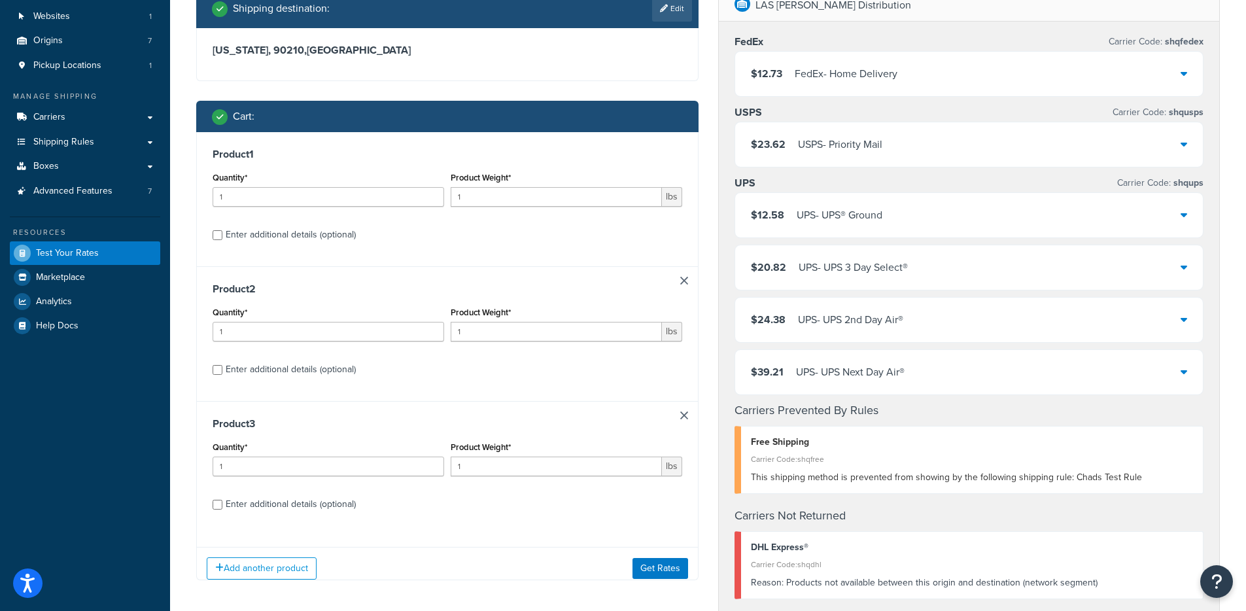
click at [299, 249] on div "Product 1 Quantity* 1 Product Weight* 1 lbs Enter additional details (optional)" at bounding box center [447, 199] width 501 height 134
click at [320, 235] on div "Enter additional details (optional)" at bounding box center [291, 235] width 130 height 18
click at [222, 235] on input "Enter additional details (optional)" at bounding box center [218, 235] width 10 height 10
checkbox input "true"
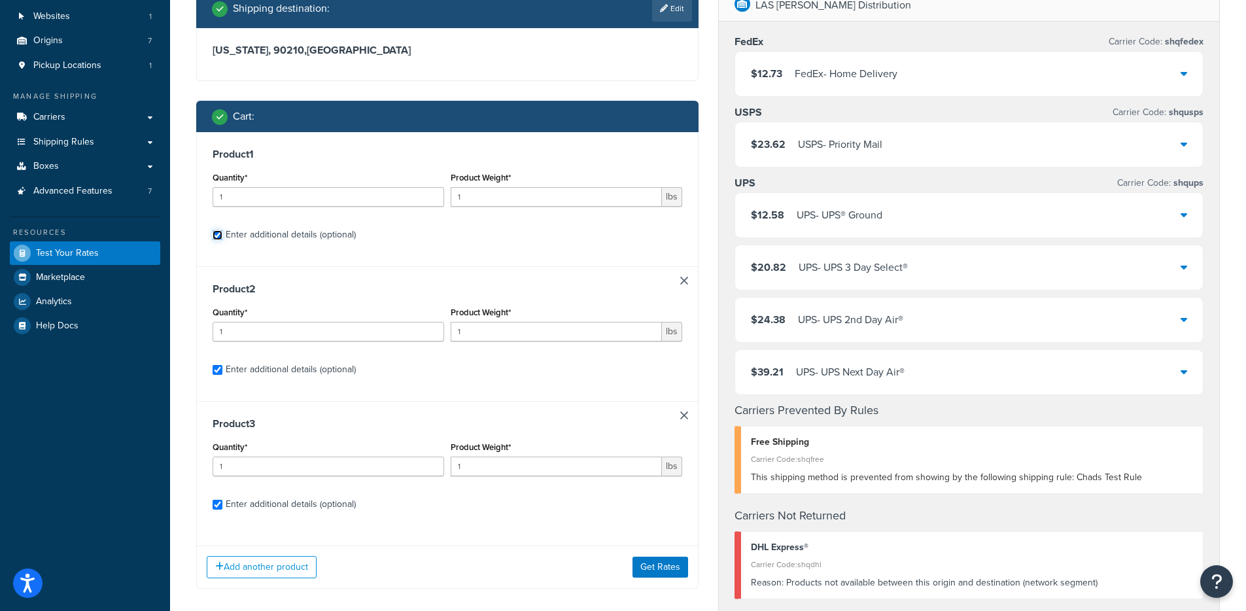
checkbox input "true"
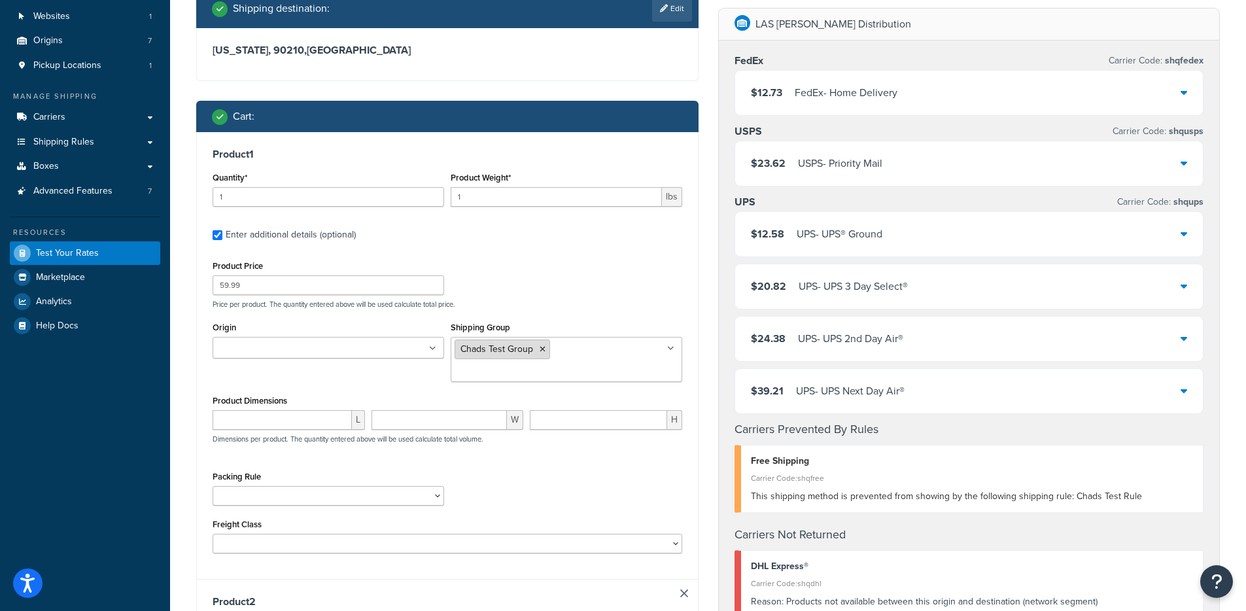
click at [542, 349] on icon at bounding box center [542, 349] width 6 height 8
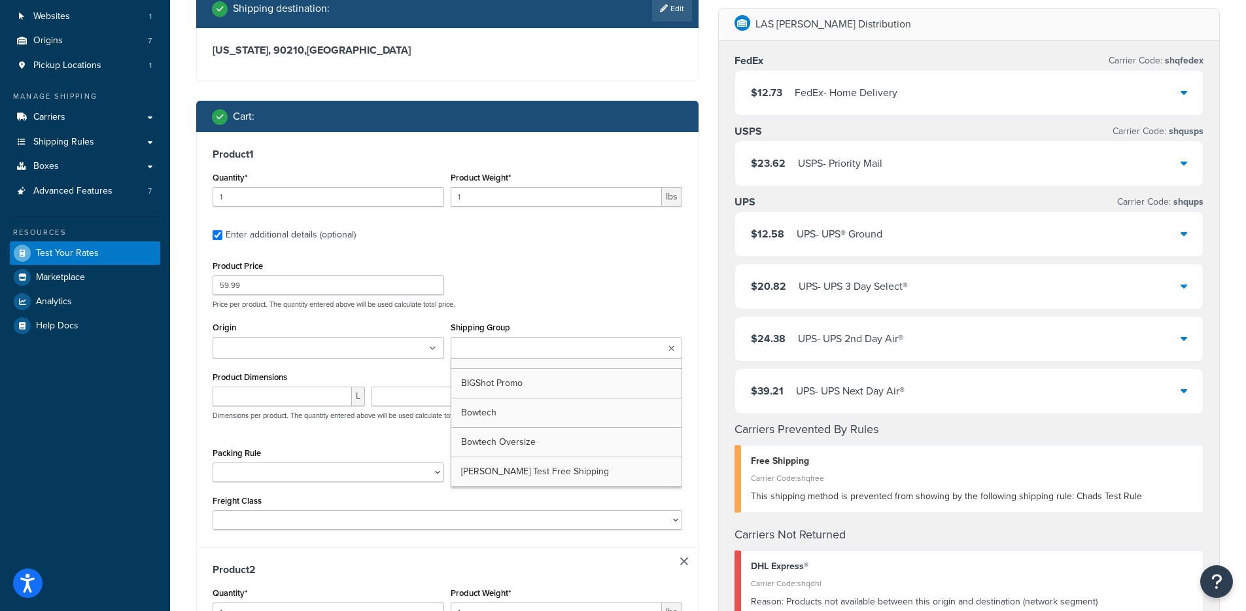
click at [671, 275] on div "Product Price 59.99 Price per product. The quantity entered above will be used …" at bounding box center [447, 283] width 476 height 52
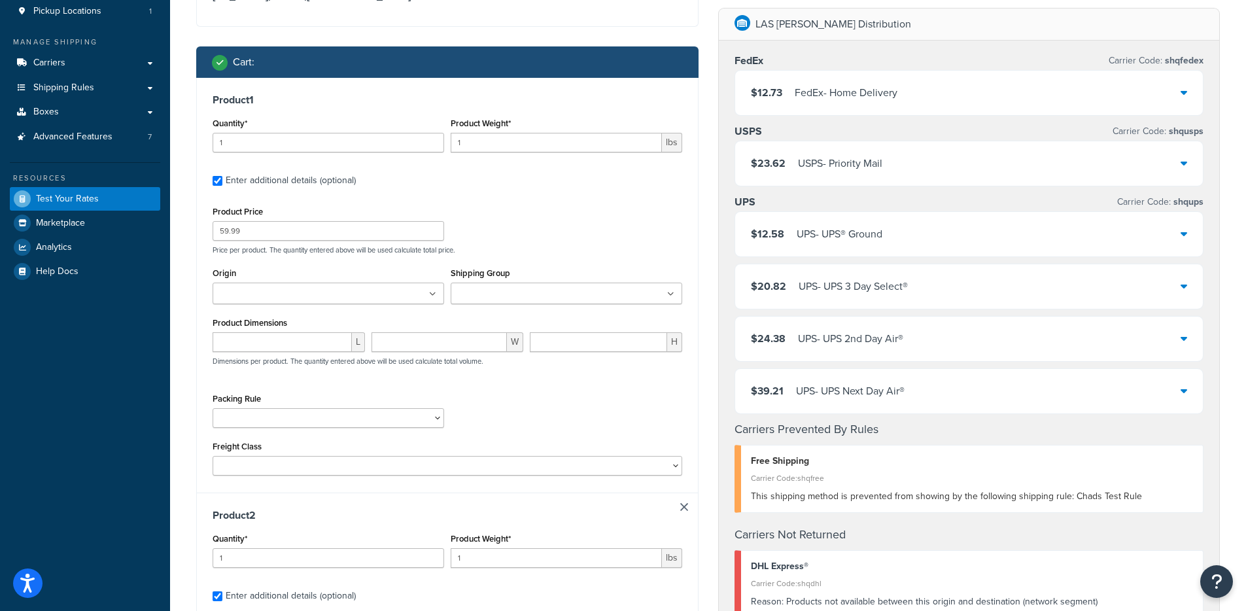
scroll to position [989, 0]
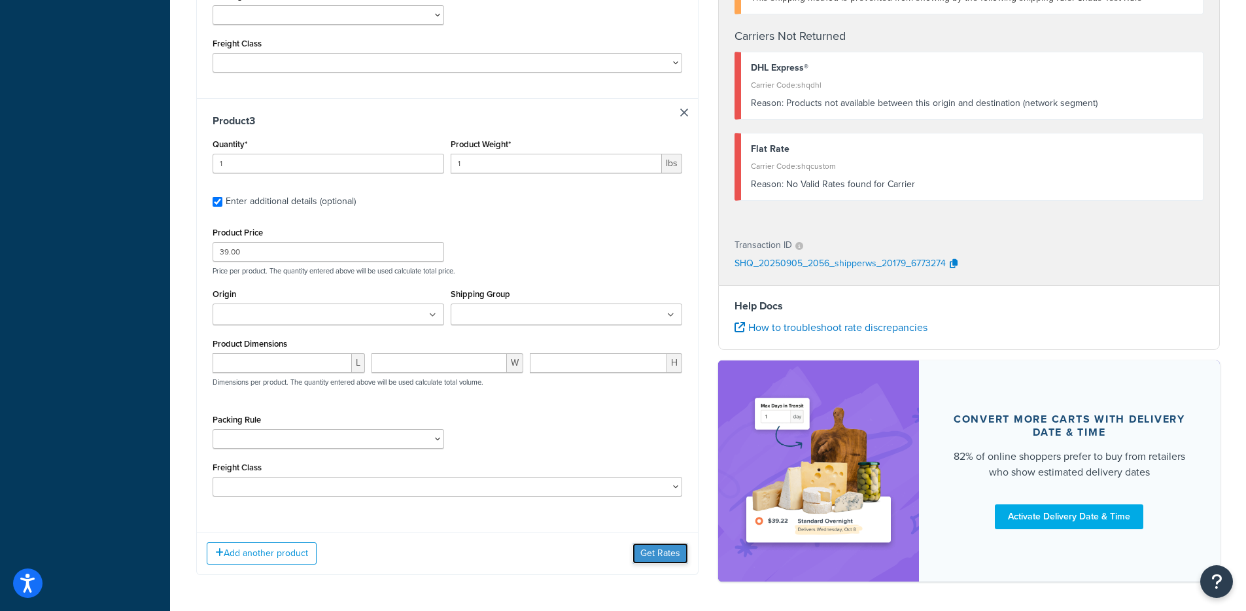
click at [659, 532] on div "Add another product Get Rates" at bounding box center [447, 553] width 501 height 43
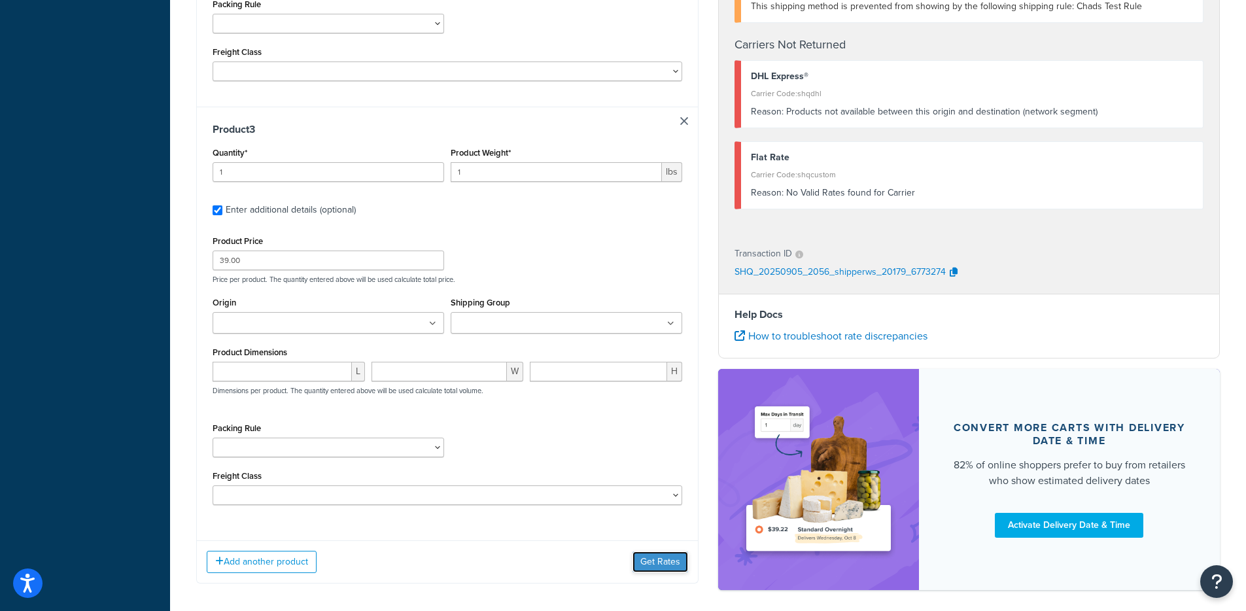
click at [656, 551] on button "Get Rates" at bounding box center [660, 561] width 56 height 21
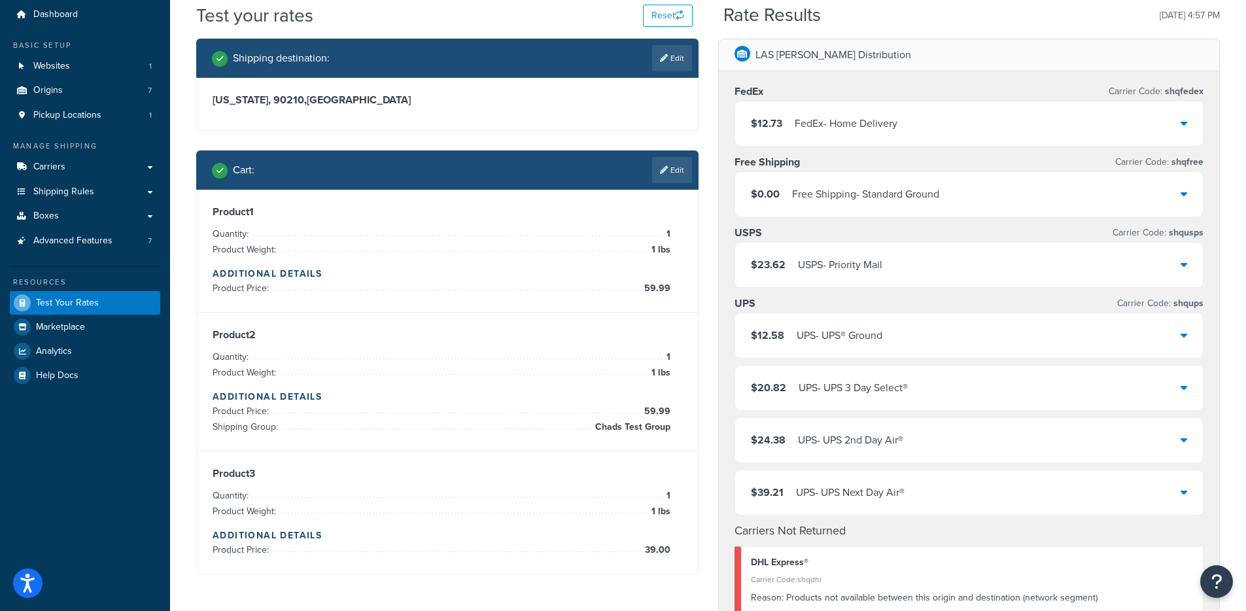
scroll to position [17, 0]
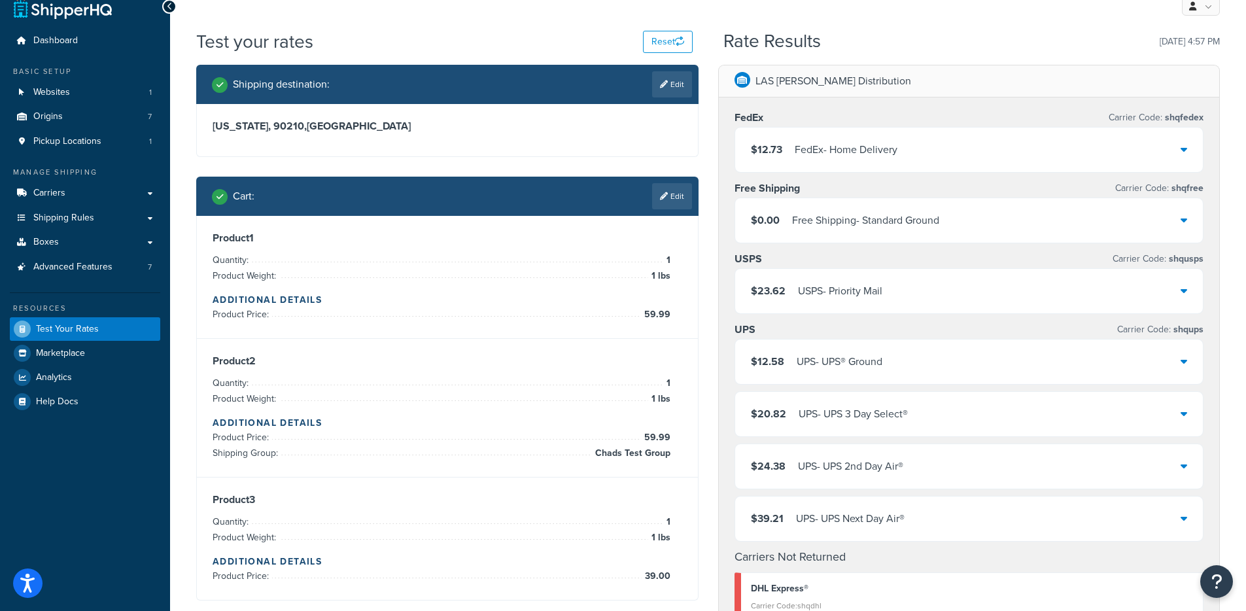
click at [613, 152] on div "California, 90210 , United States" at bounding box center [447, 130] width 501 height 52
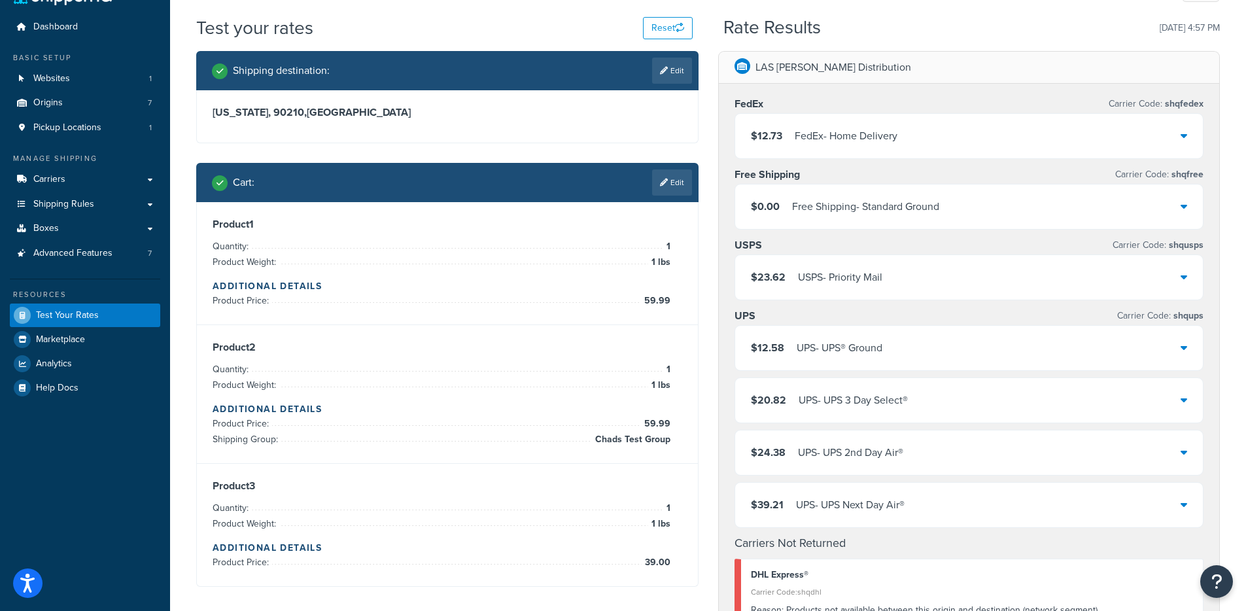
scroll to position [46, 0]
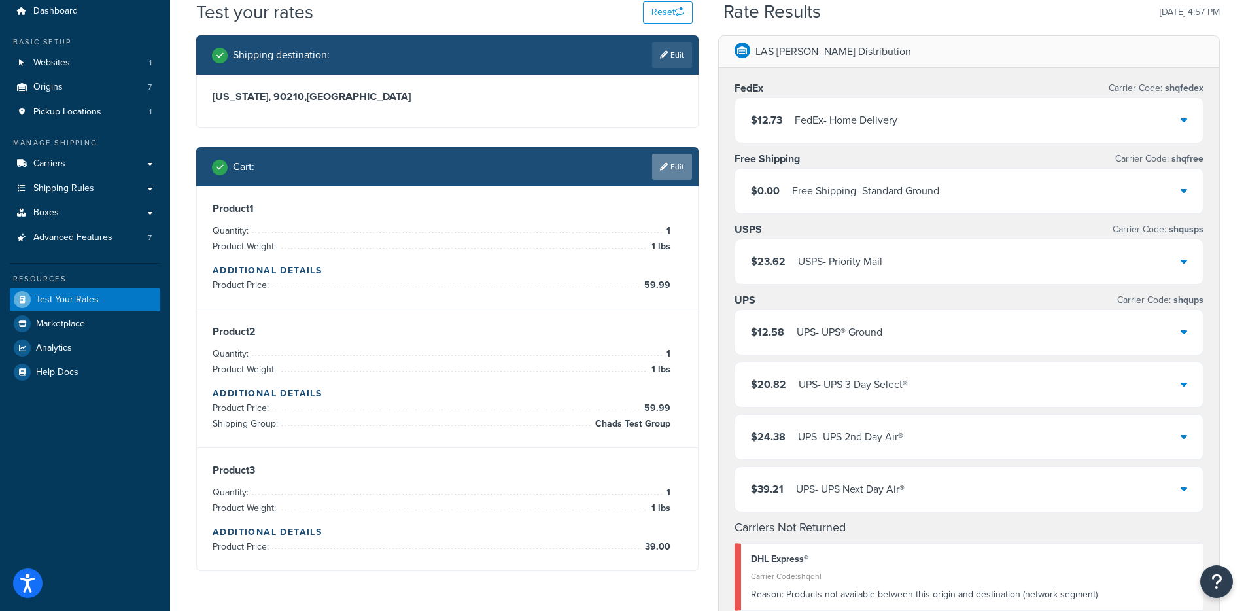
click at [687, 171] on link "Edit" at bounding box center [672, 167] width 40 height 26
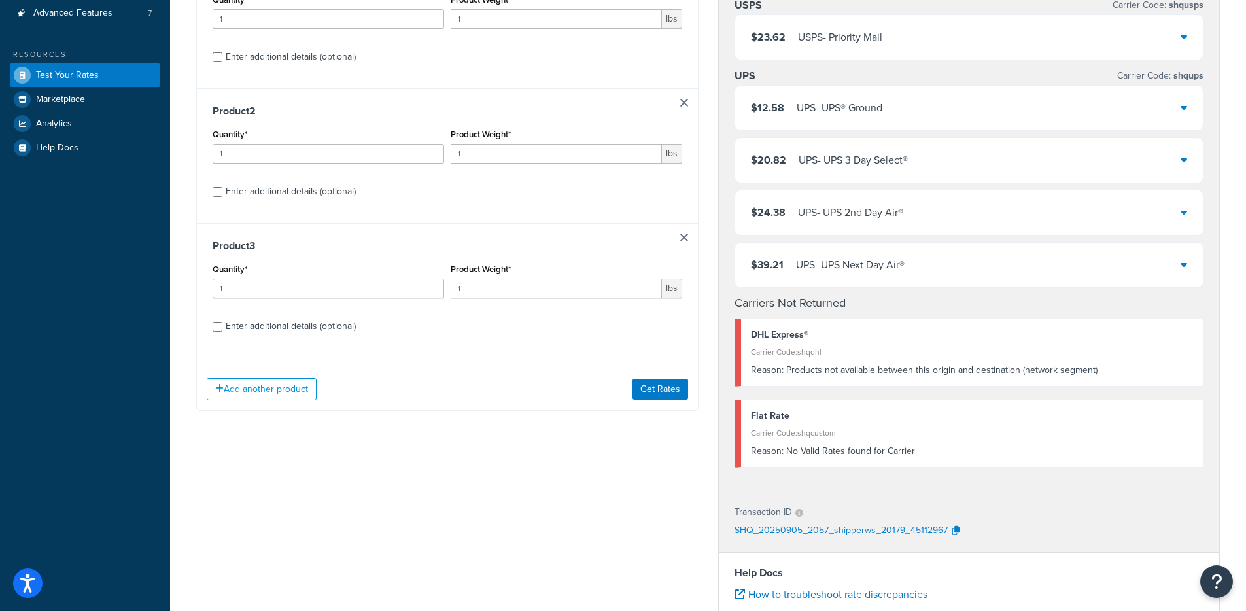
scroll to position [279, 0]
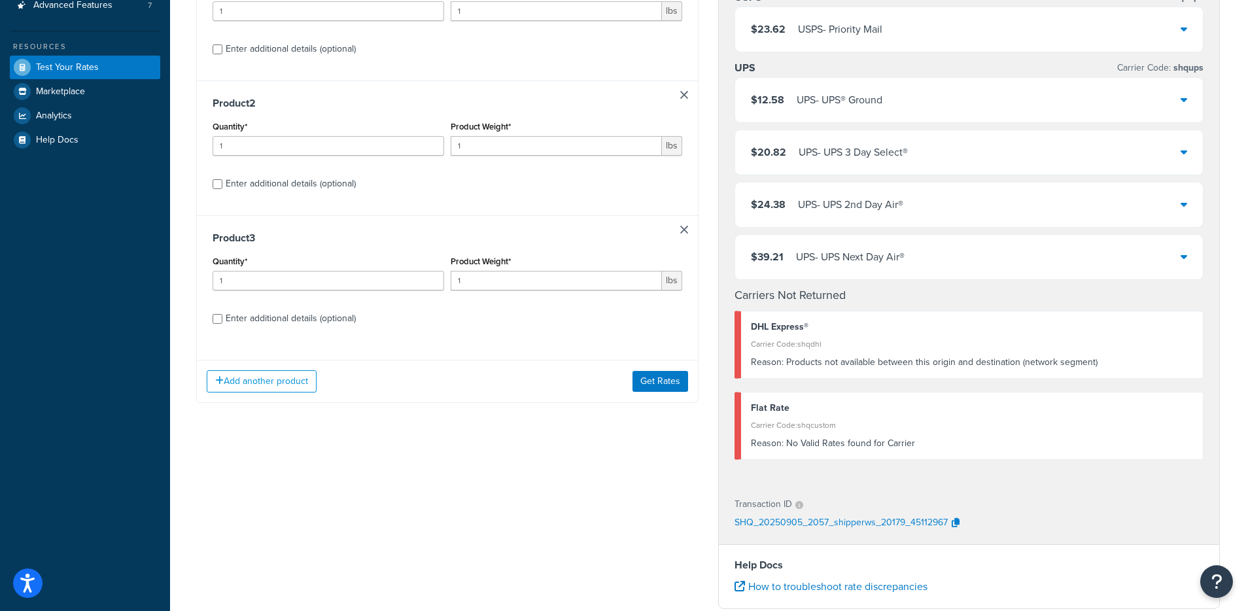
click at [250, 43] on div "Enter additional details (optional)" at bounding box center [291, 49] width 130 height 18
click at [222, 44] on input "Enter additional details (optional)" at bounding box center [218, 49] width 10 height 10
checkbox input "true"
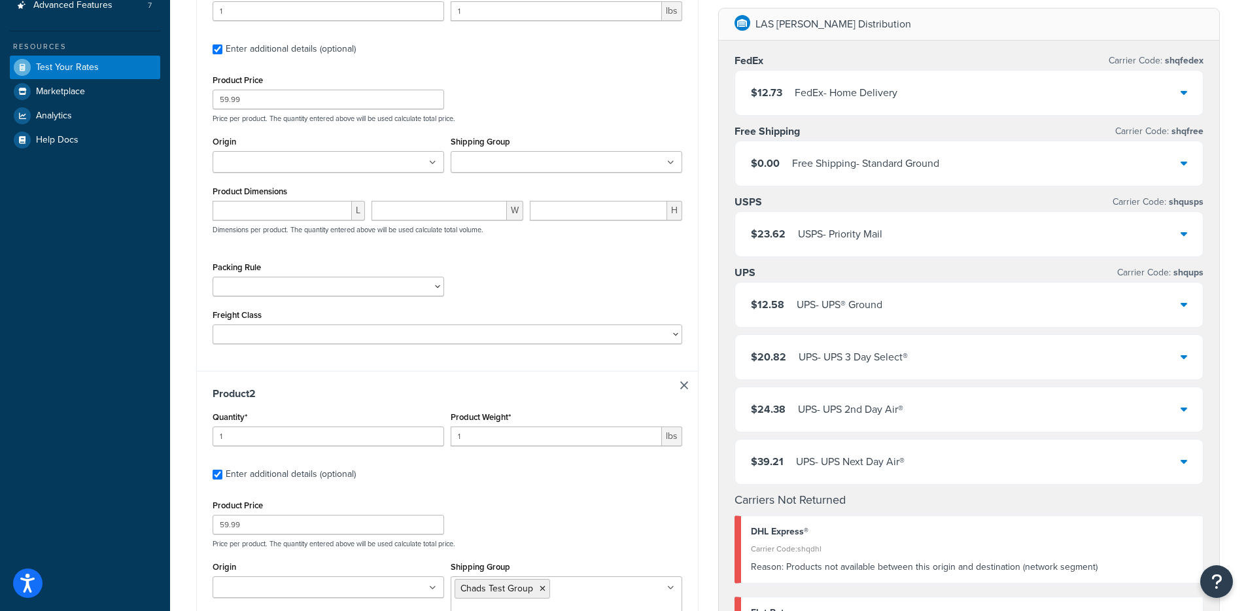
click at [544, 148] on div "Shipping Group BIGShot Promo Bowtech Bowtech Oversize Chad Test Free Shipping C…" at bounding box center [566, 153] width 231 height 40
click at [541, 165] on input "Shipping Group" at bounding box center [512, 163] width 116 height 14
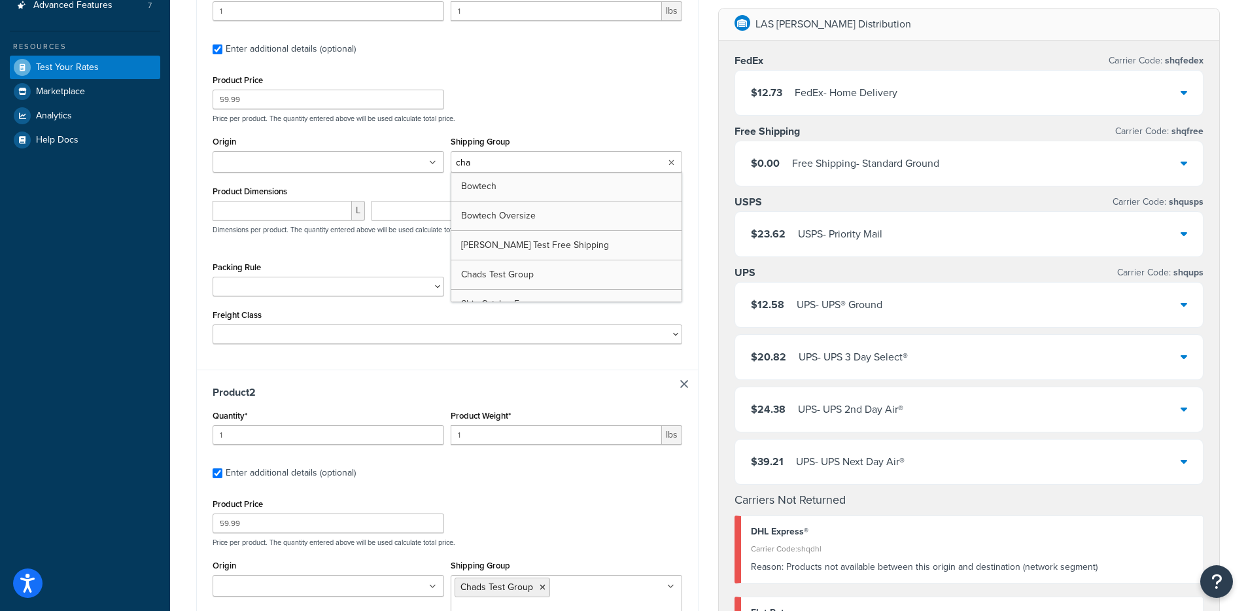
type input "chad"
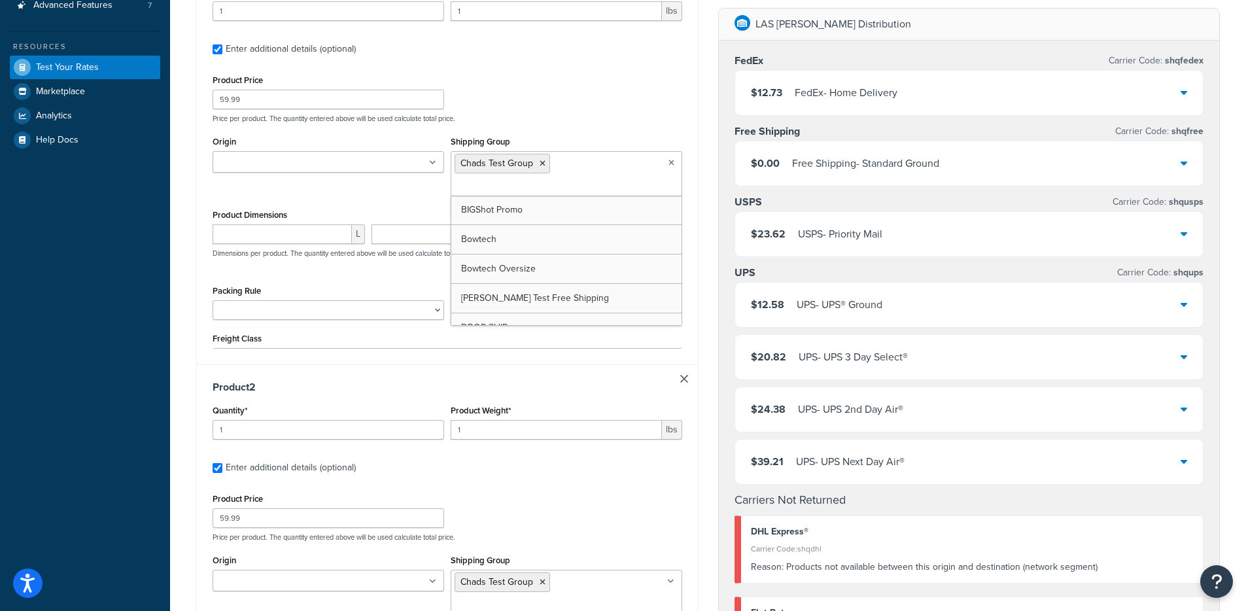
click at [701, 179] on div "Shipping destination : Edit California, 90210 , United States Cart : Product 1 …" at bounding box center [447, 555] width 522 height 1505
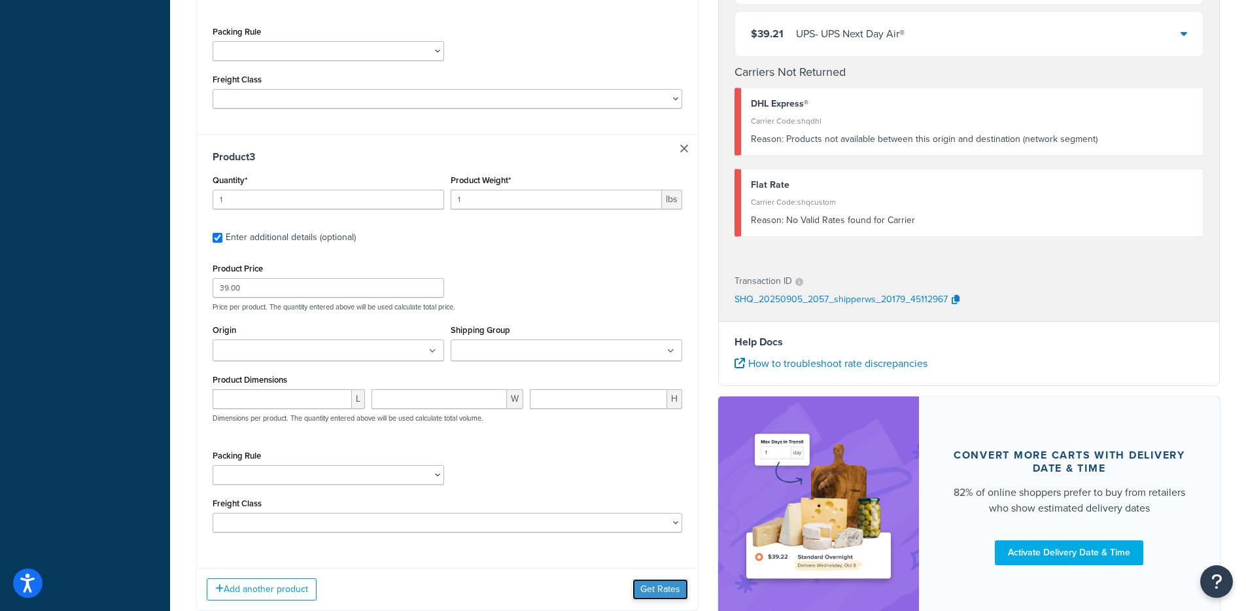
click at [664, 579] on button "Get Rates" at bounding box center [660, 589] width 56 height 21
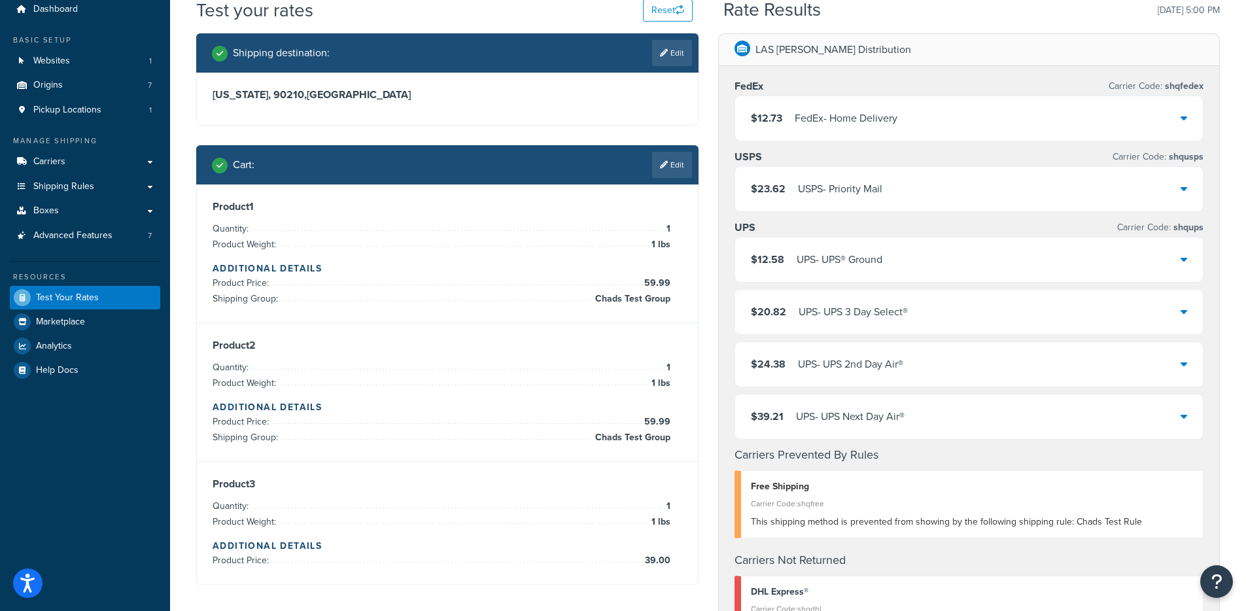
scroll to position [38, 0]
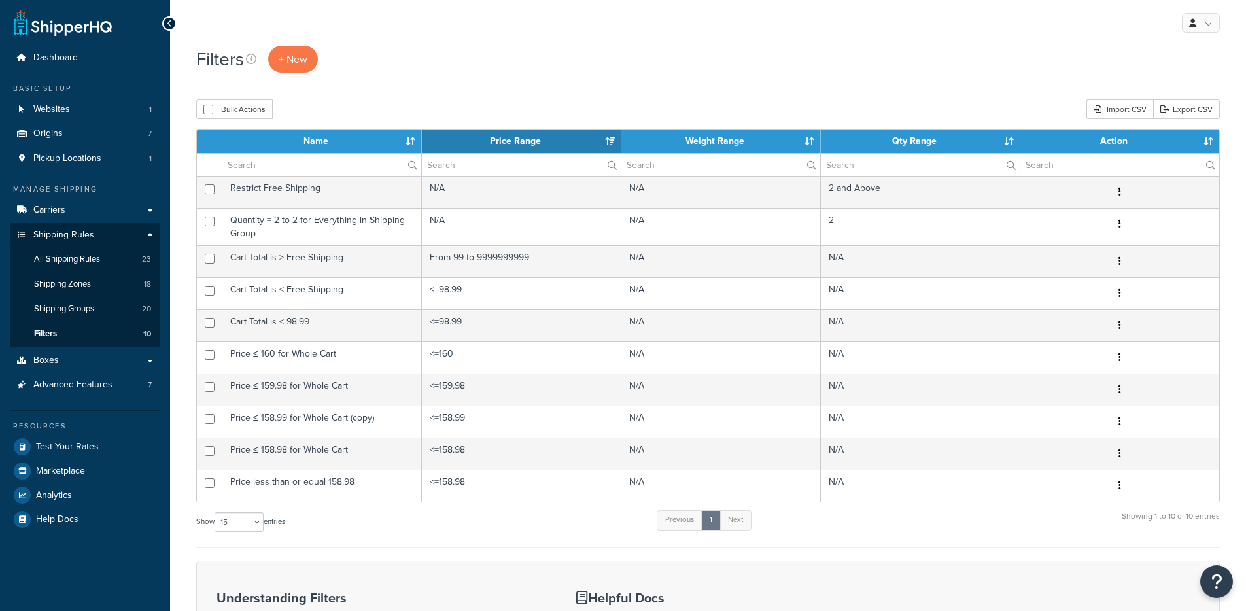
select select "15"
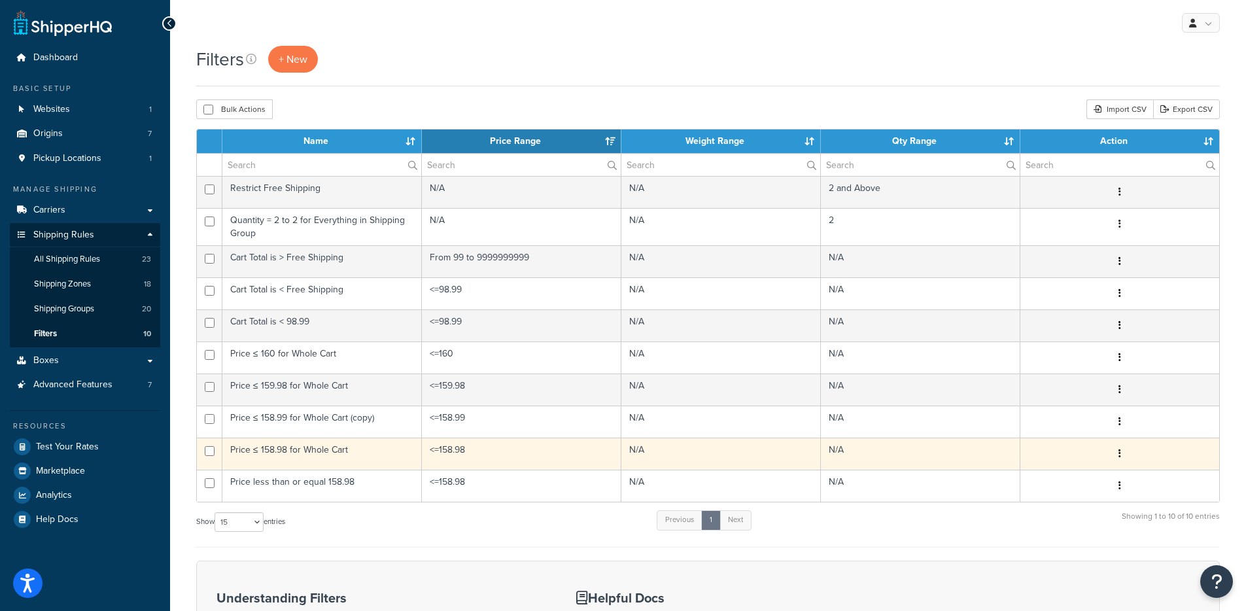
click at [365, 456] on td "Price ≤ 158.98 for Whole Cart" at bounding box center [321, 453] width 199 height 32
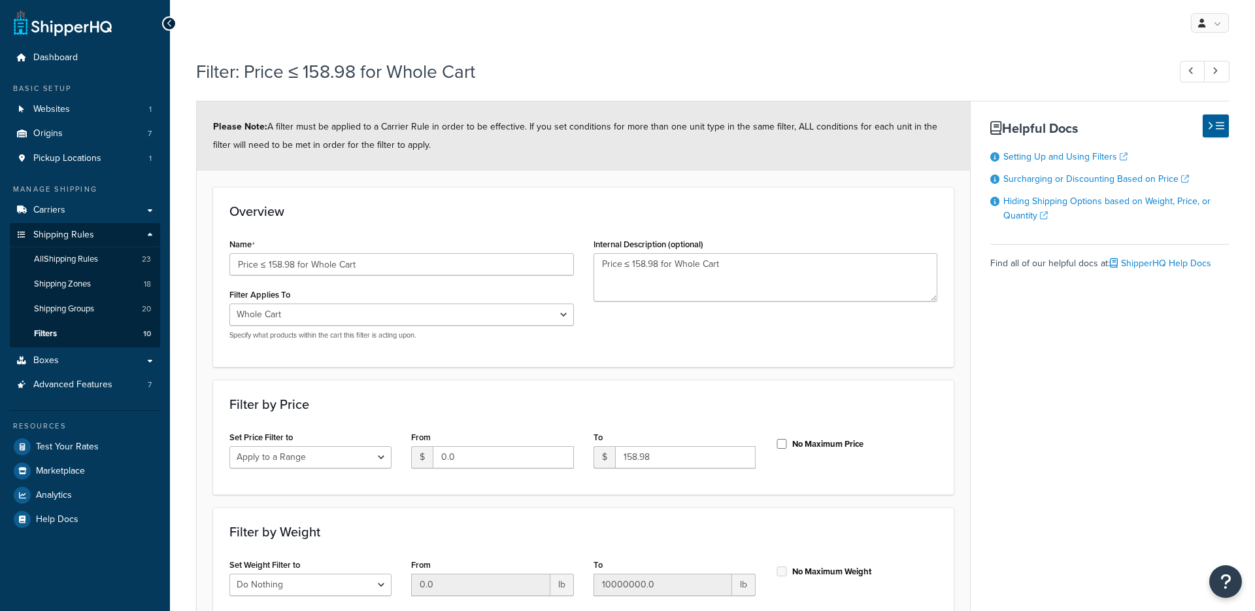
select select "range"
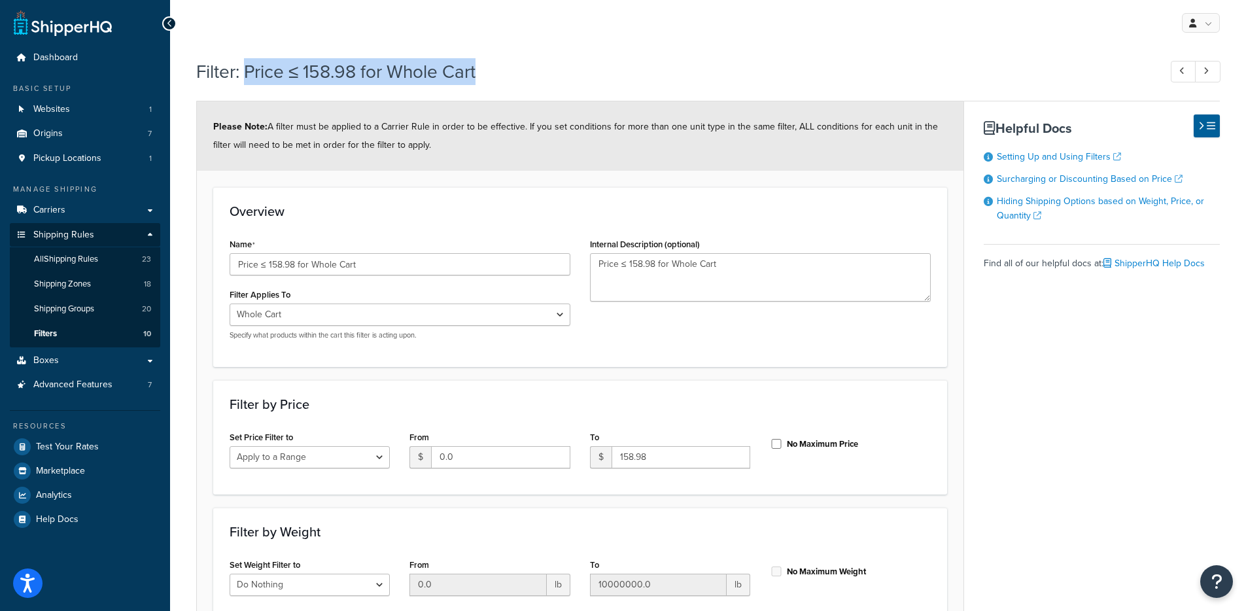
drag, startPoint x: 479, startPoint y: 74, endPoint x: 245, endPoint y: 78, distance: 233.5
click at [245, 78] on h1 "Filter: Price ≤ 158.98 for Whole Cart" at bounding box center [671, 72] width 950 height 26
